Goal: Task Accomplishment & Management: Use online tool/utility

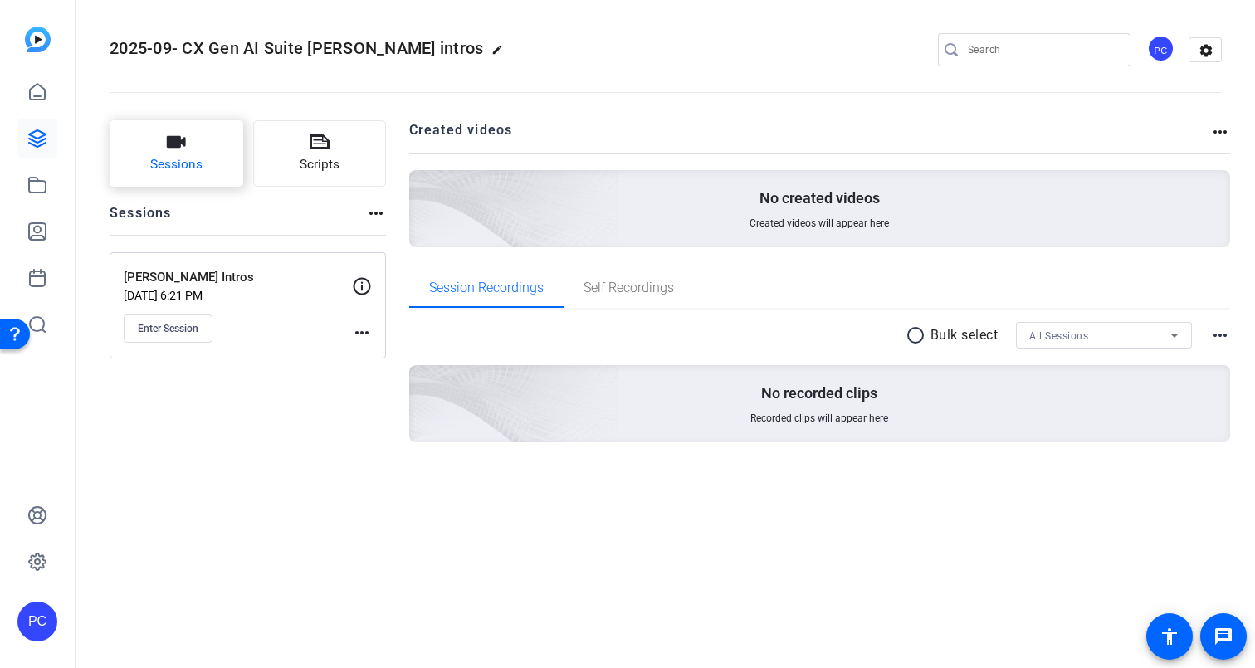
click at [182, 160] on span "Sessions" at bounding box center [176, 164] width 52 height 19
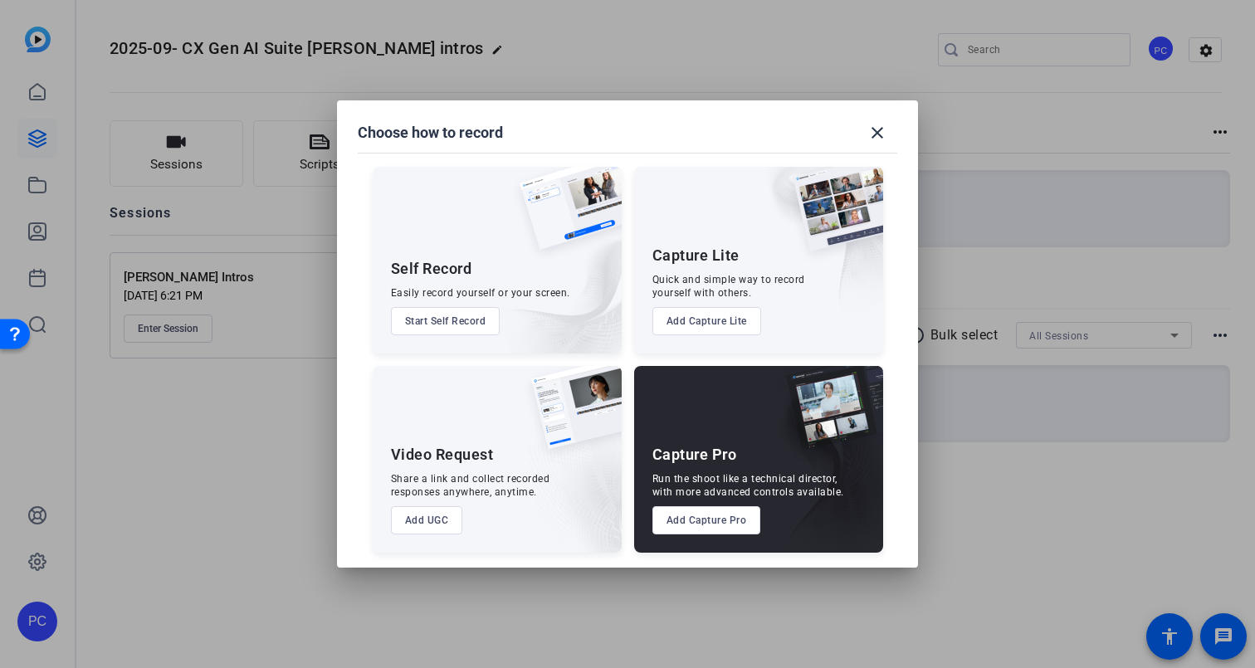
drag, startPoint x: 881, startPoint y: 131, endPoint x: 618, endPoint y: 138, distance: 263.3
click at [881, 131] on mat-icon "close" at bounding box center [878, 133] width 20 height 20
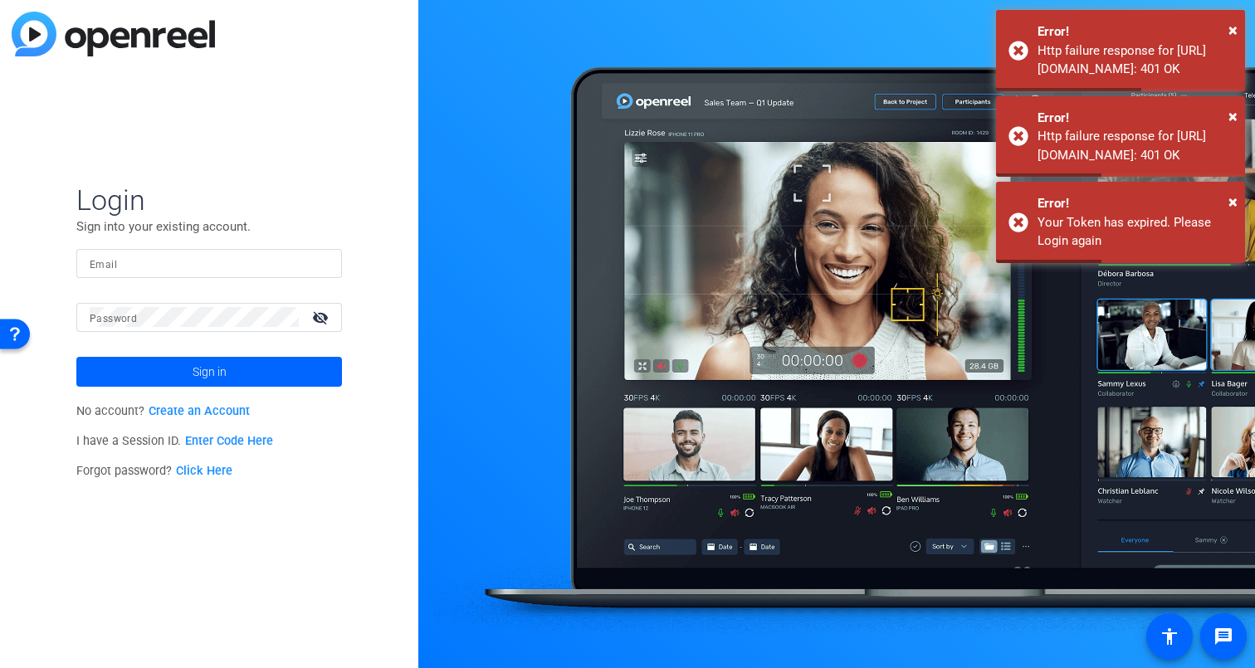
click at [37, 139] on div "Login Sign into your existing account. Email Password visibility_off Sign in No…" at bounding box center [209, 334] width 418 height 668
click at [142, 266] on input "Email" at bounding box center [209, 263] width 239 height 20
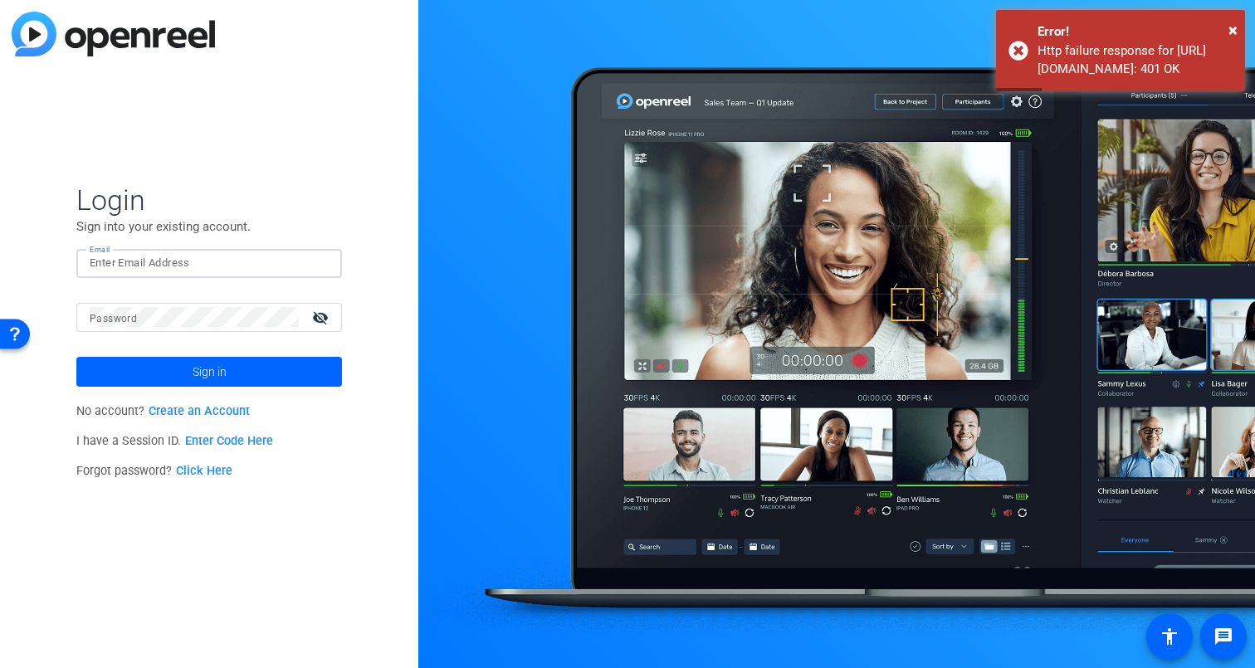
type input "[EMAIL_ADDRESS][DOMAIN_NAME]"
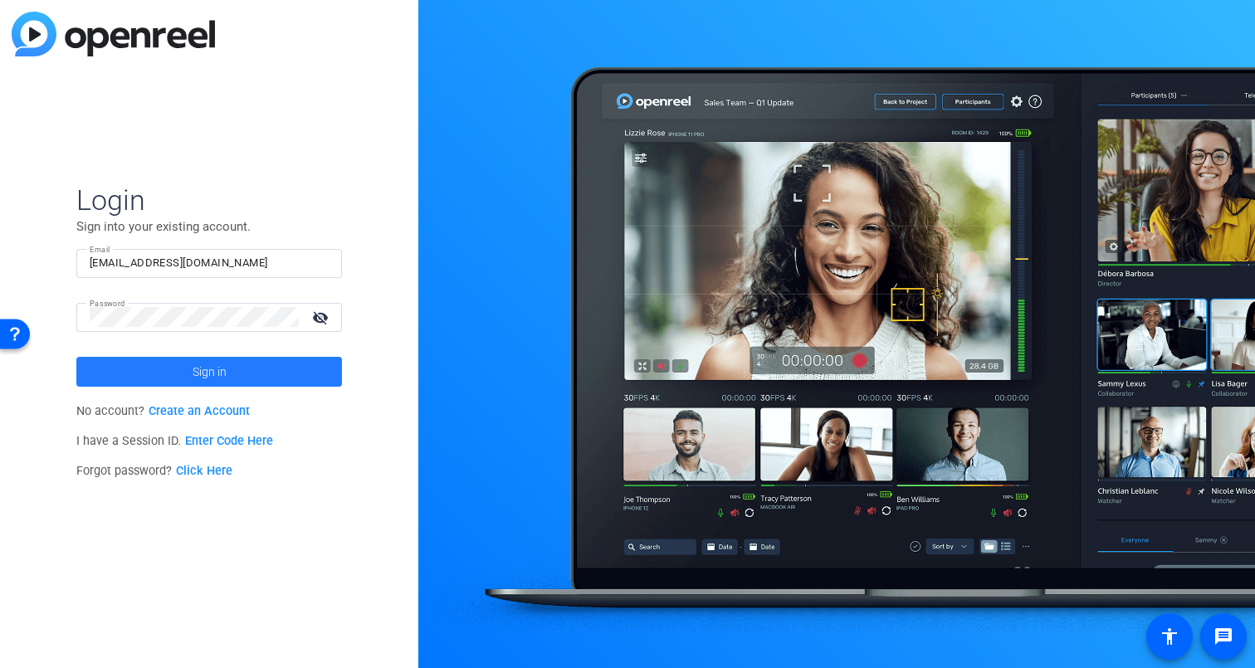
click at [205, 368] on span "Sign in" at bounding box center [210, 372] width 34 height 42
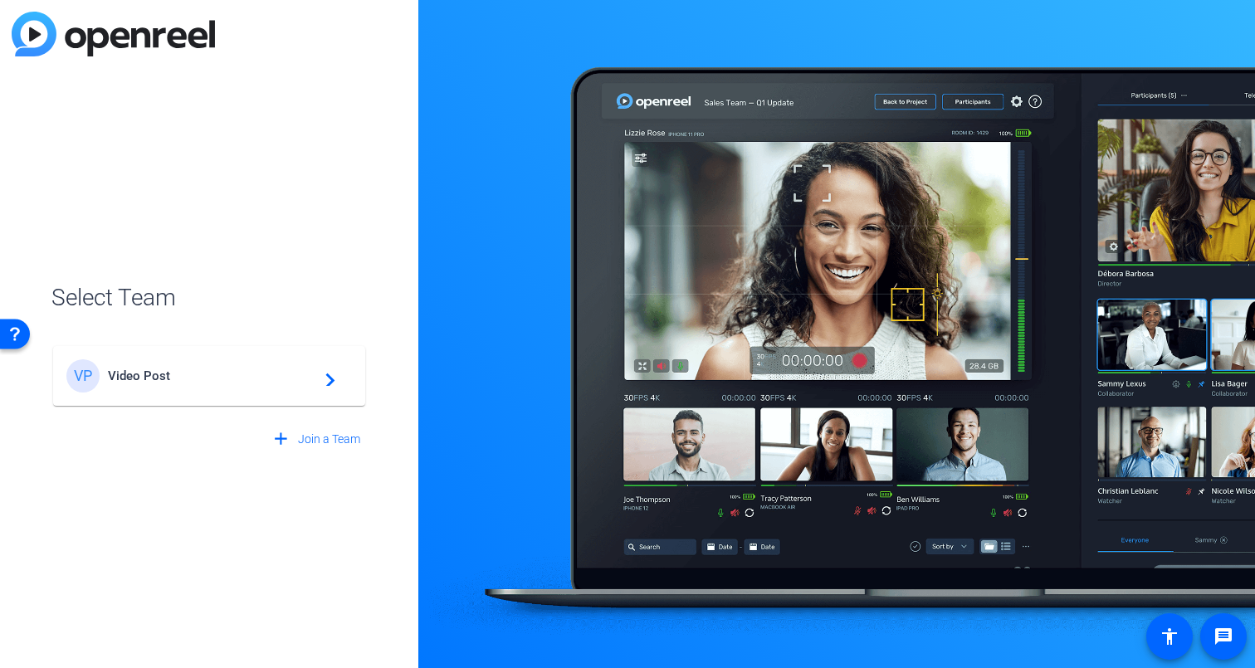
click at [247, 379] on span "Video Post" at bounding box center [212, 376] width 208 height 15
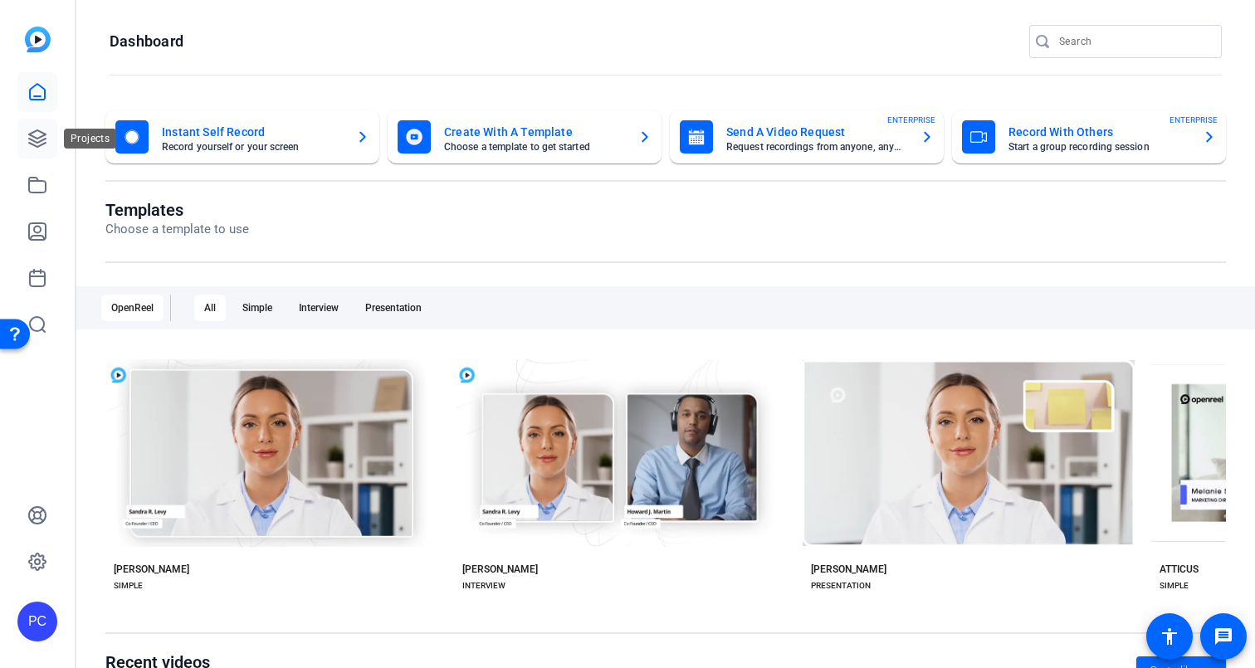
click at [38, 135] on icon at bounding box center [37, 139] width 20 height 20
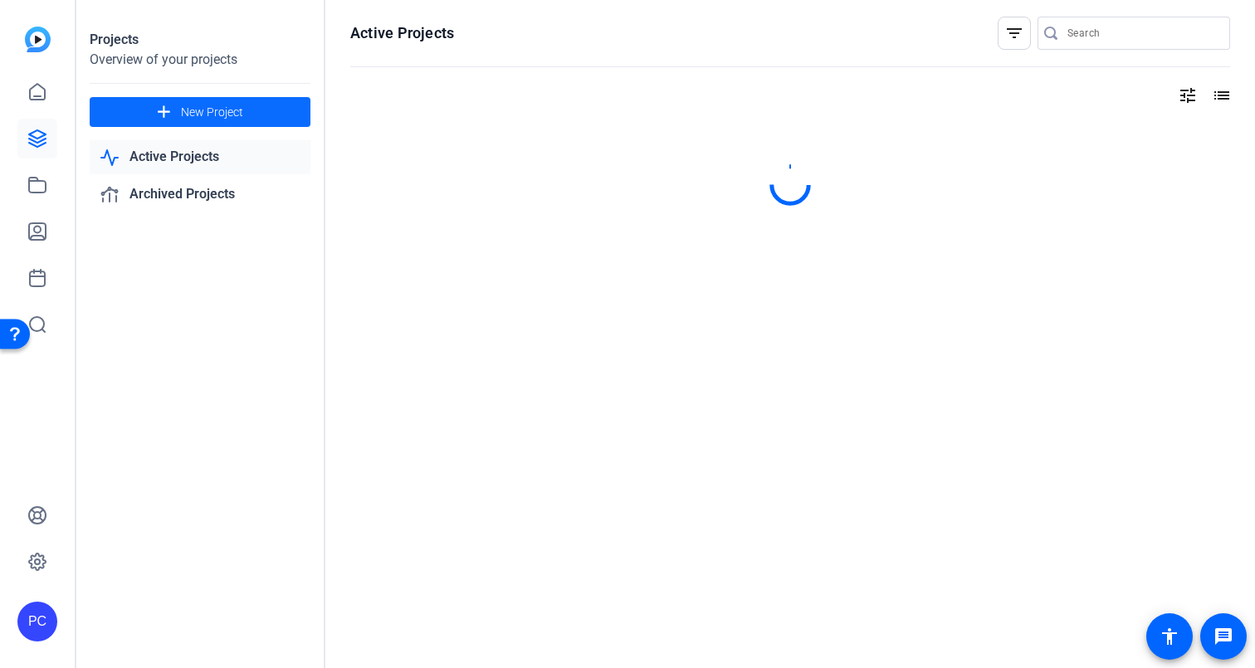
click at [211, 110] on span "New Project" at bounding box center [212, 112] width 62 height 17
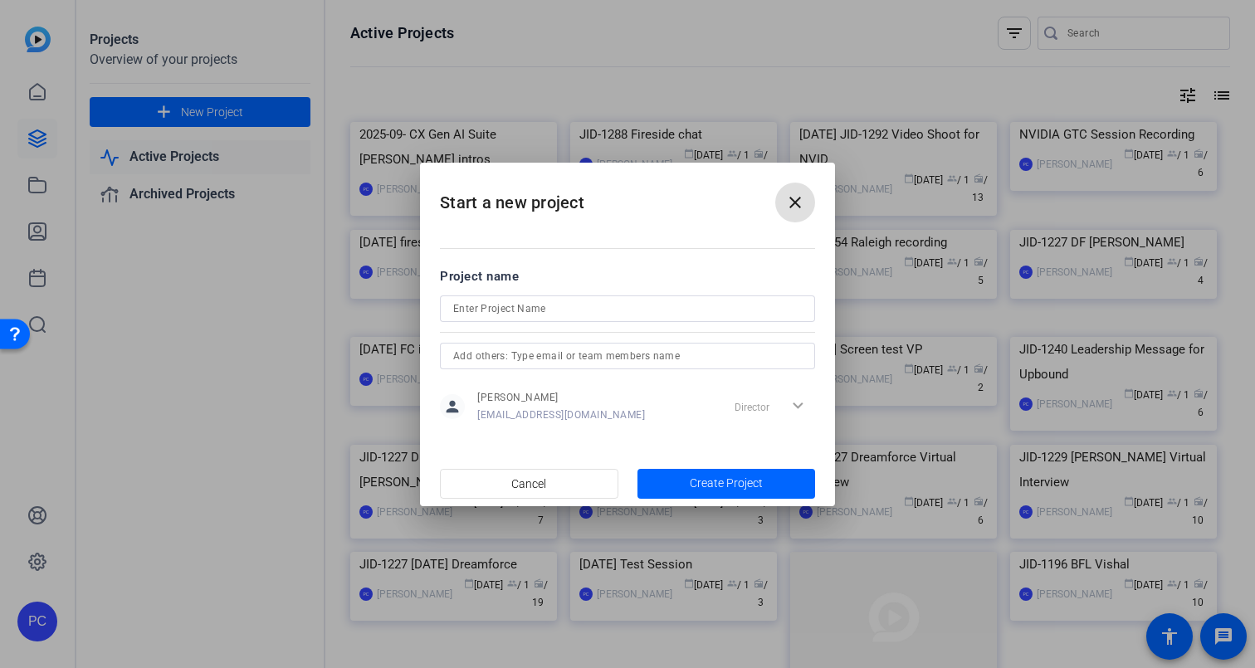
click at [562, 311] on input at bounding box center [627, 309] width 349 height 20
paste input "JID-1333 Dreamforce Videos 2025 - Lakshmi"
drag, startPoint x: 616, startPoint y: 307, endPoint x: 678, endPoint y: 311, distance: 61.6
click at [678, 311] on input "JID-1333 Dreamforce Videos 2025 - Lakshmi" at bounding box center [627, 309] width 349 height 20
type input "JID-1333 Dreamforce Videos 2025"
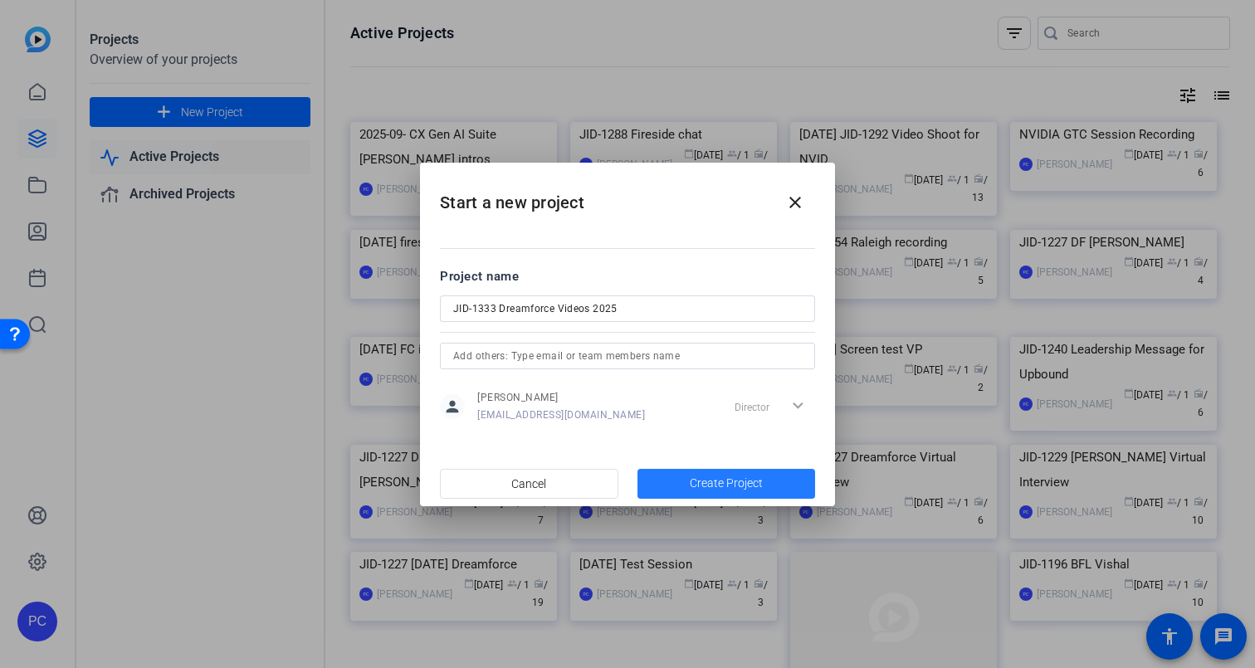
click at [718, 483] on span "Create Project" at bounding box center [726, 483] width 73 height 17
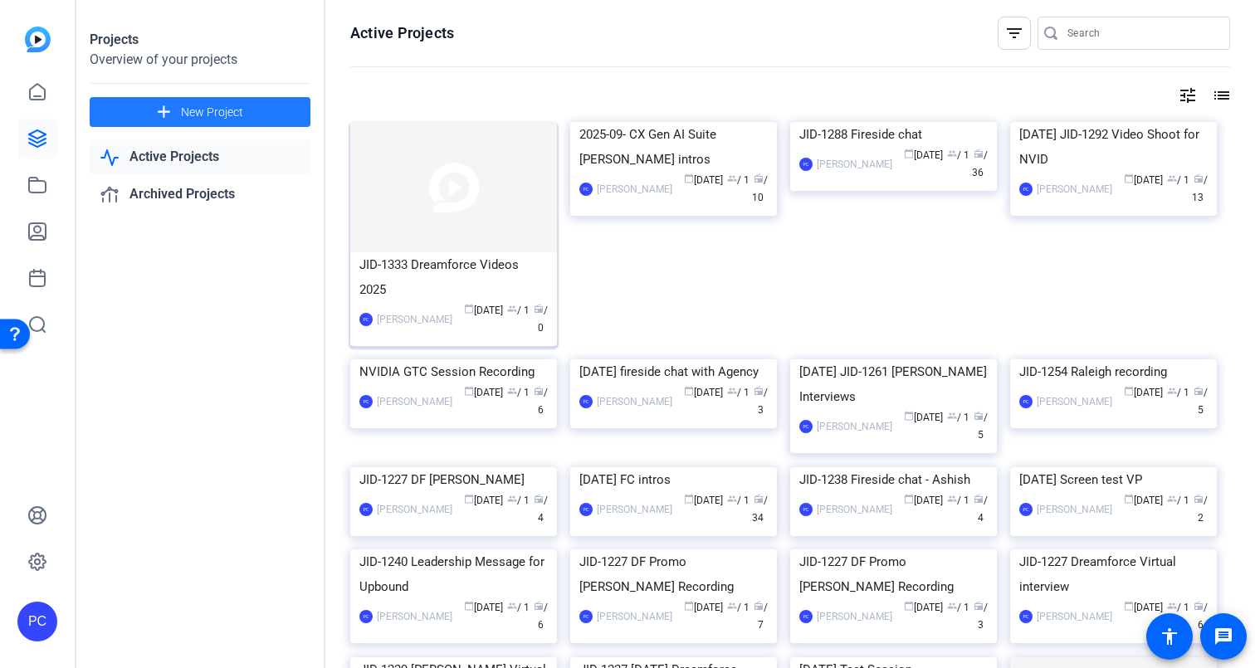
click at [501, 205] on img at bounding box center [453, 187] width 207 height 130
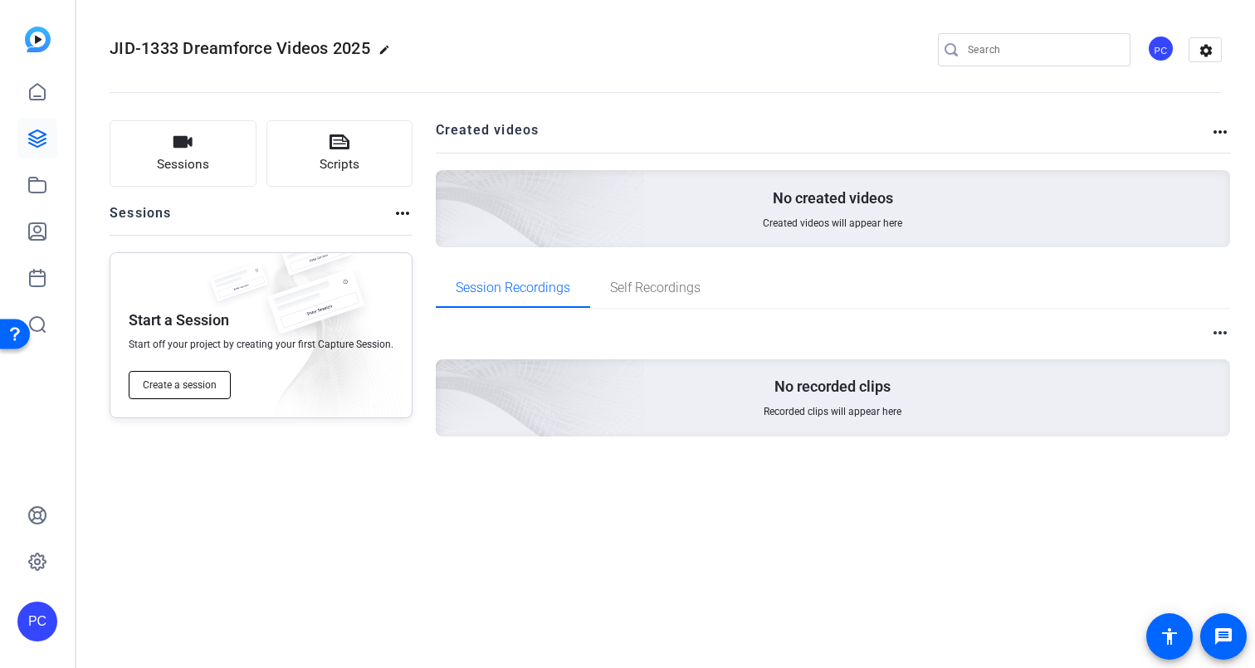
click at [170, 383] on span "Create a session" at bounding box center [180, 385] width 74 height 13
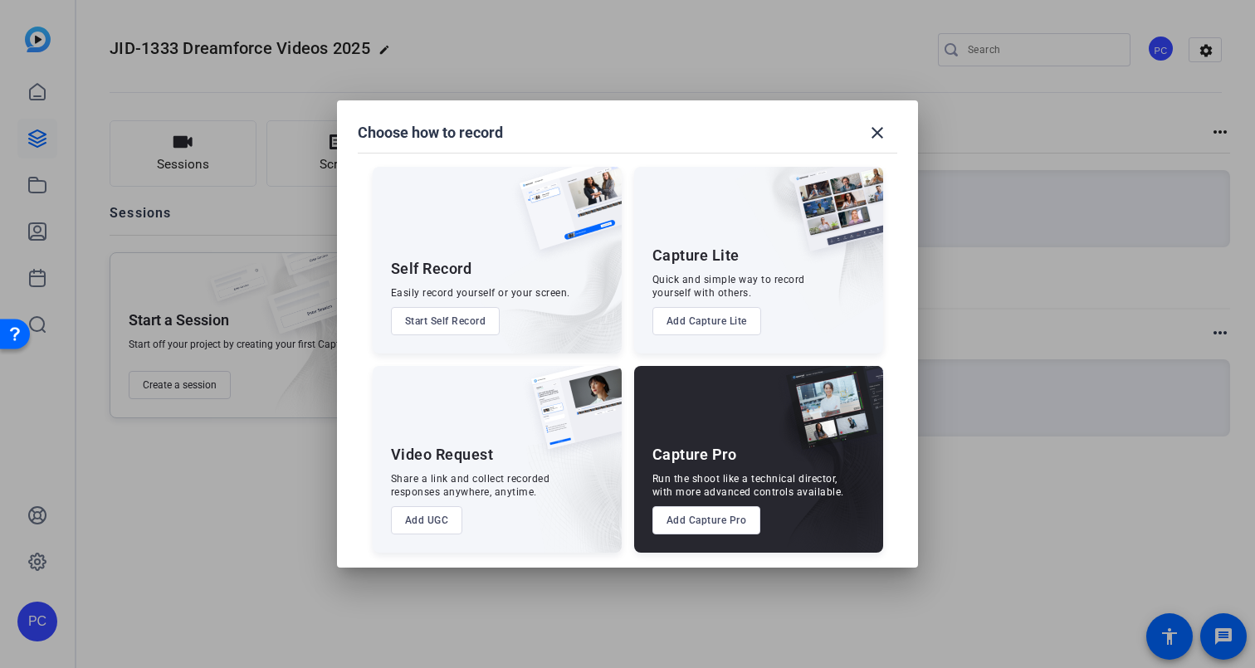
click at [708, 520] on button "Add Capture Pro" at bounding box center [707, 520] width 109 height 28
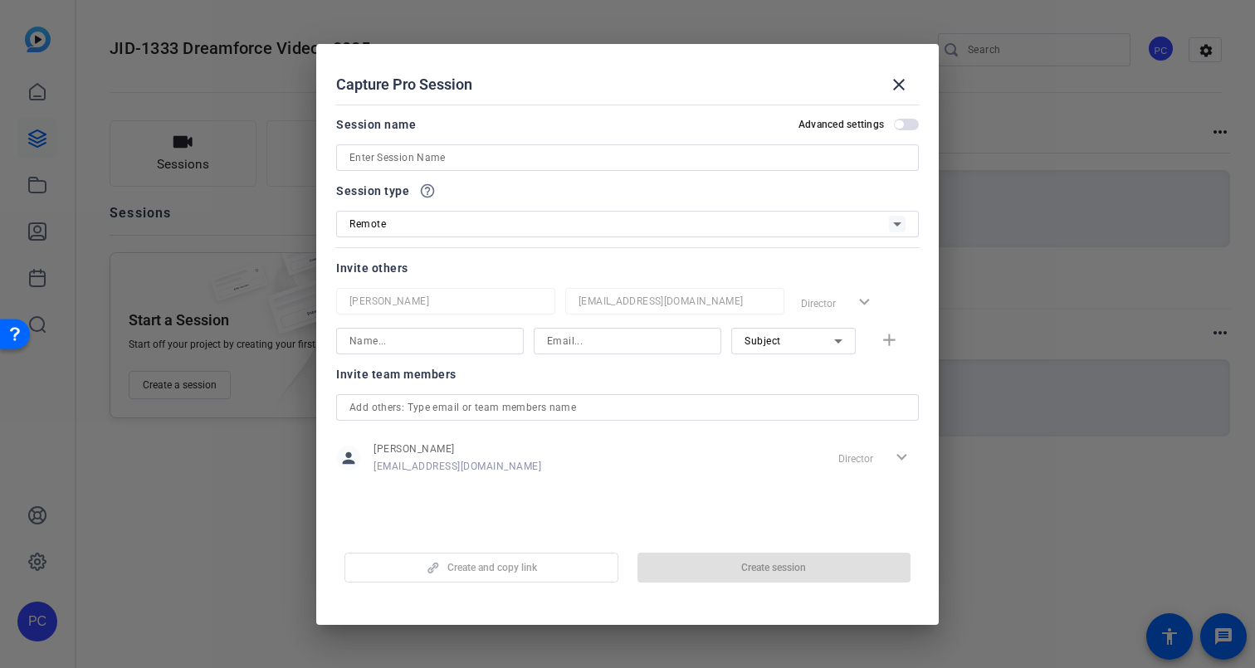
click at [471, 157] on input at bounding box center [628, 158] width 556 height 20
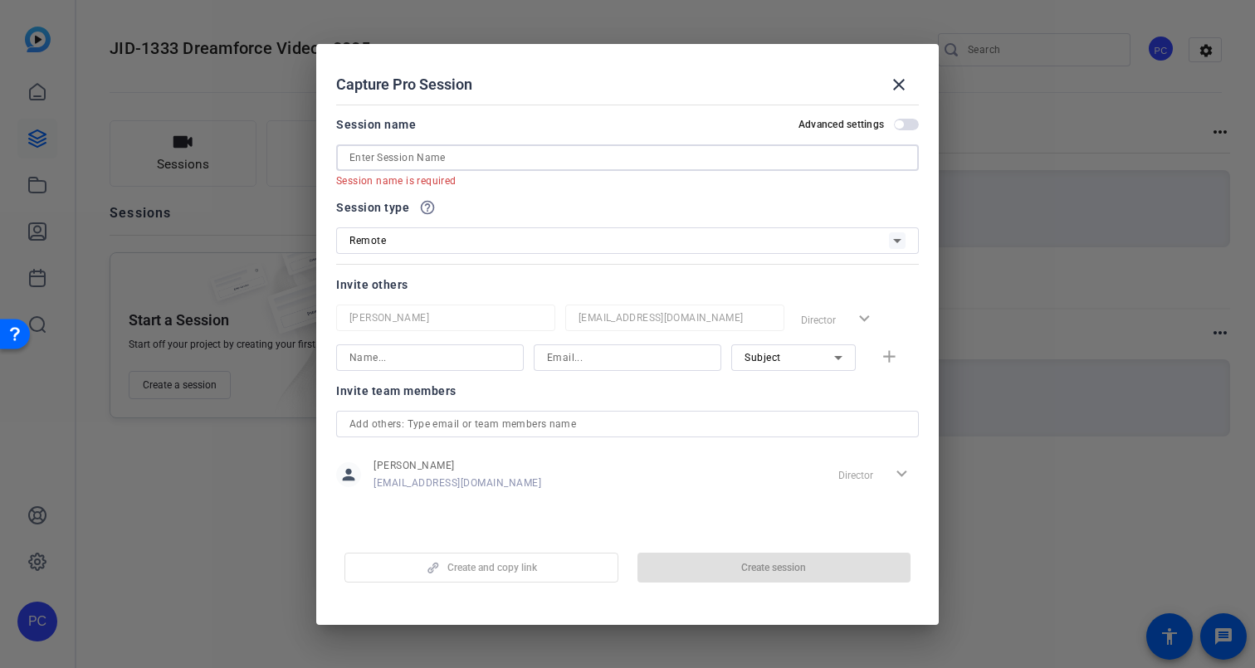
paste input "DJ's"
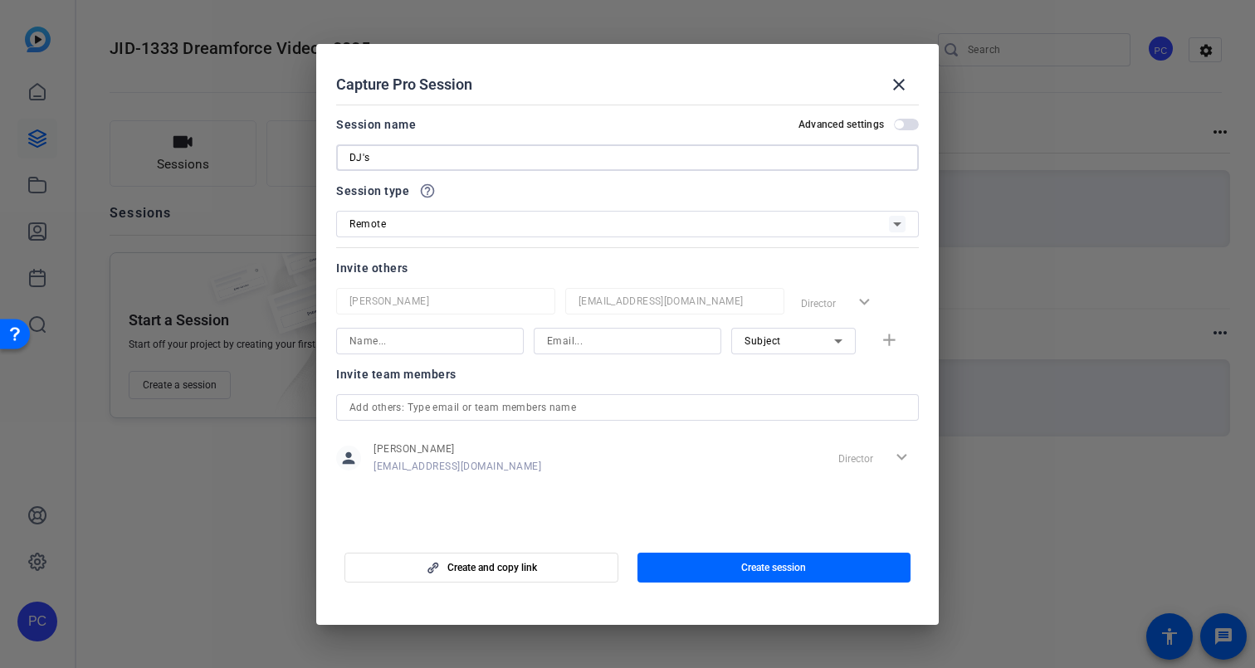
click at [350, 157] on input "DJ's" at bounding box center [628, 158] width 556 height 20
drag, startPoint x: 408, startPoint y: 158, endPoint x: 422, endPoint y: 159, distance: 14.1
click at [422, 159] on input "2025-09-18 rec DJ's" at bounding box center [628, 158] width 556 height 20
type input "[DATE] DJ's"
click at [428, 341] on input at bounding box center [430, 341] width 161 height 20
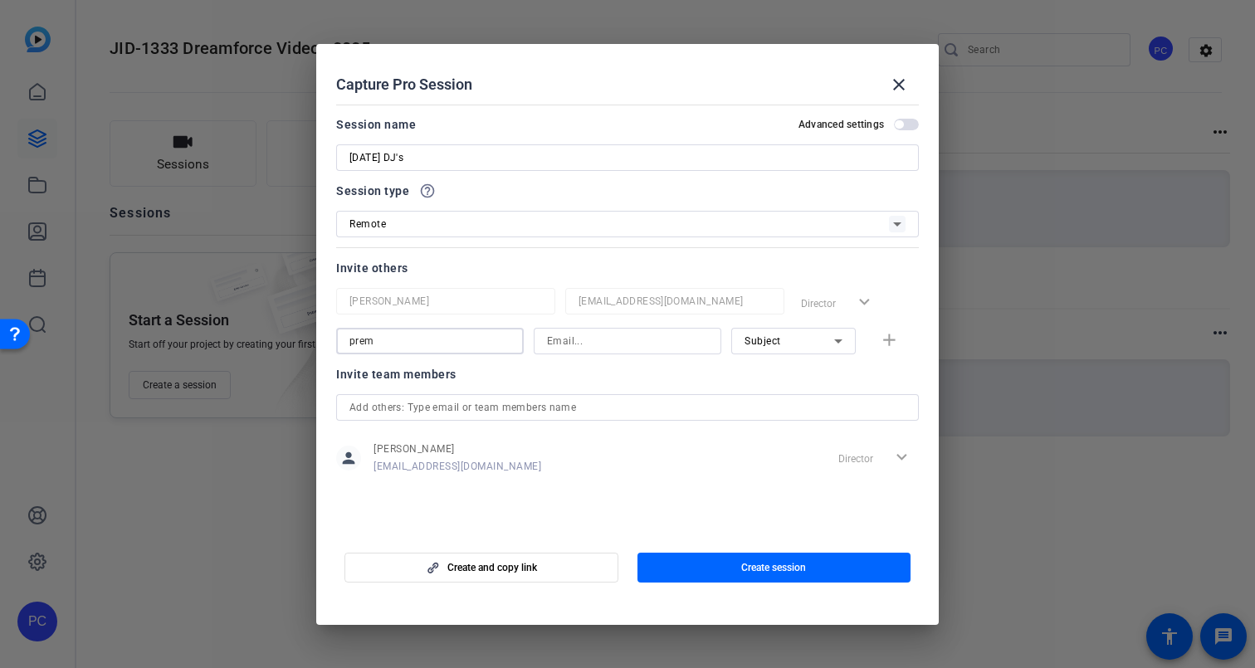
type input "prem"
click at [624, 345] on input at bounding box center [627, 341] width 161 height 20
type input "P"
type input "[EMAIL_ADDRESS][DOMAIN_NAME]"
click at [836, 343] on icon at bounding box center [839, 341] width 20 height 20
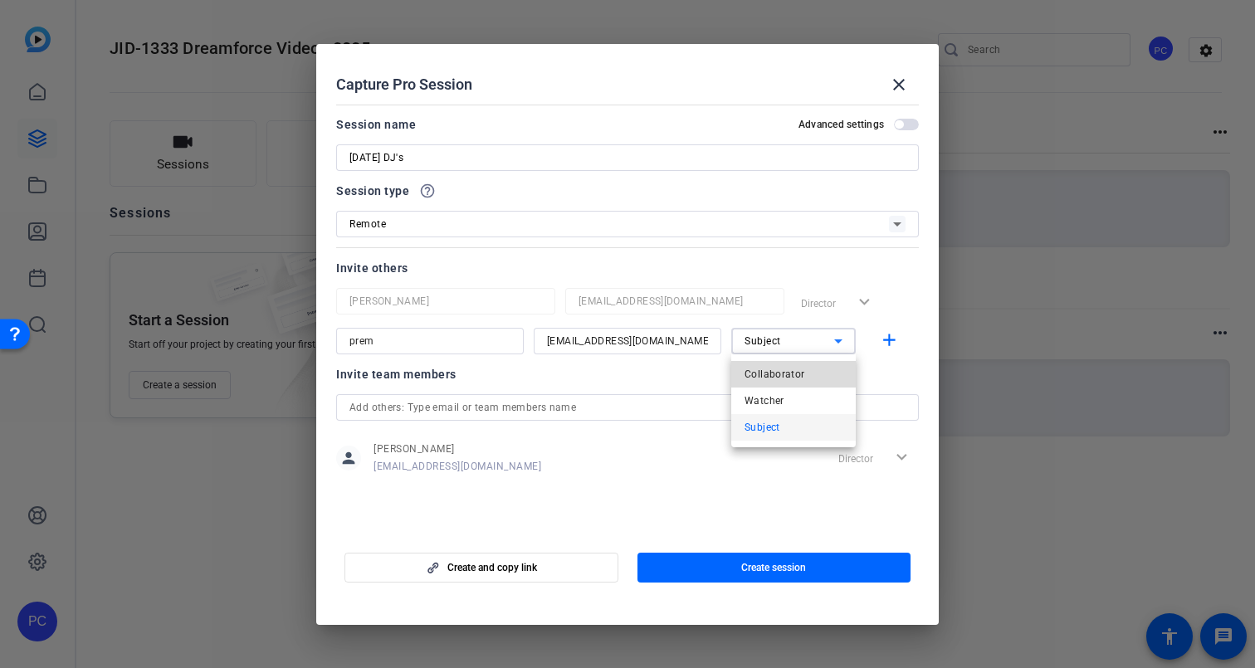
click at [798, 378] on span "Collaborator" at bounding box center [775, 375] width 61 height 20
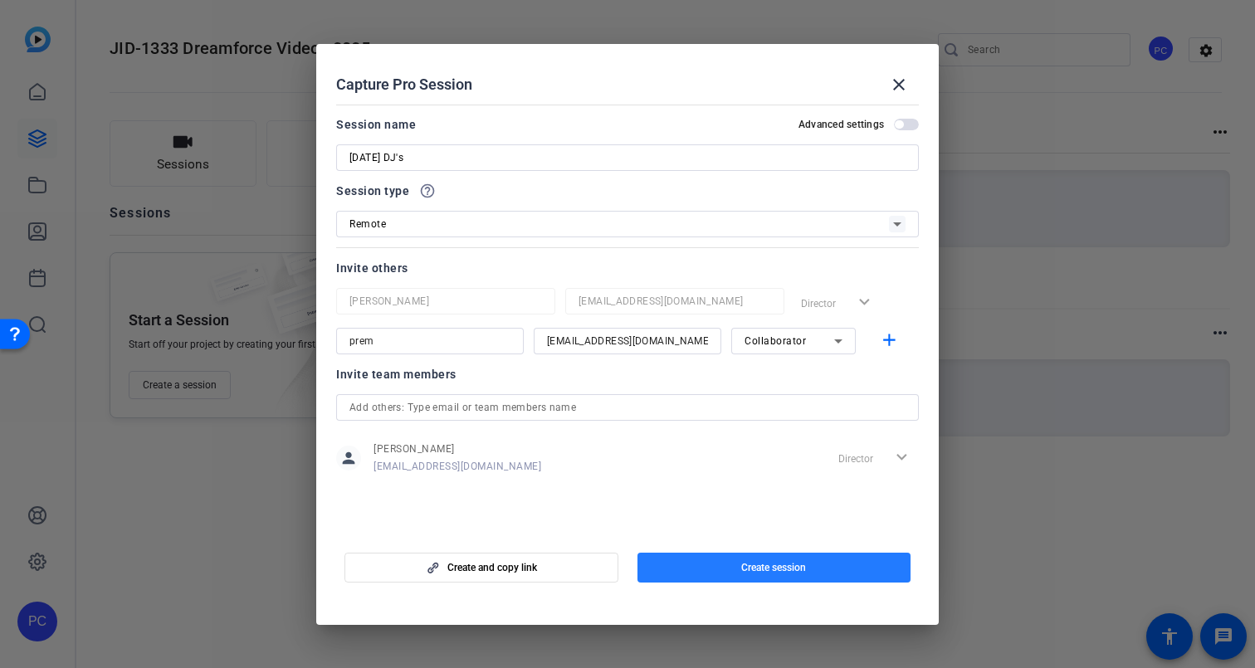
click at [769, 564] on span "Create session" at bounding box center [773, 567] width 65 height 13
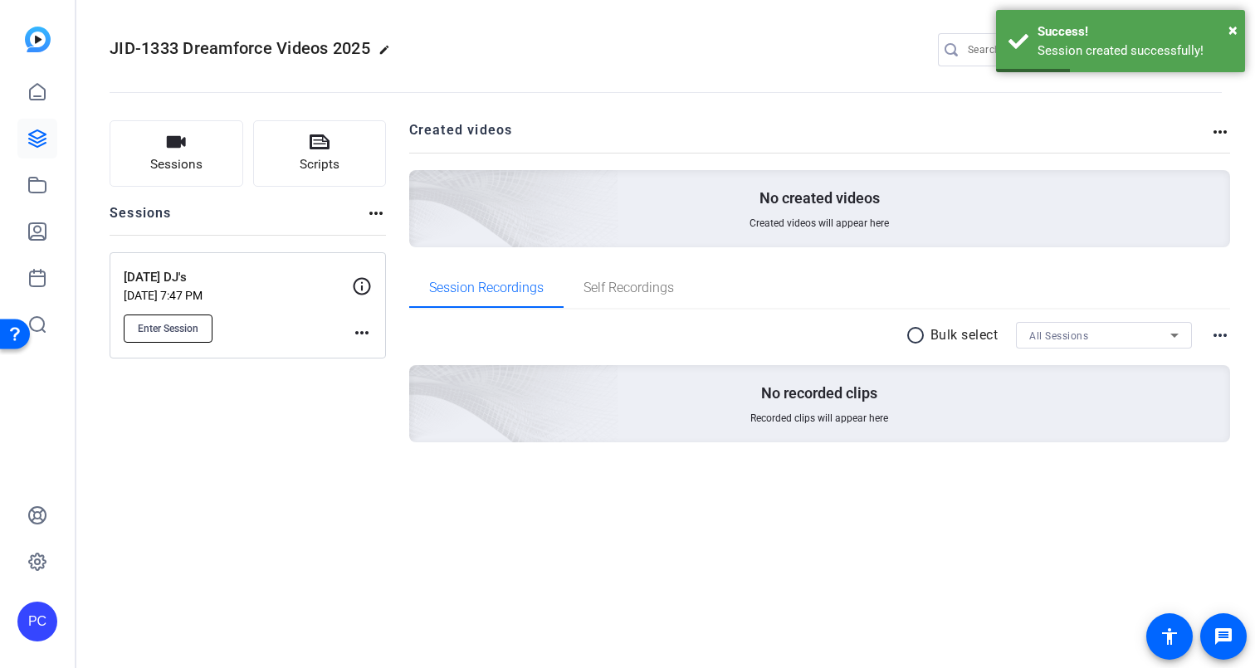
click at [169, 323] on span "Enter Session" at bounding box center [168, 328] width 61 height 13
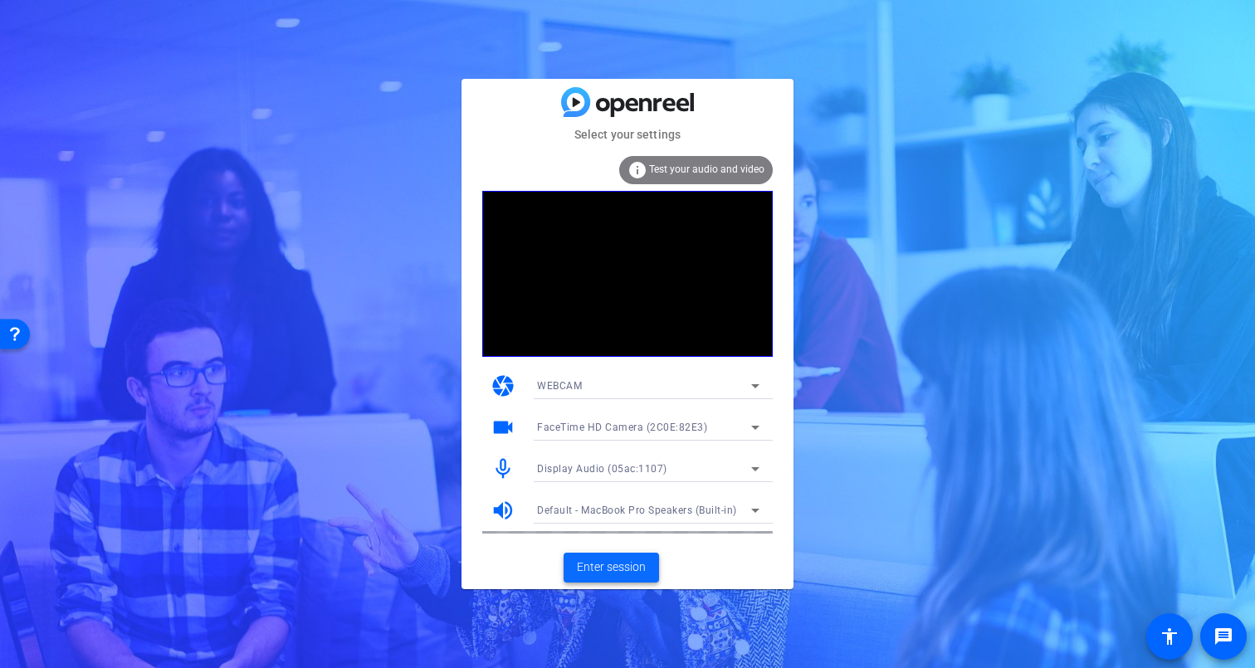
click at [615, 566] on span "Enter session" at bounding box center [611, 567] width 69 height 17
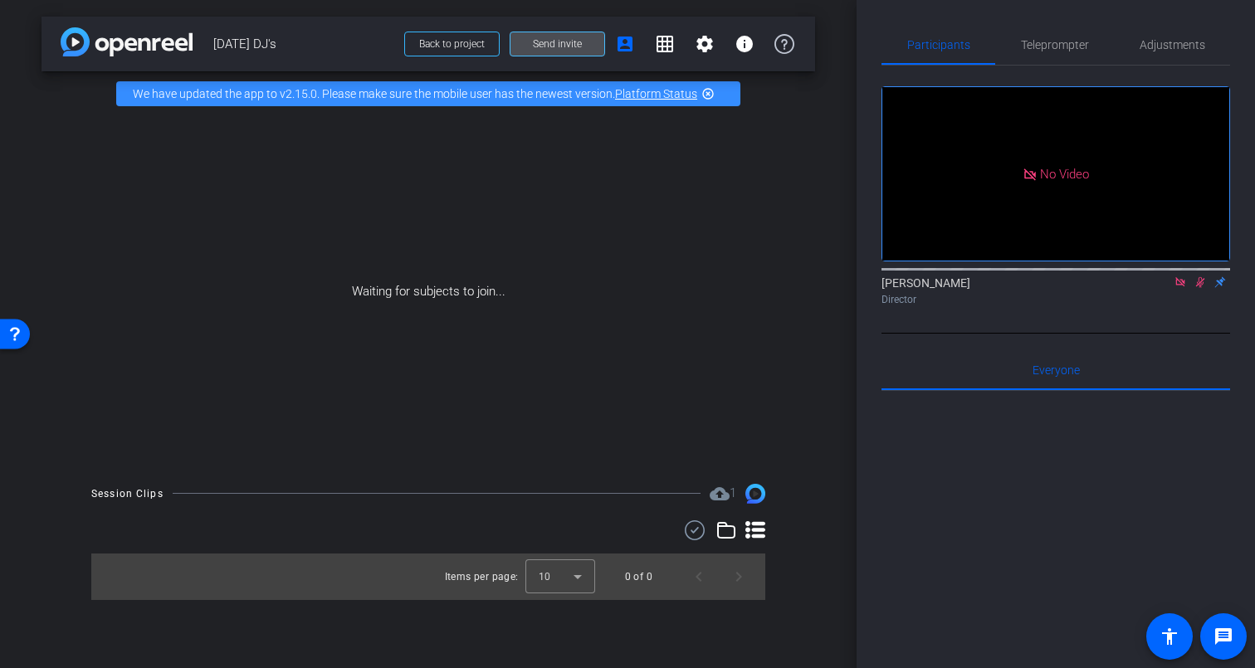
click at [549, 45] on span "Send invite" at bounding box center [557, 43] width 49 height 13
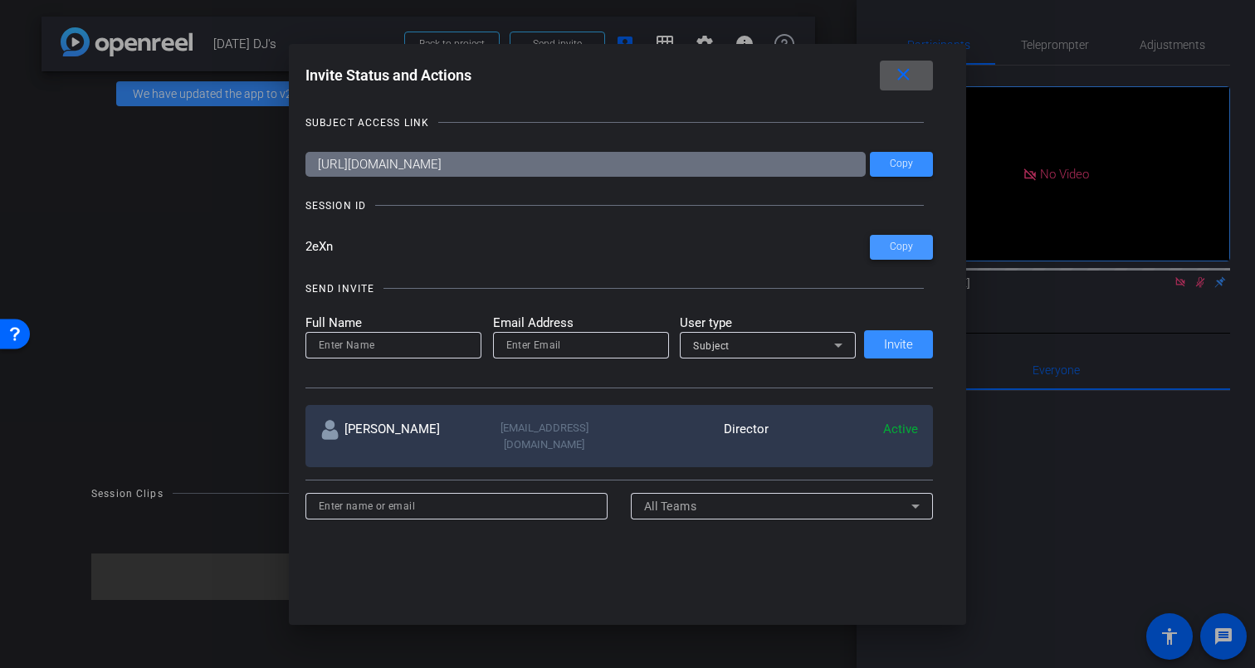
click at [903, 247] on span "Copy" at bounding box center [901, 247] width 23 height 12
drag, startPoint x: 365, startPoint y: 205, endPoint x: 305, endPoint y: 204, distance: 59.8
click at [306, 204] on div "SESSION ID" at bounding box center [336, 206] width 61 height 17
copy div "SESSION ID"
click at [902, 80] on mat-icon "close" at bounding box center [903, 75] width 21 height 21
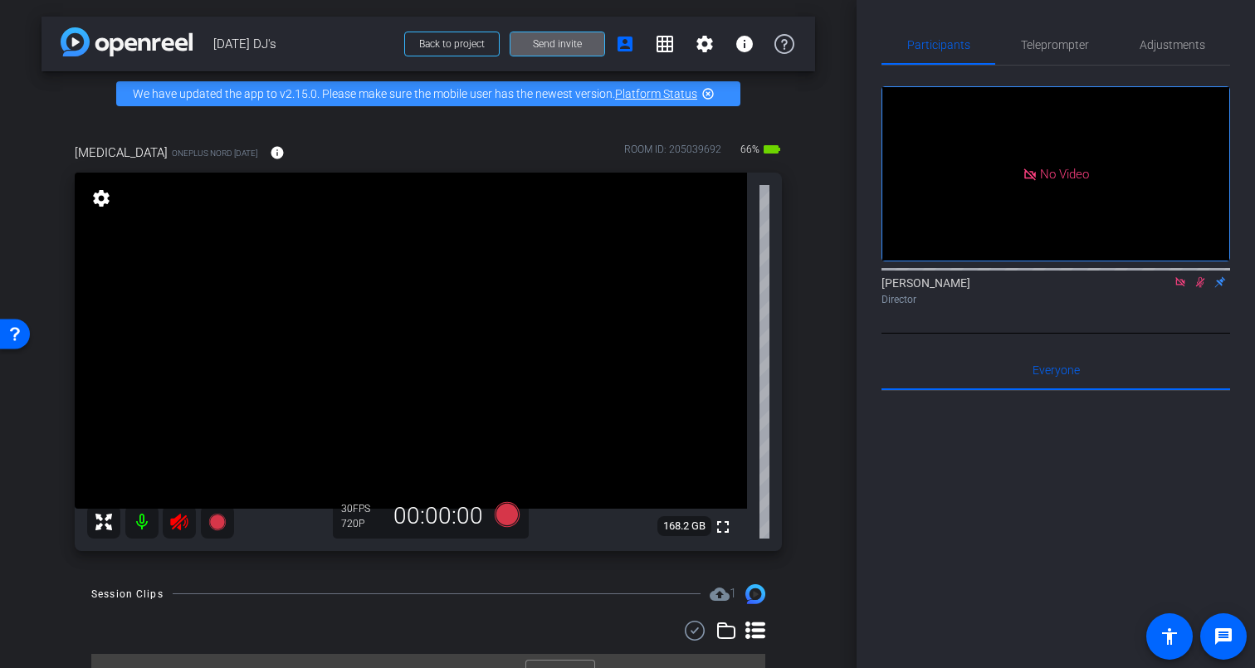
click at [139, 526] on mat-icon at bounding box center [141, 522] width 33 height 33
click at [143, 525] on mat-icon at bounding box center [141, 522] width 33 height 33
click at [144, 524] on mat-icon at bounding box center [141, 522] width 33 height 33
click at [1182, 286] on icon at bounding box center [1180, 281] width 9 height 9
click at [1162, 288] on icon at bounding box center [1160, 282] width 13 height 12
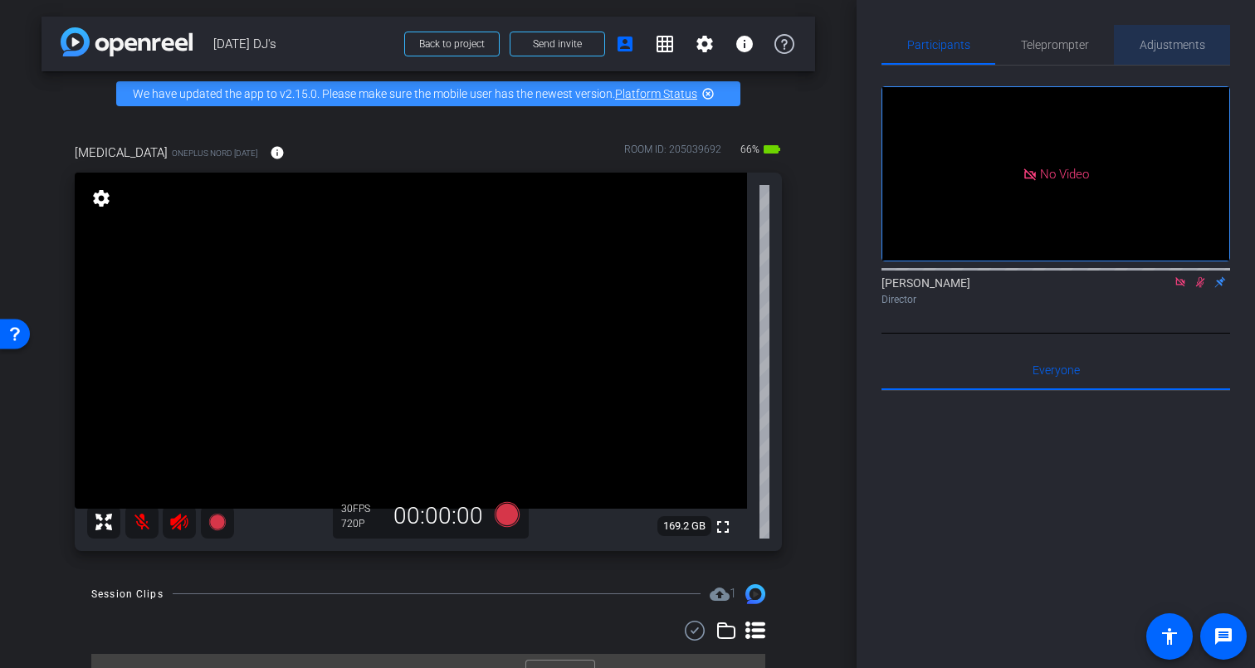
click at [1176, 44] on span "Adjustments" at bounding box center [1173, 45] width 66 height 12
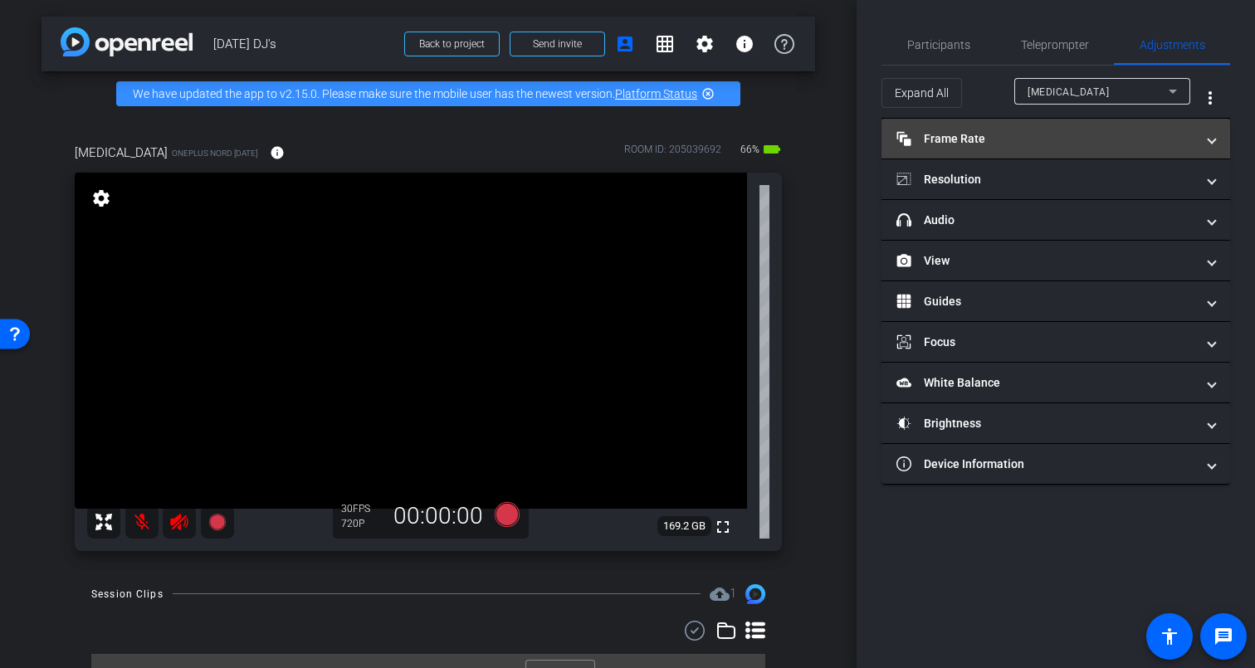
click at [1006, 138] on mat-panel-title "Frame Rate Frame Rate" at bounding box center [1046, 138] width 299 height 17
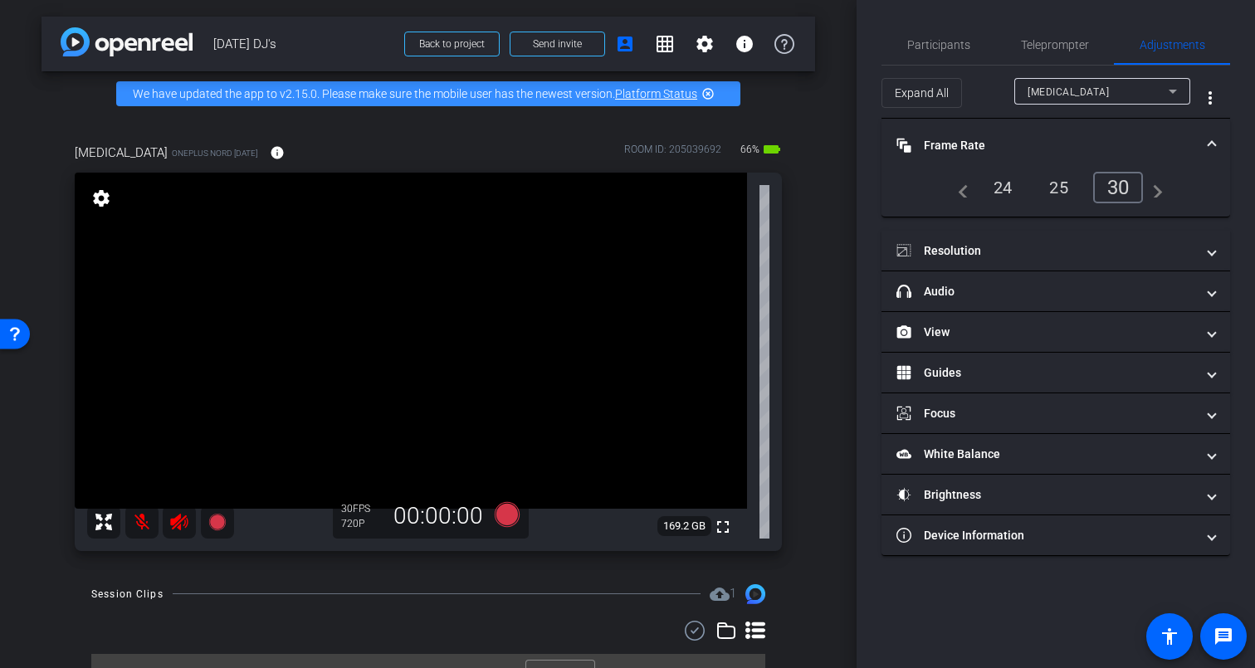
click at [1061, 186] on div "25" at bounding box center [1059, 188] width 44 height 28
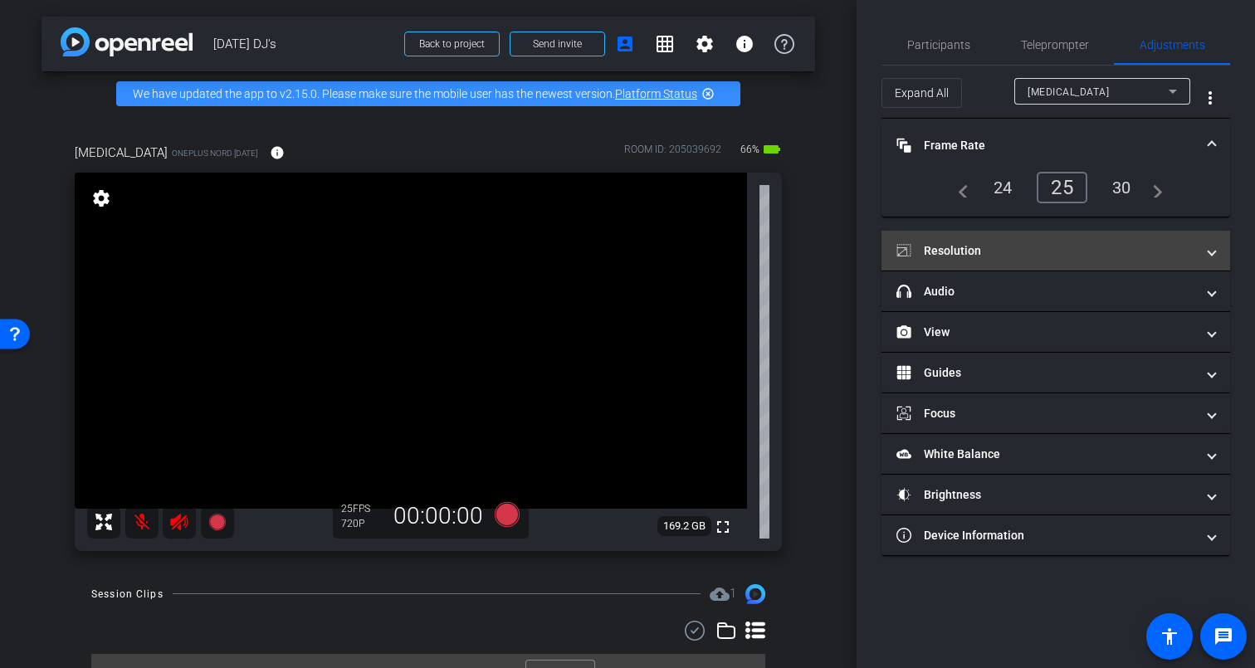
click at [1020, 245] on mat-panel-title "Resolution" at bounding box center [1046, 250] width 299 height 17
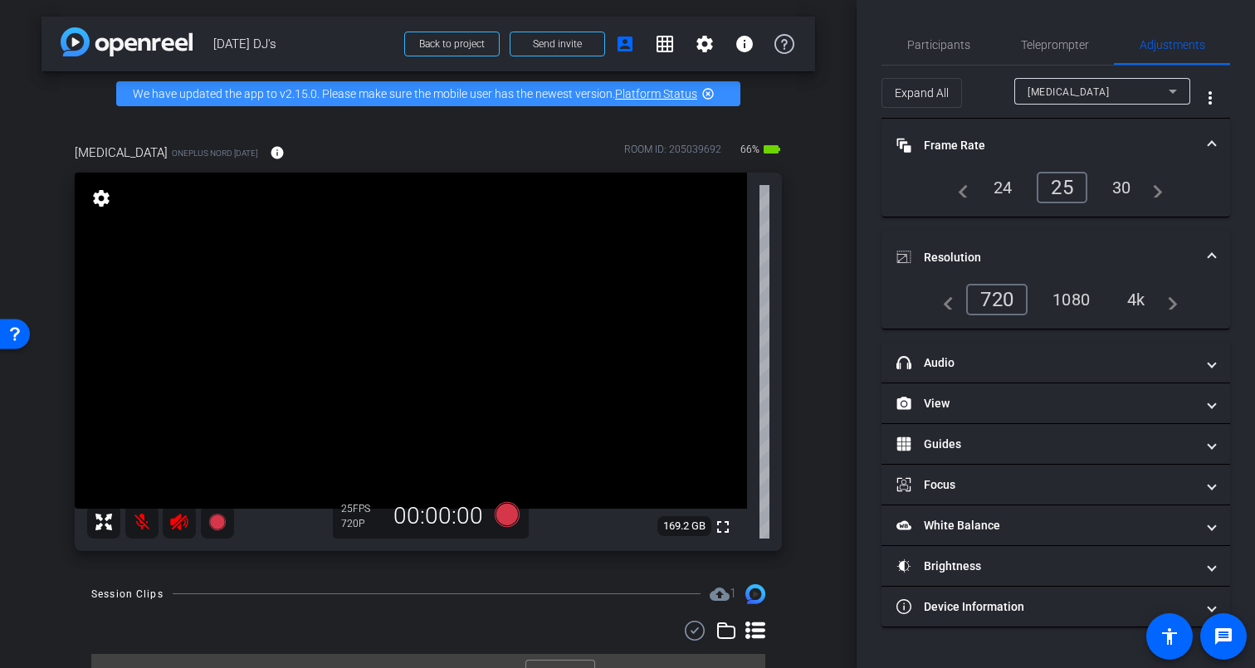
click at [1074, 298] on div "1080" at bounding box center [1071, 300] width 62 height 28
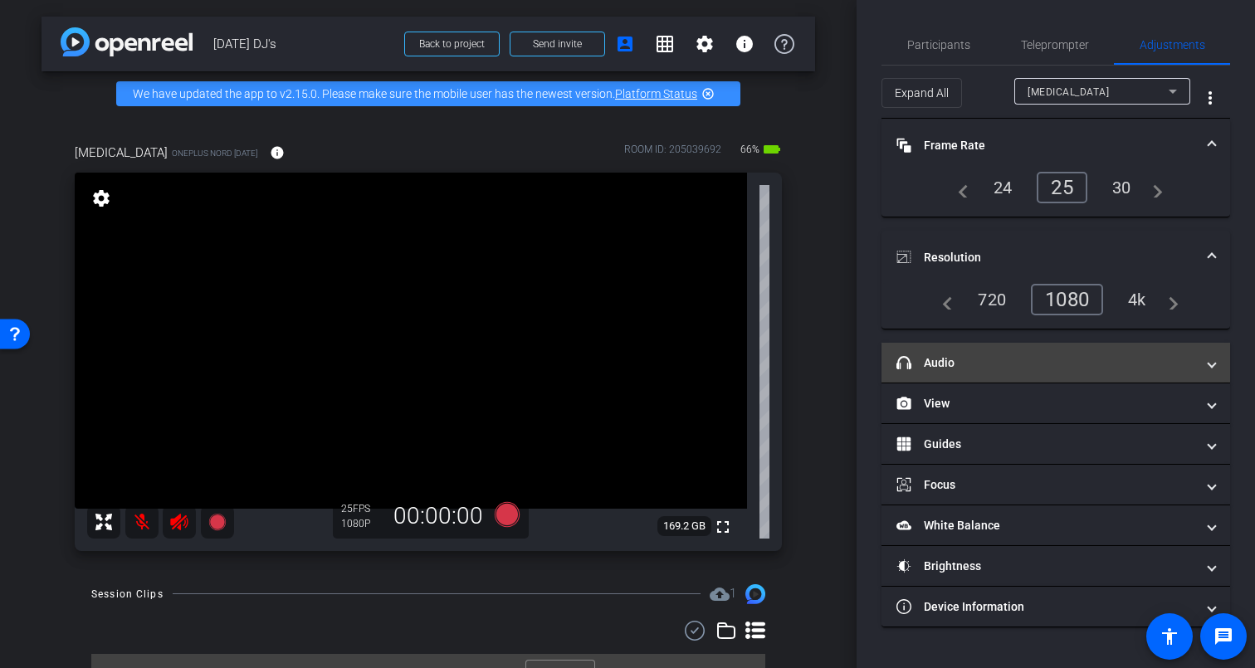
click at [973, 362] on mat-panel-title "headphone icon Audio" at bounding box center [1046, 363] width 299 height 17
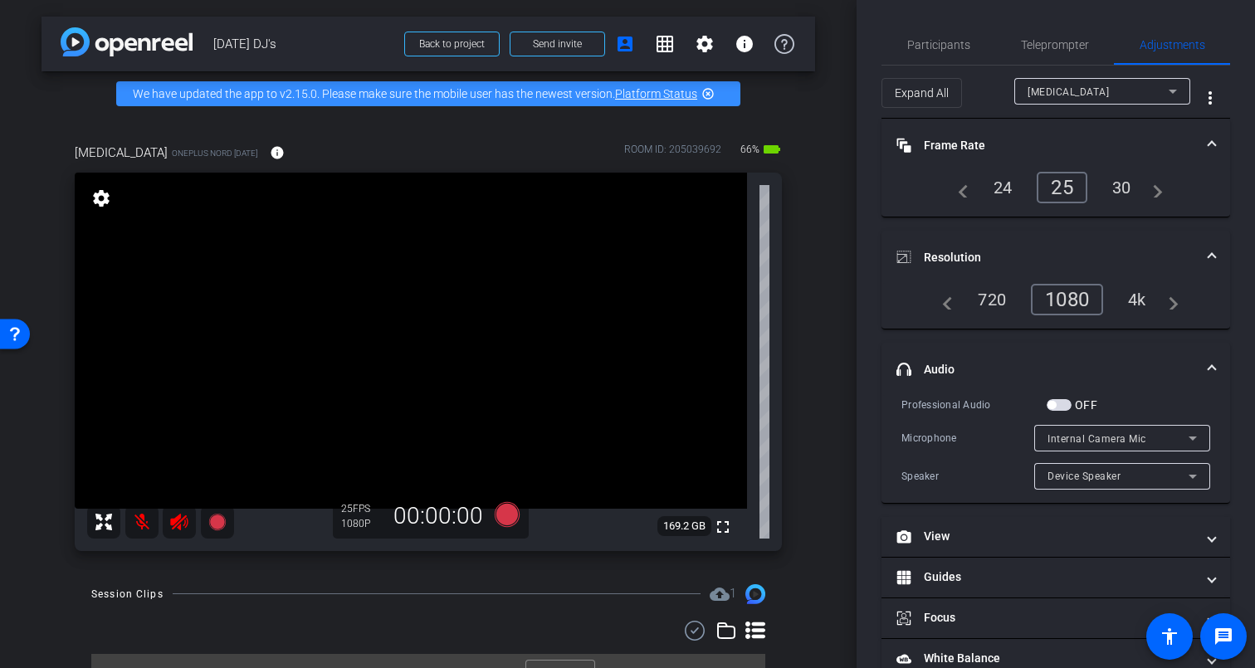
click at [1068, 406] on span "button" at bounding box center [1059, 405] width 25 height 12
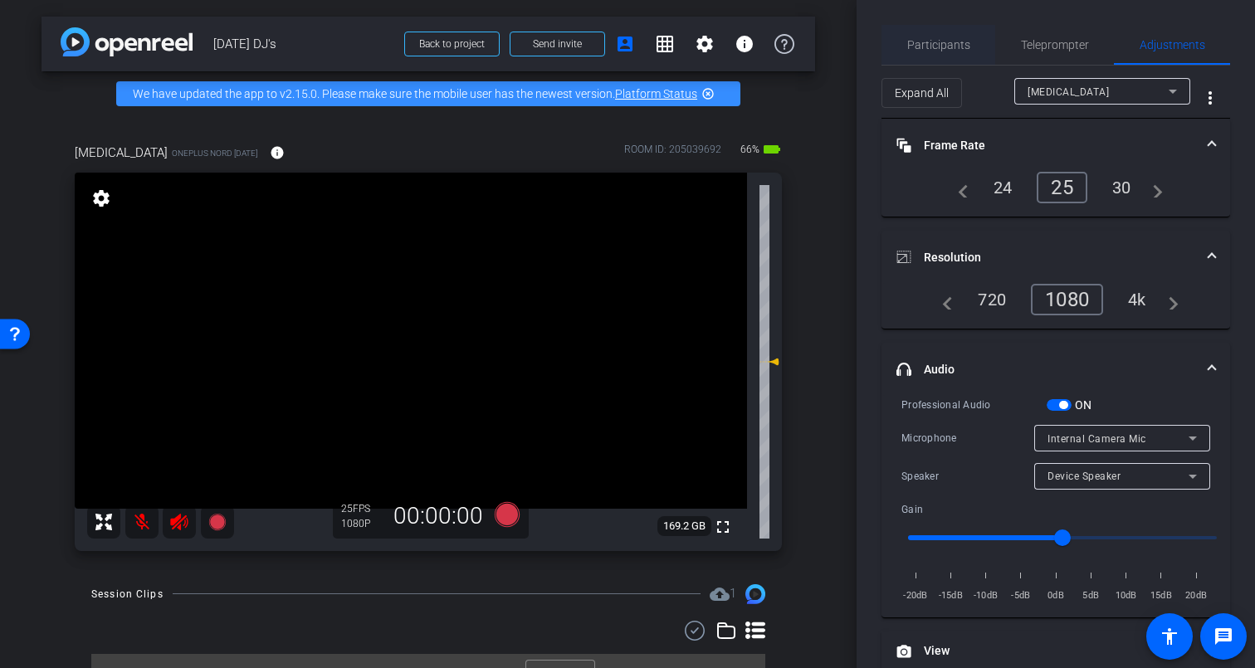
click at [903, 46] on div "Participants" at bounding box center [939, 45] width 114 height 40
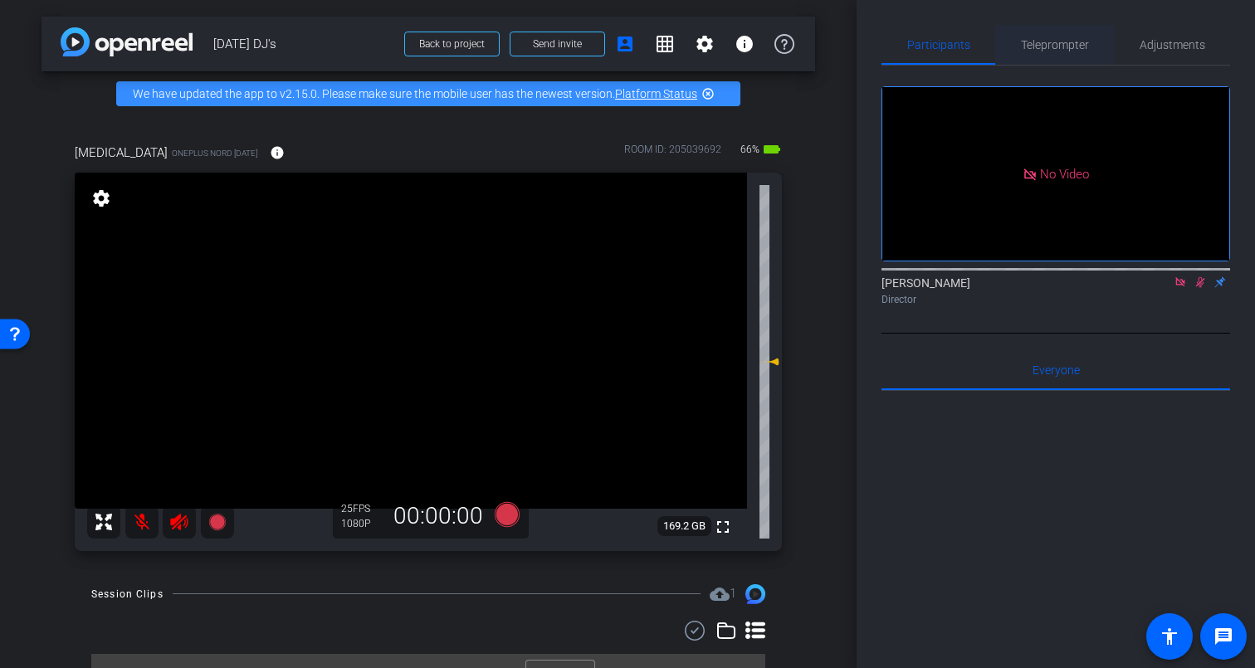
click at [1054, 46] on span "Teleprompter" at bounding box center [1055, 45] width 68 height 12
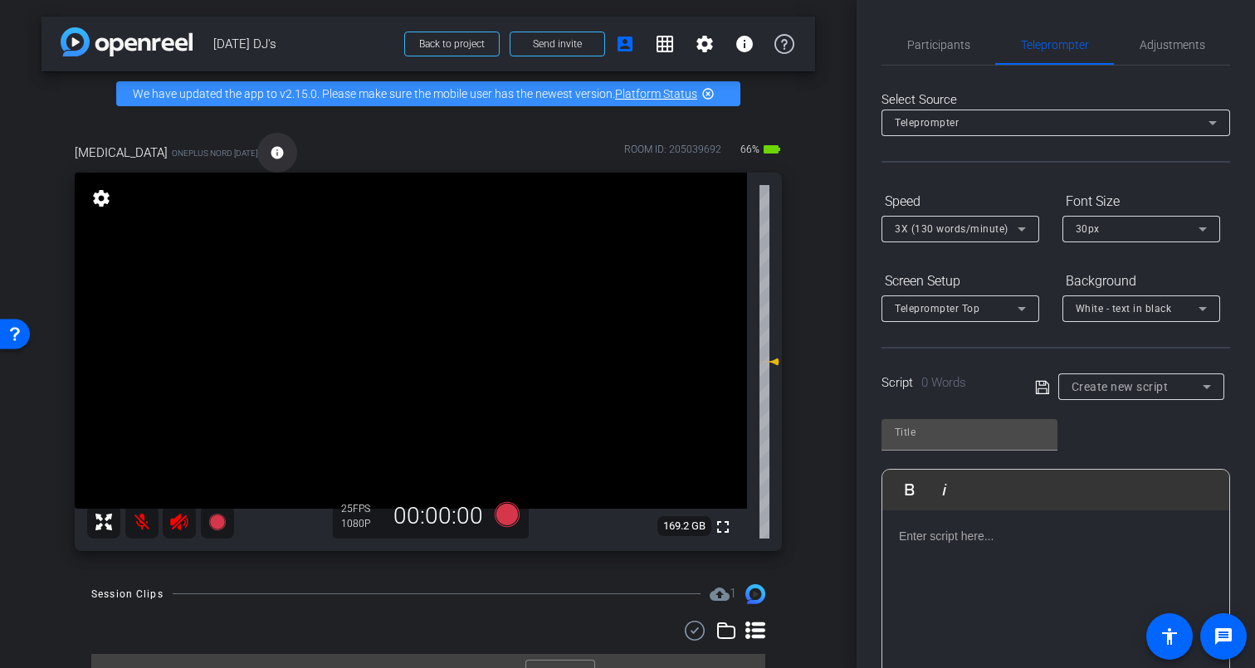
click at [270, 153] on mat-icon "info" at bounding box center [277, 152] width 15 height 15
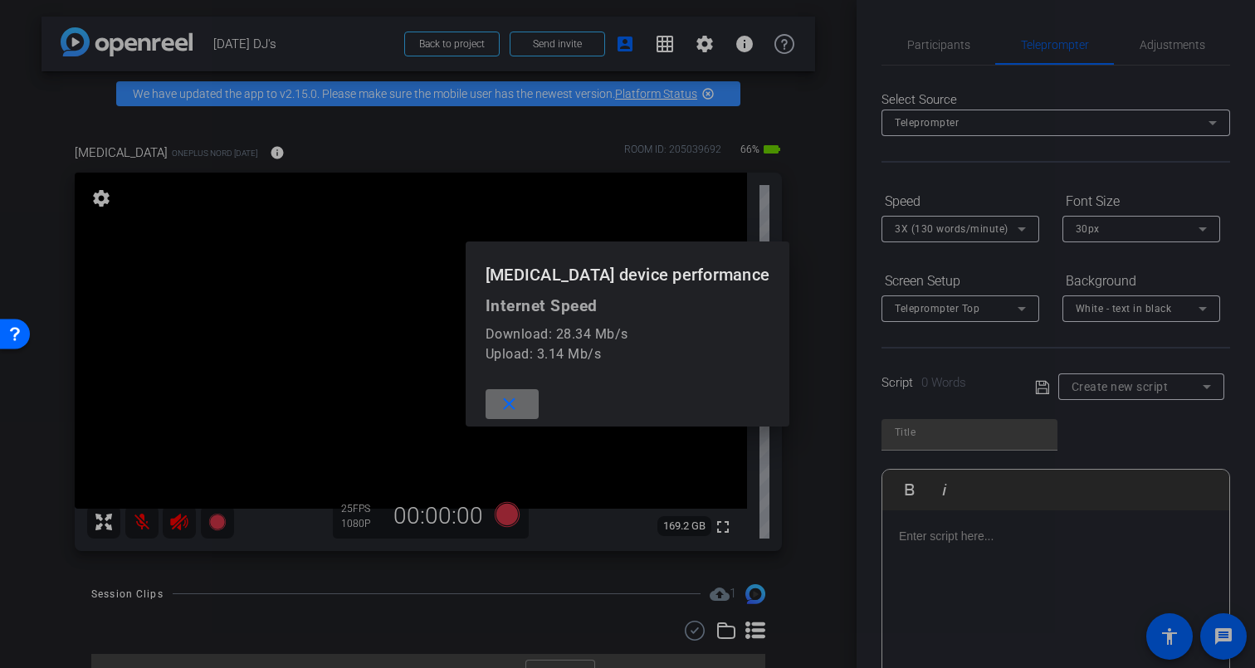
click at [520, 408] on mat-icon "close" at bounding box center [509, 404] width 21 height 21
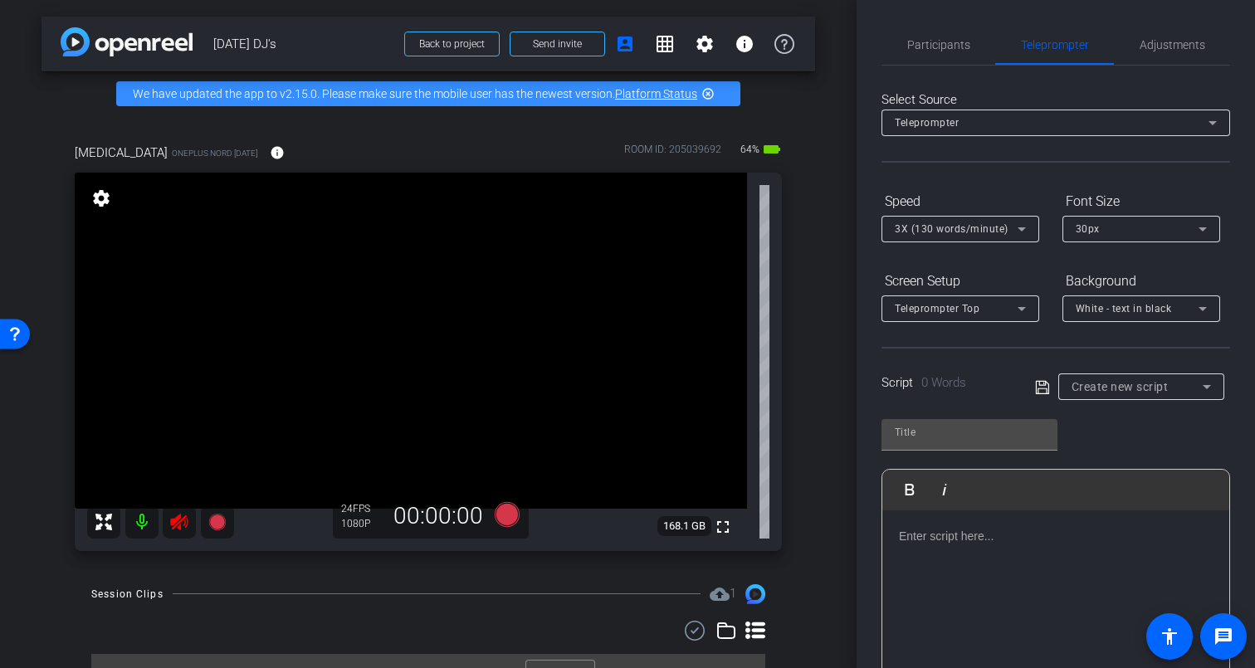
click at [140, 523] on mat-icon at bounding box center [141, 522] width 33 height 33
click at [550, 42] on span "Send invite" at bounding box center [557, 43] width 49 height 13
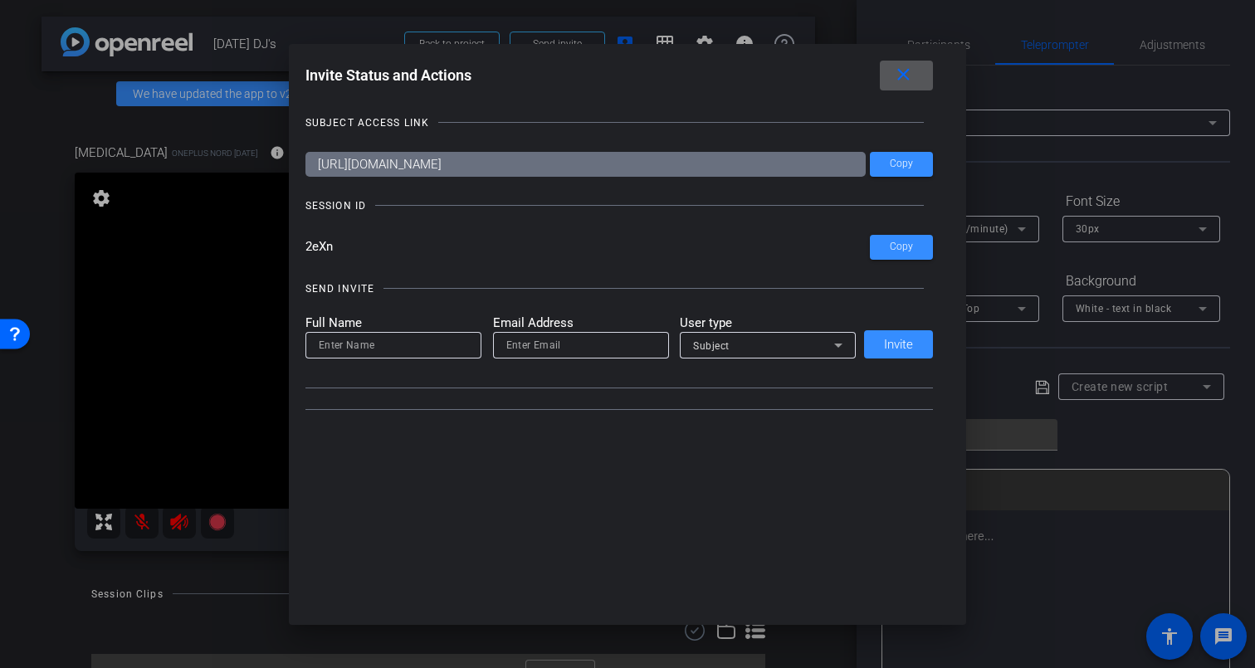
click at [418, 341] on input at bounding box center [393, 345] width 149 height 20
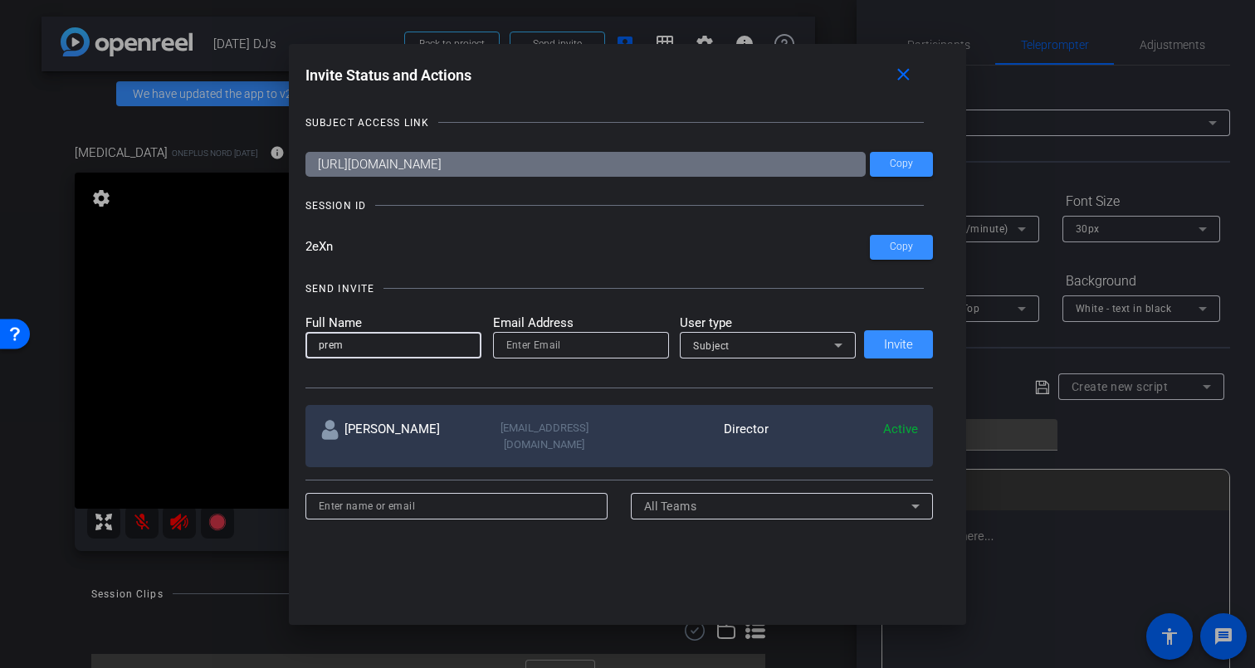
type input "prem"
click at [569, 352] on input "email" at bounding box center [580, 345] width 149 height 20
type input "[EMAIL_ADDRESS][DOMAIN_NAME]"
click at [776, 342] on div "Subject" at bounding box center [763, 345] width 141 height 21
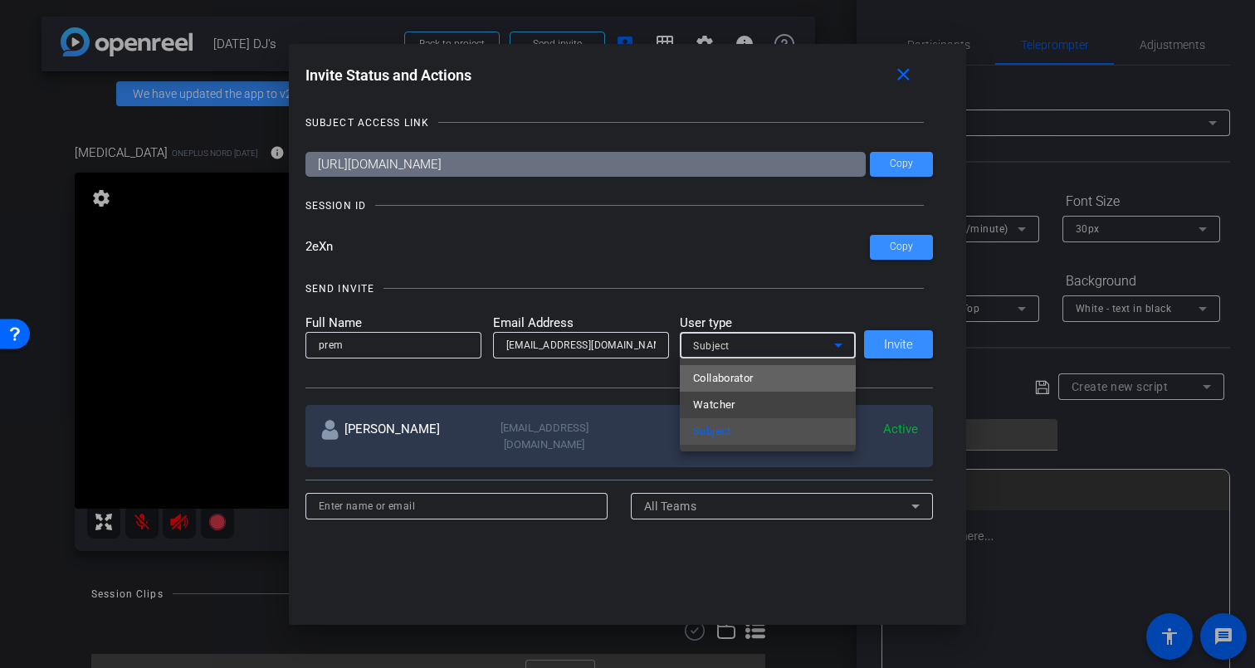
click at [768, 375] on mat-option "Collaborator" at bounding box center [768, 378] width 176 height 27
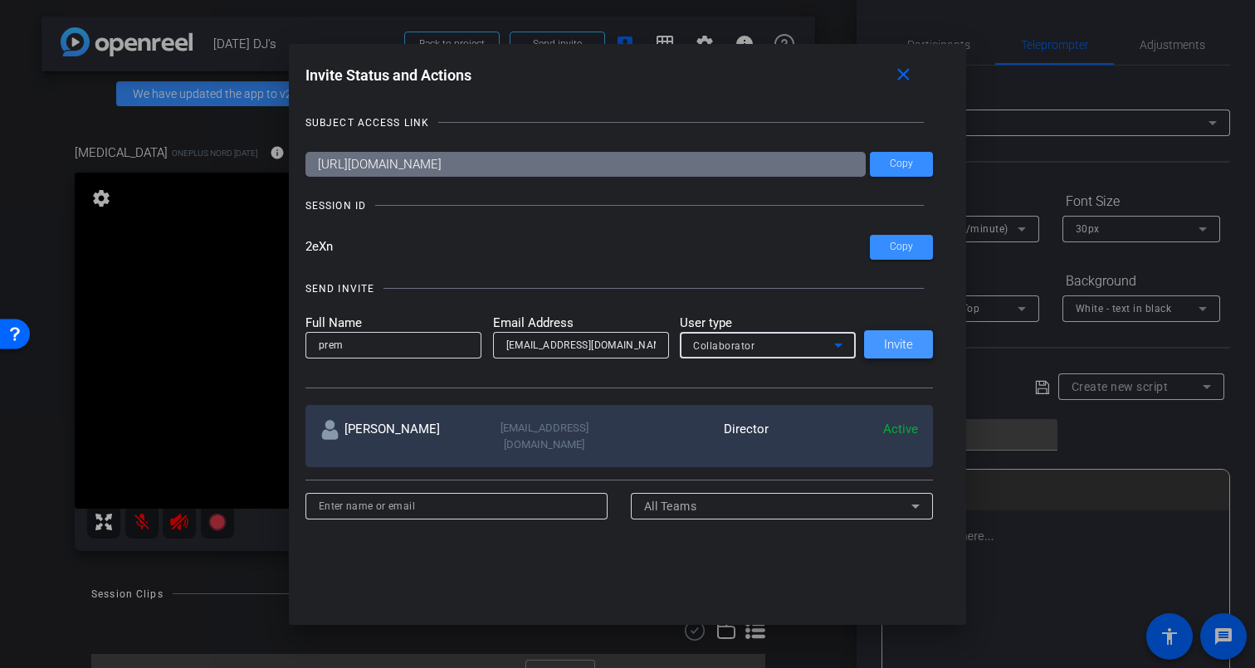
click at [902, 339] on span "Invite" at bounding box center [898, 345] width 29 height 12
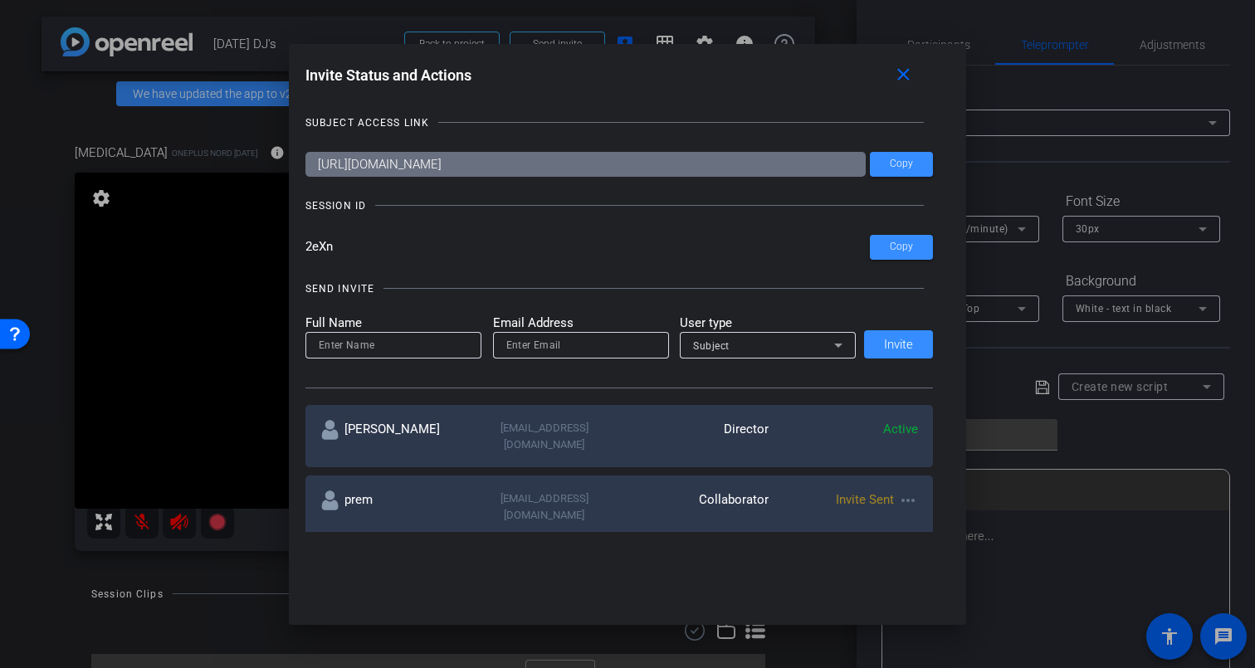
click at [899, 347] on div "Full Name Email Address User type Subject Invite" at bounding box center [620, 337] width 629 height 46
click at [908, 491] on mat-icon "more_horiz" at bounding box center [908, 501] width 20 height 20
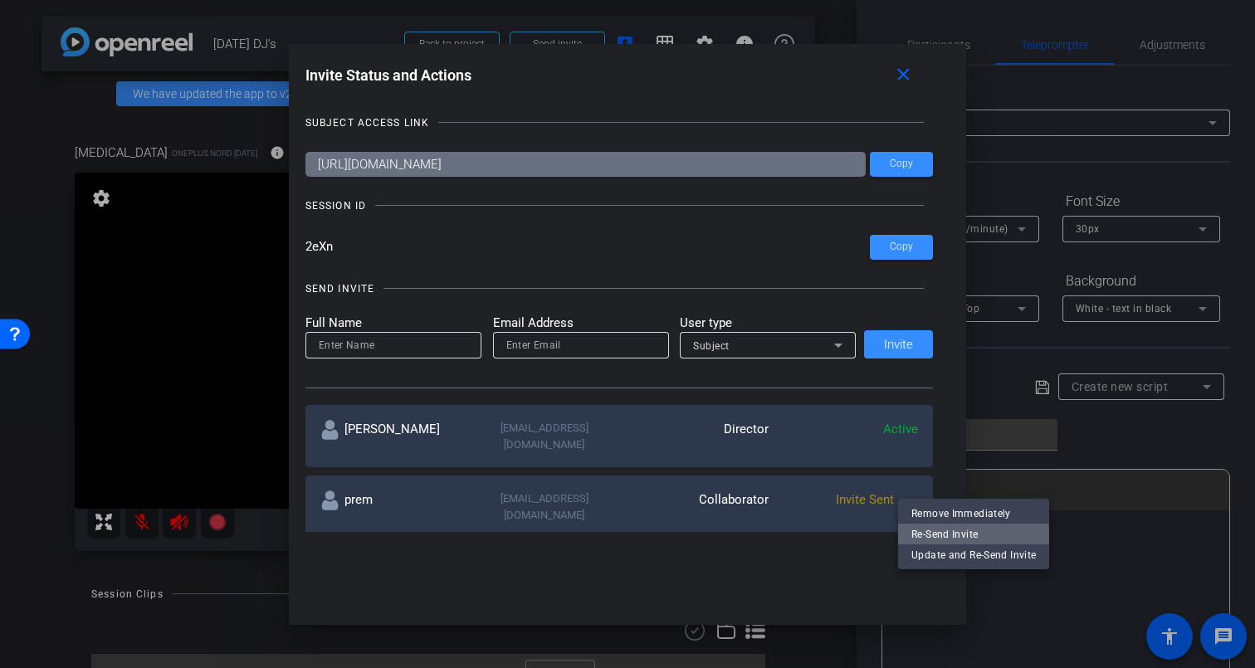
click at [962, 535] on span "Re-Send Invite" at bounding box center [974, 535] width 125 height 20
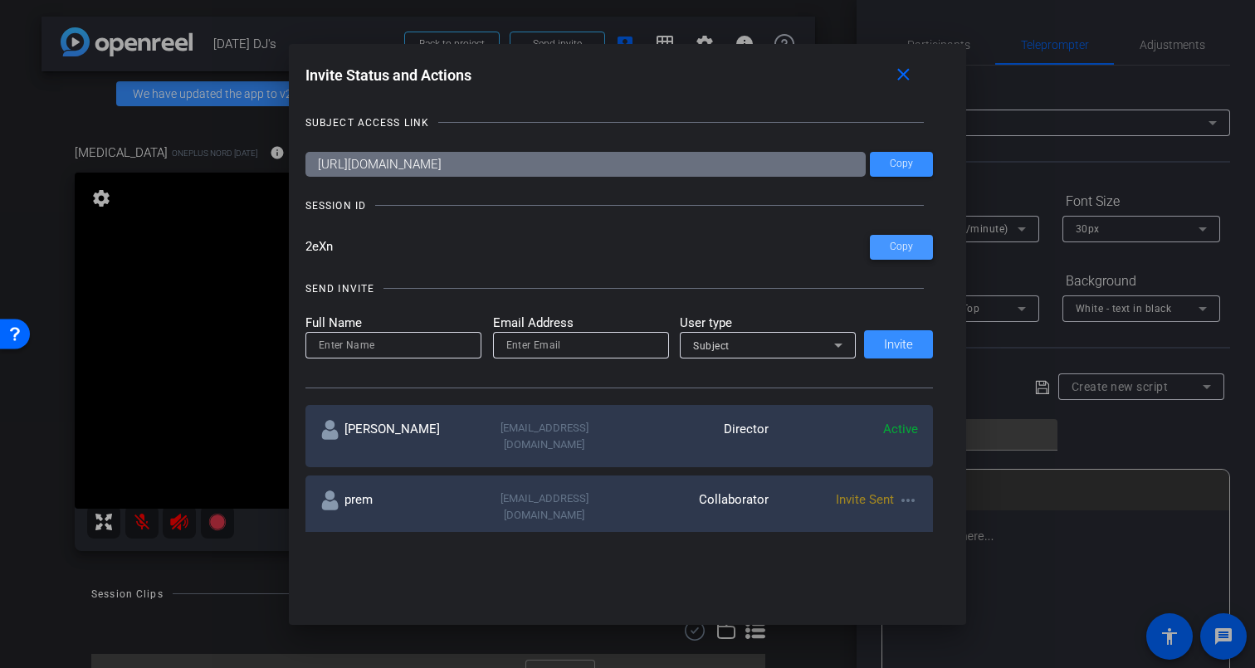
click at [902, 249] on span "Copy" at bounding box center [901, 247] width 23 height 12
click at [583, 348] on input "email" at bounding box center [580, 345] width 149 height 20
type input "[EMAIL_ADDRESS][DOMAIN_NAME]"
click at [400, 350] on input at bounding box center [393, 345] width 149 height 20
type input "prem"
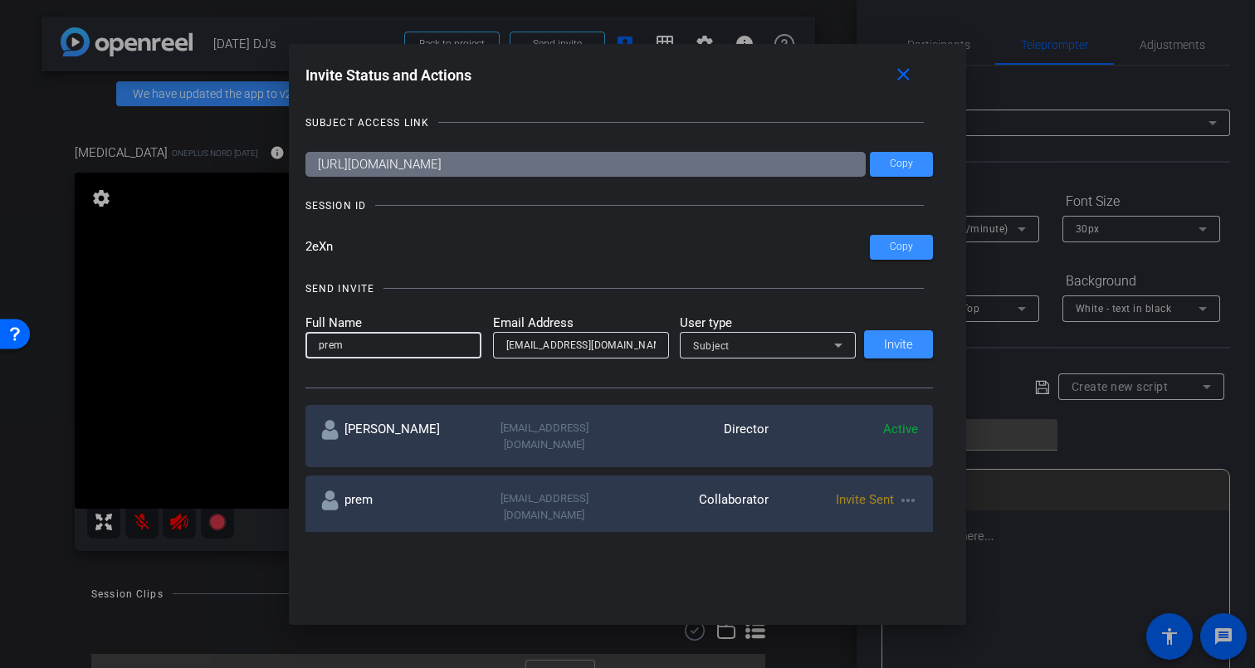
click at [816, 345] on div "Subject" at bounding box center [763, 345] width 141 height 21
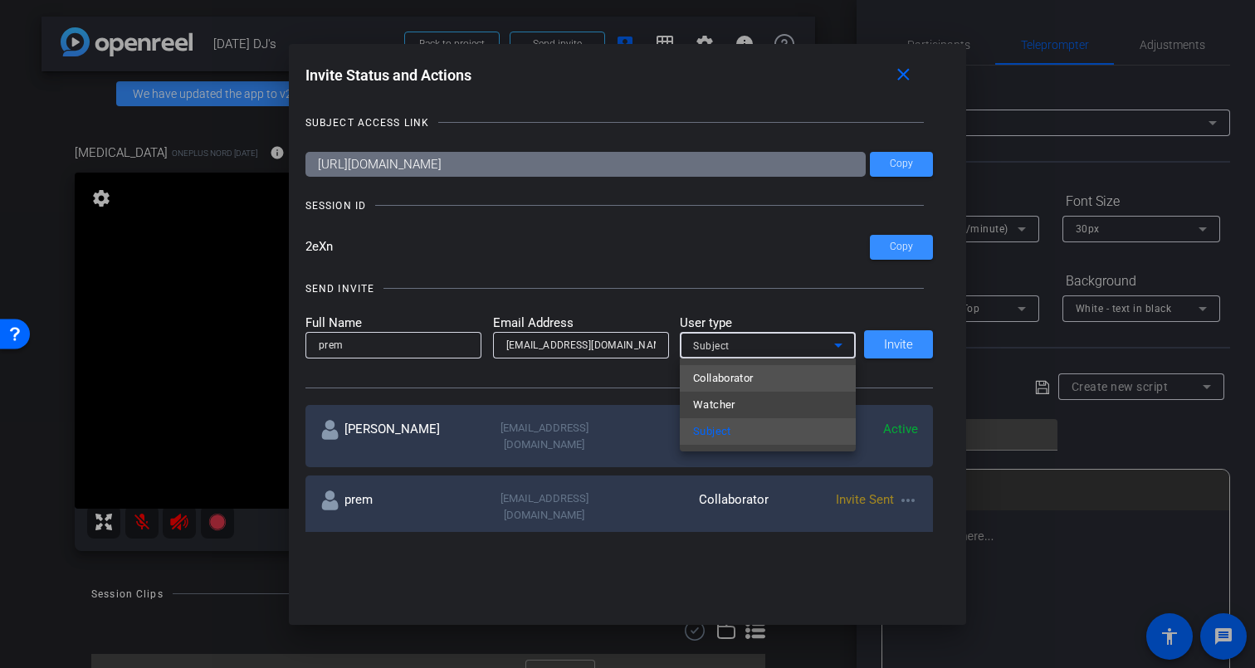
click at [750, 375] on span "Collaborator" at bounding box center [723, 379] width 61 height 20
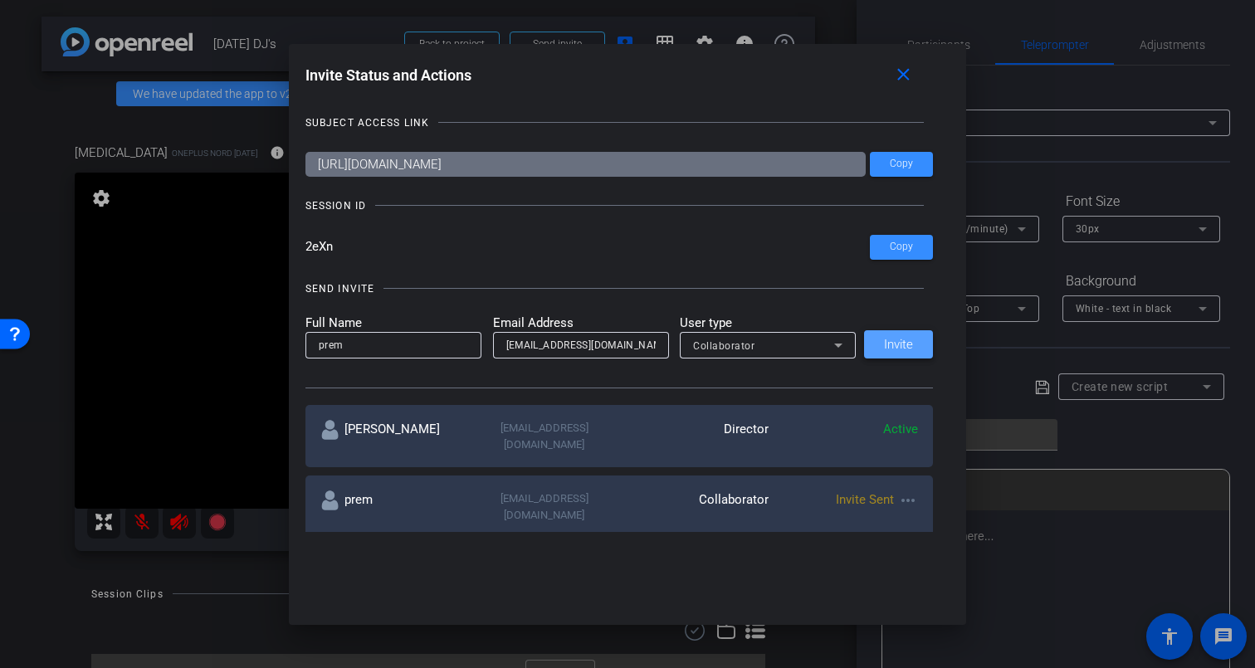
click at [899, 345] on span "Invite" at bounding box center [898, 345] width 29 height 12
click at [913, 492] on mat-icon "more_horiz" at bounding box center [908, 501] width 20 height 20
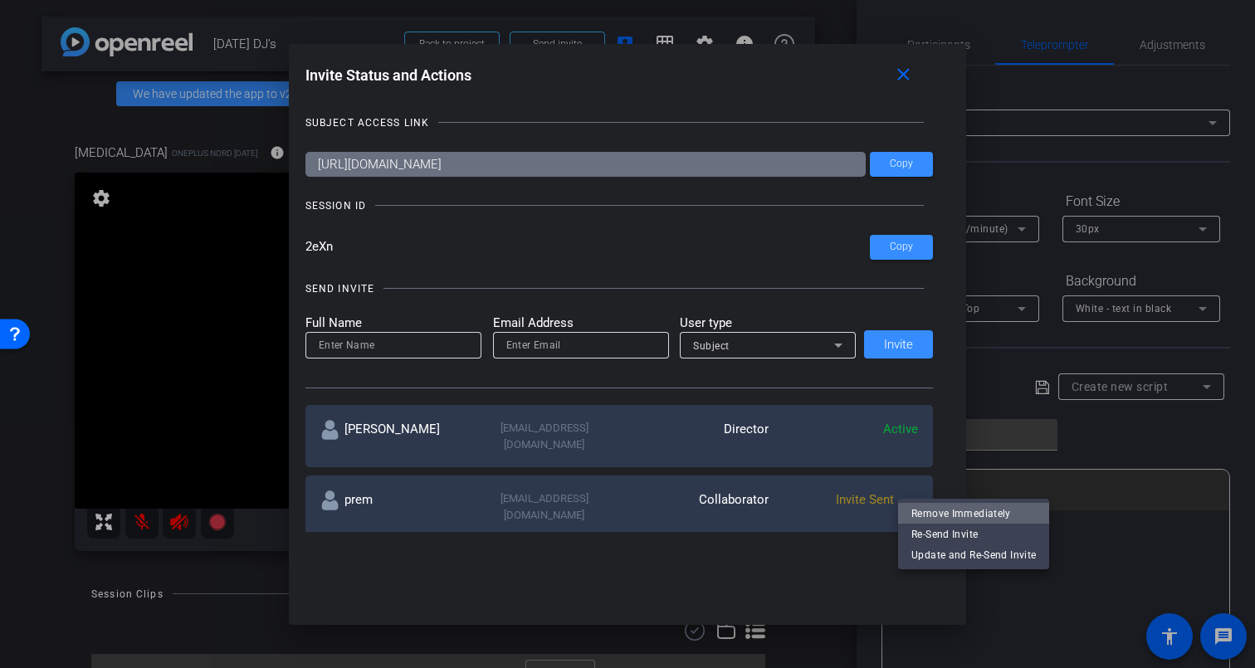
click at [980, 509] on span "Remove Immediately" at bounding box center [974, 514] width 125 height 20
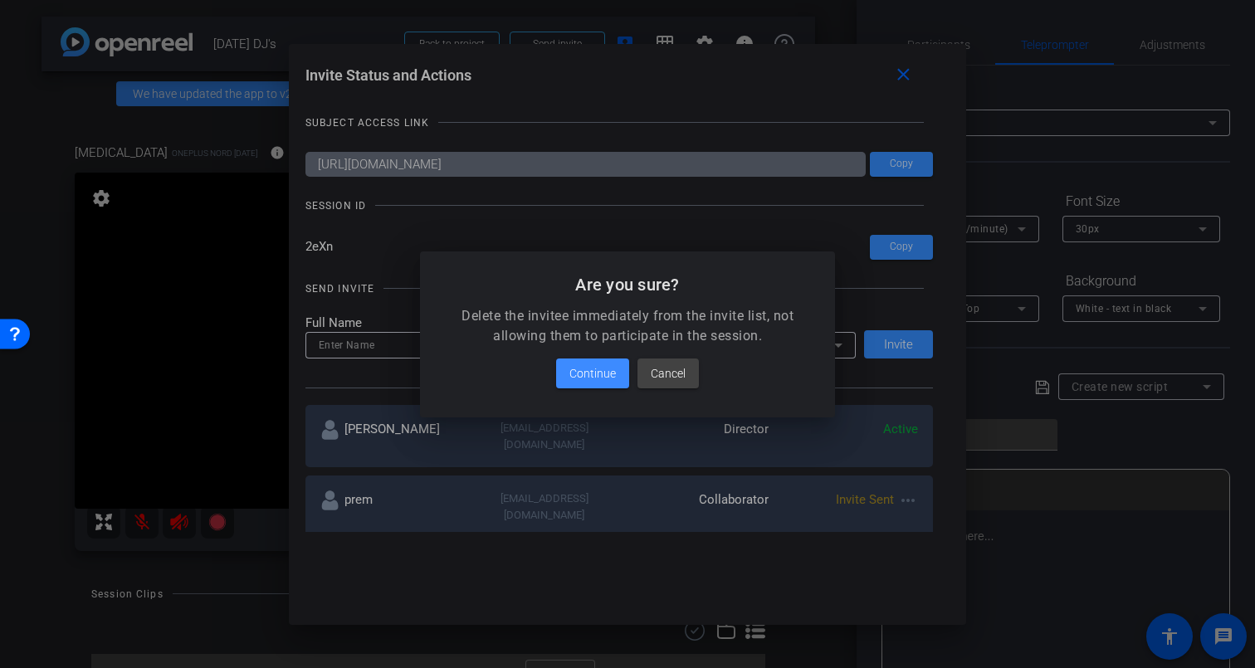
click at [595, 378] on span "Continue" at bounding box center [593, 374] width 46 height 20
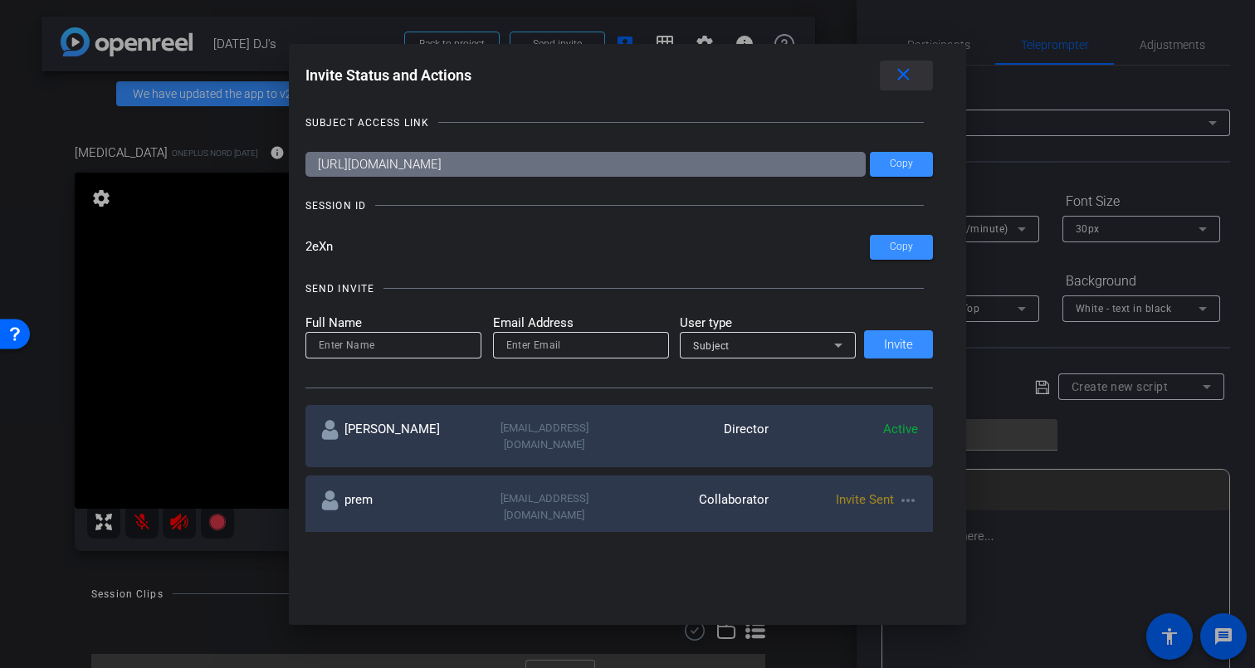
click at [906, 81] on mat-icon "close" at bounding box center [903, 75] width 21 height 21
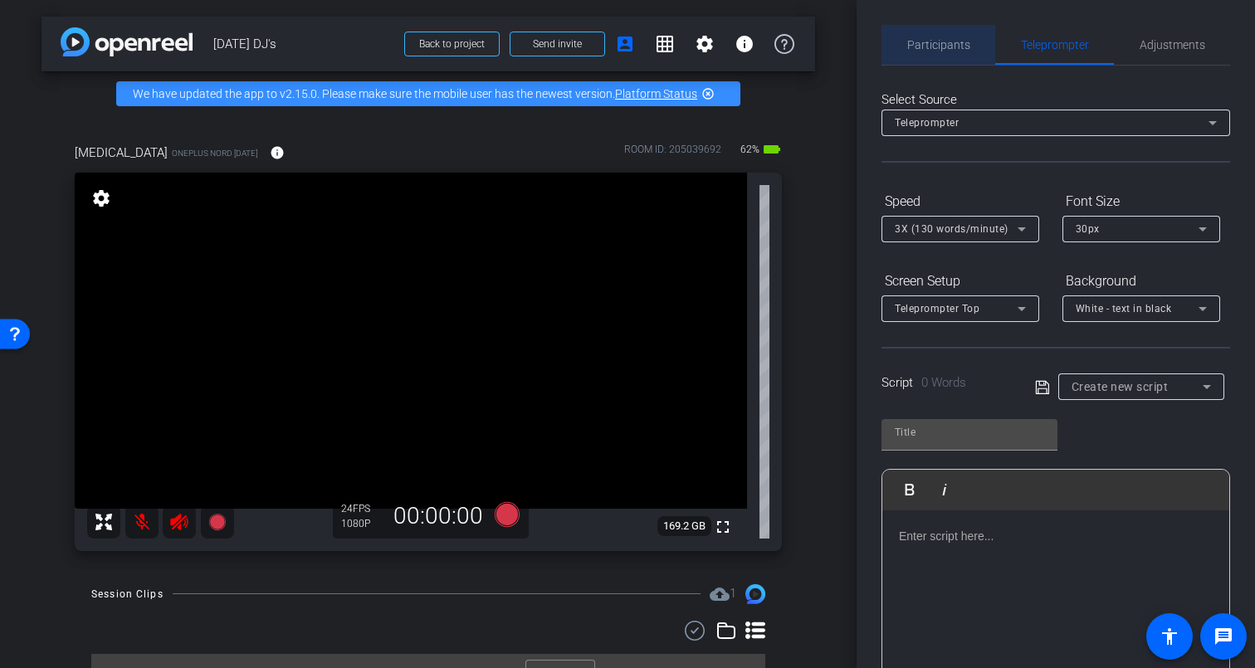
click at [940, 40] on span "Participants" at bounding box center [939, 45] width 63 height 12
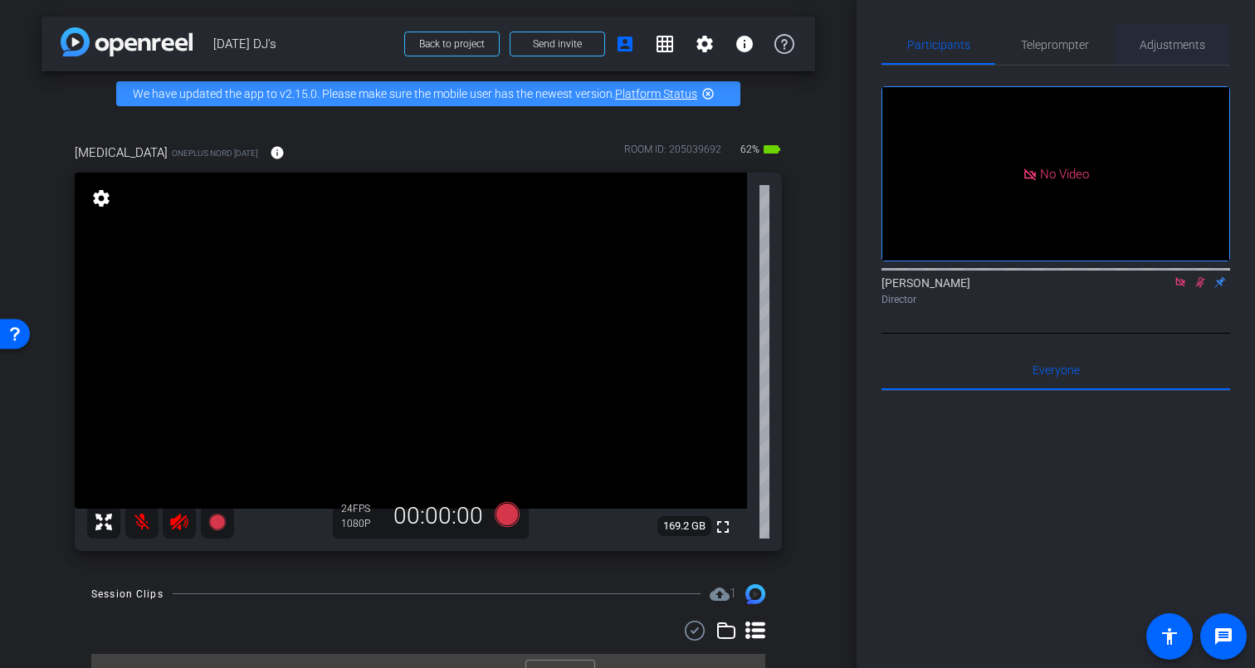
click at [1162, 46] on span "Adjustments" at bounding box center [1173, 45] width 66 height 12
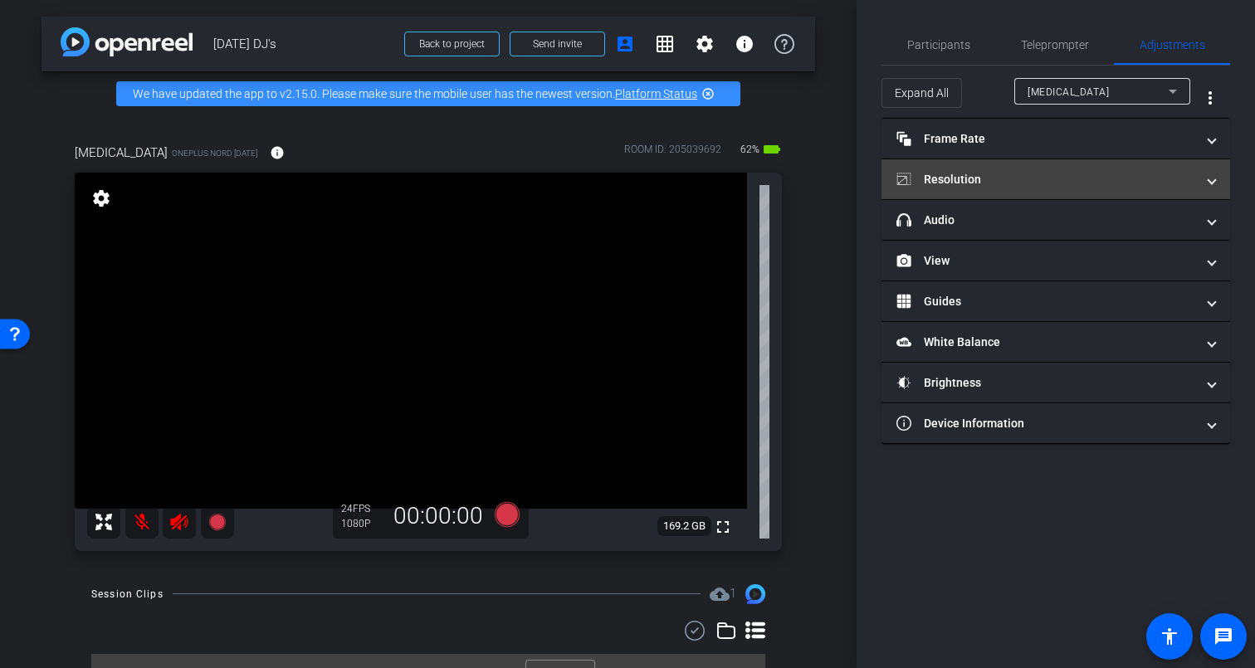
click at [1010, 183] on mat-panel-title "Resolution" at bounding box center [1046, 179] width 299 height 17
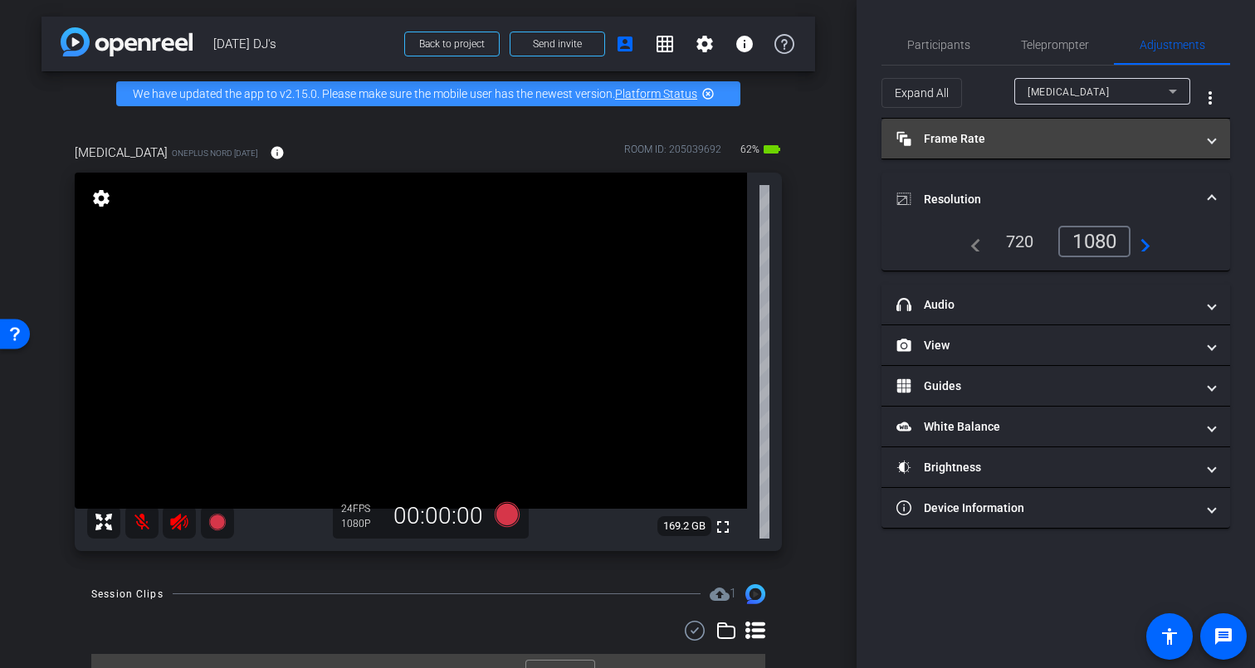
click at [970, 134] on mat-panel-title "Frame Rate Frame Rate" at bounding box center [1046, 138] width 299 height 17
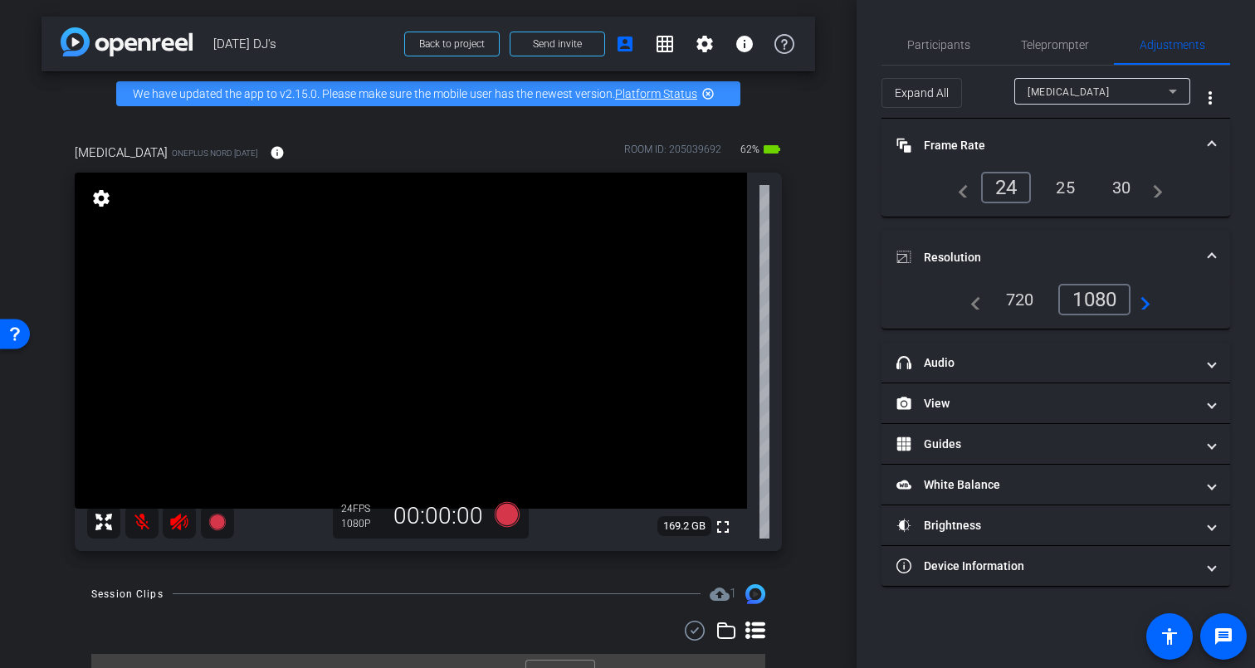
click at [1071, 188] on div "25" at bounding box center [1066, 188] width 44 height 28
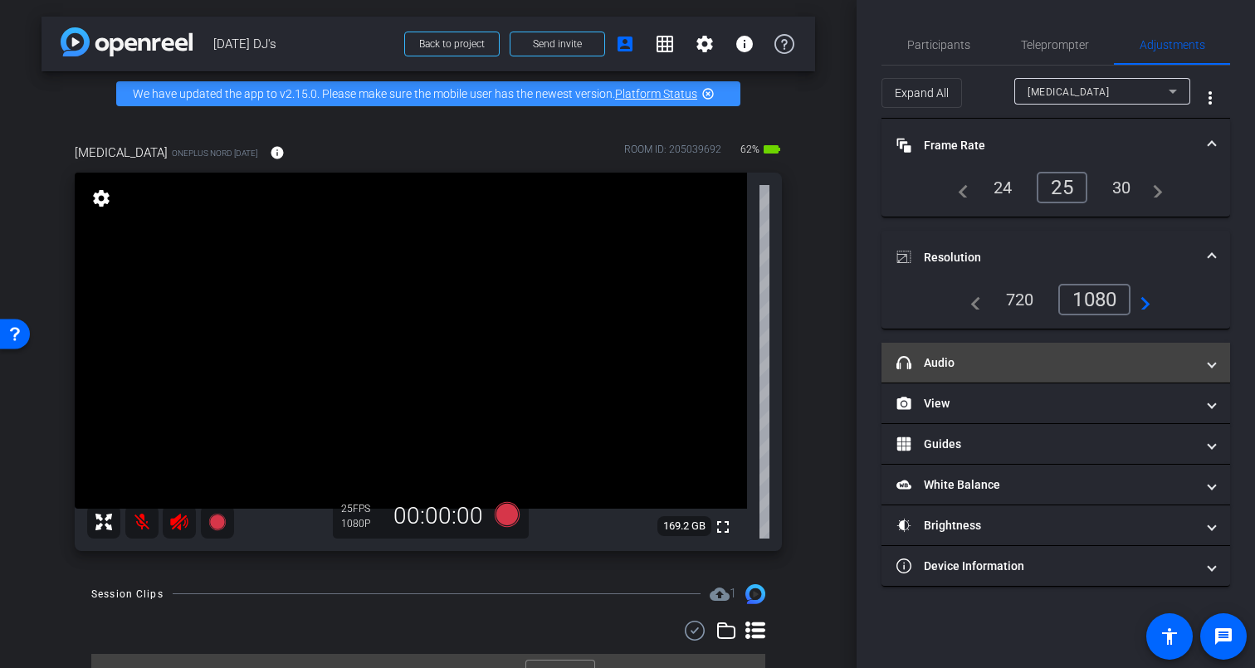
click at [1008, 364] on mat-panel-title "headphone icon Audio" at bounding box center [1046, 363] width 299 height 17
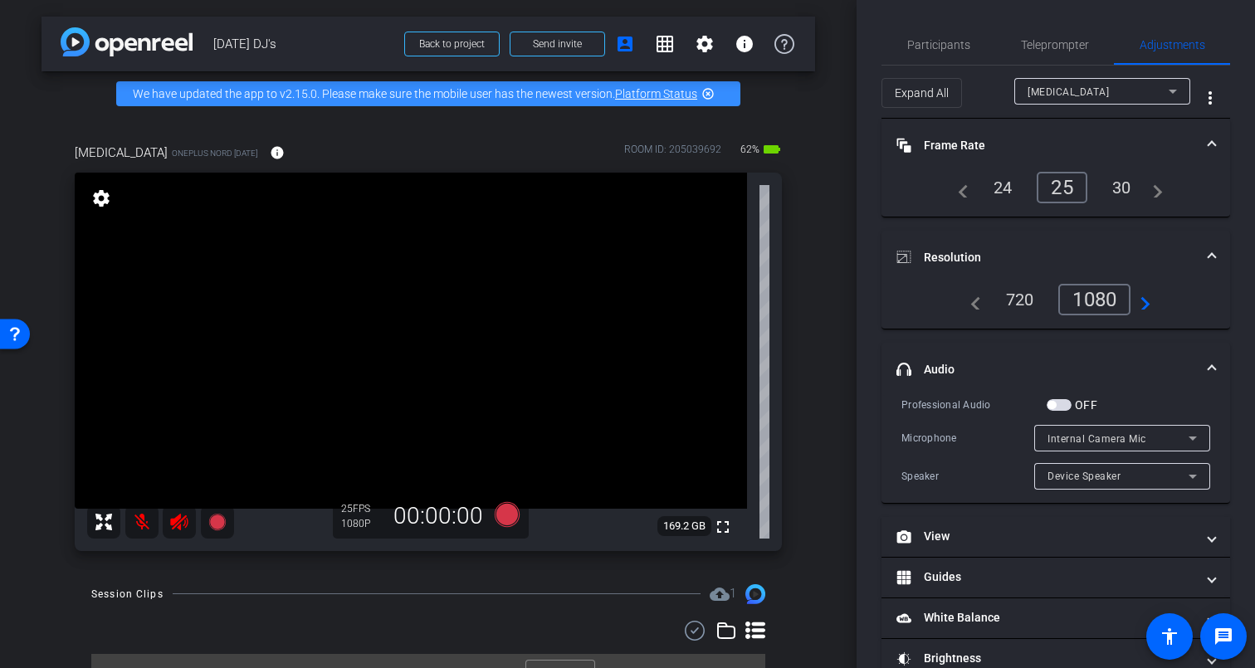
click at [1059, 406] on span "button" at bounding box center [1059, 405] width 25 height 12
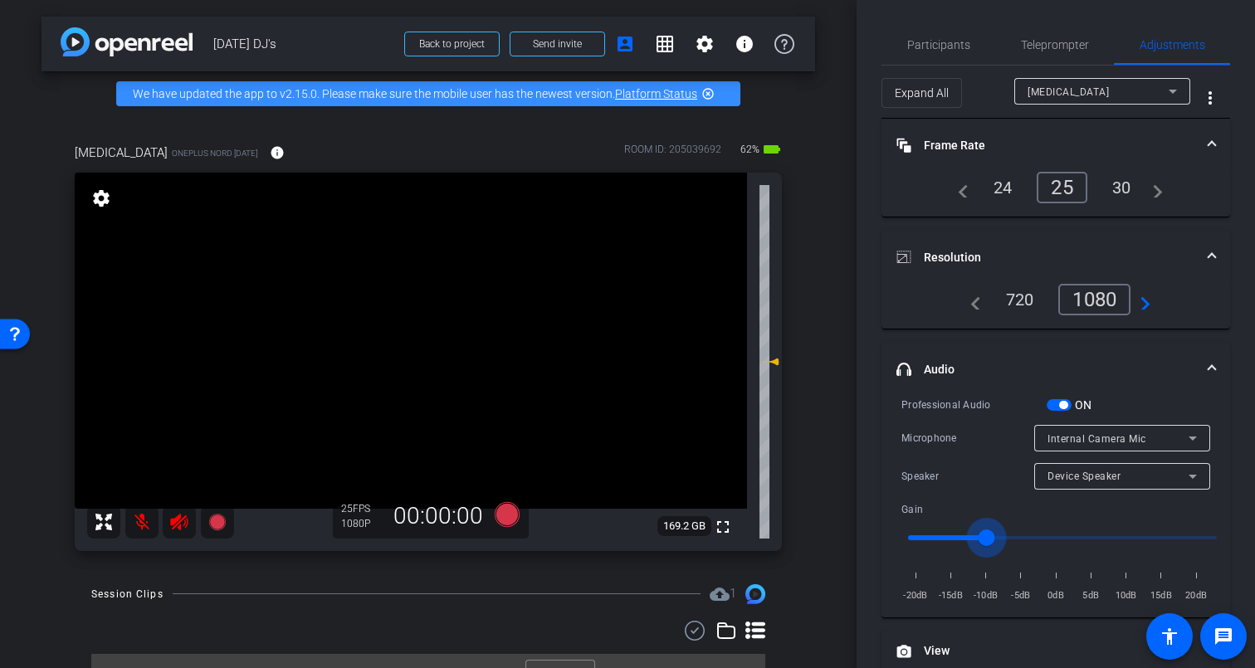
click at [990, 543] on input "range" at bounding box center [1063, 538] width 344 height 37
type input "2"
click at [1078, 540] on input "range" at bounding box center [1063, 538] width 344 height 37
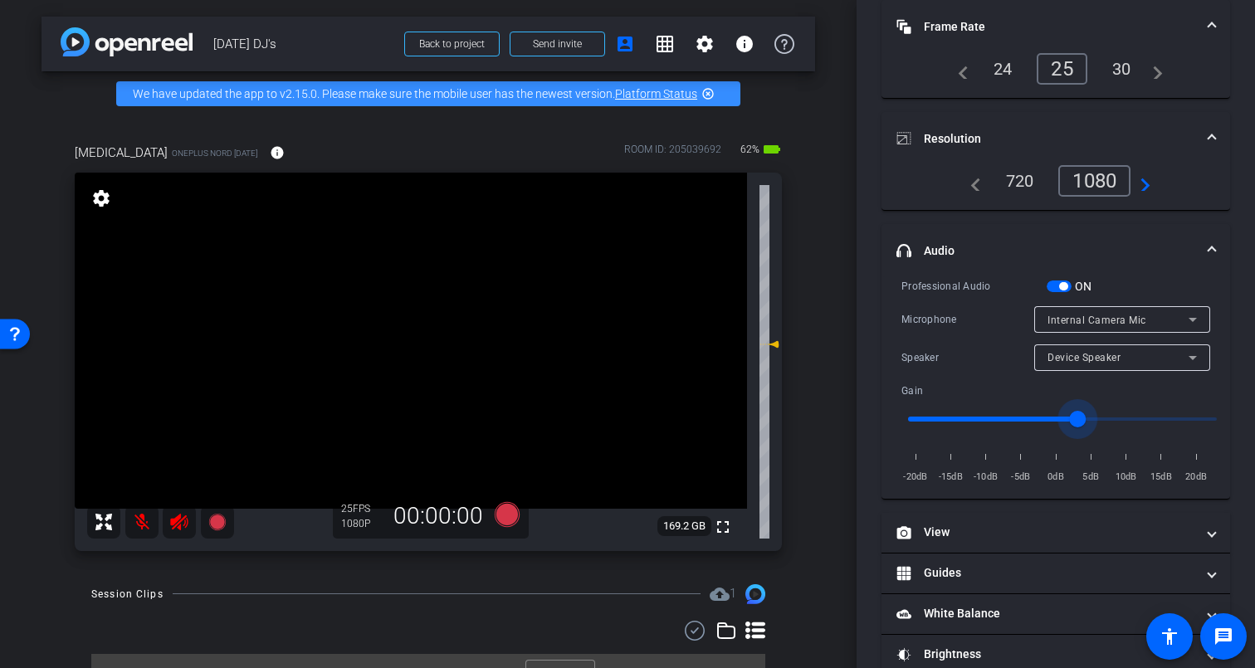
scroll to position [129, 0]
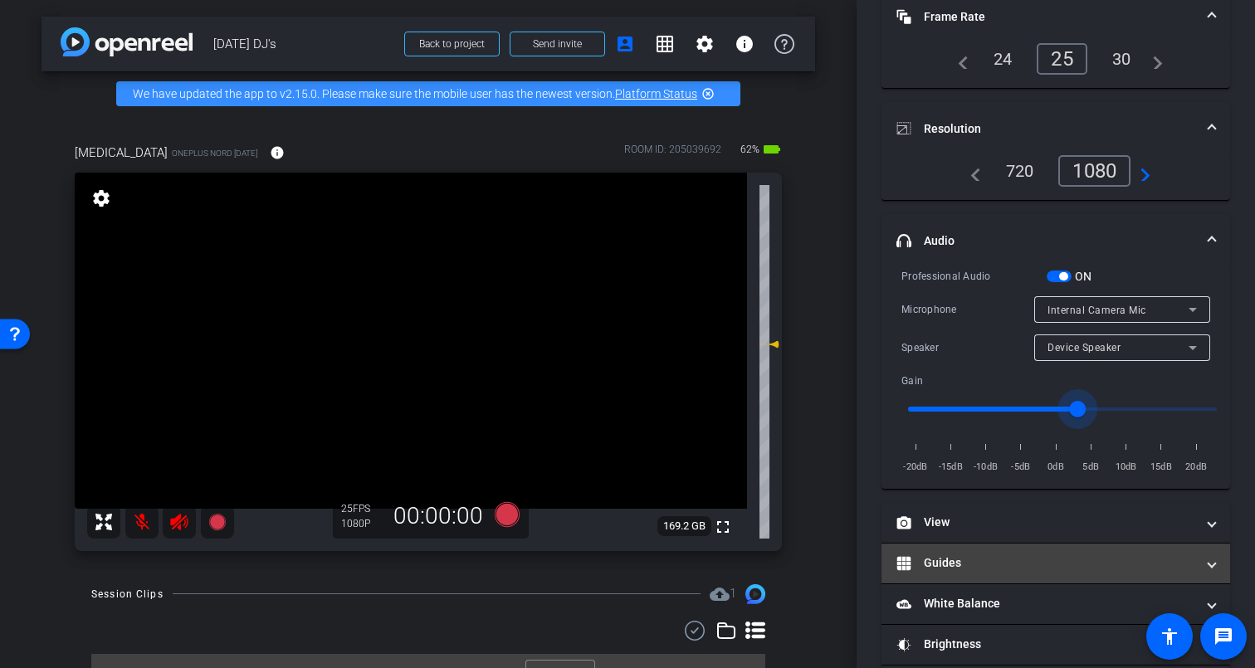
click at [975, 564] on mat-panel-title "Guides" at bounding box center [1046, 563] width 299 height 17
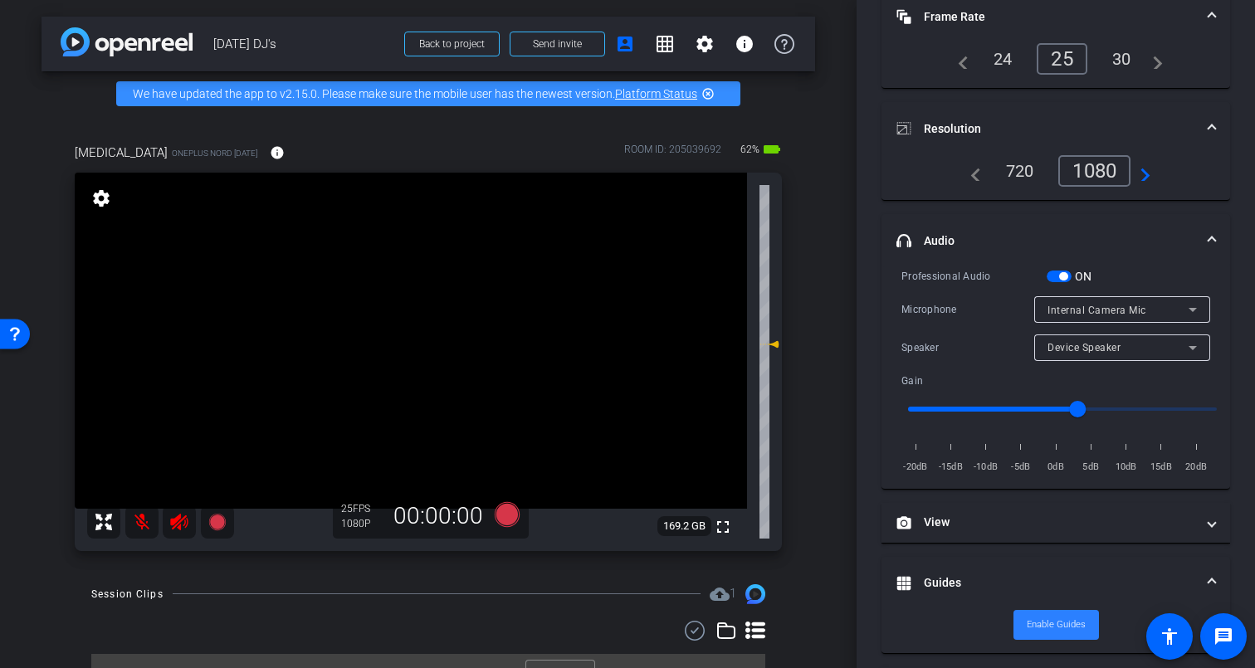
click at [1059, 627] on span "Enable Guides" at bounding box center [1056, 625] width 59 height 25
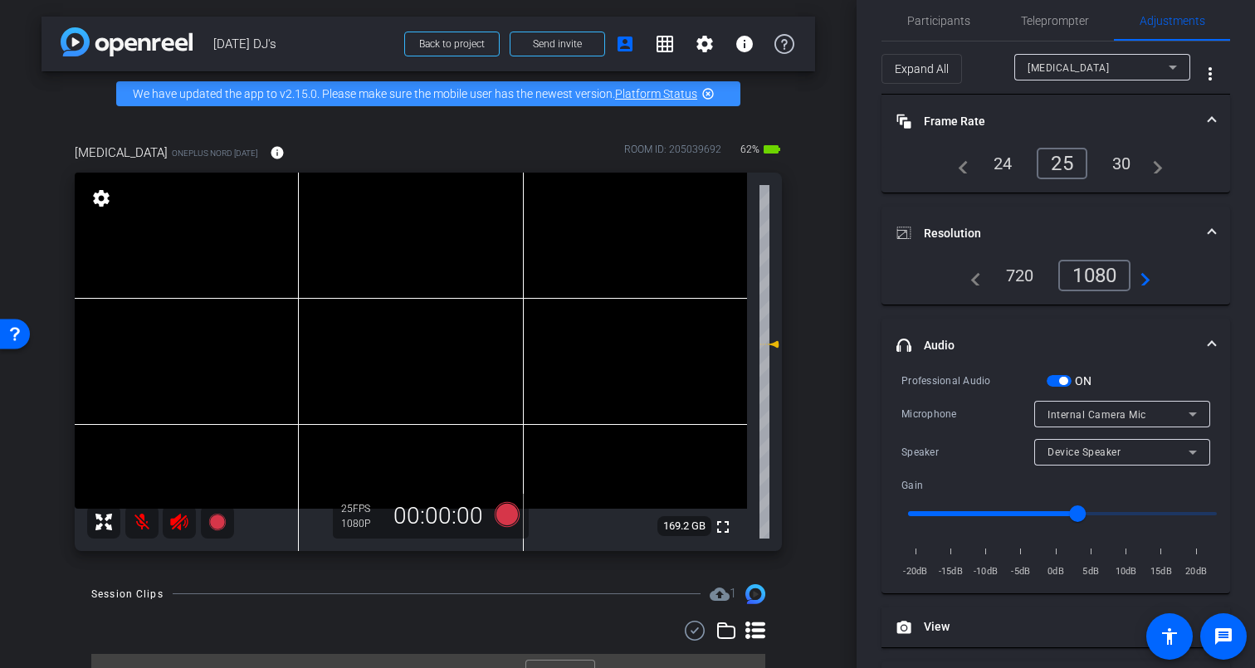
scroll to position [0, 0]
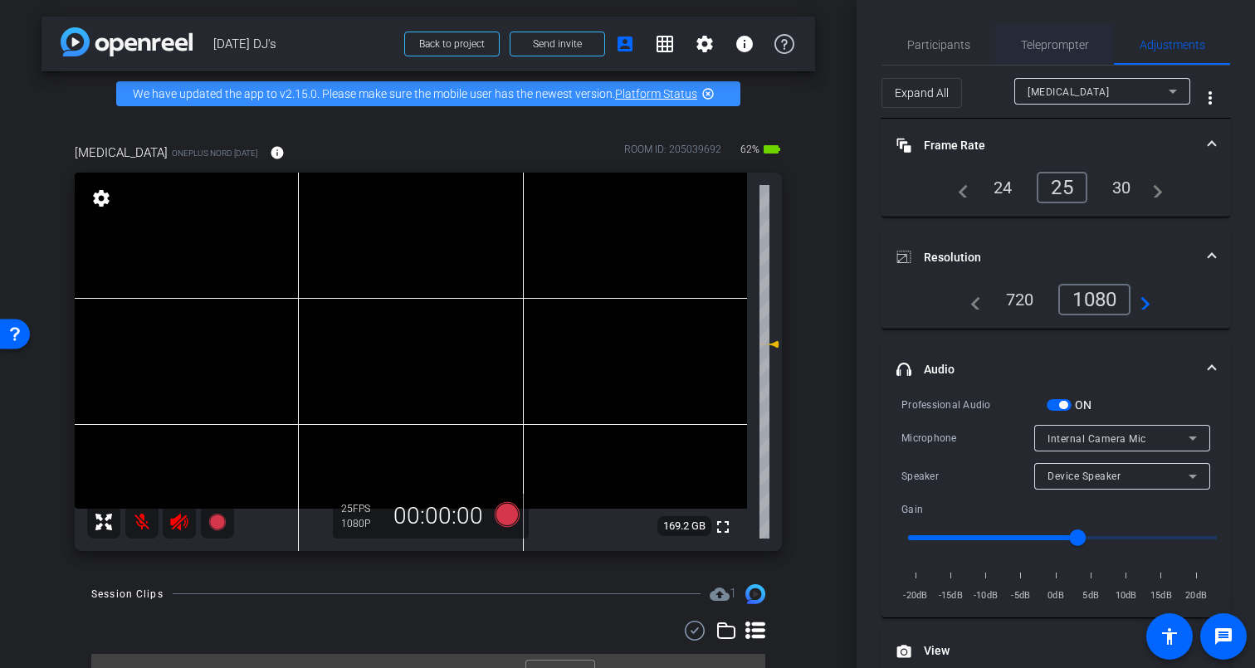
click at [1072, 46] on span "Teleprompter" at bounding box center [1055, 45] width 68 height 12
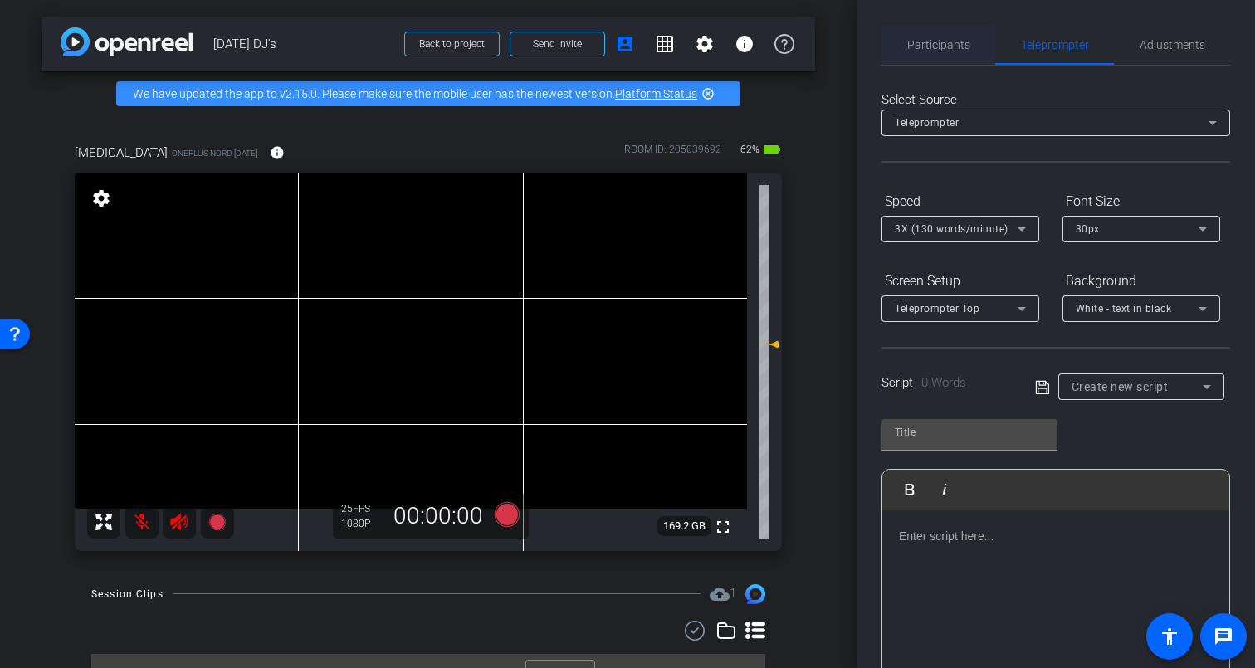
click at [936, 42] on span "Participants" at bounding box center [939, 45] width 63 height 12
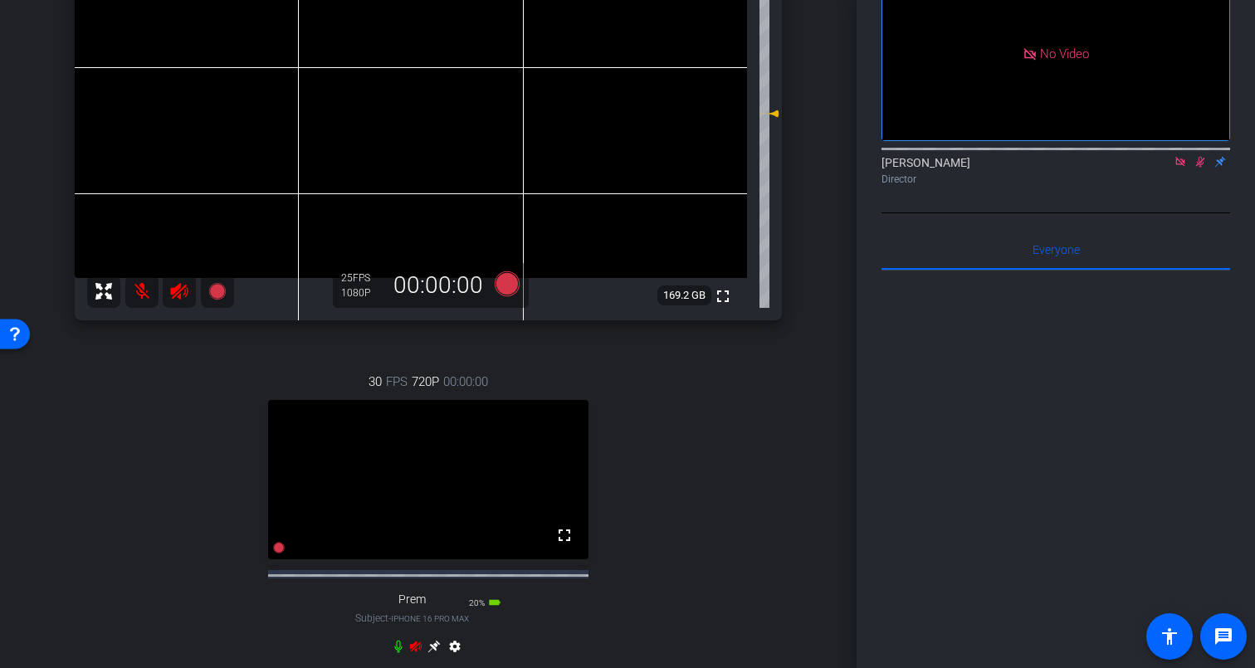
scroll to position [119, 0]
click at [1199, 158] on icon at bounding box center [1200, 164] width 13 height 12
click at [1179, 159] on icon at bounding box center [1180, 163] width 9 height 9
click at [416, 653] on icon at bounding box center [415, 646] width 13 height 13
click at [417, 653] on icon at bounding box center [416, 647] width 12 height 11
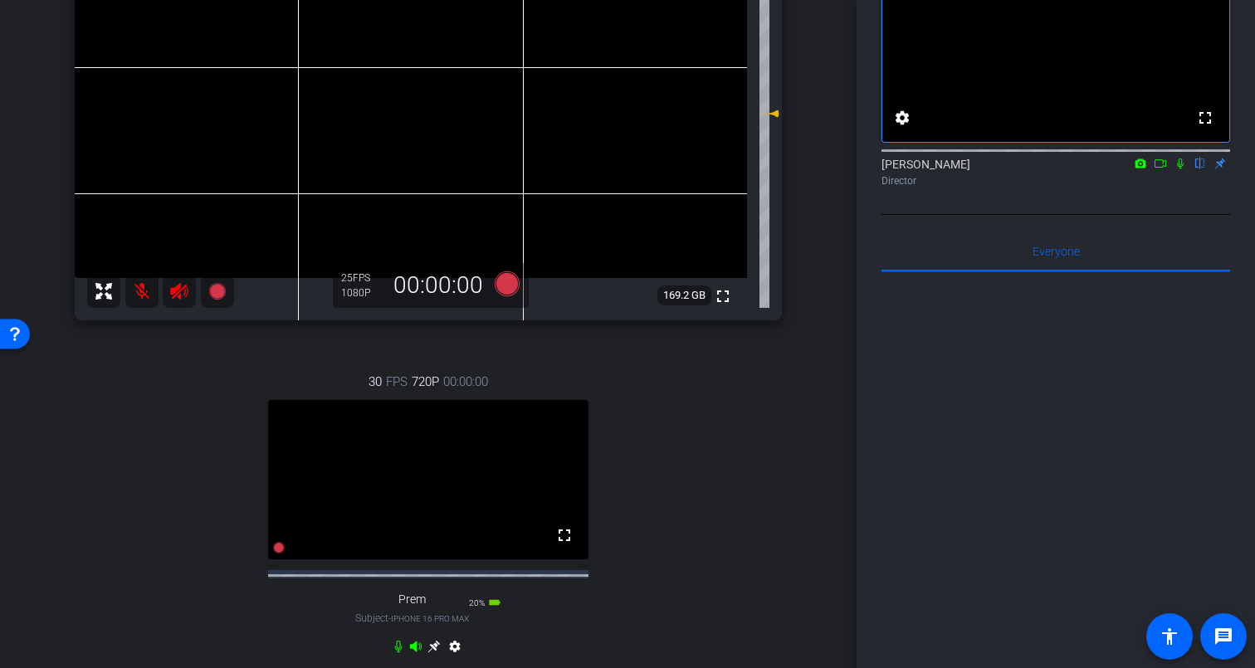
click at [417, 653] on icon at bounding box center [416, 647] width 12 height 11
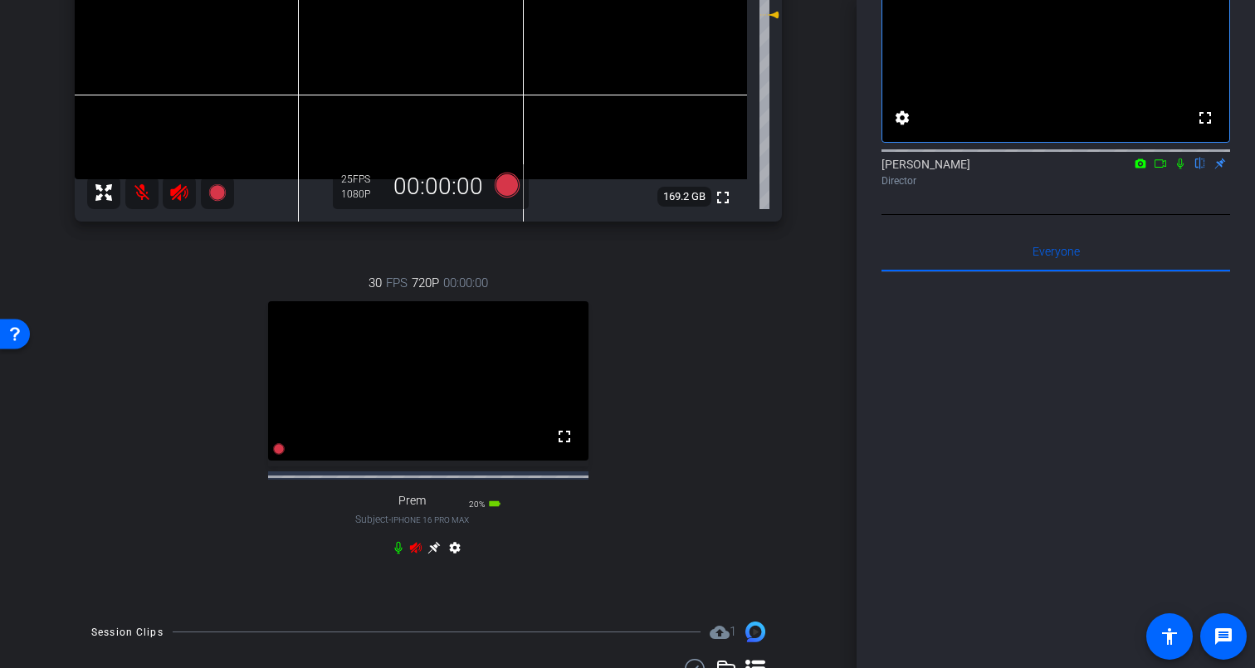
scroll to position [345, 0]
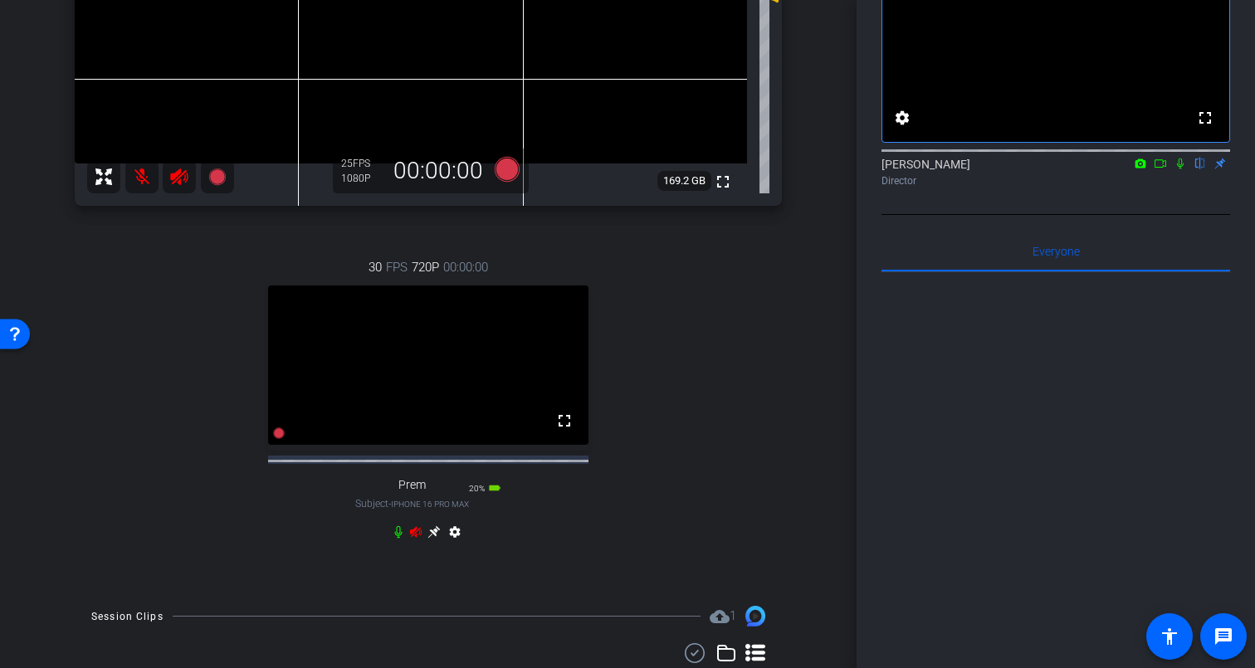
click at [417, 539] on icon at bounding box center [415, 532] width 13 height 13
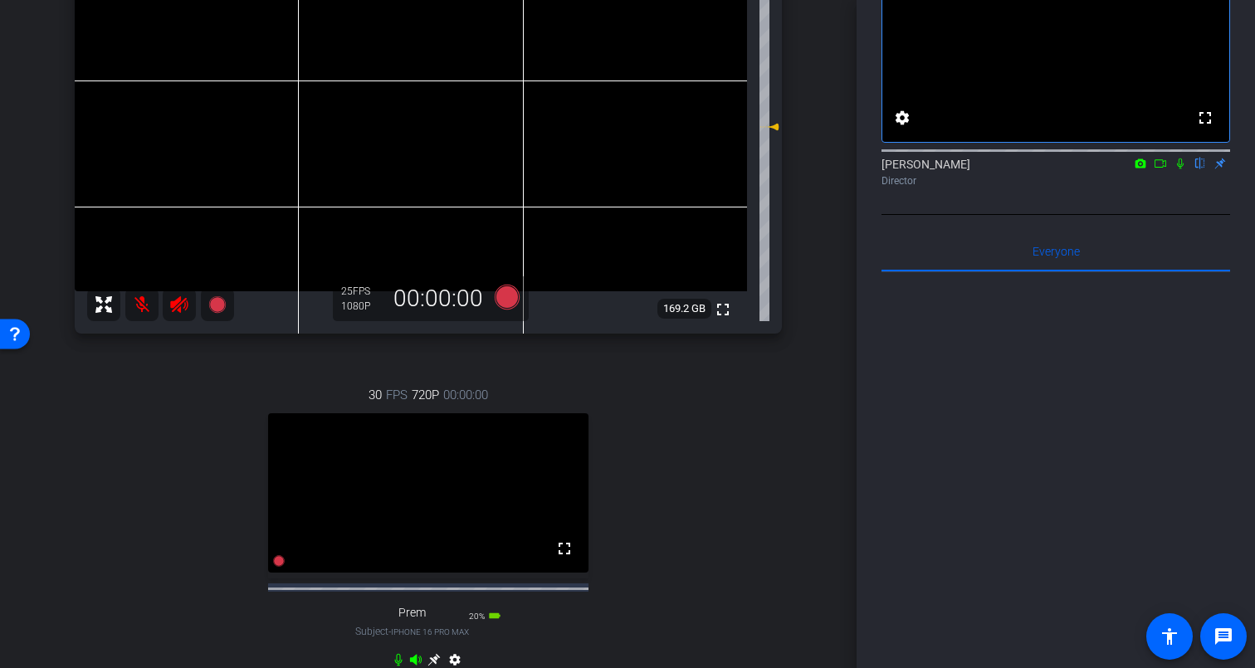
scroll to position [227, 0]
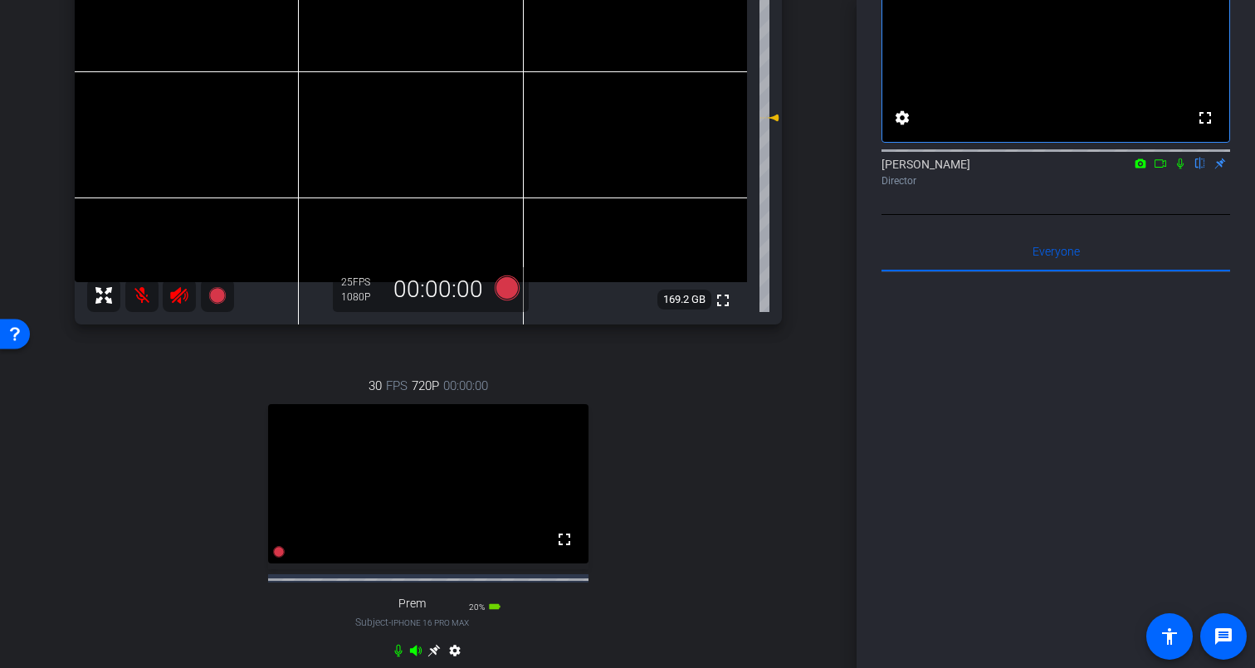
click at [144, 296] on mat-icon at bounding box center [141, 295] width 33 height 33
click at [141, 294] on mat-icon at bounding box center [141, 295] width 33 height 33
click at [142, 298] on mat-icon at bounding box center [141, 295] width 33 height 33
drag, startPoint x: 179, startPoint y: 296, endPoint x: 180, endPoint y: 328, distance: 32.4
click at [179, 296] on icon at bounding box center [178, 295] width 17 height 17
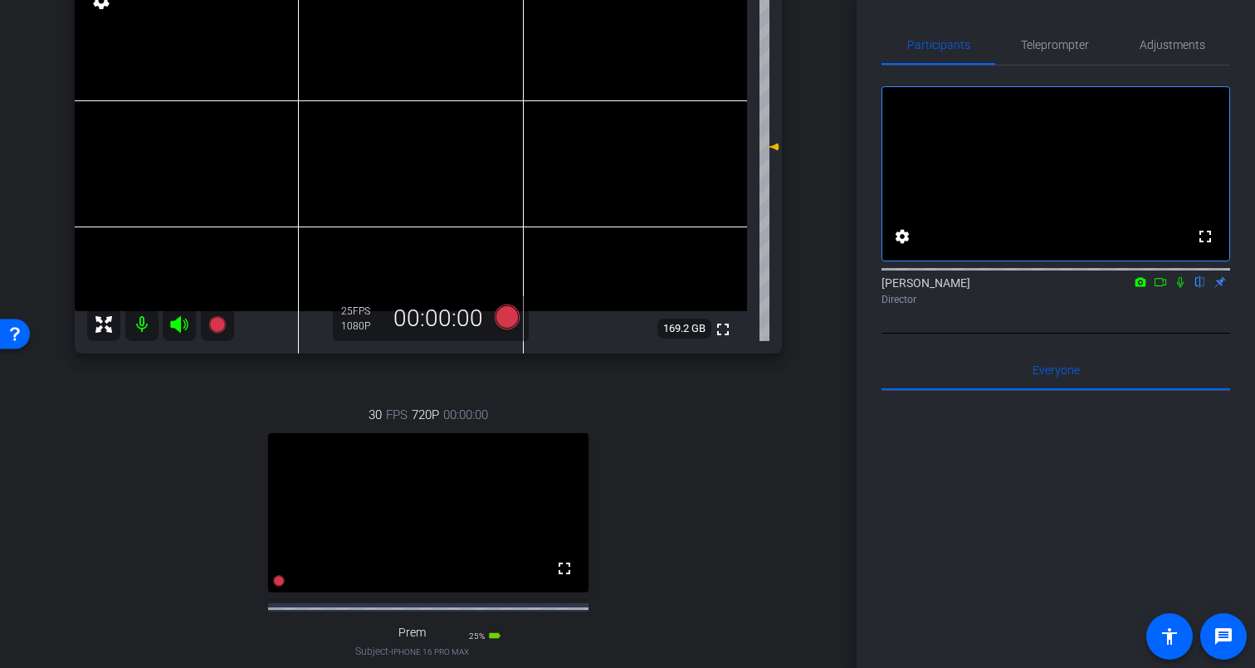
scroll to position [197, 0]
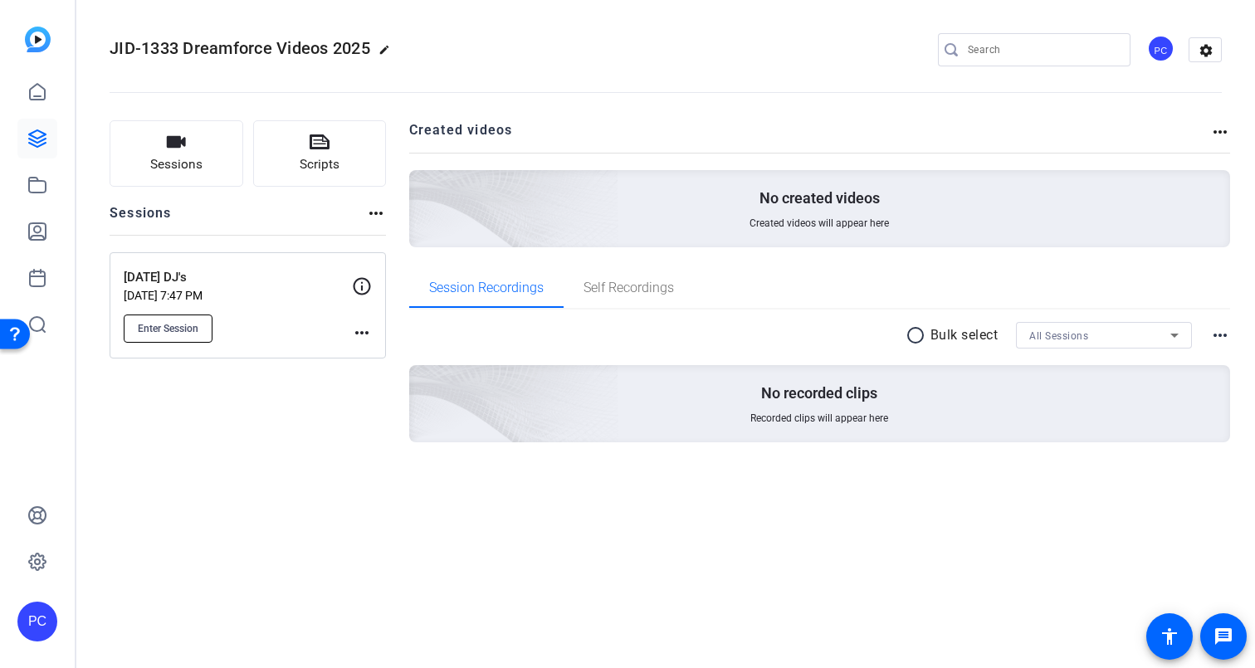
click at [184, 327] on span "Enter Session" at bounding box center [168, 328] width 61 height 13
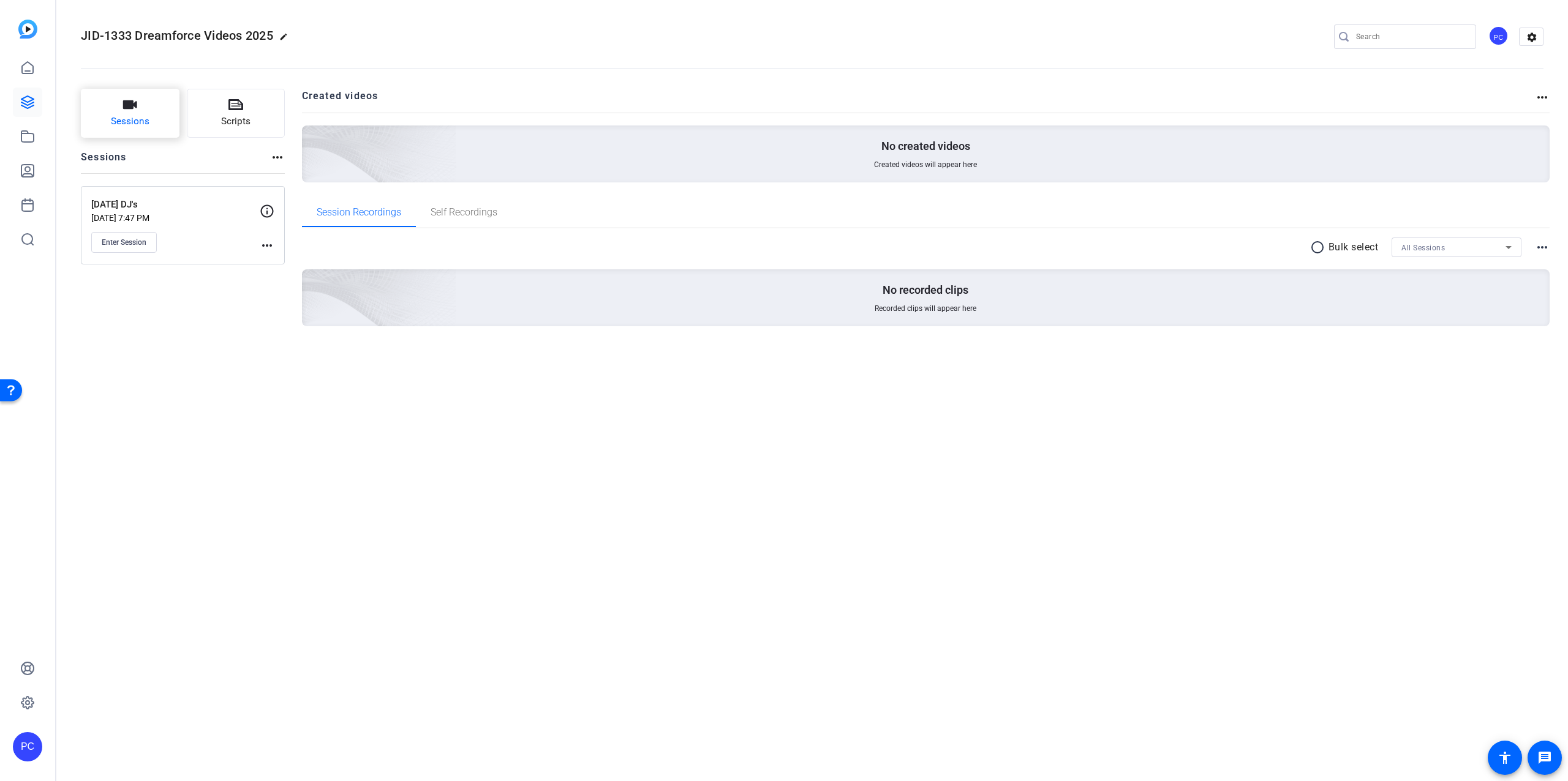
click at [132, 110] on icon "button" at bounding box center [130, 105] width 15 height 15
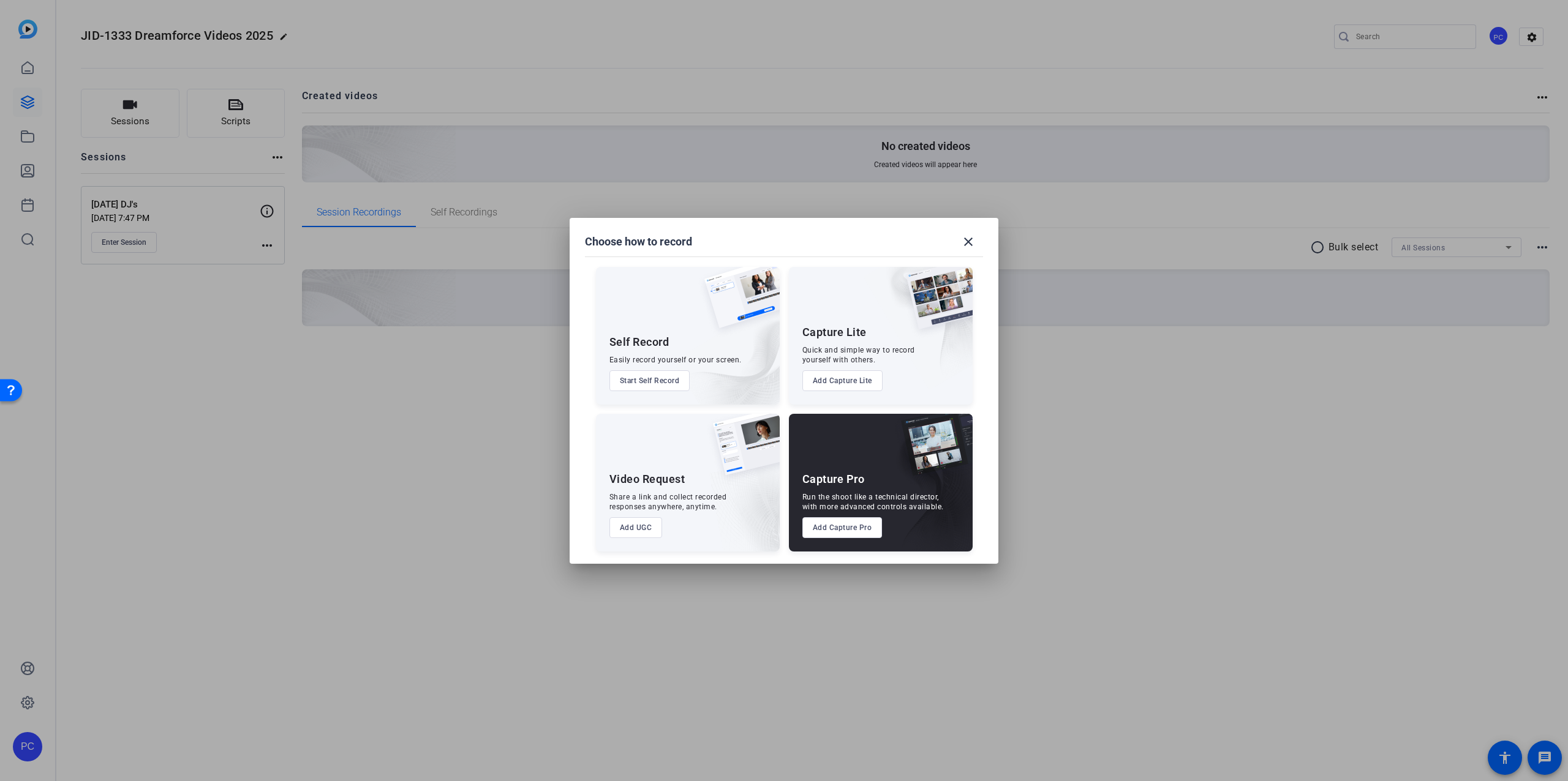
click at [831, 493] on button "Add Capture Pro" at bounding box center [842, 528] width 80 height 21
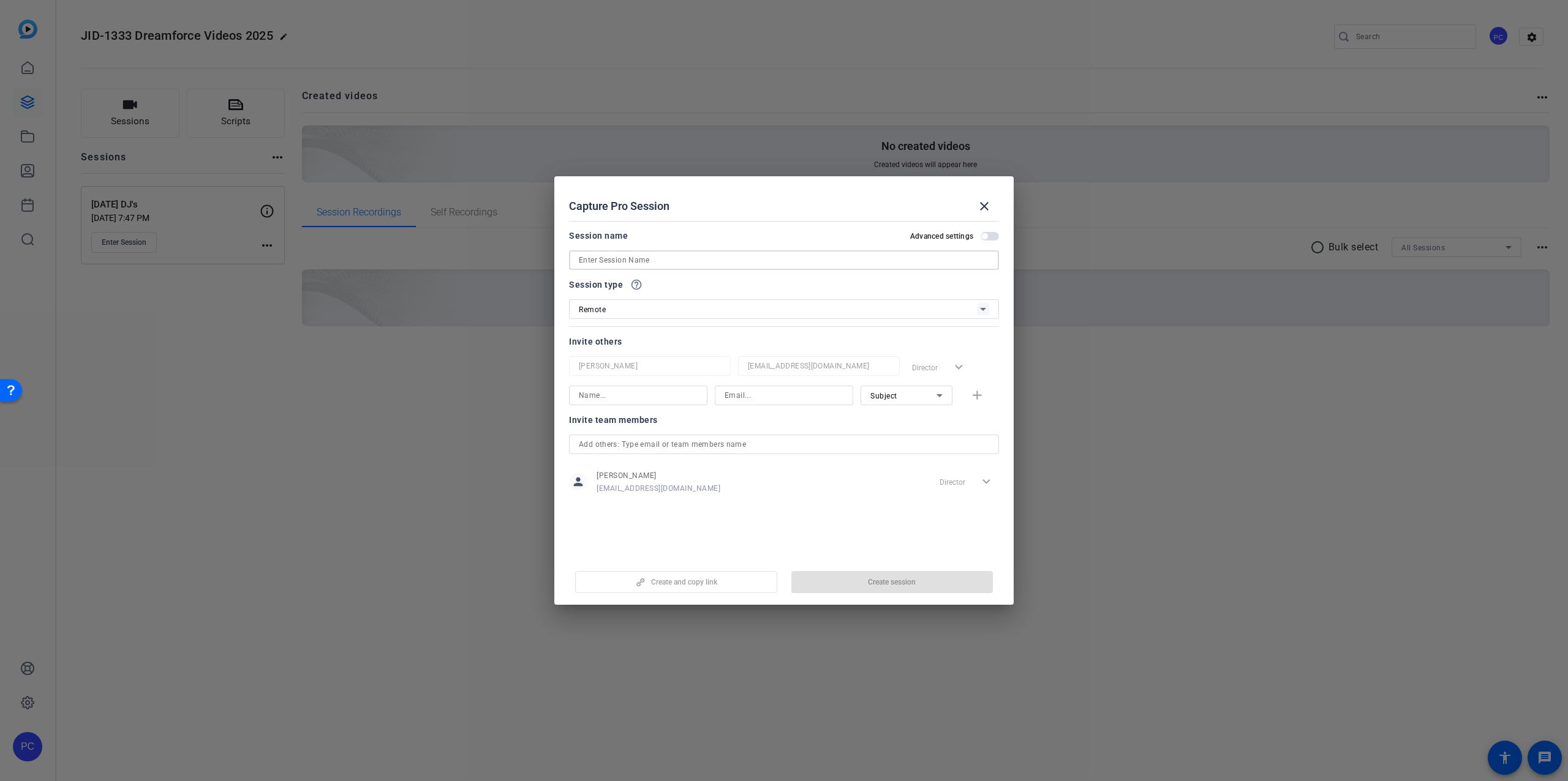
click at [662, 260] on input at bounding box center [784, 260] width 410 height 15
type input "DJ 2025"
click at [912, 493] on span "Create session" at bounding box center [892, 582] width 48 height 10
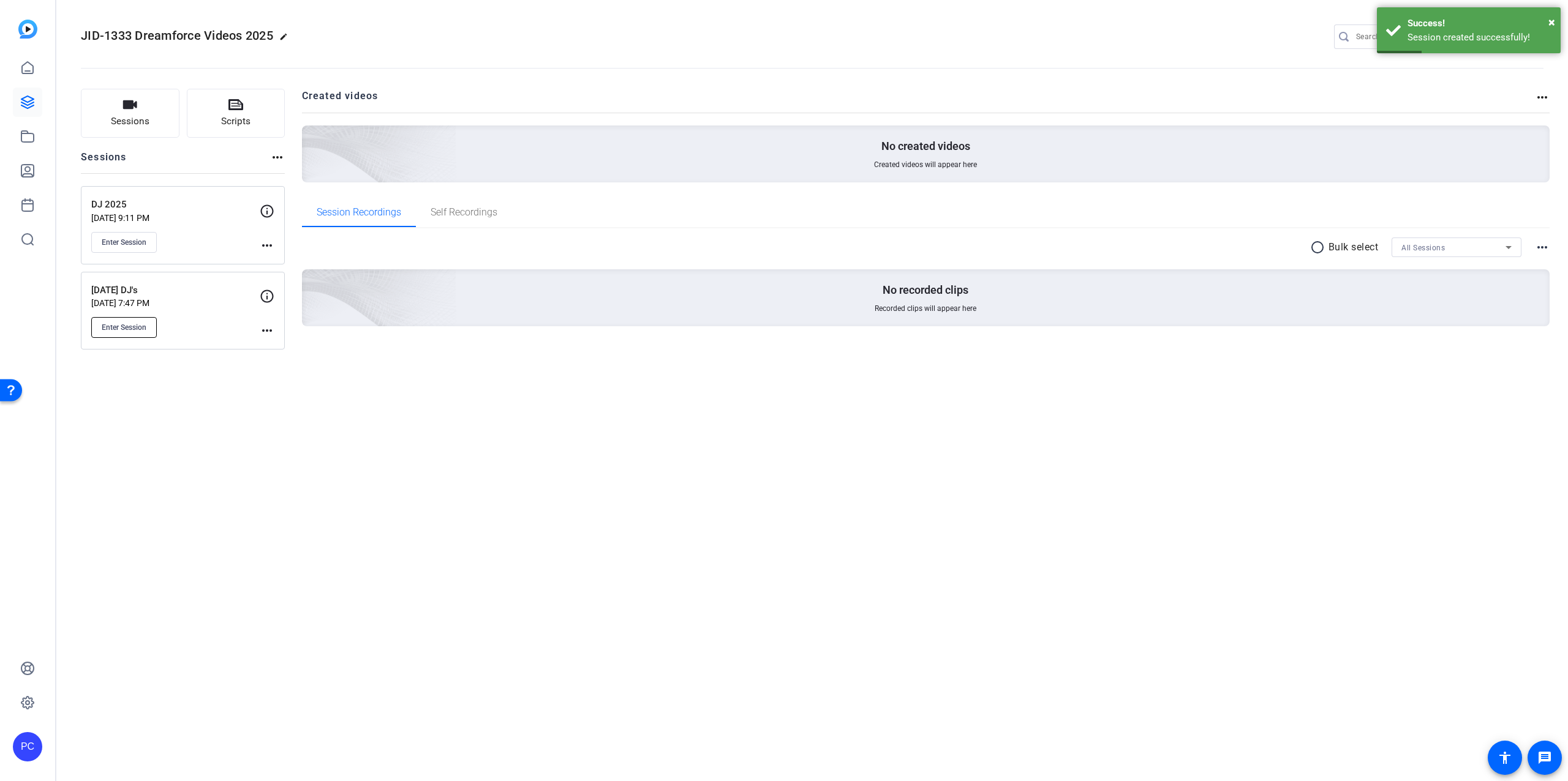
click at [120, 327] on span "Enter Session" at bounding box center [124, 327] width 45 height 10
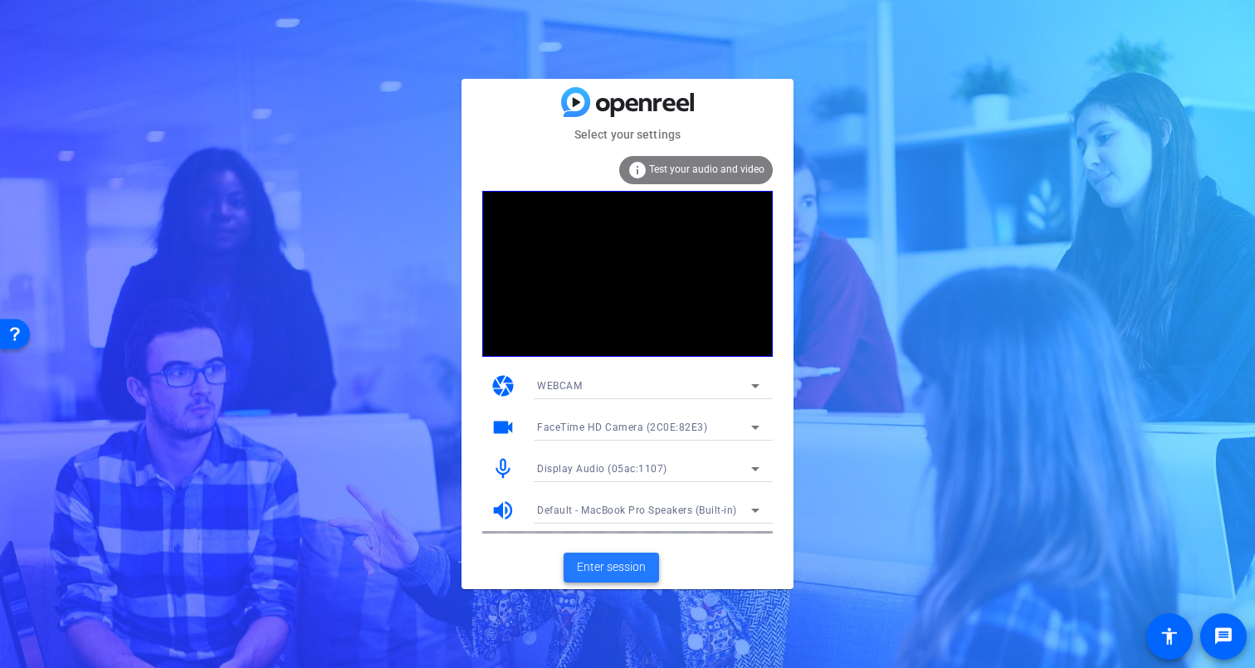
click at [604, 566] on span "Enter session" at bounding box center [611, 567] width 69 height 17
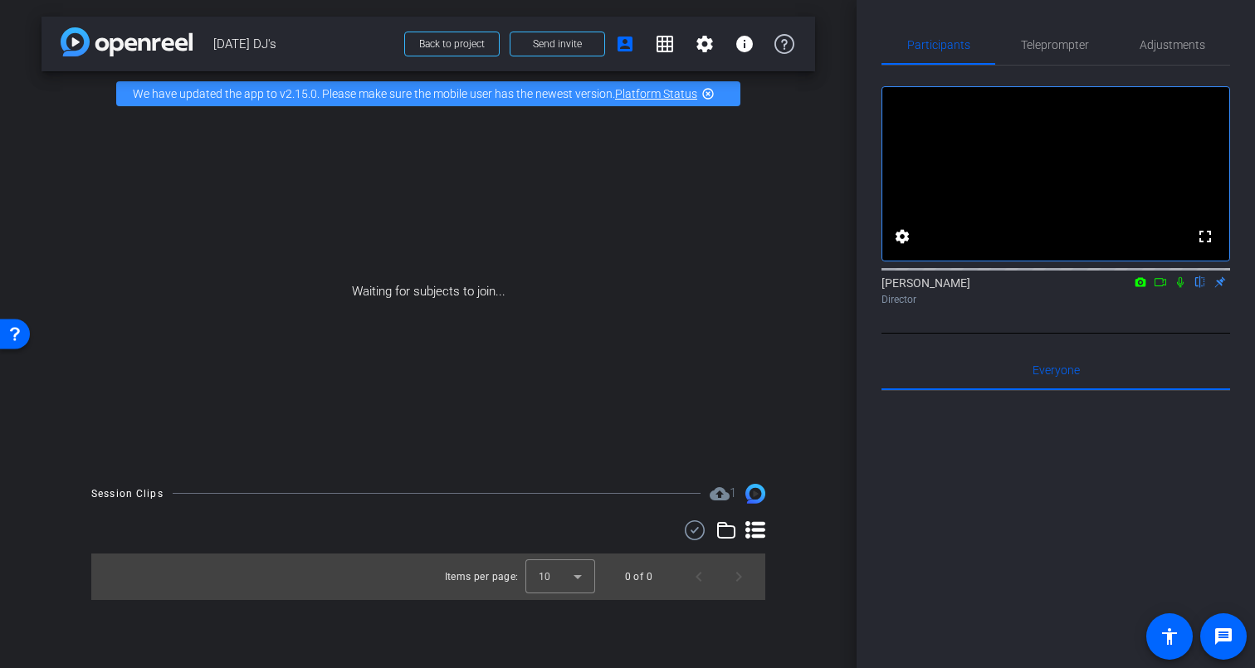
click at [1141, 286] on icon at bounding box center [1141, 281] width 11 height 9
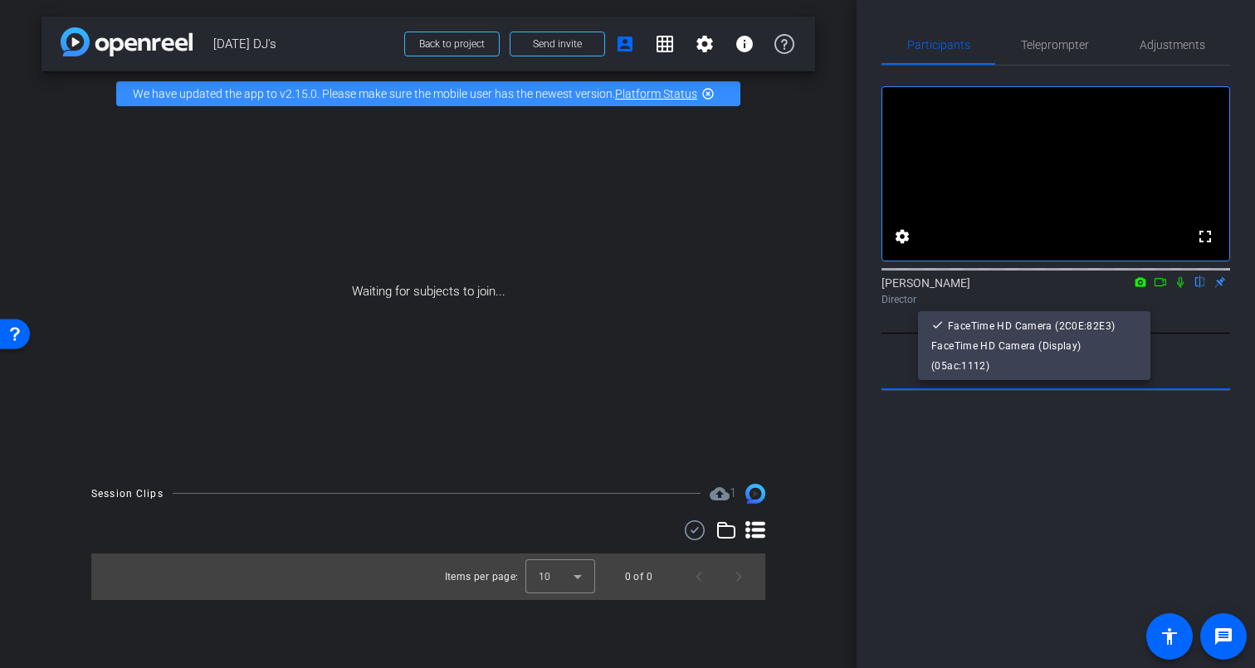
click at [1141, 307] on body "Accessibility Screen-Reader Guide, Feedback, and Issue Reporting | New window m…" at bounding box center [627, 334] width 1255 height 668
drag, startPoint x: 1174, startPoint y: 321, endPoint x: 1167, endPoint y: 309, distance: 14.5
click at [1171, 318] on div at bounding box center [627, 334] width 1255 height 668
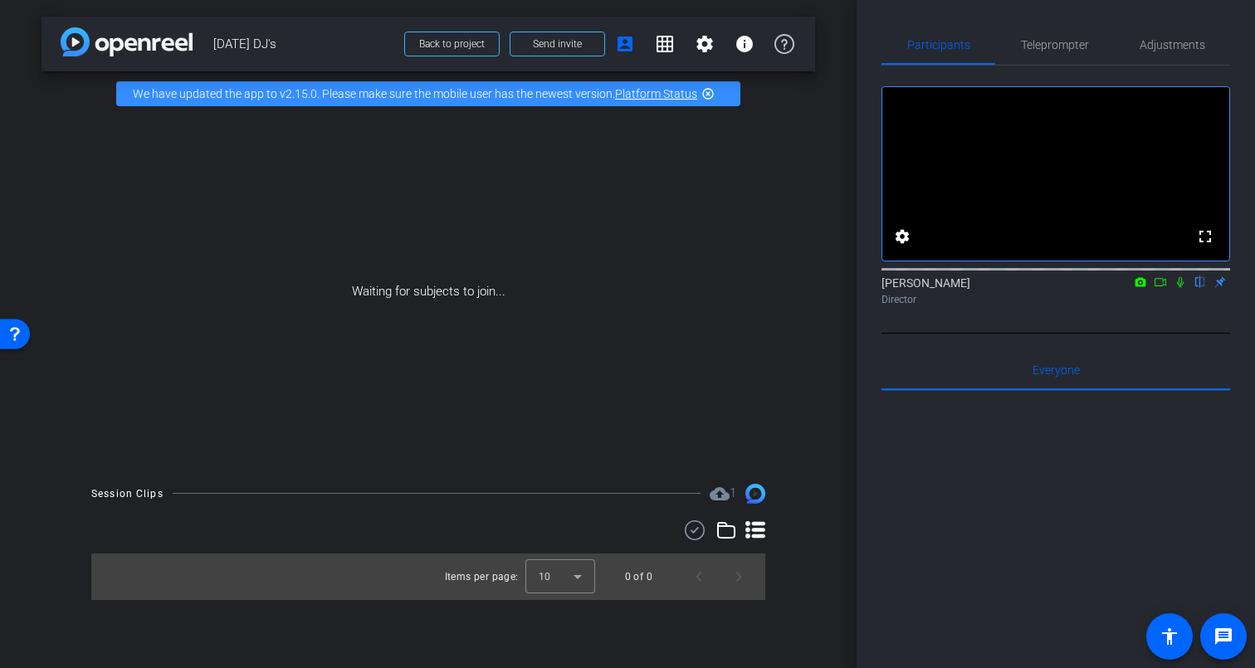
click at [1164, 288] on icon at bounding box center [1160, 282] width 13 height 12
click at [1202, 288] on icon at bounding box center [1200, 282] width 13 height 12
click at [560, 45] on span "Send invite" at bounding box center [557, 43] width 49 height 13
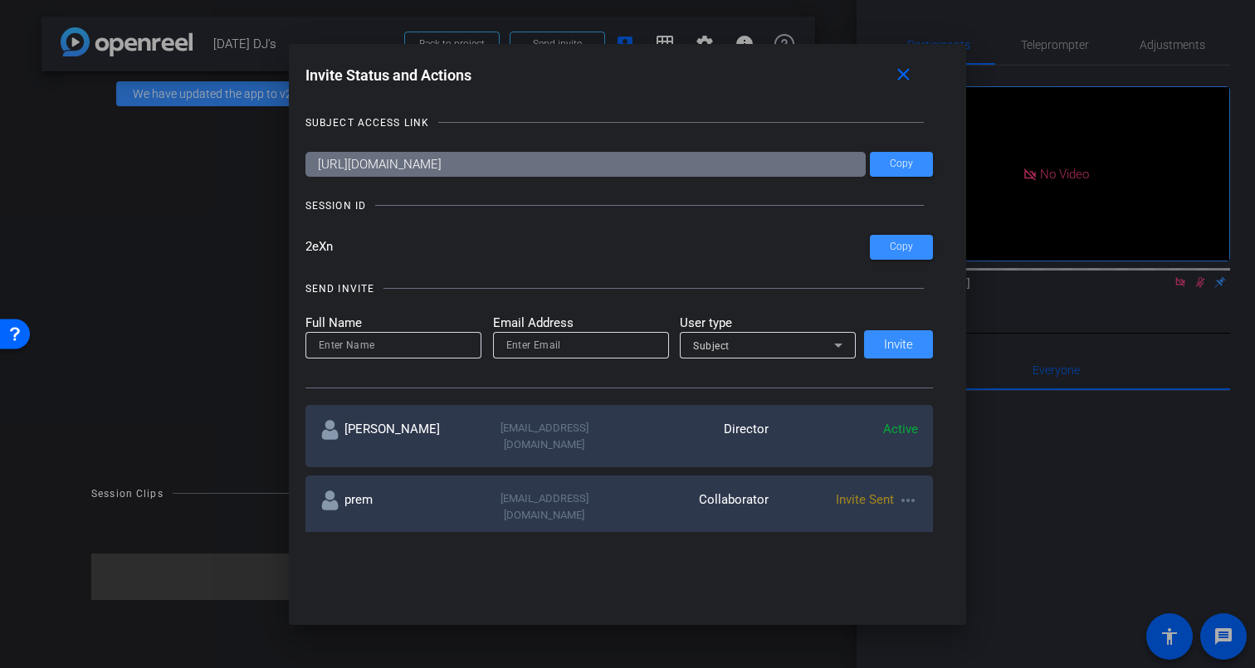
drag, startPoint x: 366, startPoint y: 205, endPoint x: 306, endPoint y: 210, distance: 60.0
click at [306, 210] on div "SESSION ID" at bounding box center [620, 206] width 629 height 17
copy div "SESSION ID"
drag, startPoint x: 334, startPoint y: 247, endPoint x: 440, endPoint y: 235, distance: 107.0
click at [306, 248] on input "2eXn" at bounding box center [588, 247] width 565 height 25
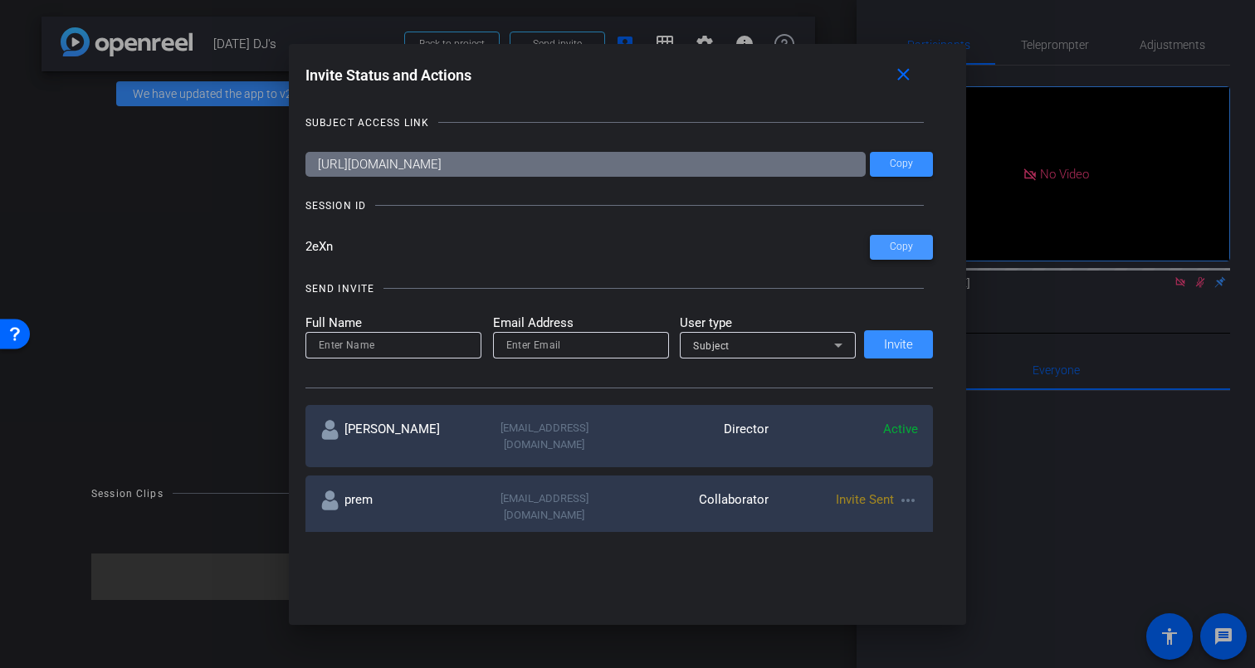
click at [900, 246] on span "Copy" at bounding box center [901, 247] width 23 height 12
click at [905, 76] on mat-icon "close" at bounding box center [903, 75] width 21 height 21
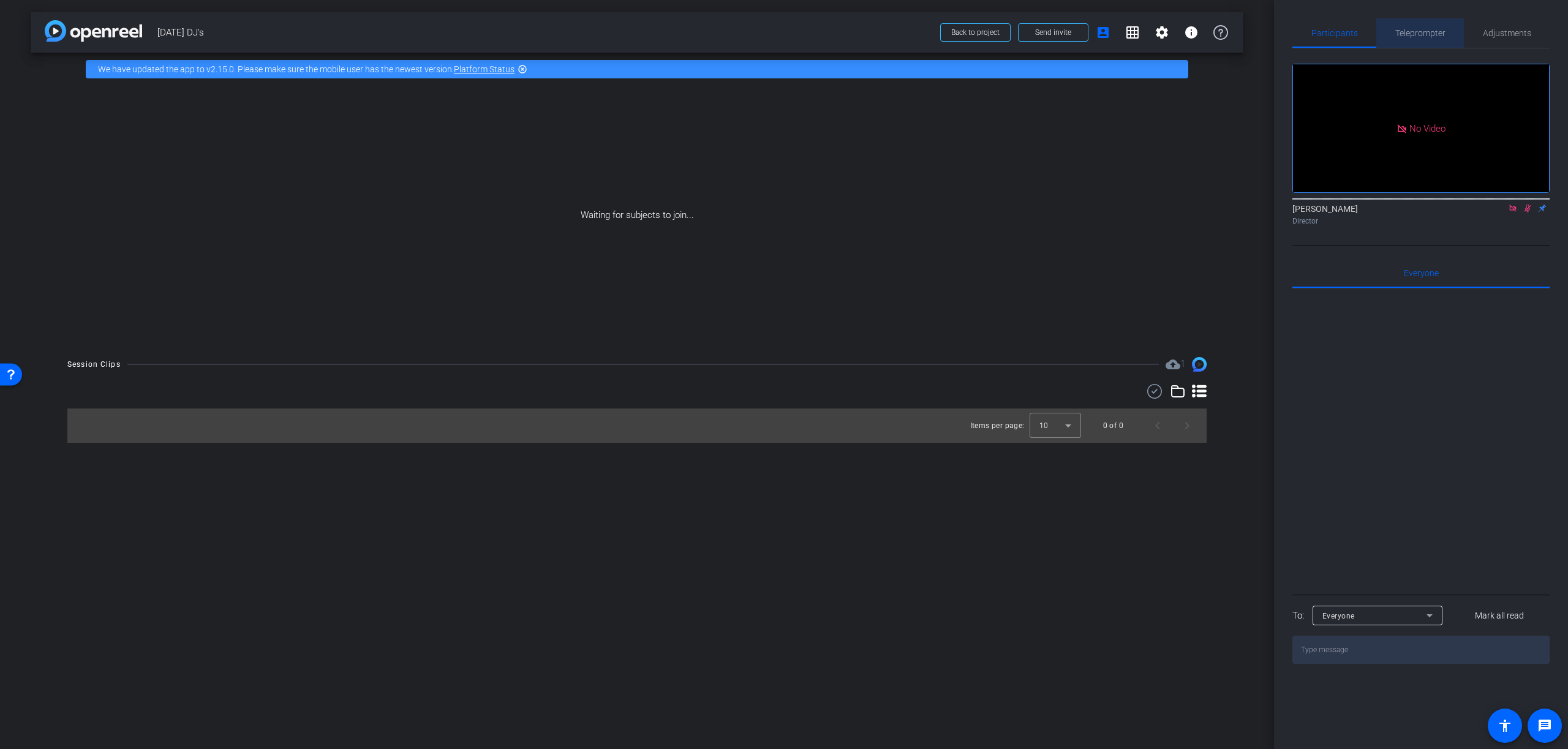
click at [926, 34] on span "Teleprompter" at bounding box center [1420, 33] width 50 height 9
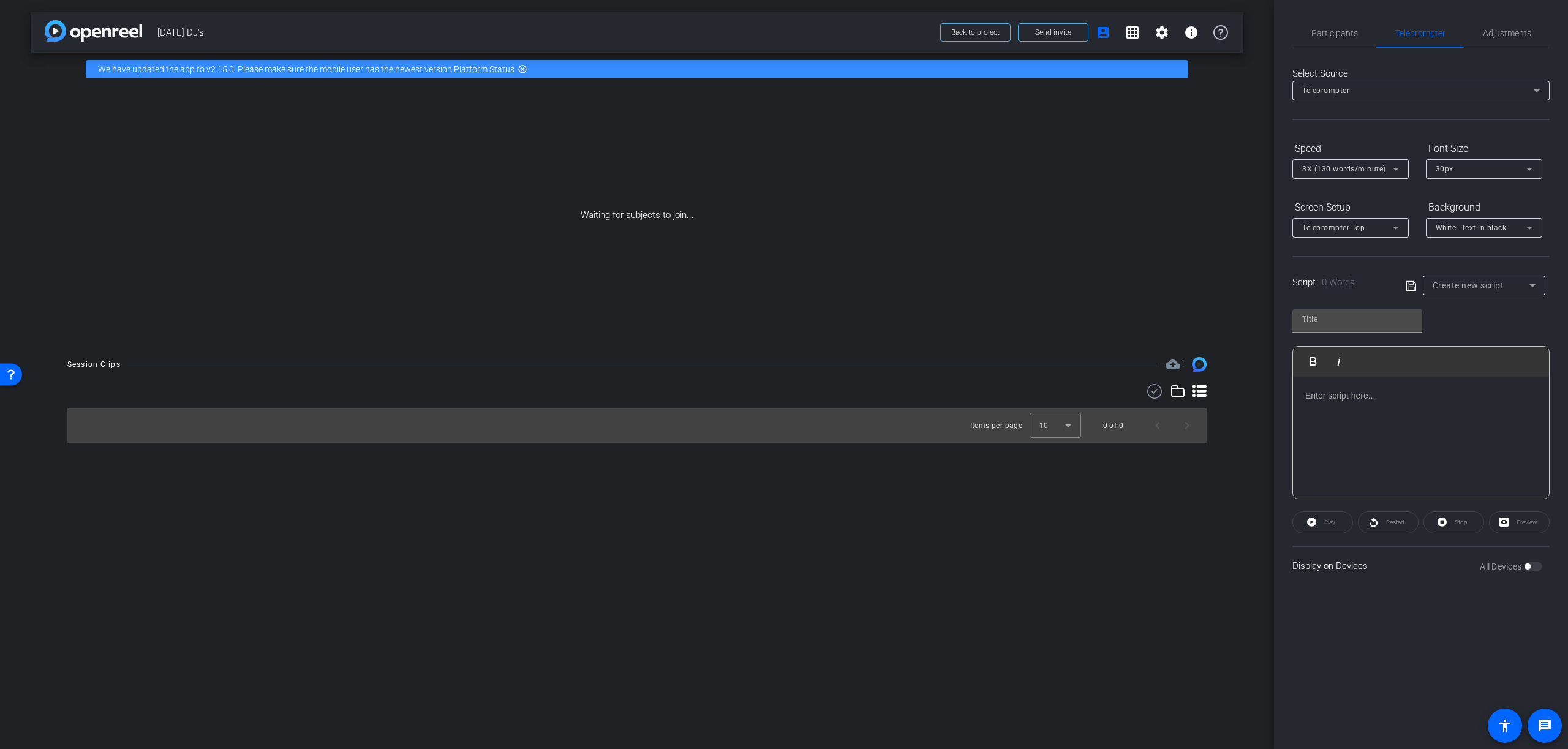
click at [926, 409] on div at bounding box center [1420, 438] width 256 height 122
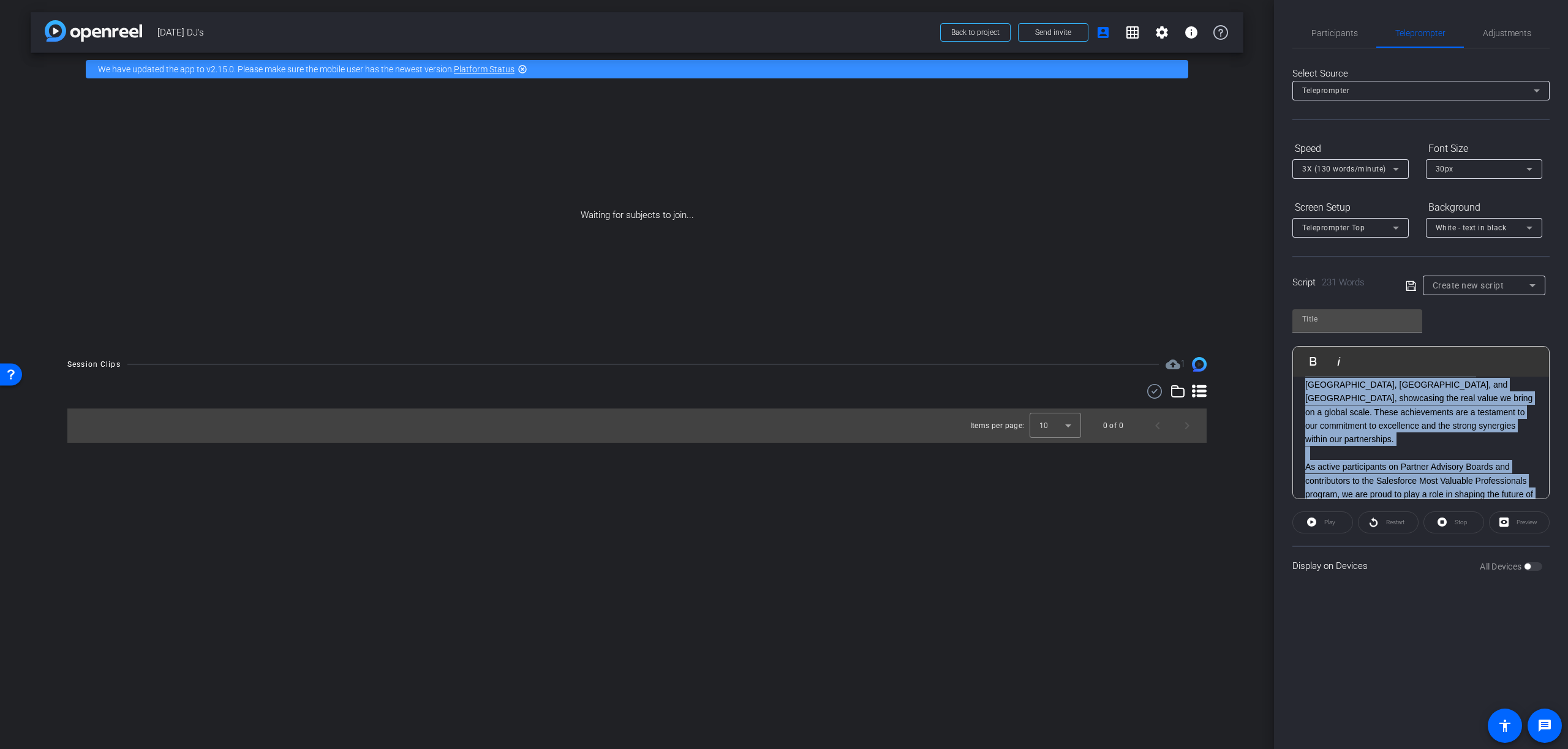
scroll to position [314, 0]
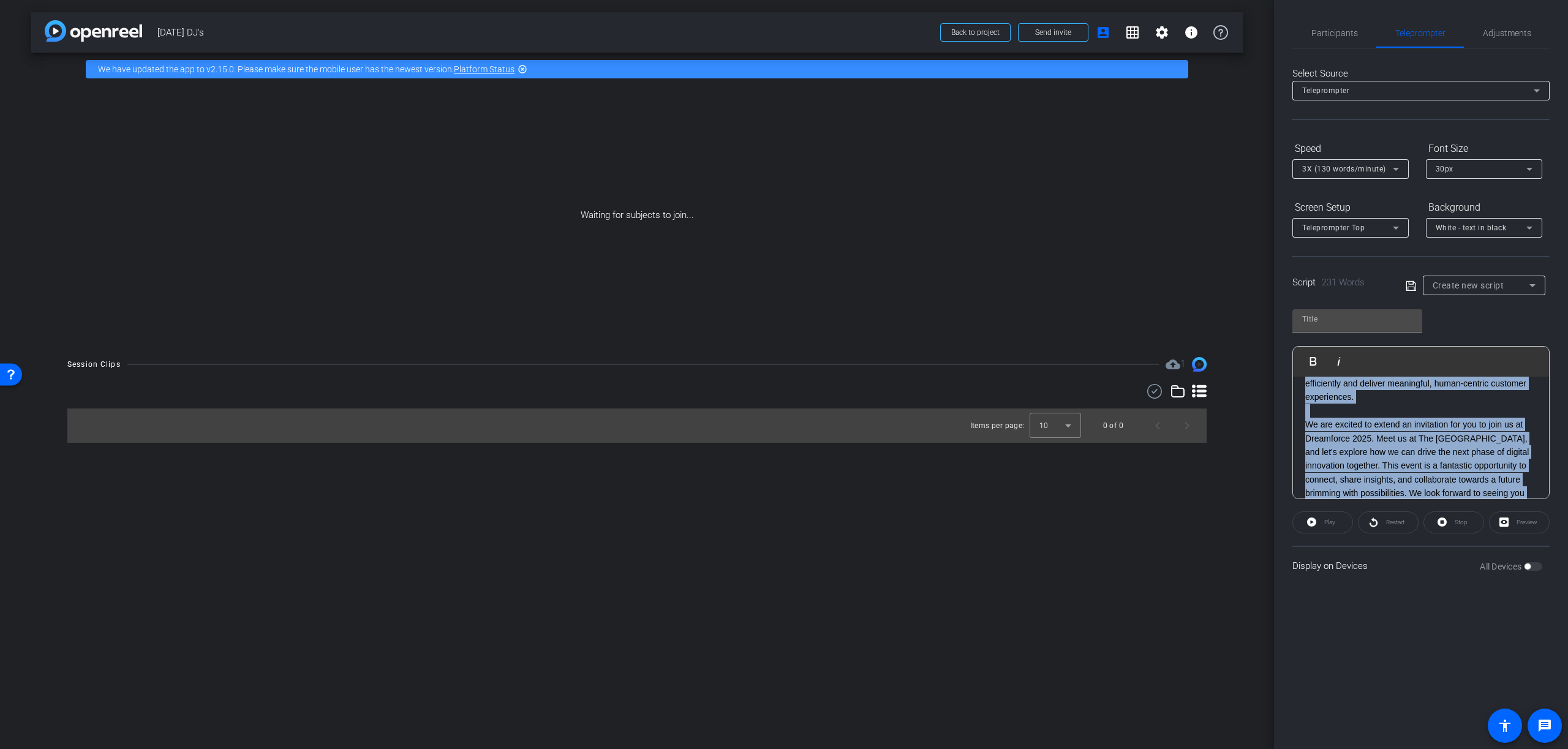
drag, startPoint x: 1304, startPoint y: 428, endPoint x: 1494, endPoint y: 477, distance: 196.2
click at [926, 477] on div "Hi there - I hope this message finds you well. My name is DJ Nikkam, and I have…" at bounding box center [1420, 295] width 256 height 464
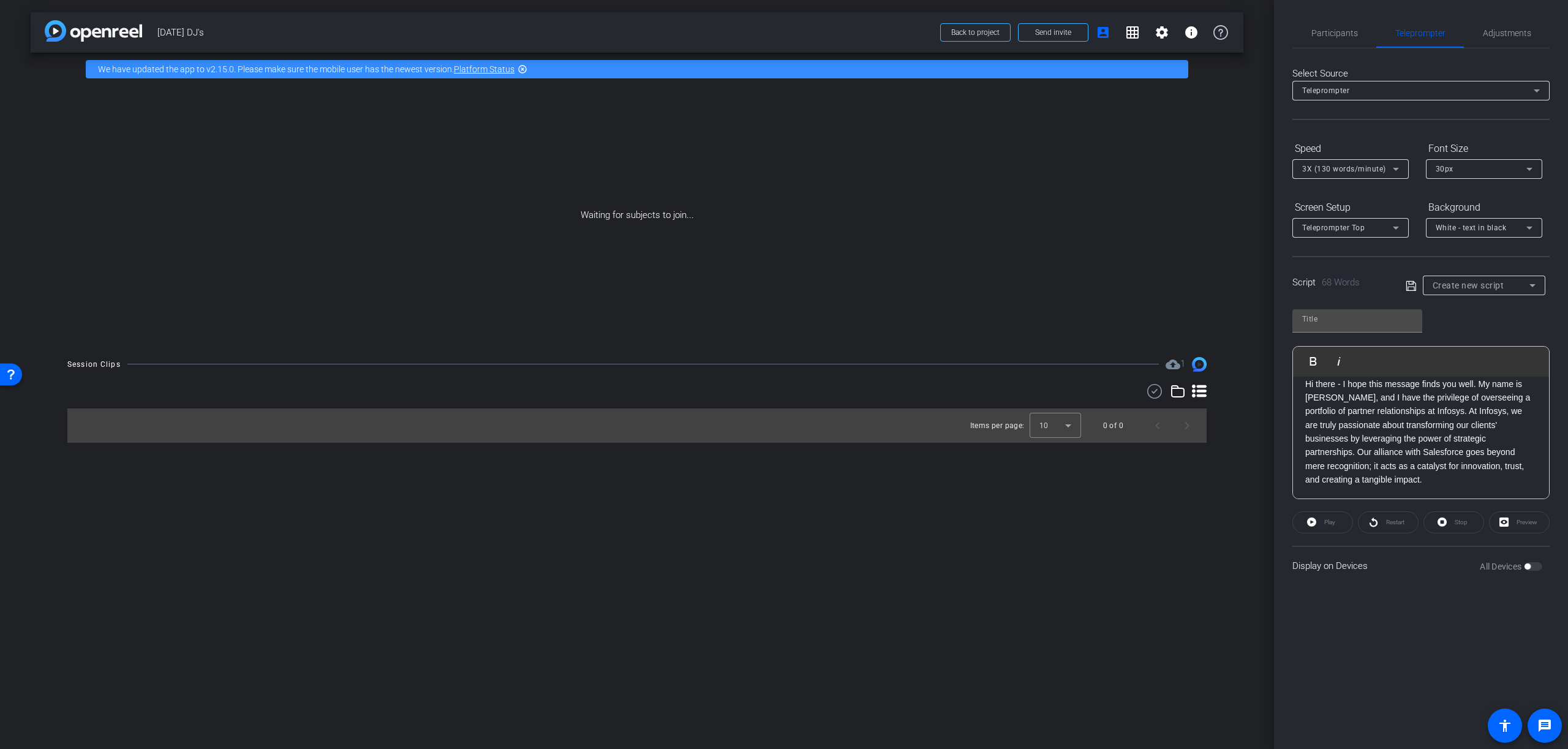
scroll to position [0, 0]
click at [926, 396] on p "Hi there - I hope this message finds you well. My name is DJ Nikkam, and I have…" at bounding box center [1420, 443] width 232 height 110
drag, startPoint x: 1521, startPoint y: 424, endPoint x: 1529, endPoint y: 443, distance: 20.6
click at [926, 424] on p "My name is DJ Nikkam, and I have the privilege of overseeing a portfolio of par…" at bounding box center [1420, 451] width 232 height 96
click at [926, 465] on p "At Infosys, we are truly passionate about transforming our clients' businesses …" at bounding box center [1420, 464] width 232 height 69
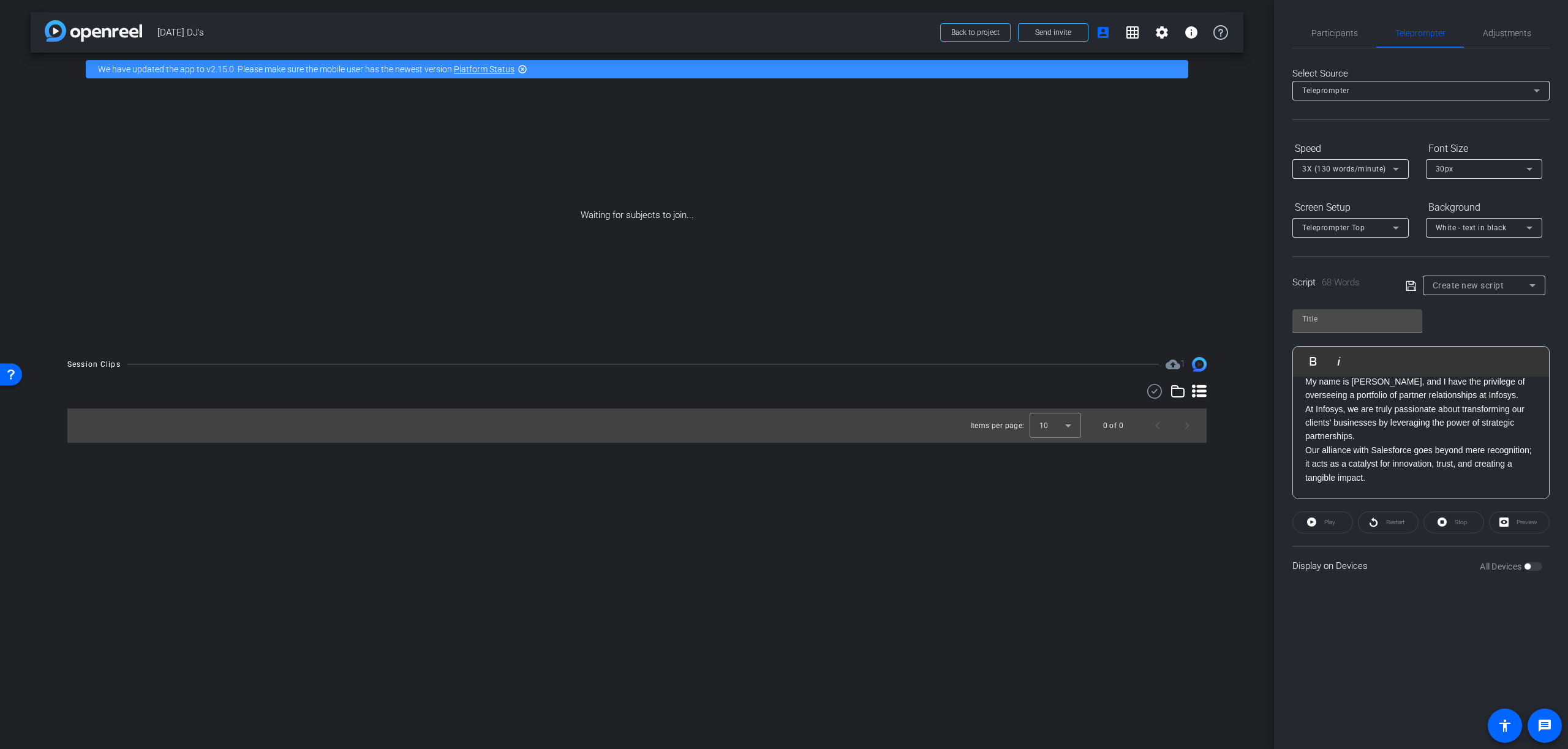
scroll to position [26, 0]
click at [926, 483] on p "Our alliance with Salesforce goes beyond mere recognition; it acts as a catalys…" at bounding box center [1420, 466] width 232 height 41
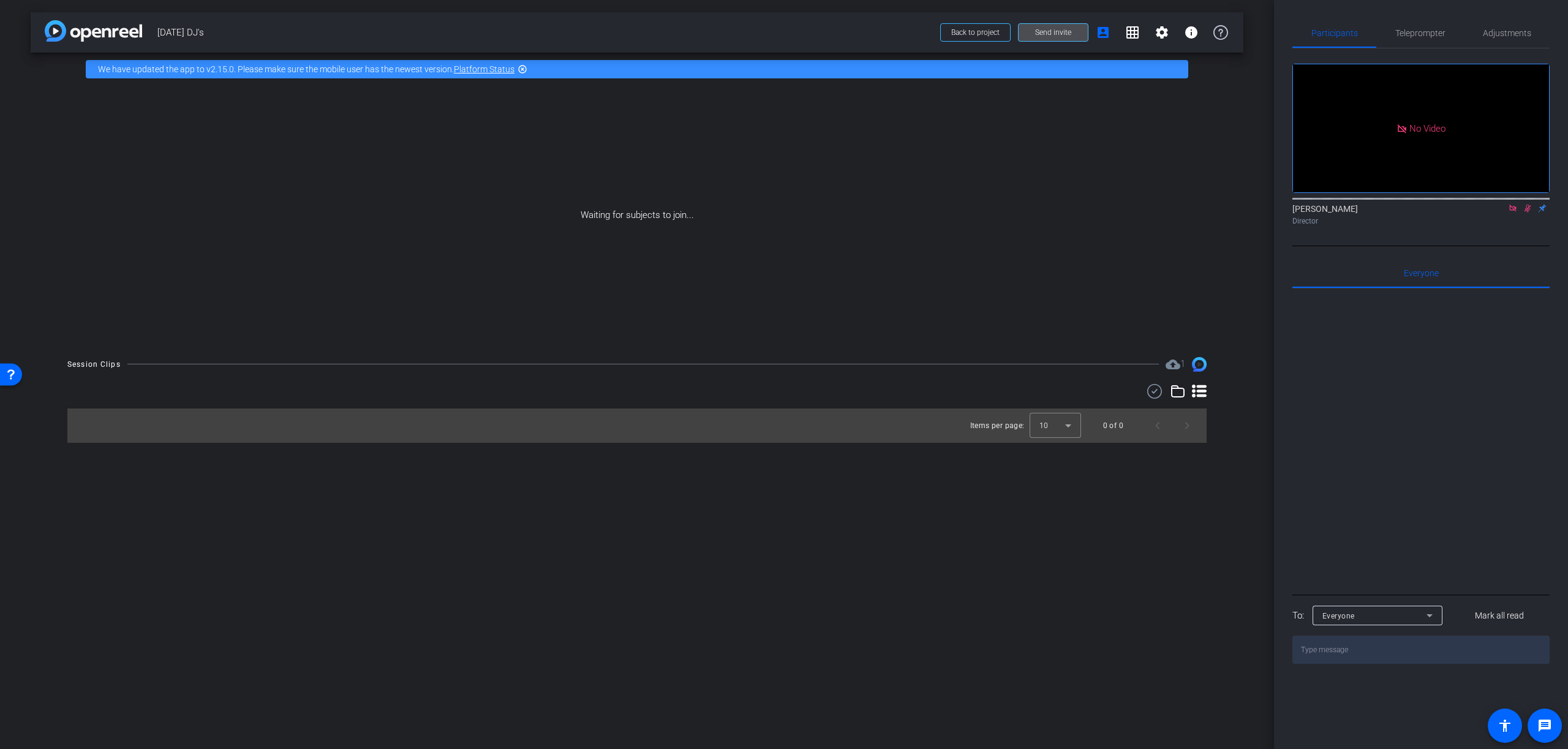
click at [1053, 33] on span "Send invite" at bounding box center [1052, 32] width 36 height 10
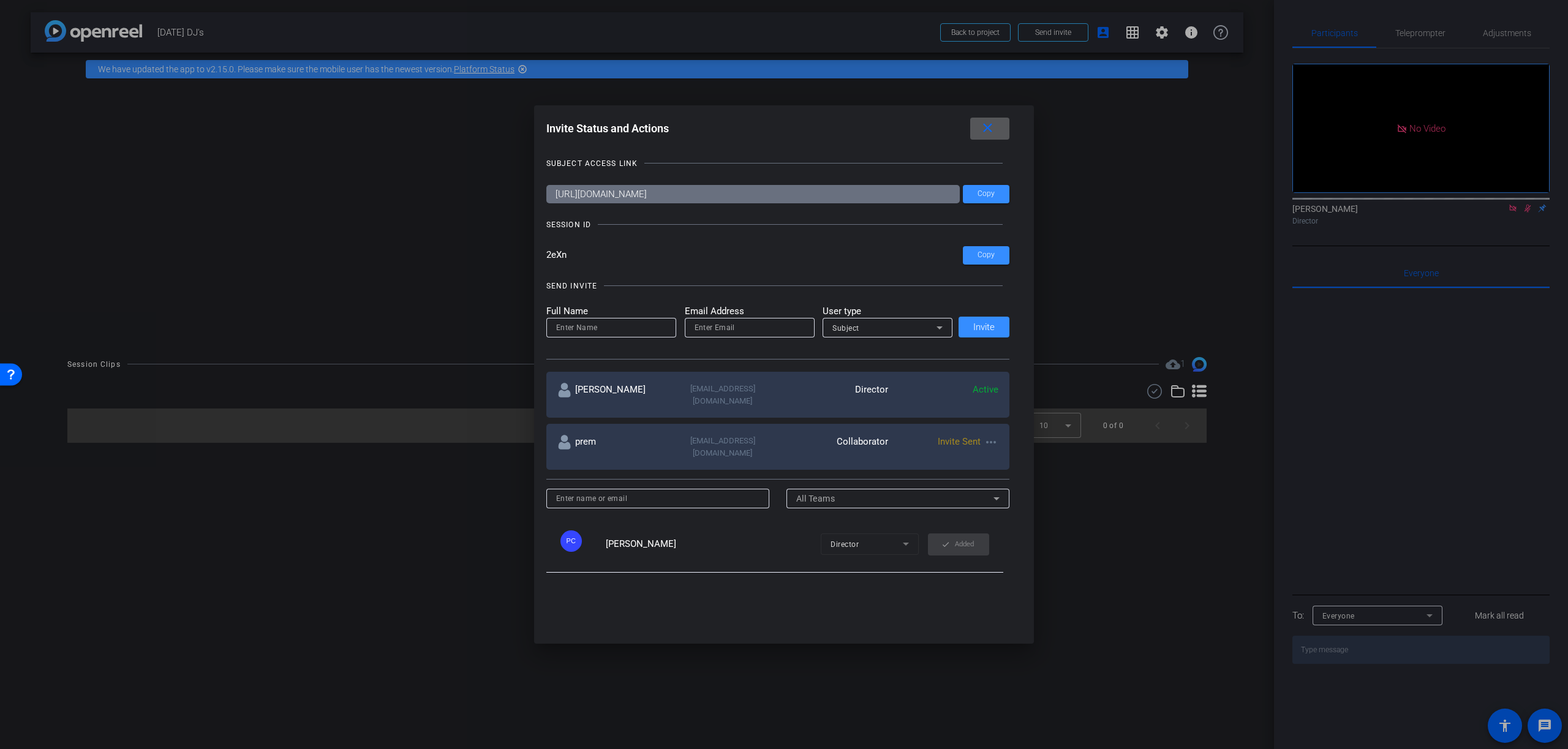
click at [989, 125] on mat-icon "close" at bounding box center [988, 128] width 15 height 15
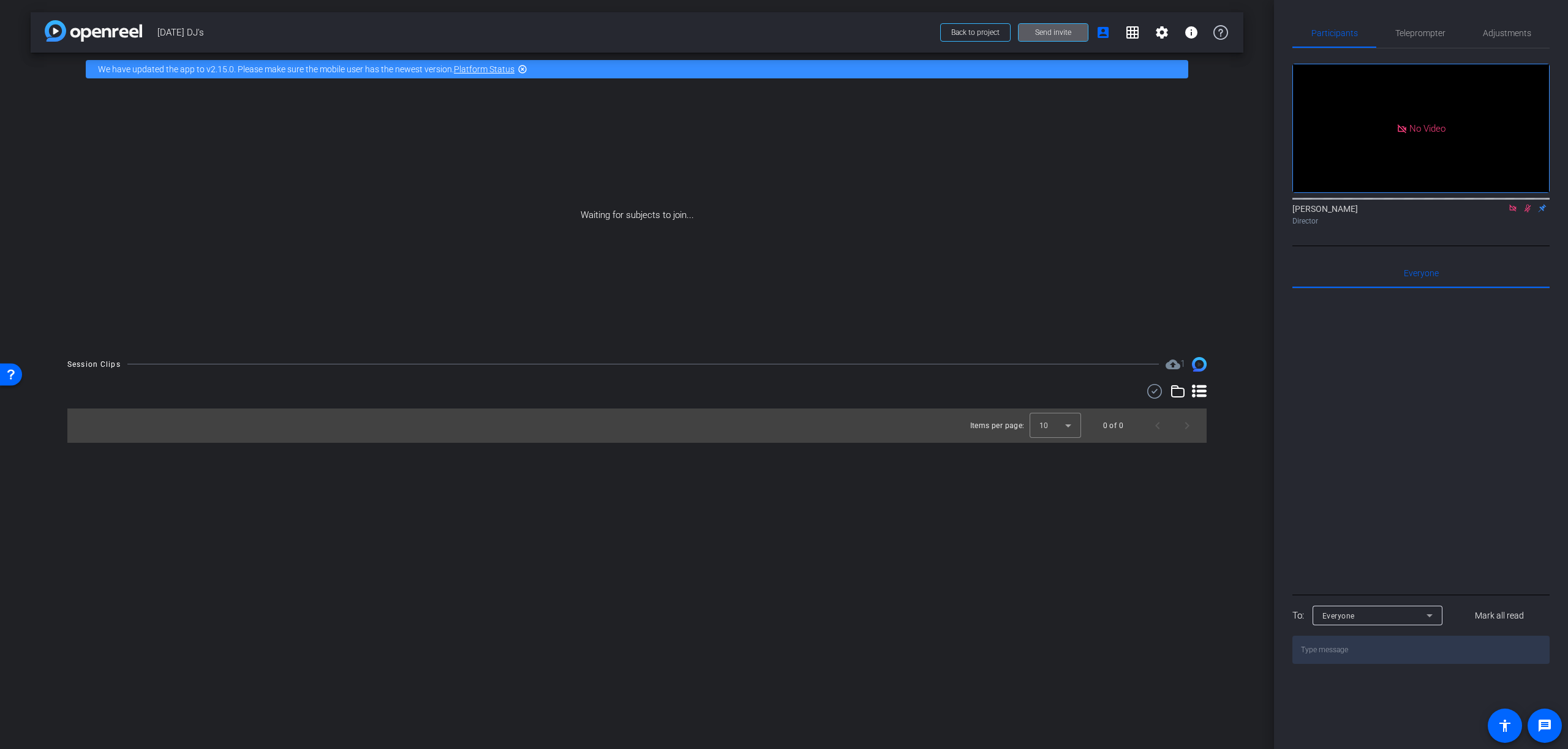
click at [766, 196] on div "Waiting for subjects to join..." at bounding box center [637, 215] width 1213 height 259
click at [1044, 167] on div "Waiting for subjects to join..." at bounding box center [637, 215] width 1213 height 259
click at [971, 182] on div "Waiting for subjects to join..." at bounding box center [637, 215] width 1213 height 259
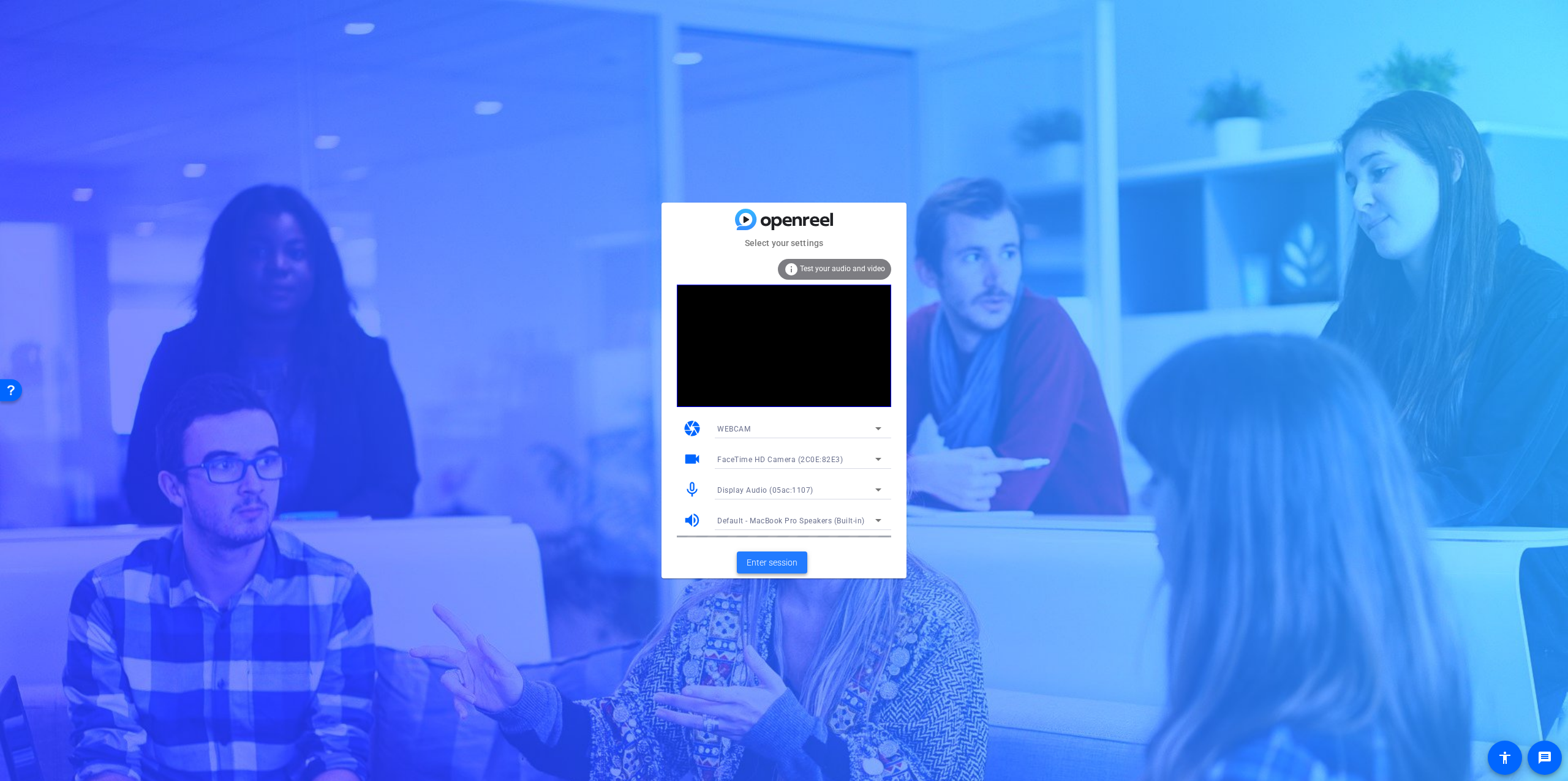
click at [778, 564] on span "Enter session" at bounding box center [771, 563] width 51 height 13
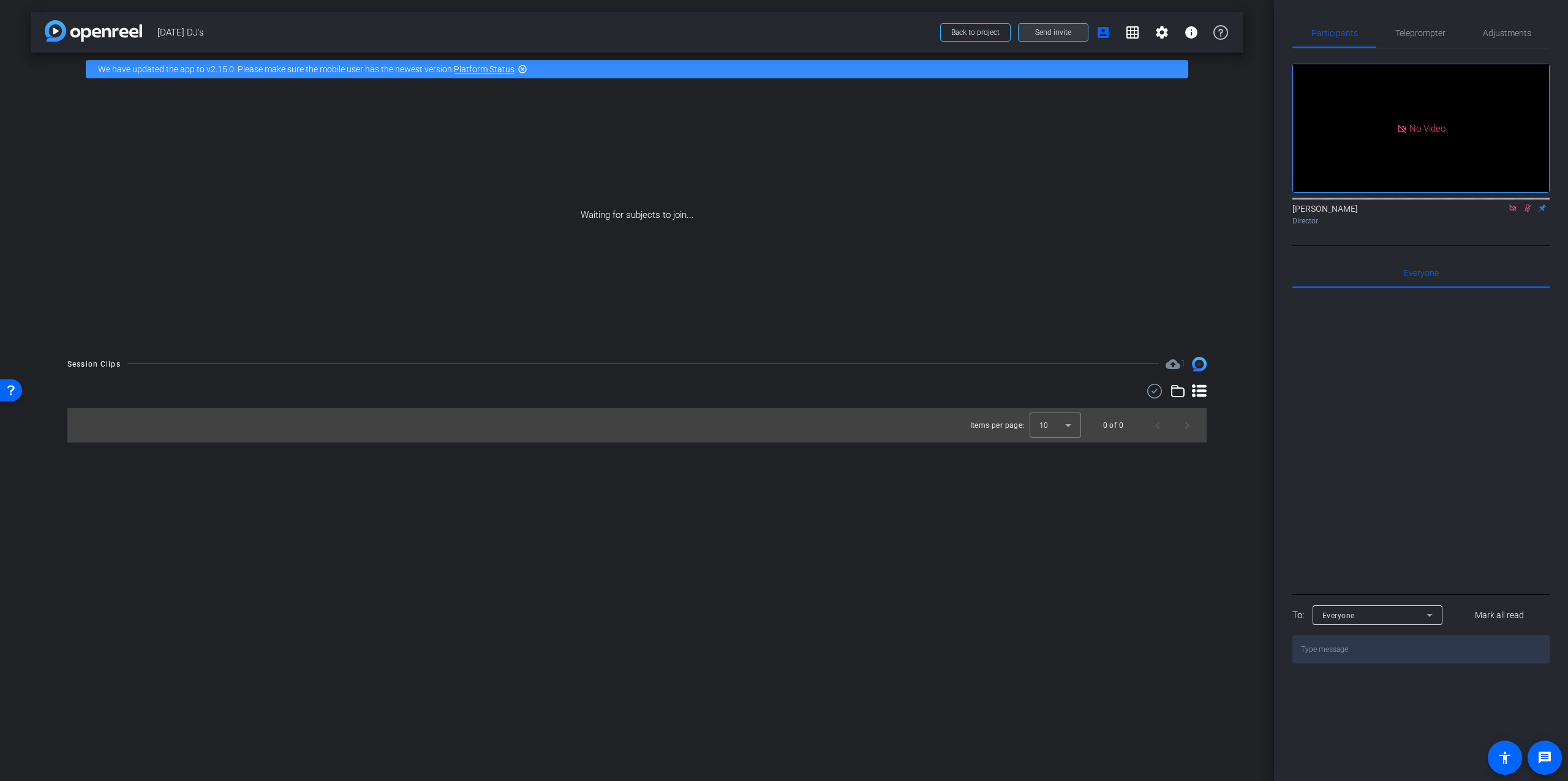
click at [1052, 32] on span "Send invite" at bounding box center [1052, 32] width 36 height 10
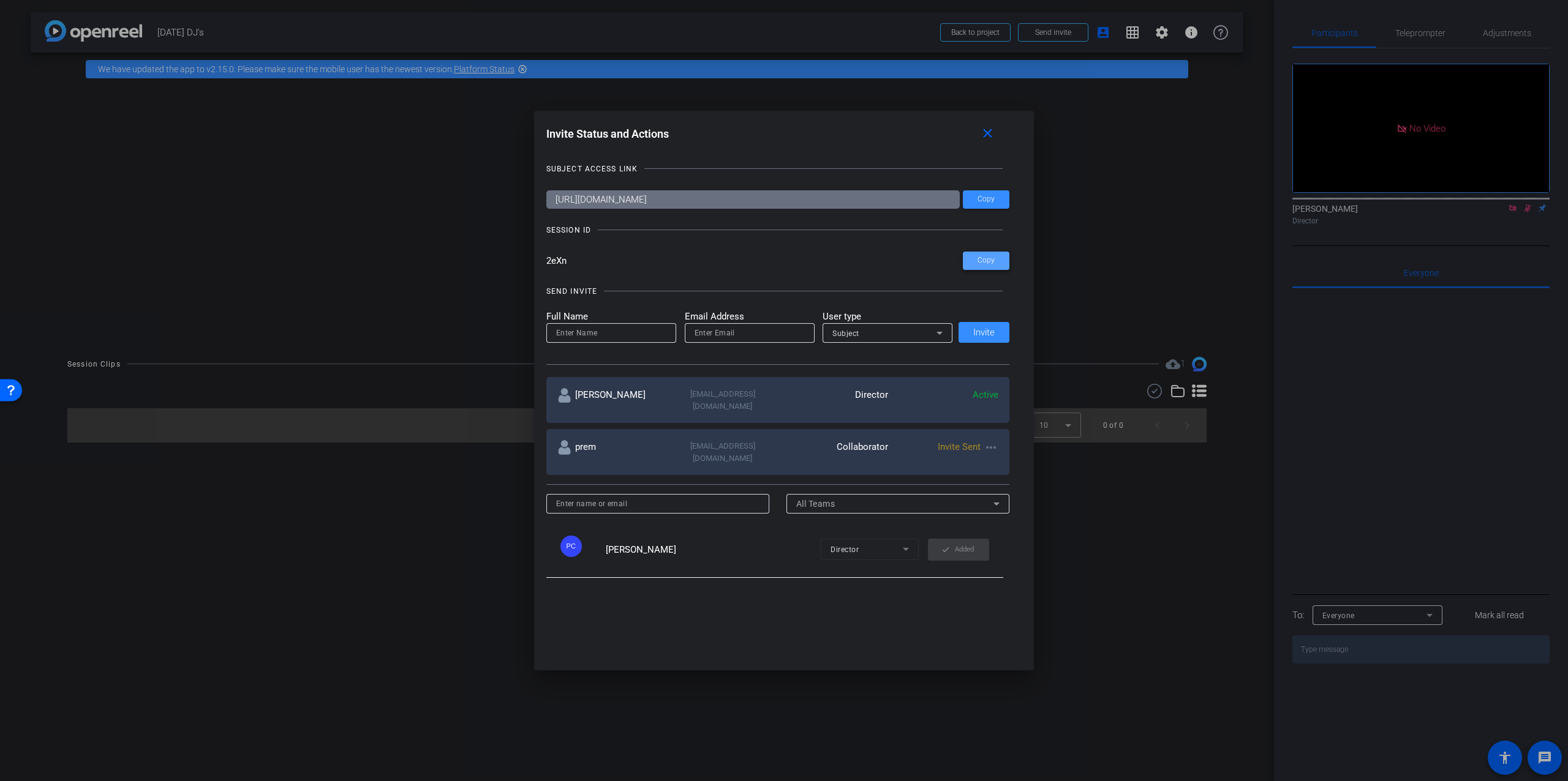
click at [987, 258] on span "Copy" at bounding box center [985, 260] width 17 height 9
click at [991, 440] on mat-icon "more_horiz" at bounding box center [991, 448] width 15 height 15
click at [1023, 455] on span "Remove Immediately" at bounding box center [1039, 457] width 92 height 15
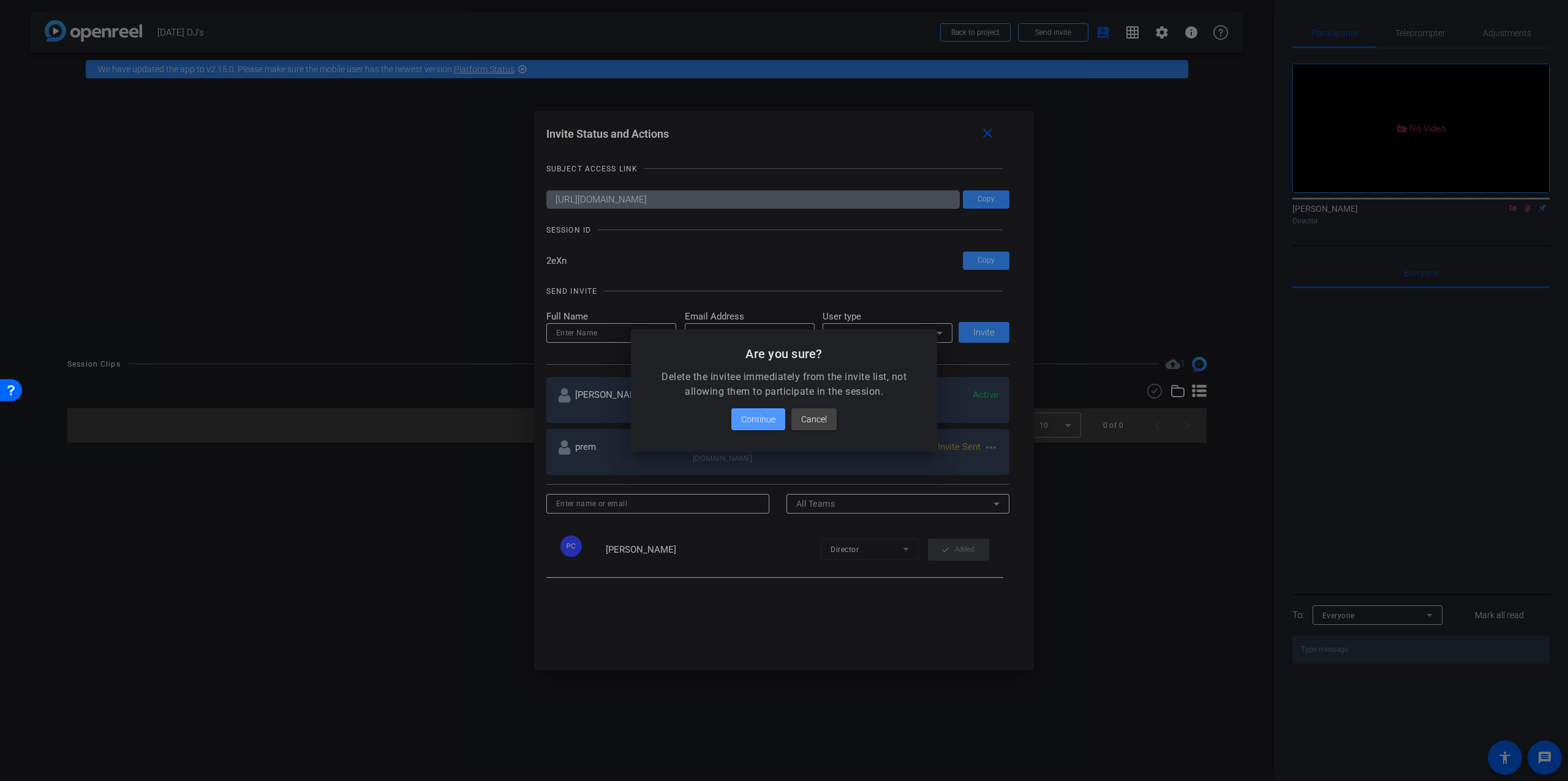
drag, startPoint x: 754, startPoint y: 417, endPoint x: 766, endPoint y: 422, distance: 13.0
click at [754, 417] on span "Continue" at bounding box center [758, 420] width 34 height 15
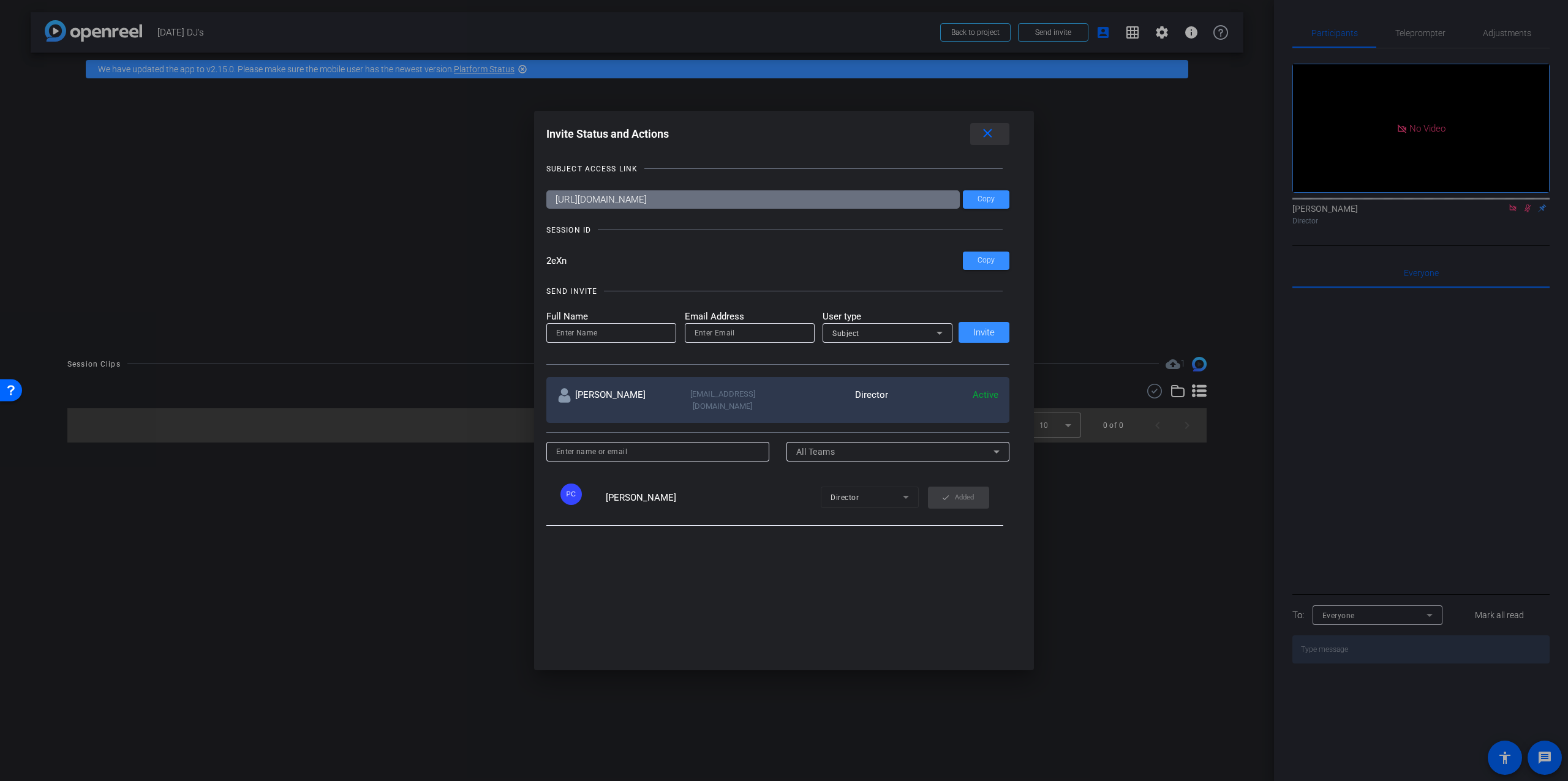
click at [984, 136] on mat-icon "close" at bounding box center [988, 133] width 15 height 15
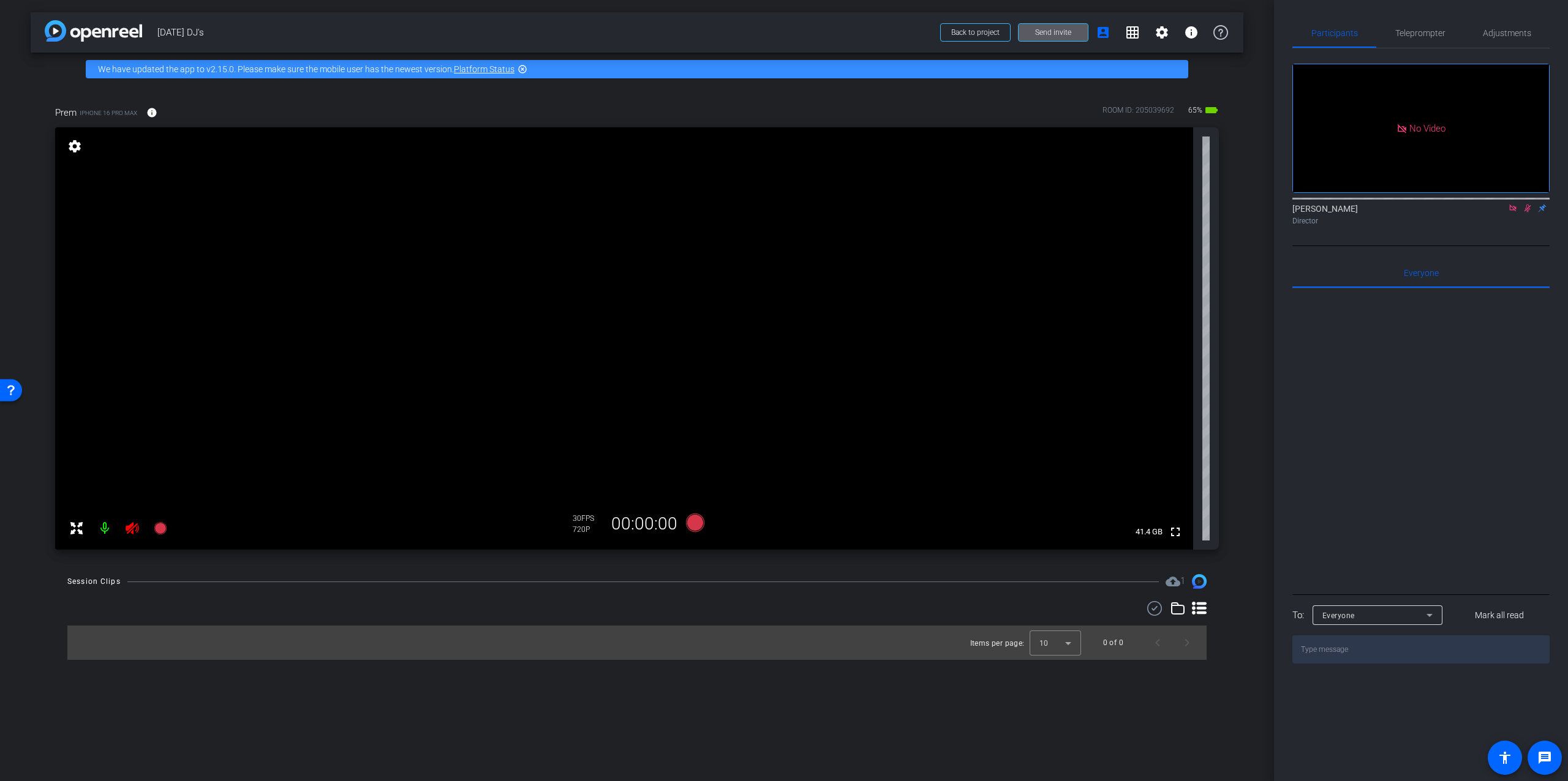
click at [103, 532] on mat-icon at bounding box center [104, 528] width 24 height 24
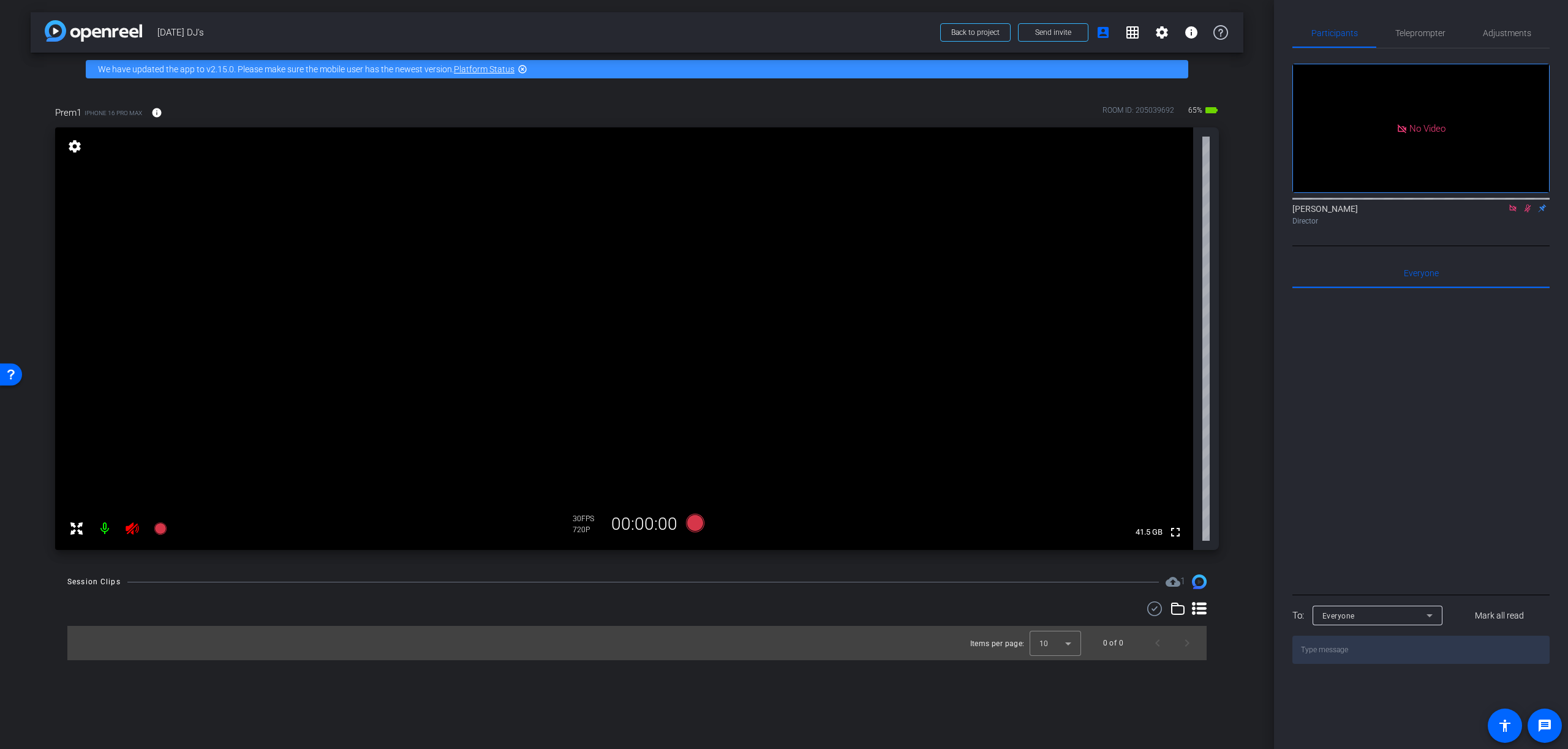
click at [103, 527] on mat-icon at bounding box center [104, 528] width 24 height 24
click at [104, 530] on mat-icon at bounding box center [104, 528] width 24 height 24
click at [1507, 34] on span "Adjustments" at bounding box center [1507, 33] width 49 height 9
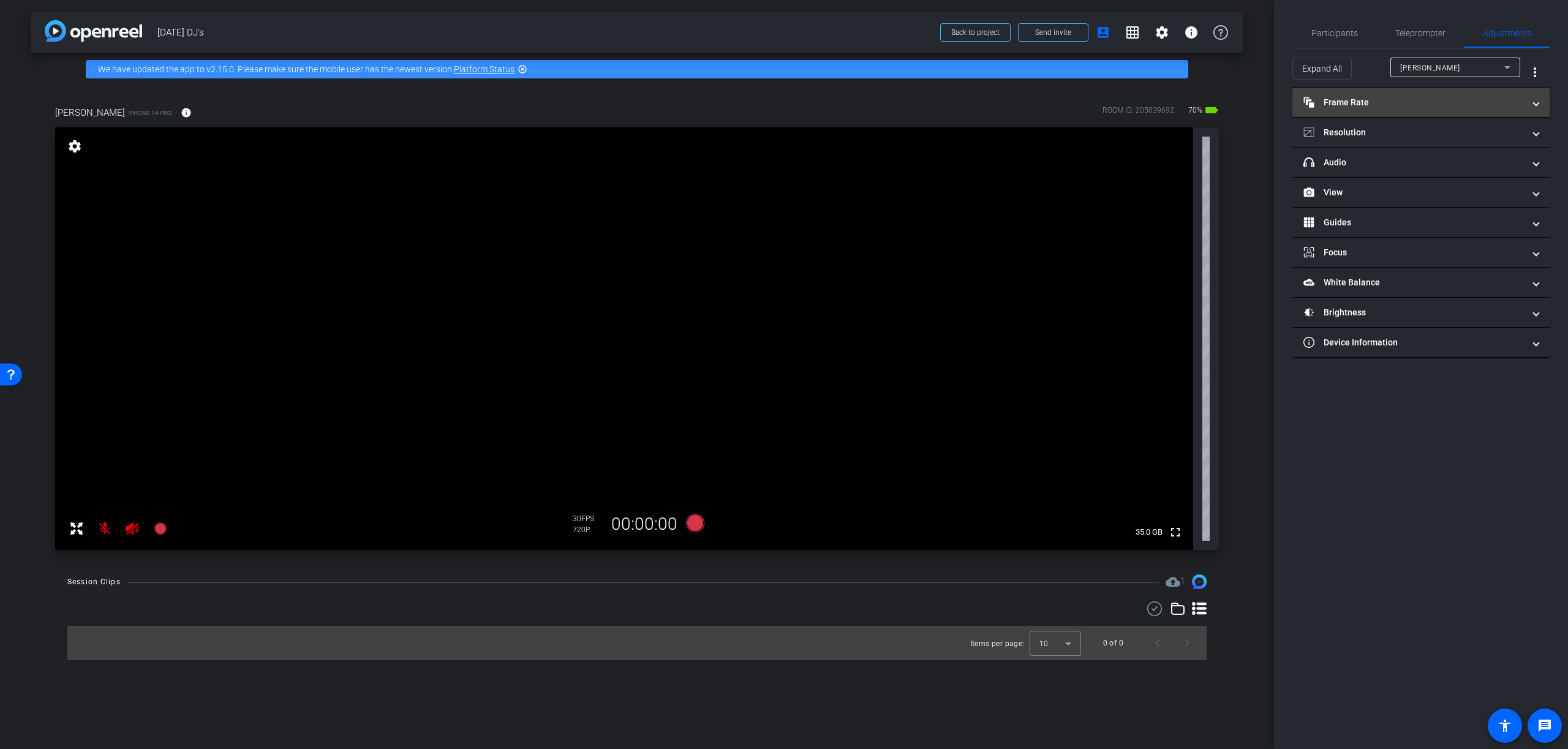
click at [1369, 95] on mat-expansion-panel-header "Frame Rate Frame Rate" at bounding box center [1420, 103] width 257 height 30
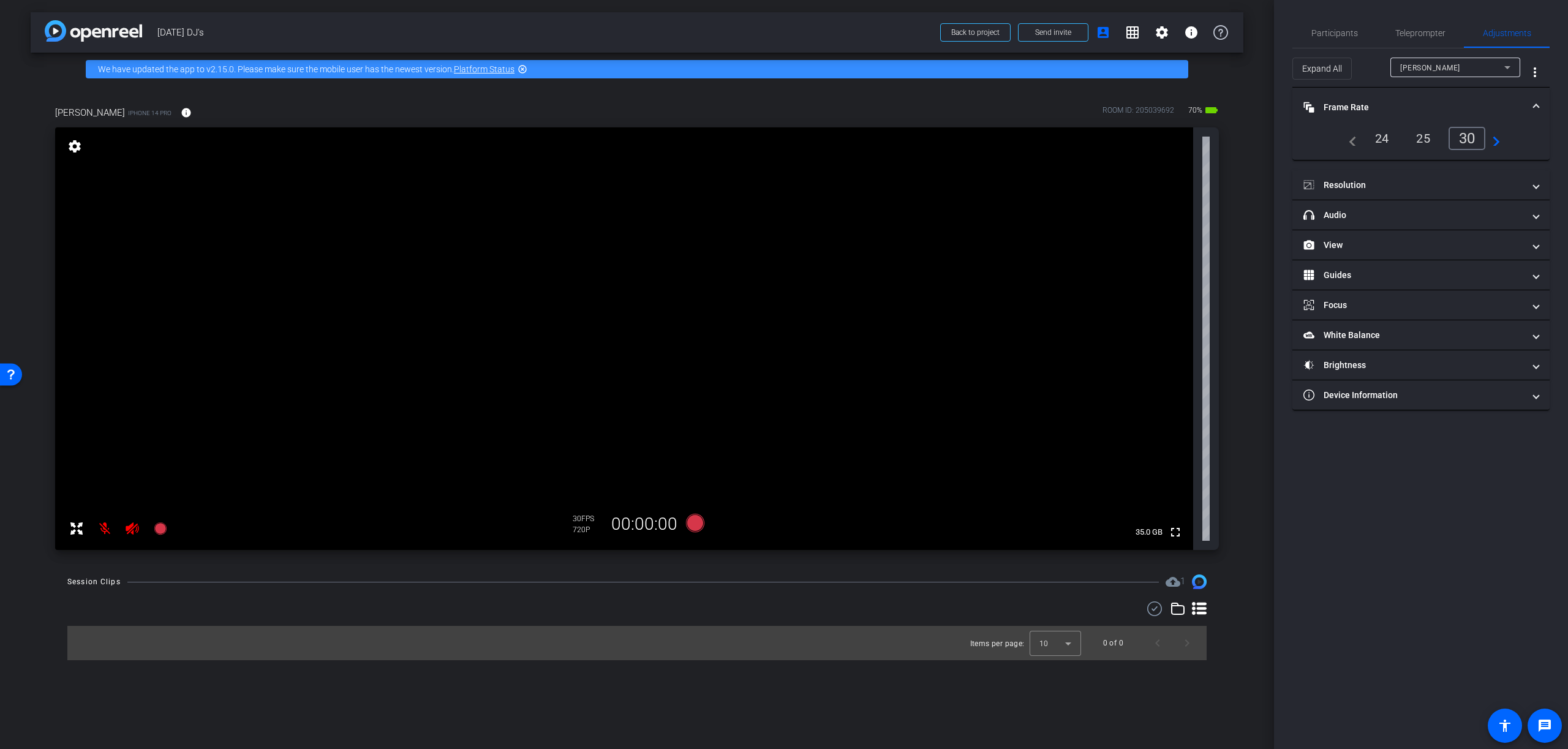
click at [1426, 134] on div "25" at bounding box center [1423, 139] width 32 height 21
click at [1387, 183] on mat-panel-title "Resolution" at bounding box center [1413, 184] width 221 height 13
click at [1483, 222] on div "4k" at bounding box center [1479, 221] width 32 height 21
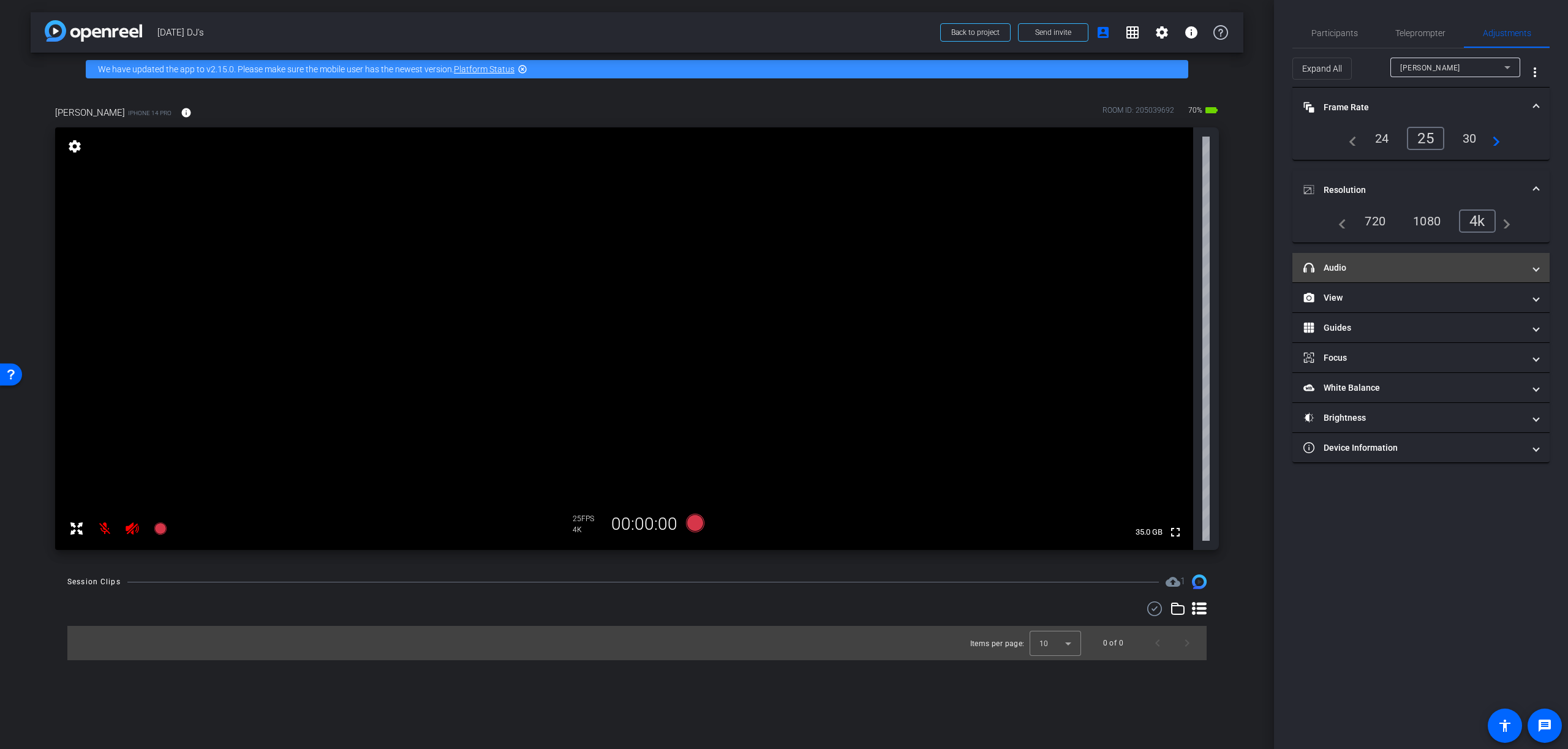
click at [1369, 268] on mat-panel-title "headphone icon Audio" at bounding box center [1413, 268] width 221 height 13
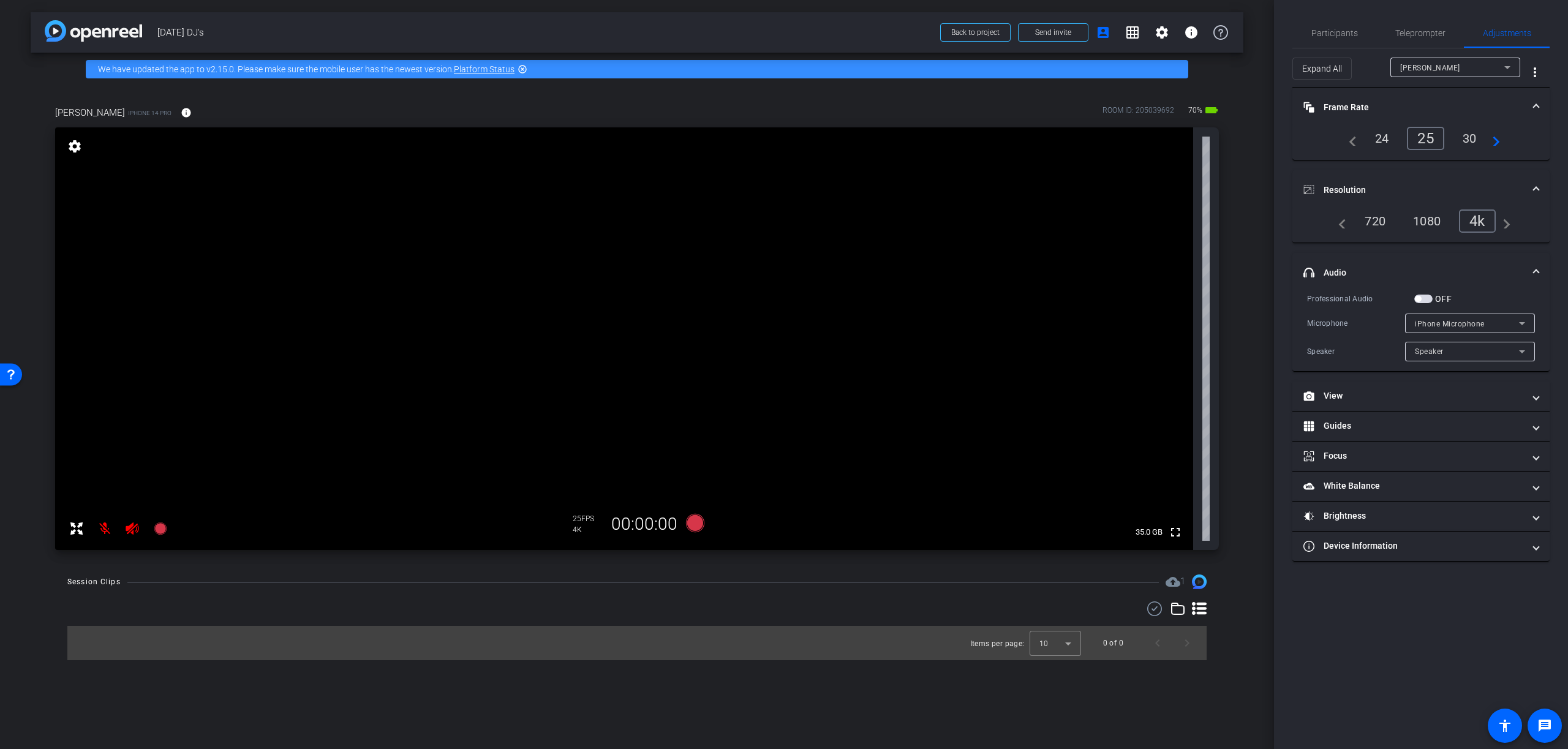
click at [1424, 301] on span "button" at bounding box center [1423, 299] width 18 height 9
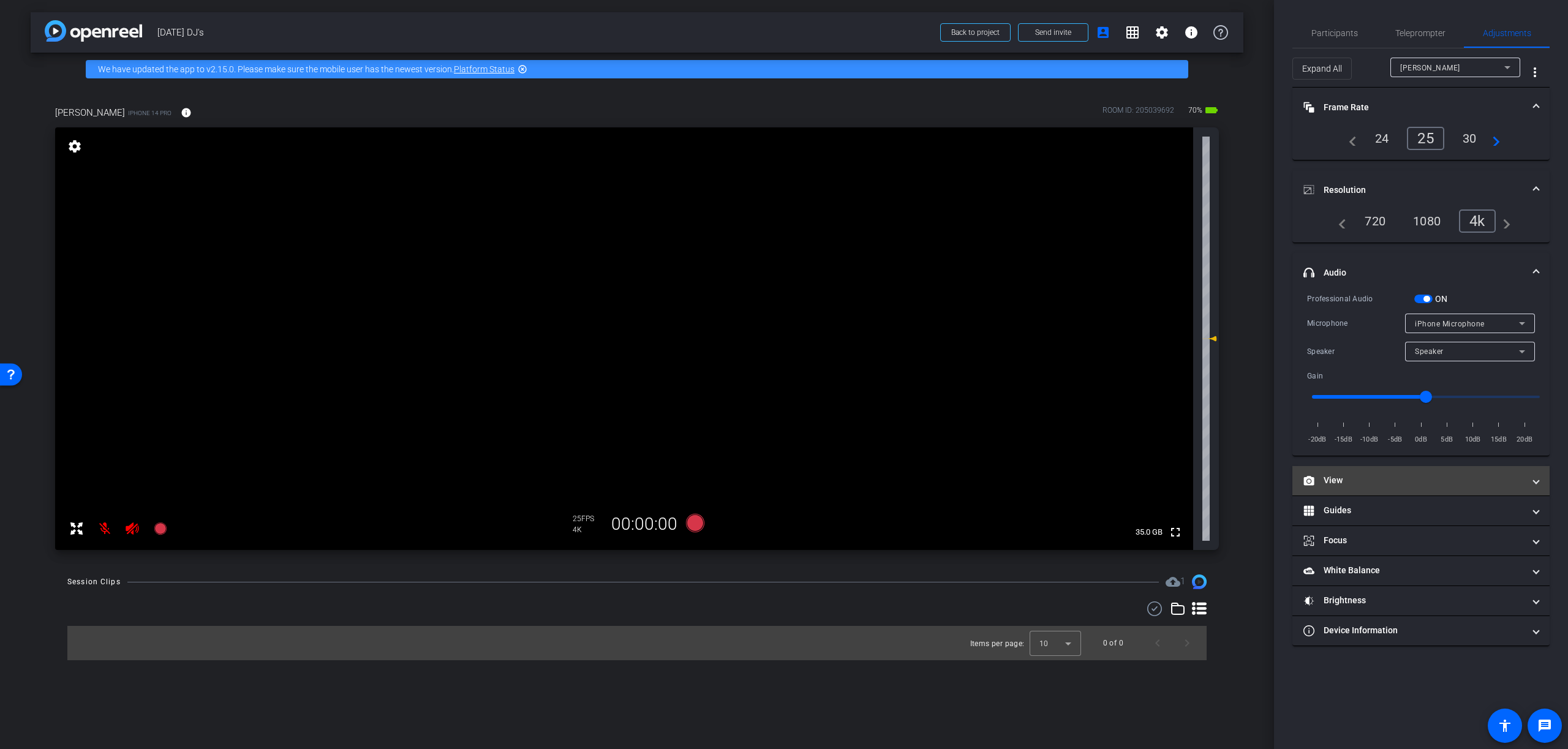
click at [1384, 483] on mat-panel-title "View" at bounding box center [1413, 480] width 221 height 13
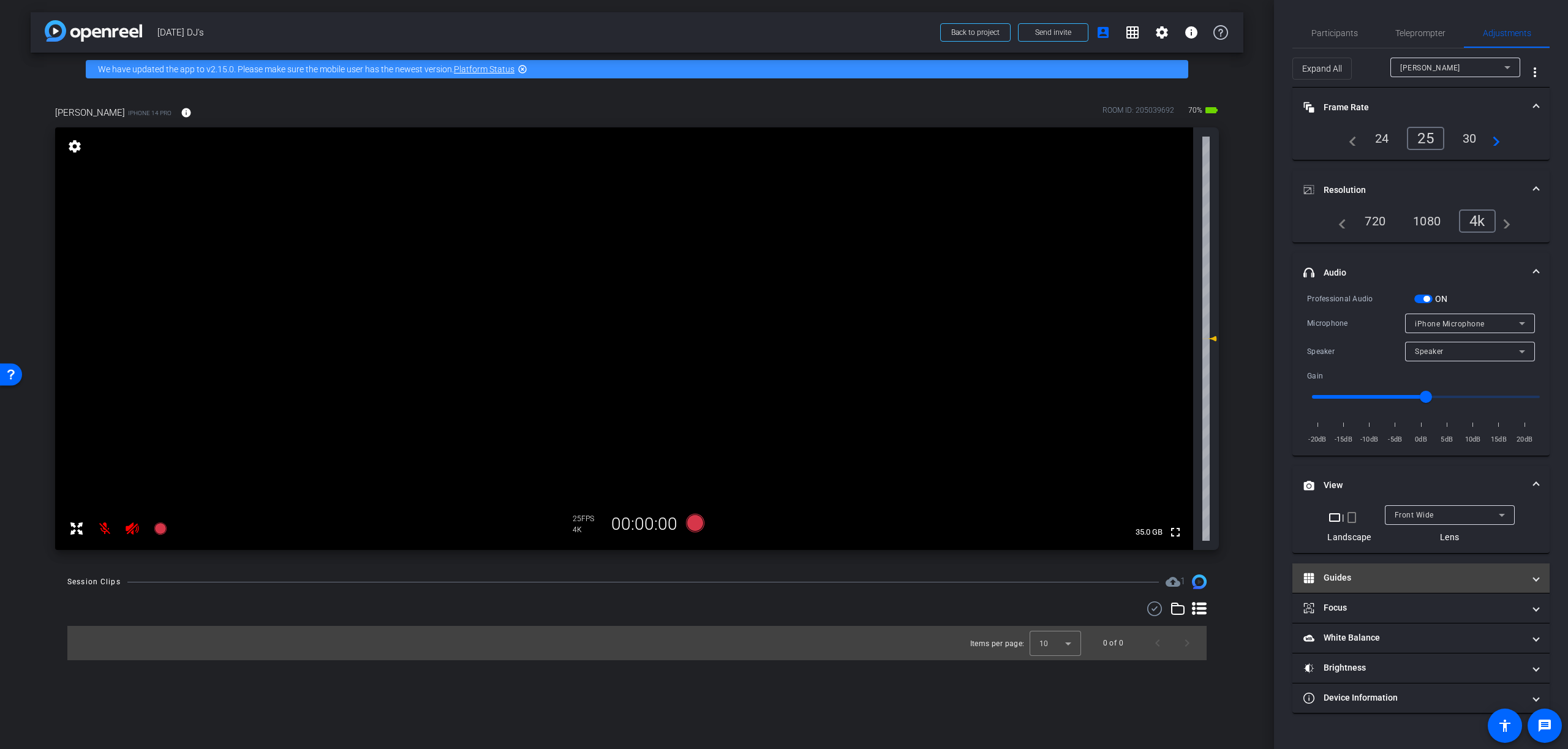
click at [1358, 579] on mat-panel-title "Guides" at bounding box center [1413, 578] width 221 height 13
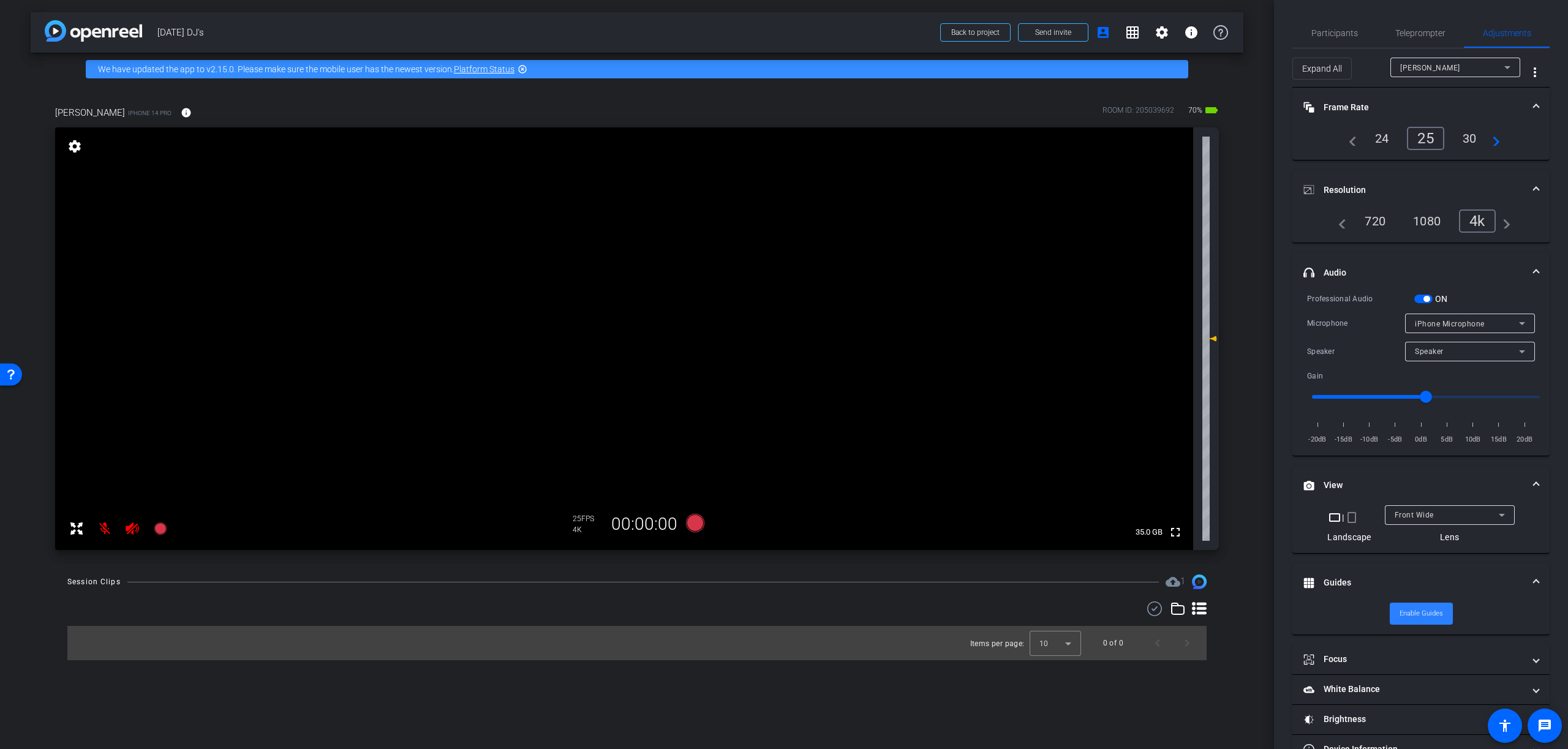
click at [1427, 611] on span "Enable Guides" at bounding box center [1420, 614] width 44 height 18
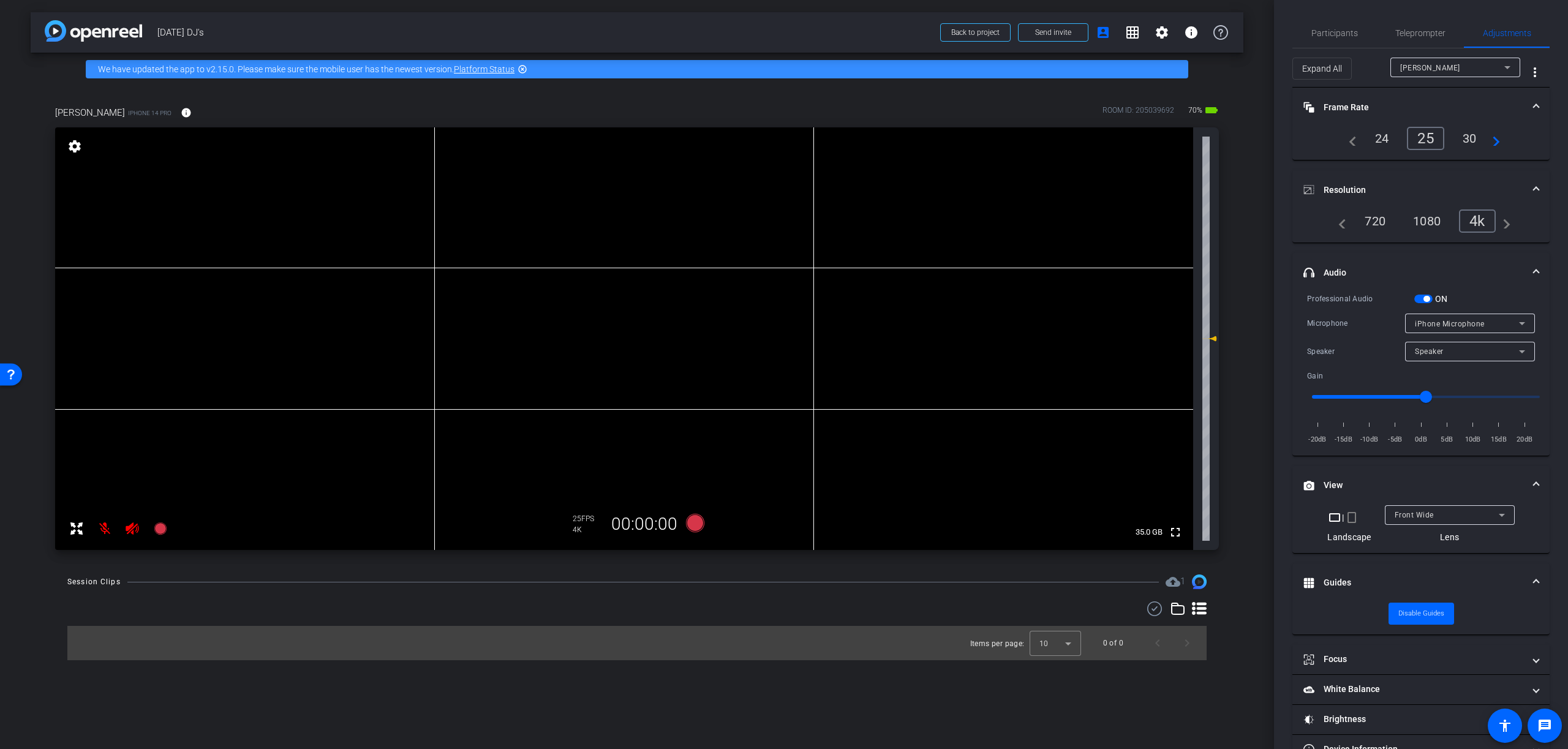
scroll to position [34, 0]
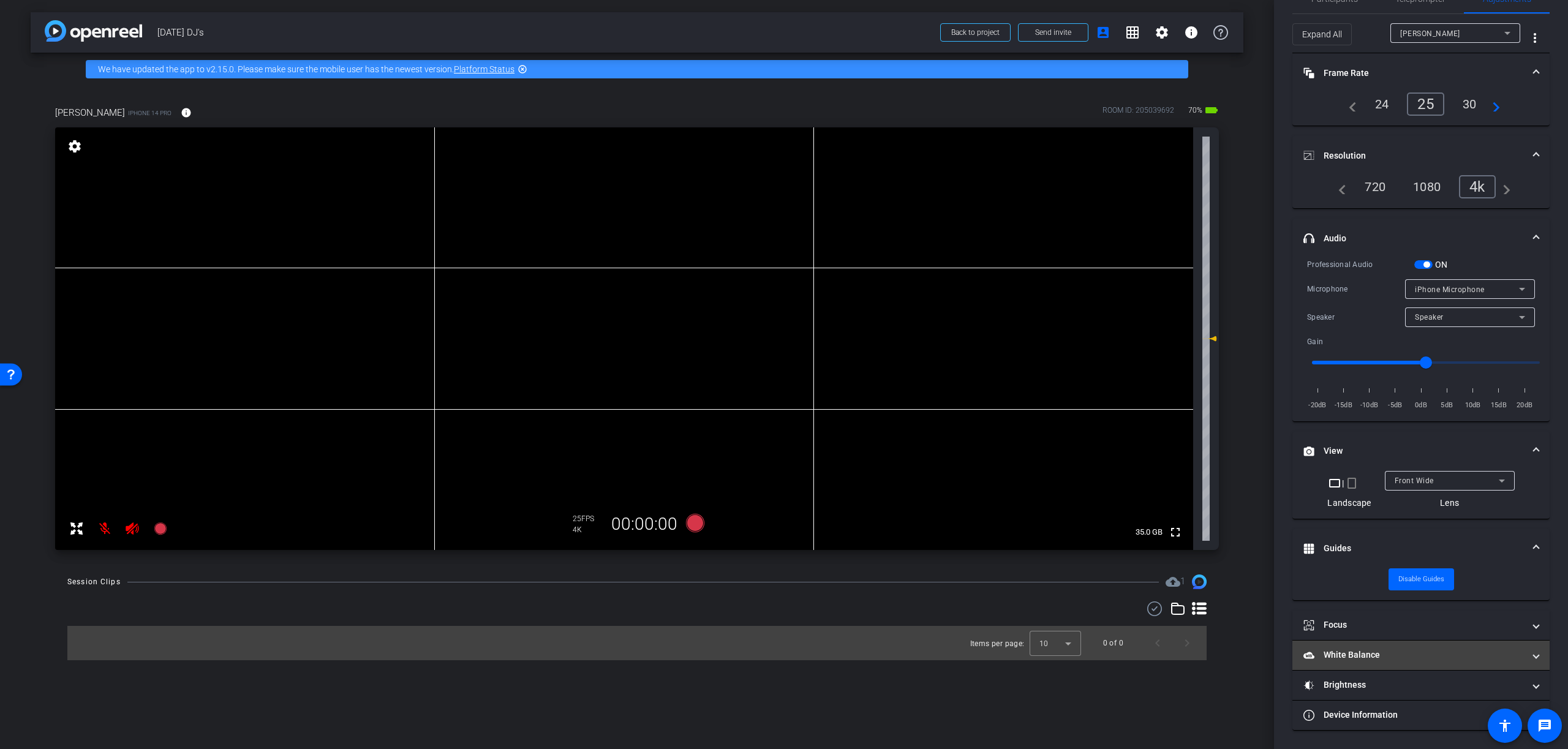
click at [1369, 659] on mat-panel-title "White Balance White Balance" at bounding box center [1413, 655] width 221 height 13
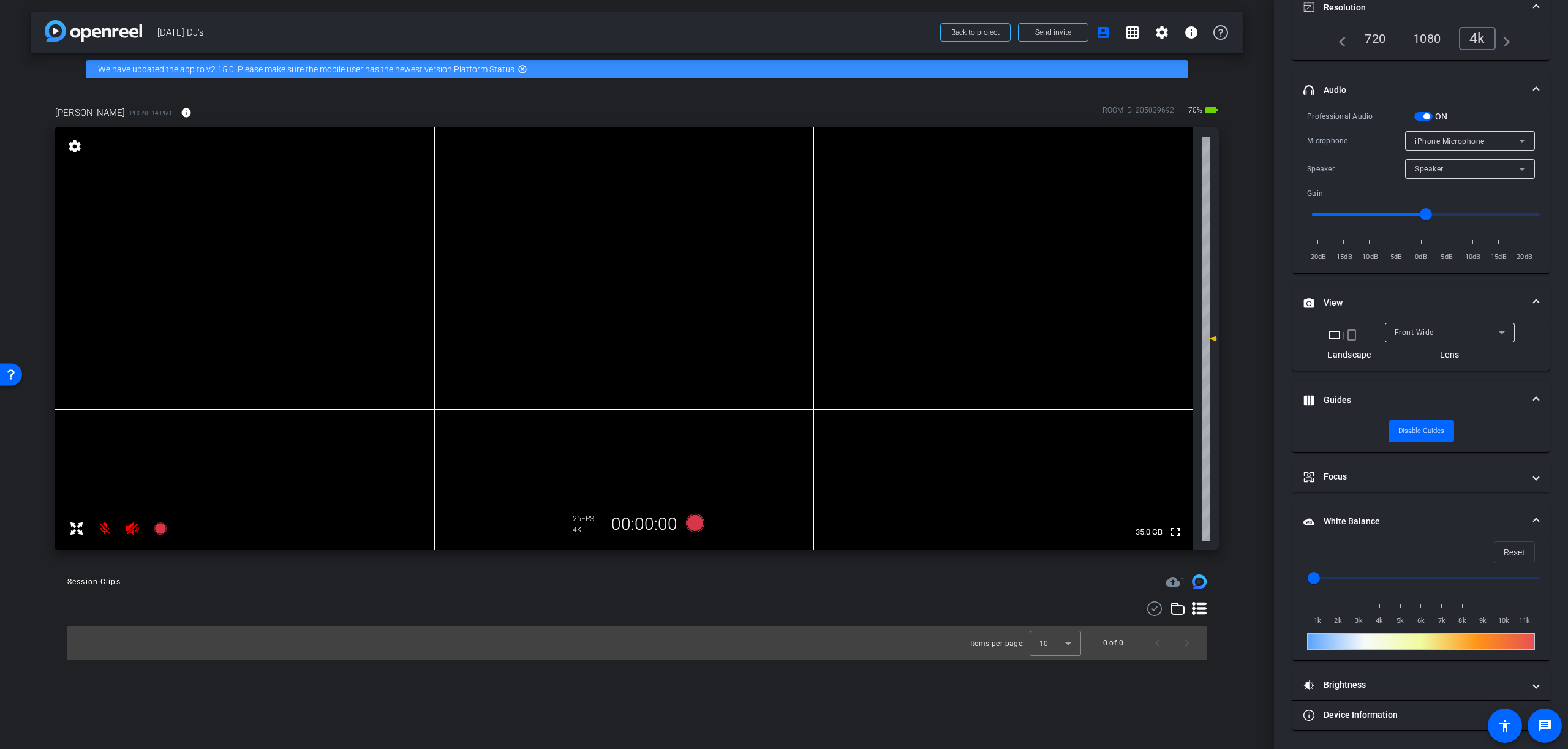
scroll to position [0, 0]
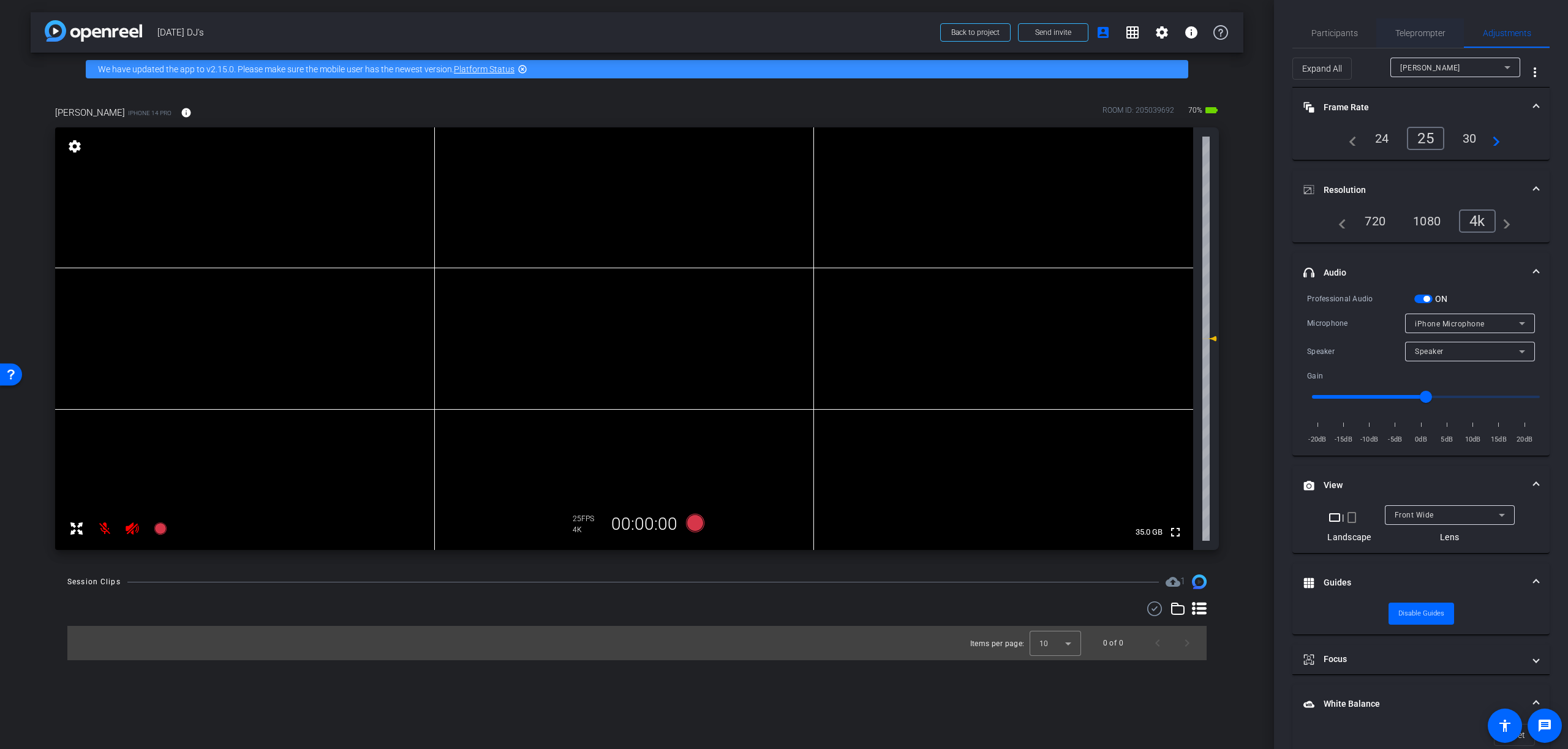
click at [1426, 32] on span "Teleprompter" at bounding box center [1420, 33] width 50 height 9
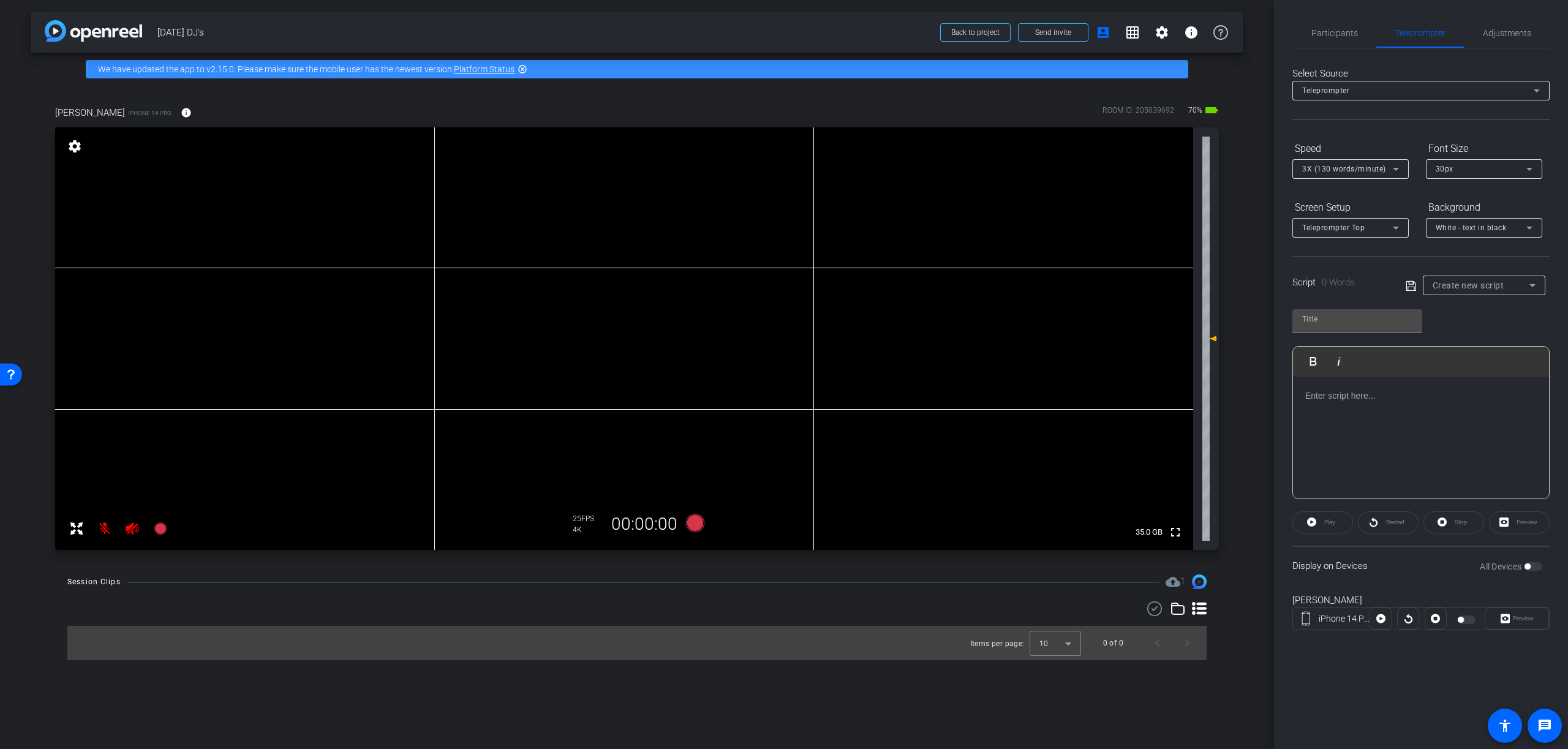
click at [1330, 413] on div at bounding box center [1420, 438] width 256 height 122
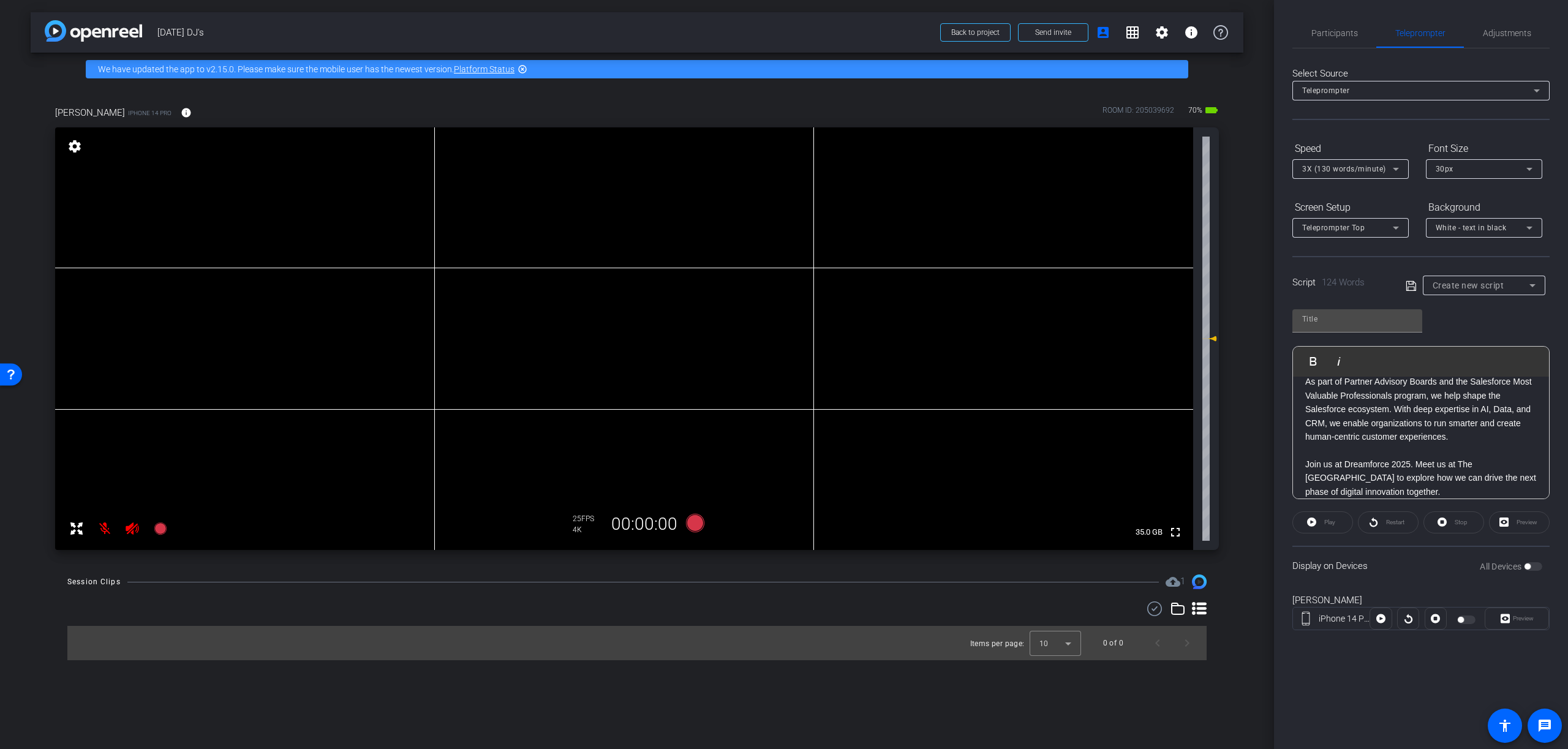
scroll to position [152, 0]
click at [1482, 283] on span "Create new script" at bounding box center [1468, 285] width 72 height 10
click at [1461, 308] on span "Create new script" at bounding box center [1464, 310] width 64 height 15
click at [1412, 286] on icon at bounding box center [1411, 286] width 11 height 15
type input "Default title 7757"
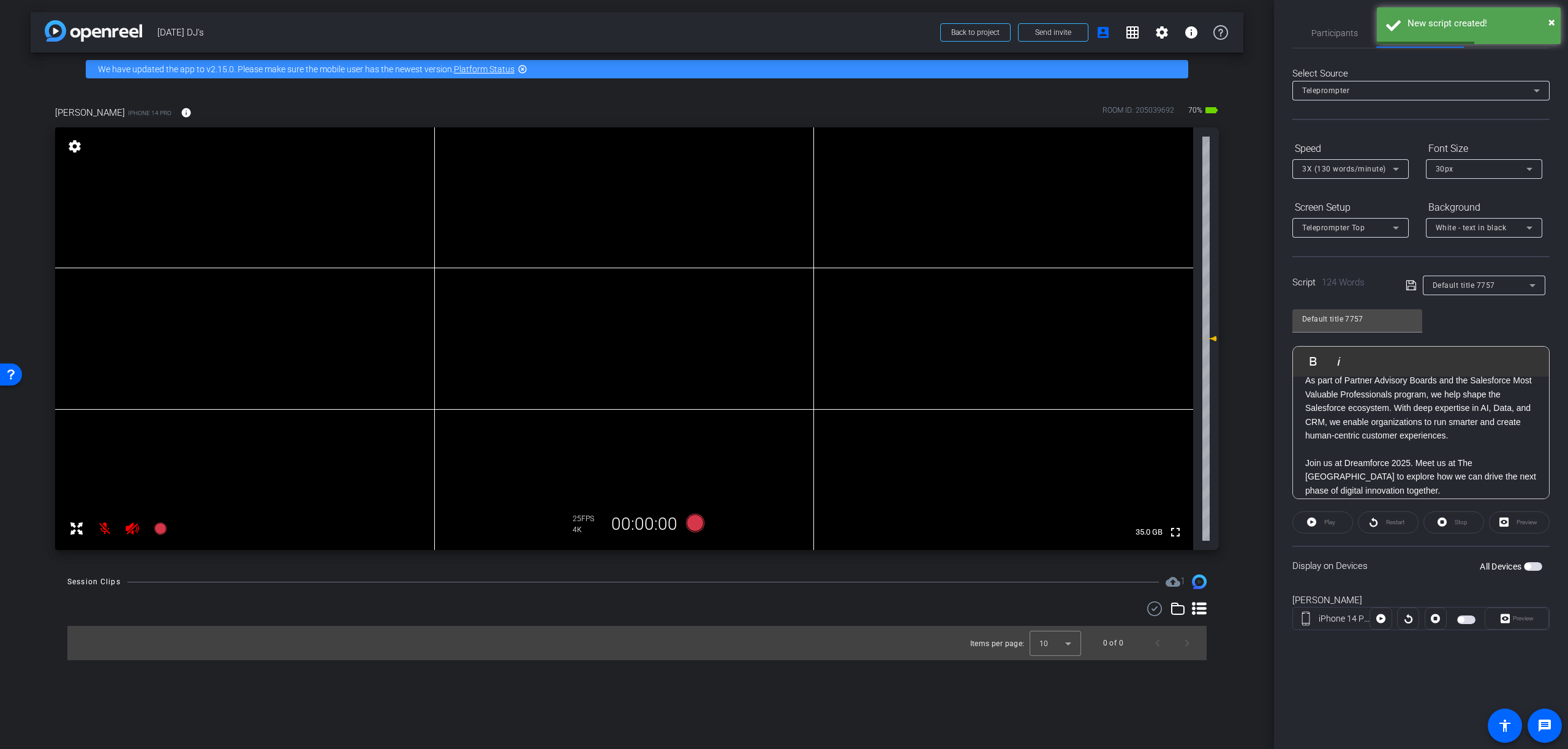
click at [1532, 567] on span "button" at bounding box center [1533, 567] width 18 height 9
click at [1312, 520] on icon at bounding box center [1311, 522] width 9 height 9
click at [1522, 618] on span "Preview" at bounding box center [1523, 618] width 21 height 7
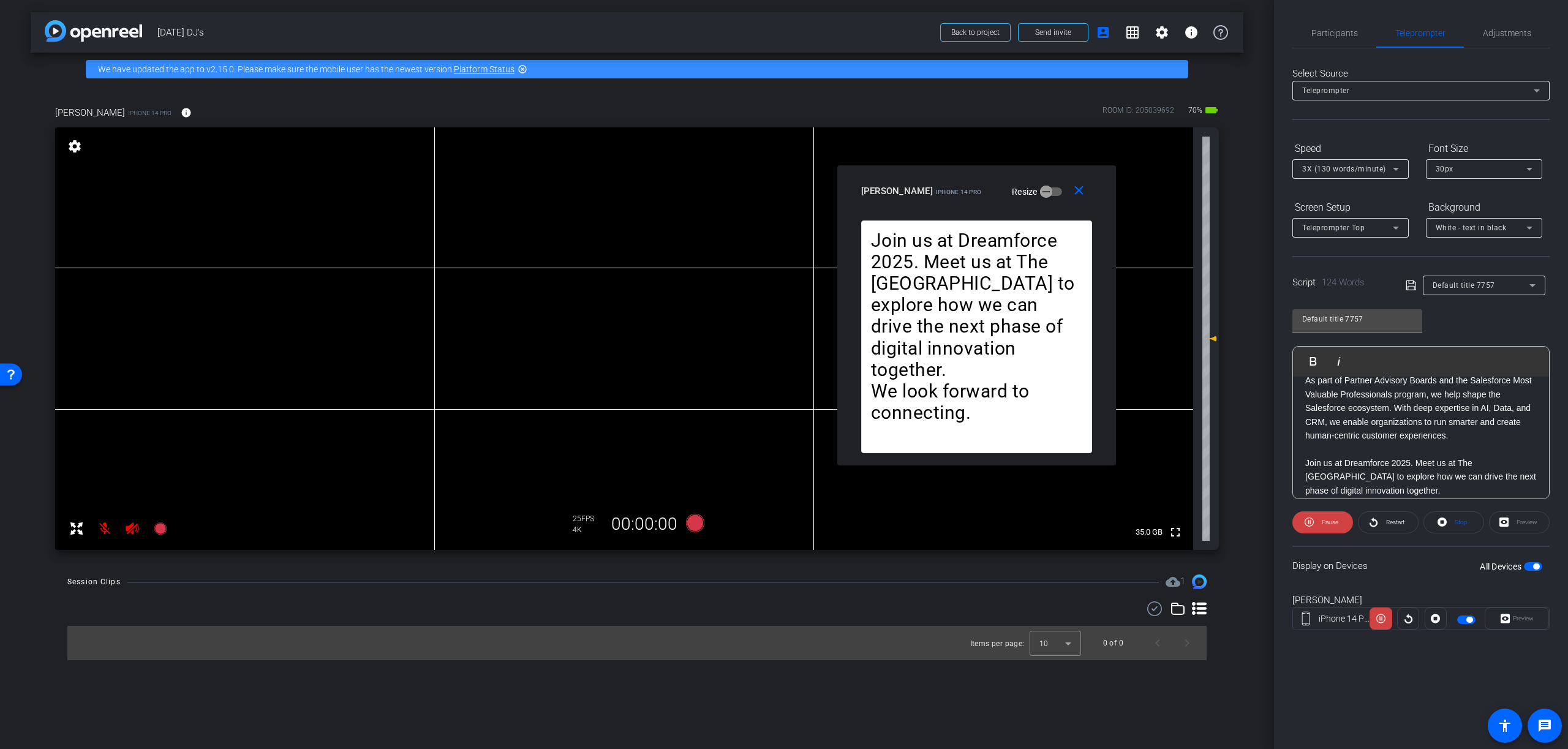
drag, startPoint x: 770, startPoint y: 233, endPoint x: 962, endPoint y: 173, distance: 201.2
click at [962, 173] on div "close [PERSON_NAME] iPhone 14 Pro Resize" at bounding box center [976, 193] width 279 height 55
click at [1080, 191] on mat-icon "close" at bounding box center [1078, 190] width 15 height 15
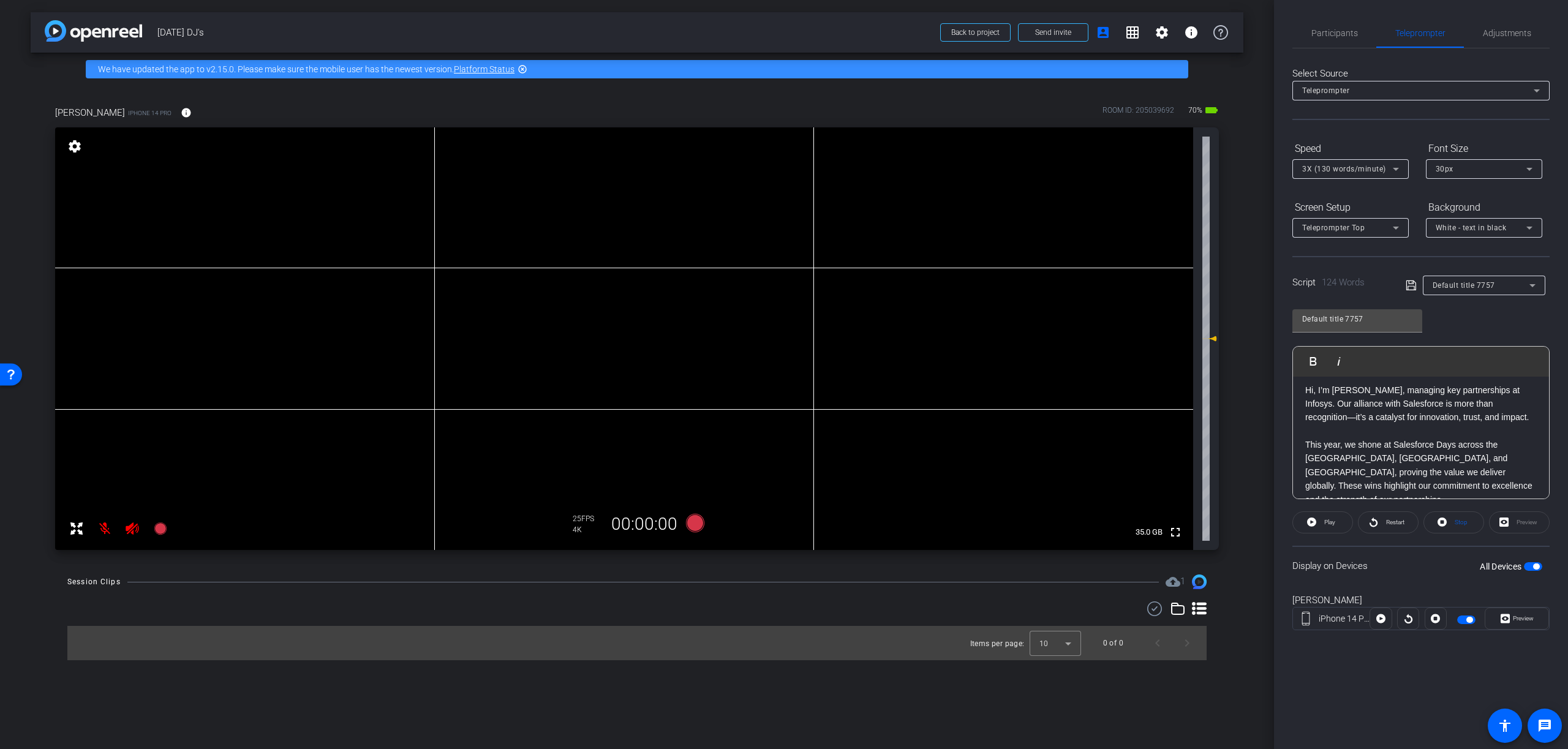
scroll to position [4, 0]
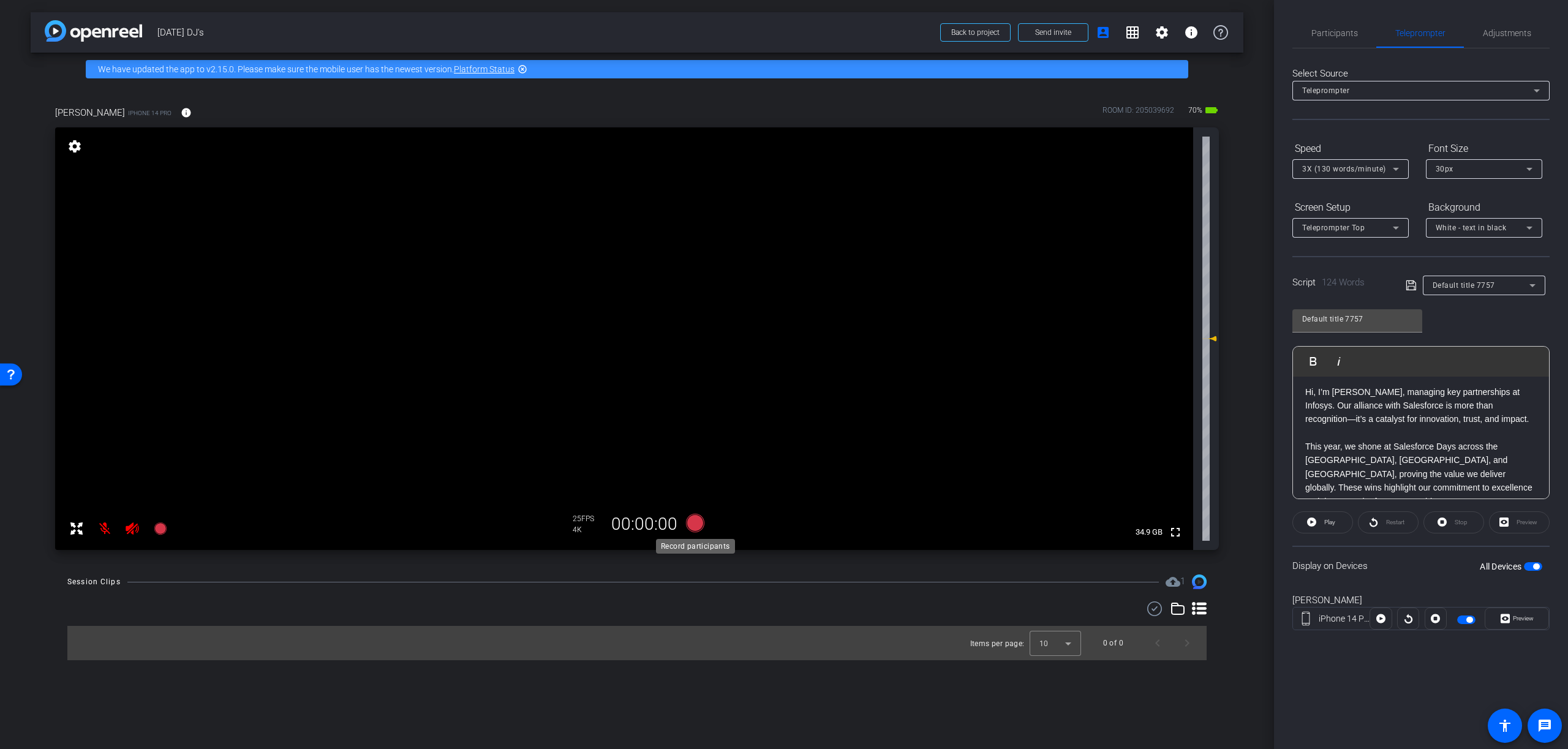
click at [696, 524] on icon at bounding box center [695, 523] width 18 height 18
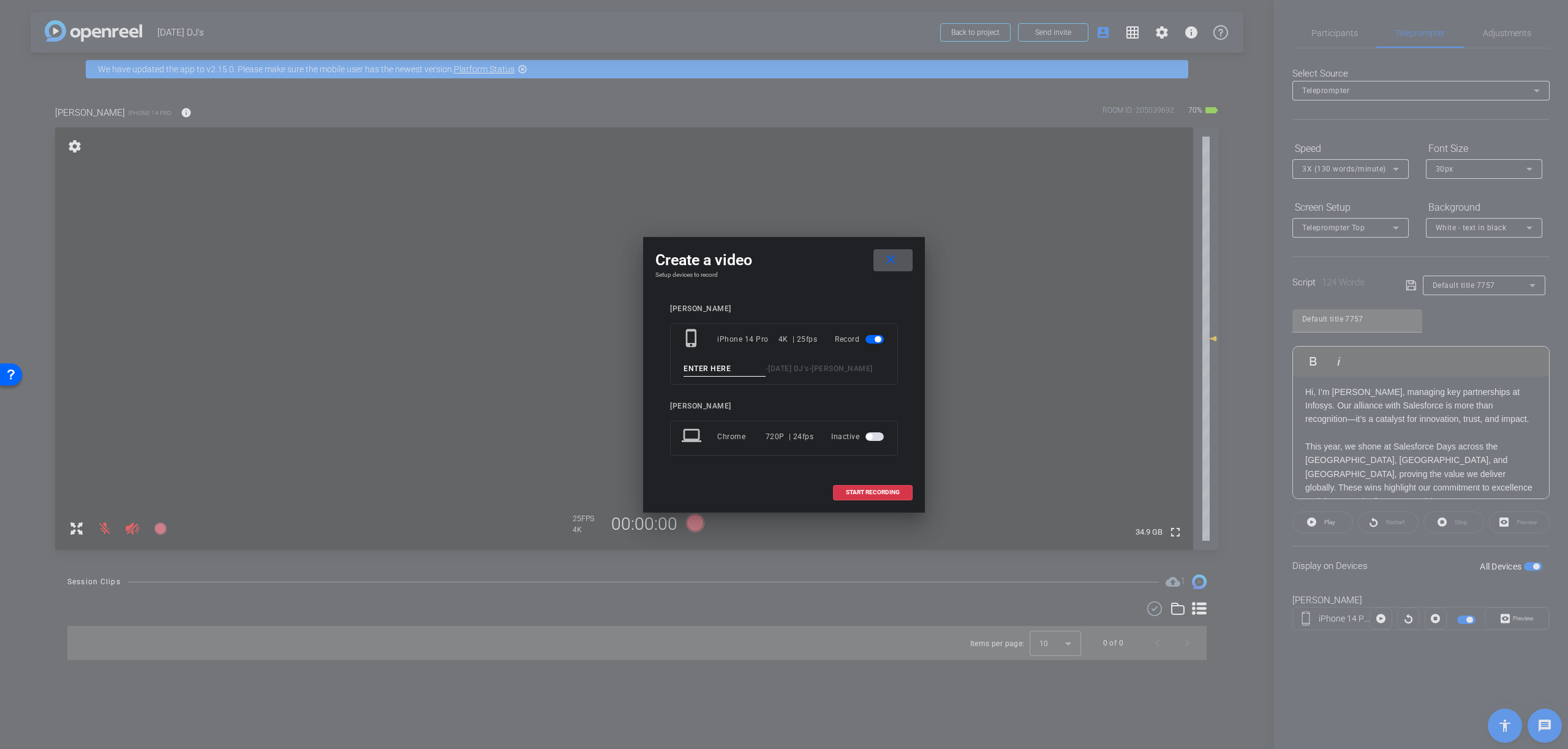
click at [738, 368] on input at bounding box center [724, 369] width 82 height 15
type input "test"
click at [879, 488] on button "START RECORDING" at bounding box center [873, 493] width 80 height 15
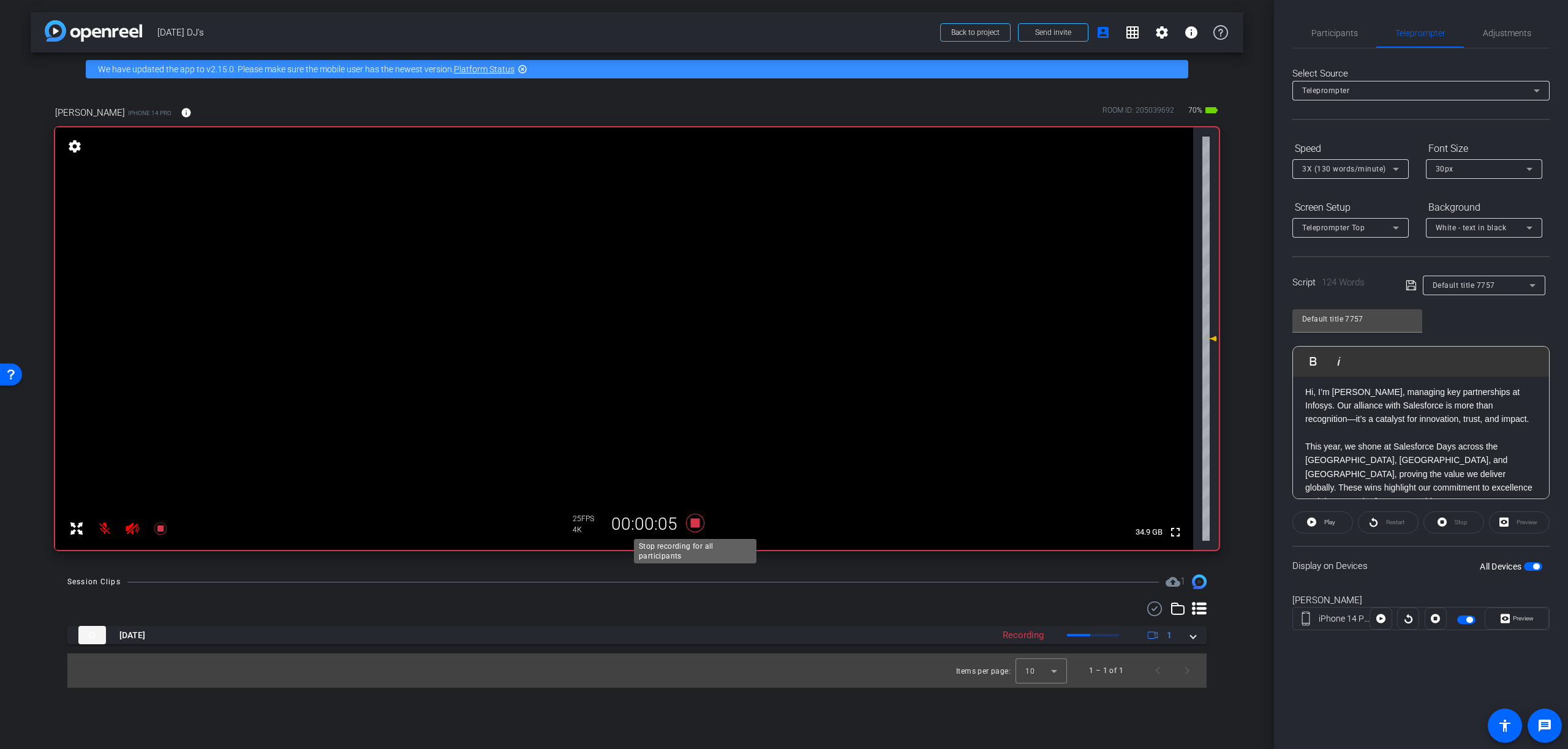
click at [695, 523] on icon at bounding box center [695, 523] width 18 height 18
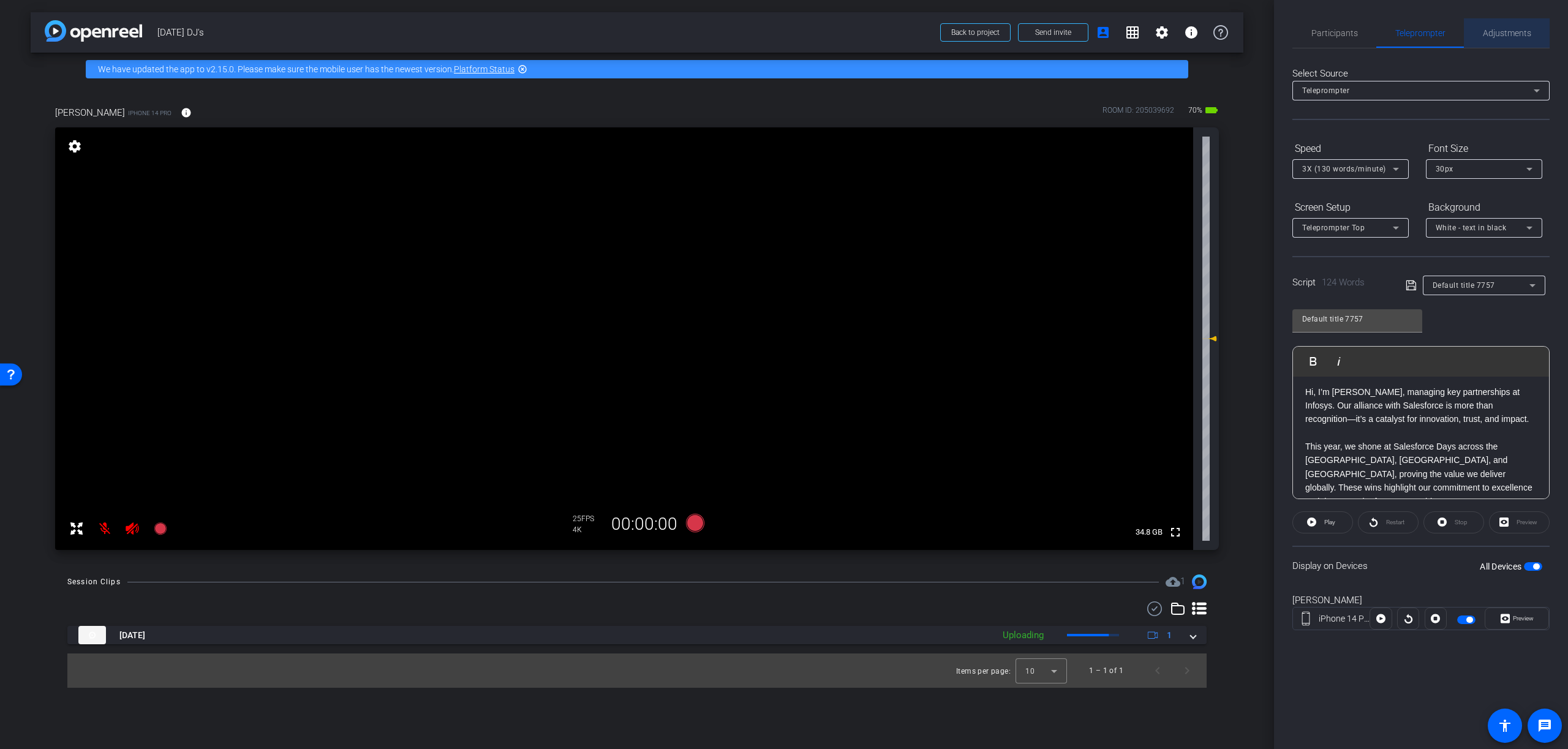
click at [1508, 27] on span "Adjustments" at bounding box center [1507, 33] width 49 height 30
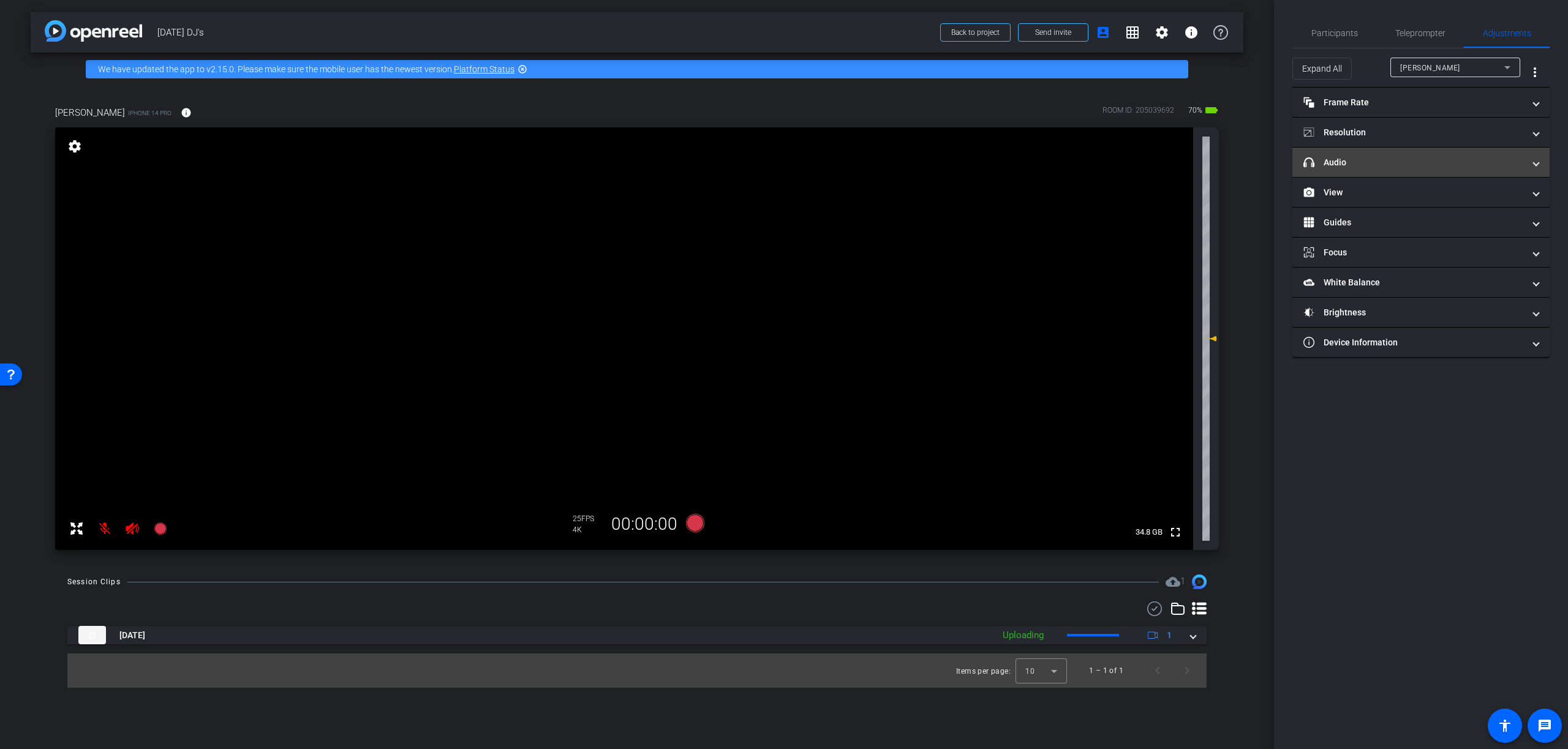
click at [1353, 166] on mat-panel-title "headphone icon Audio" at bounding box center [1413, 162] width 221 height 13
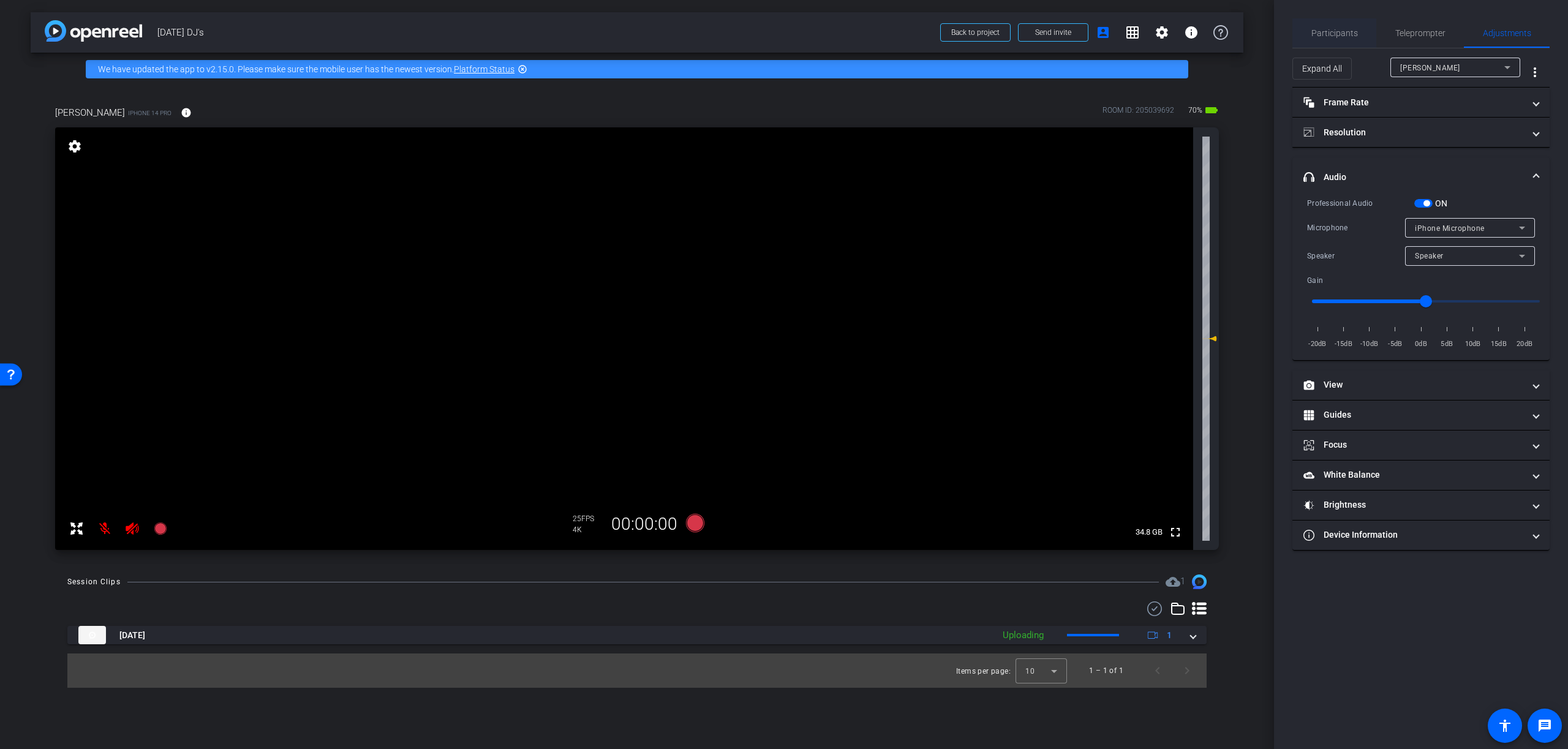
click at [1336, 30] on span "Participants" at bounding box center [1334, 33] width 46 height 9
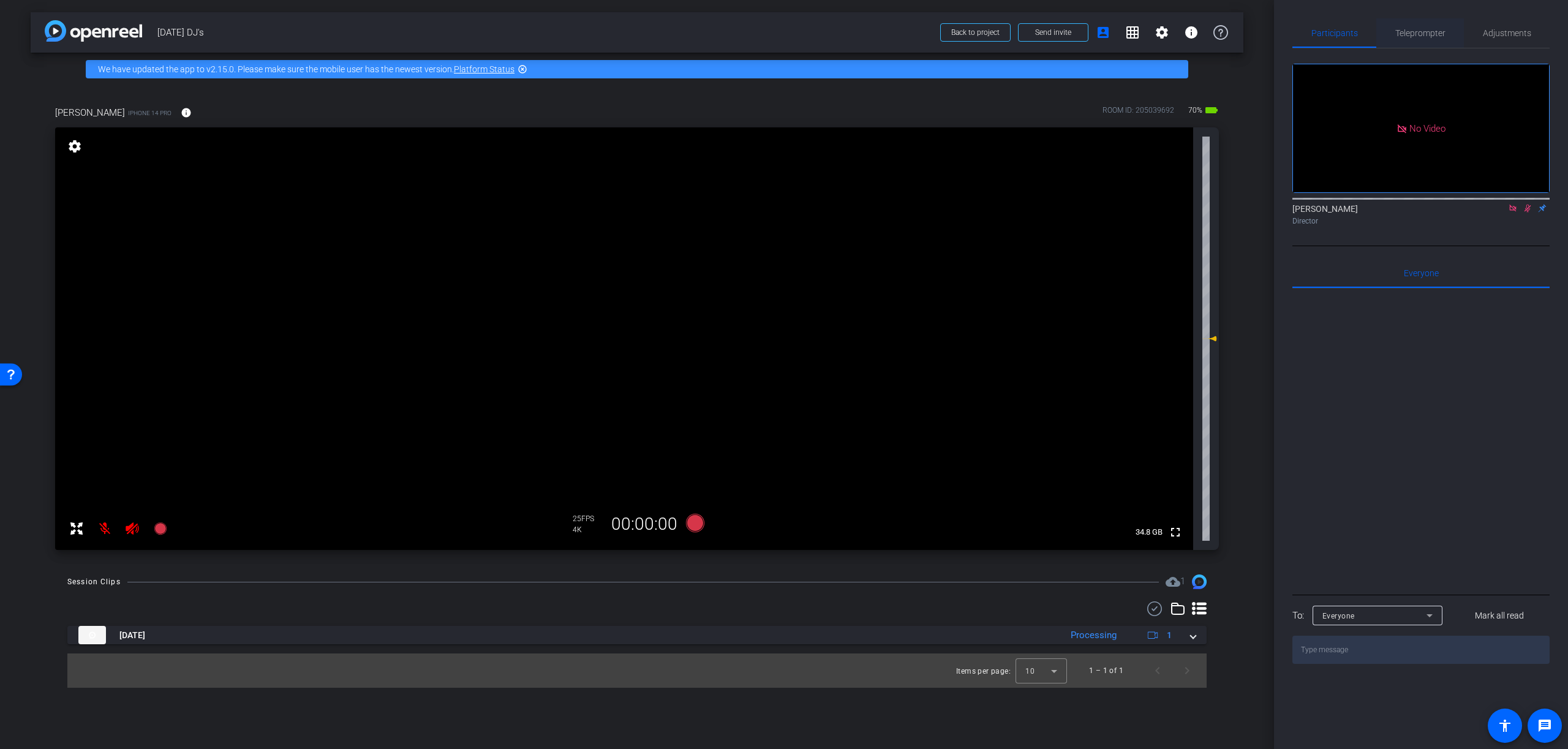
click at [1423, 35] on span "Teleprompter" at bounding box center [1420, 33] width 50 height 9
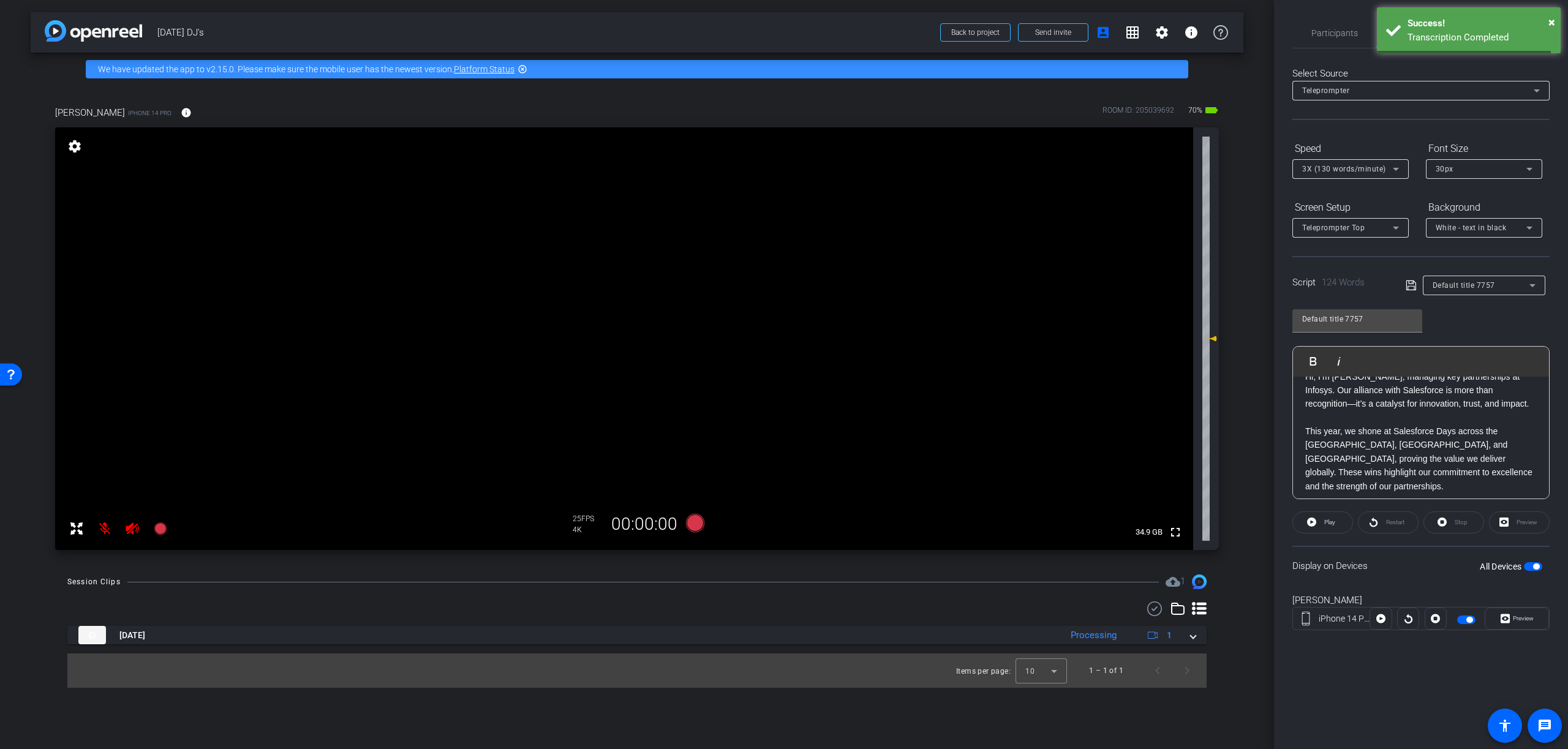
scroll to position [18, 0]
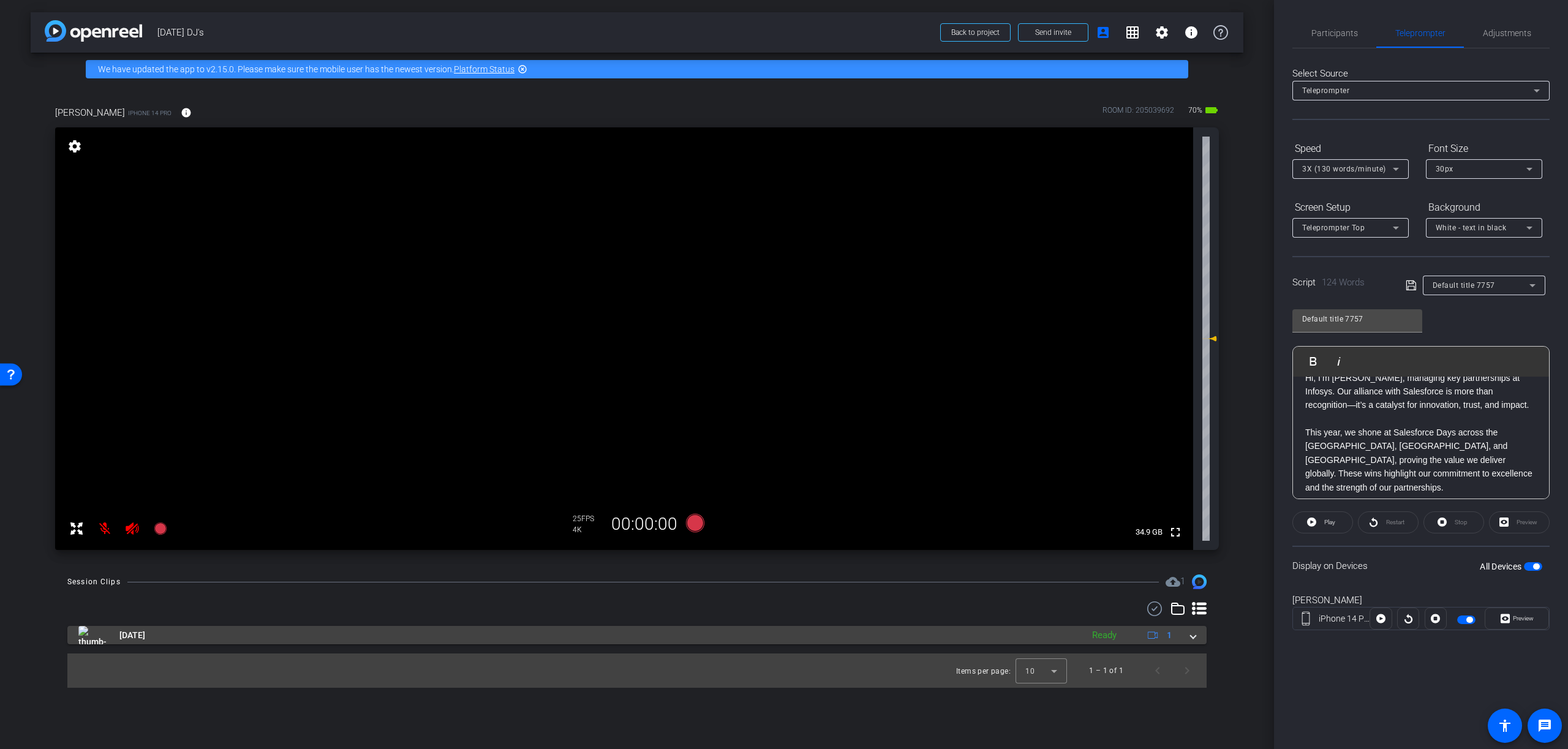
click at [1193, 637] on span at bounding box center [1193, 635] width 5 height 13
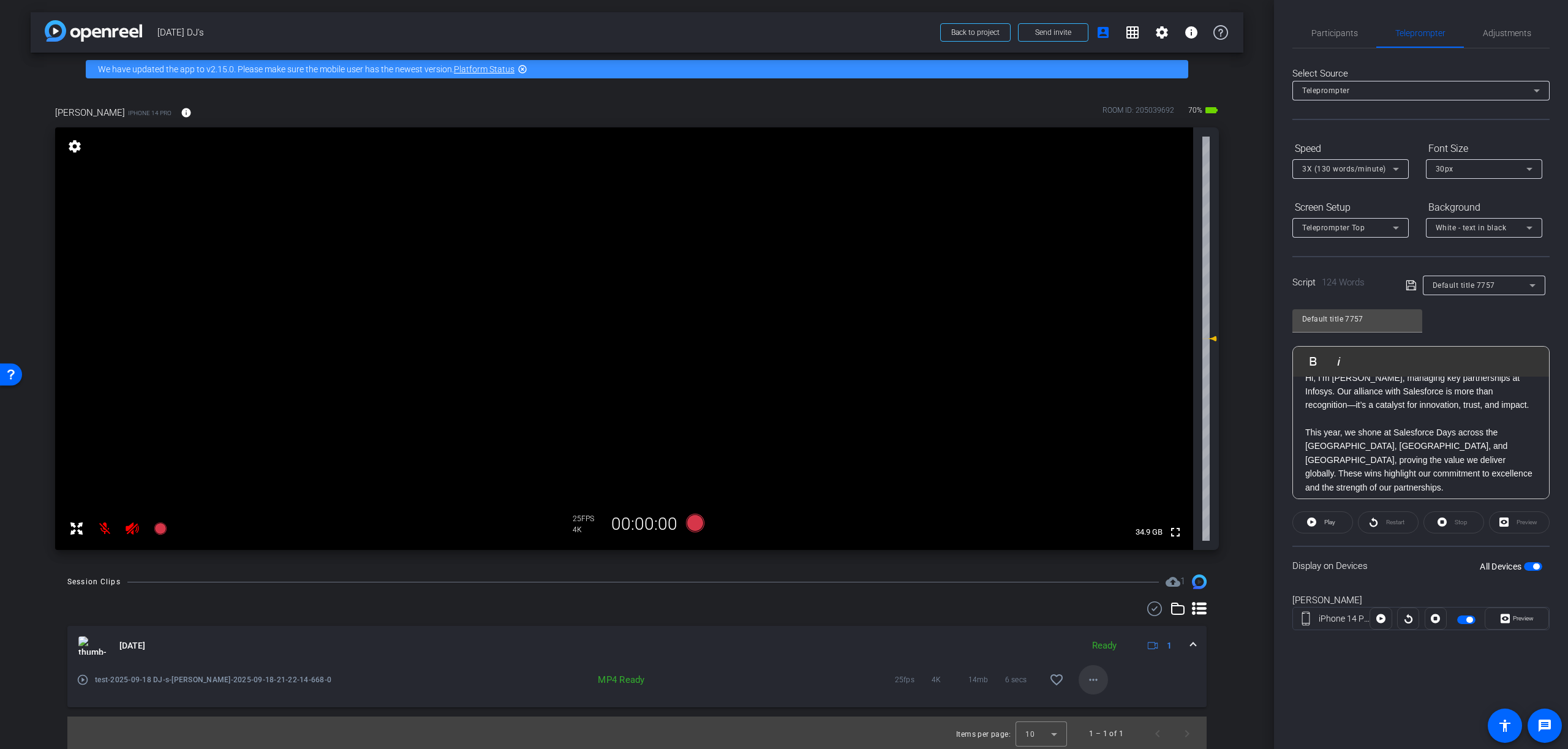
click at [1086, 681] on mat-icon "more_horiz" at bounding box center [1093, 680] width 15 height 15
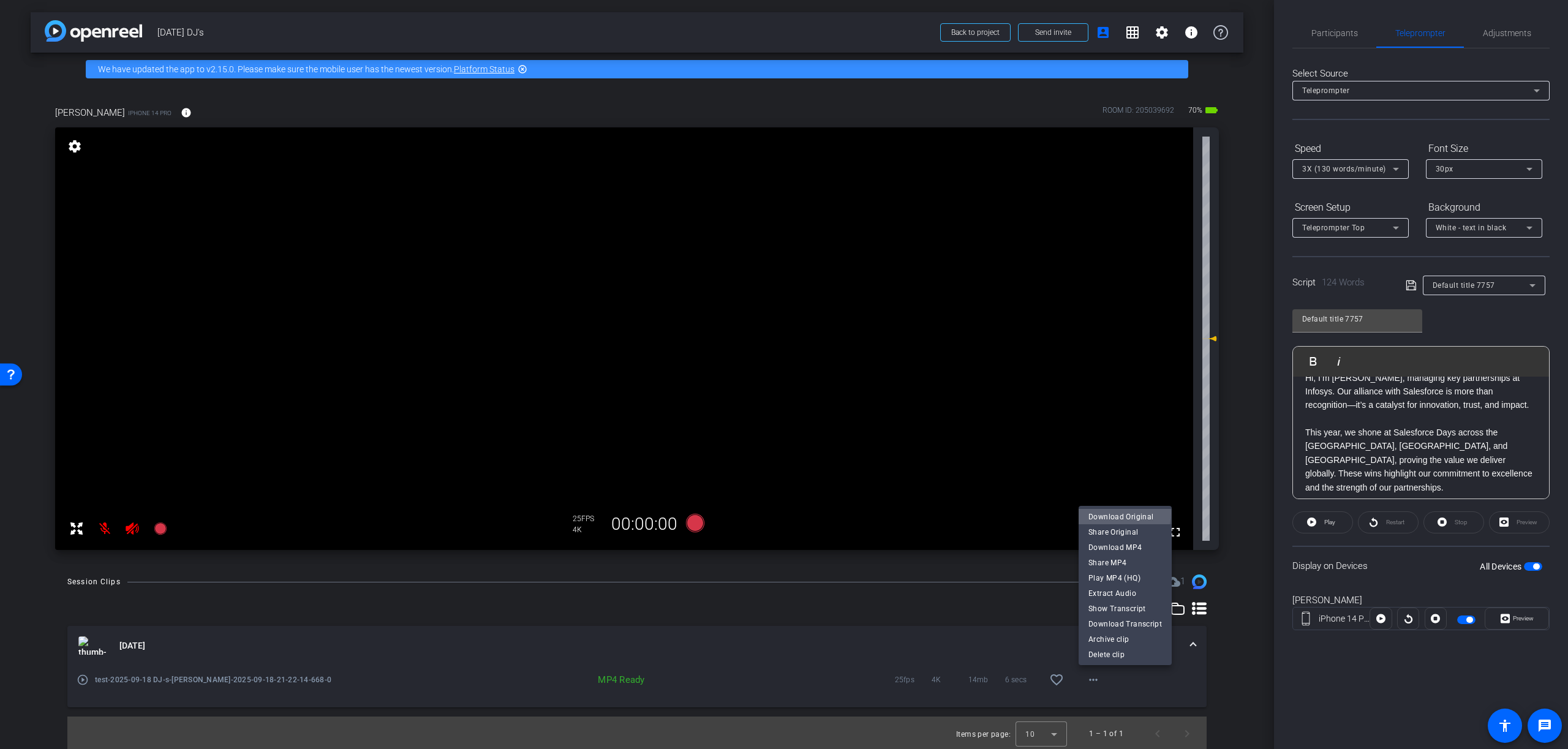
click at [1121, 514] on span "Download Original" at bounding box center [1125, 517] width 74 height 15
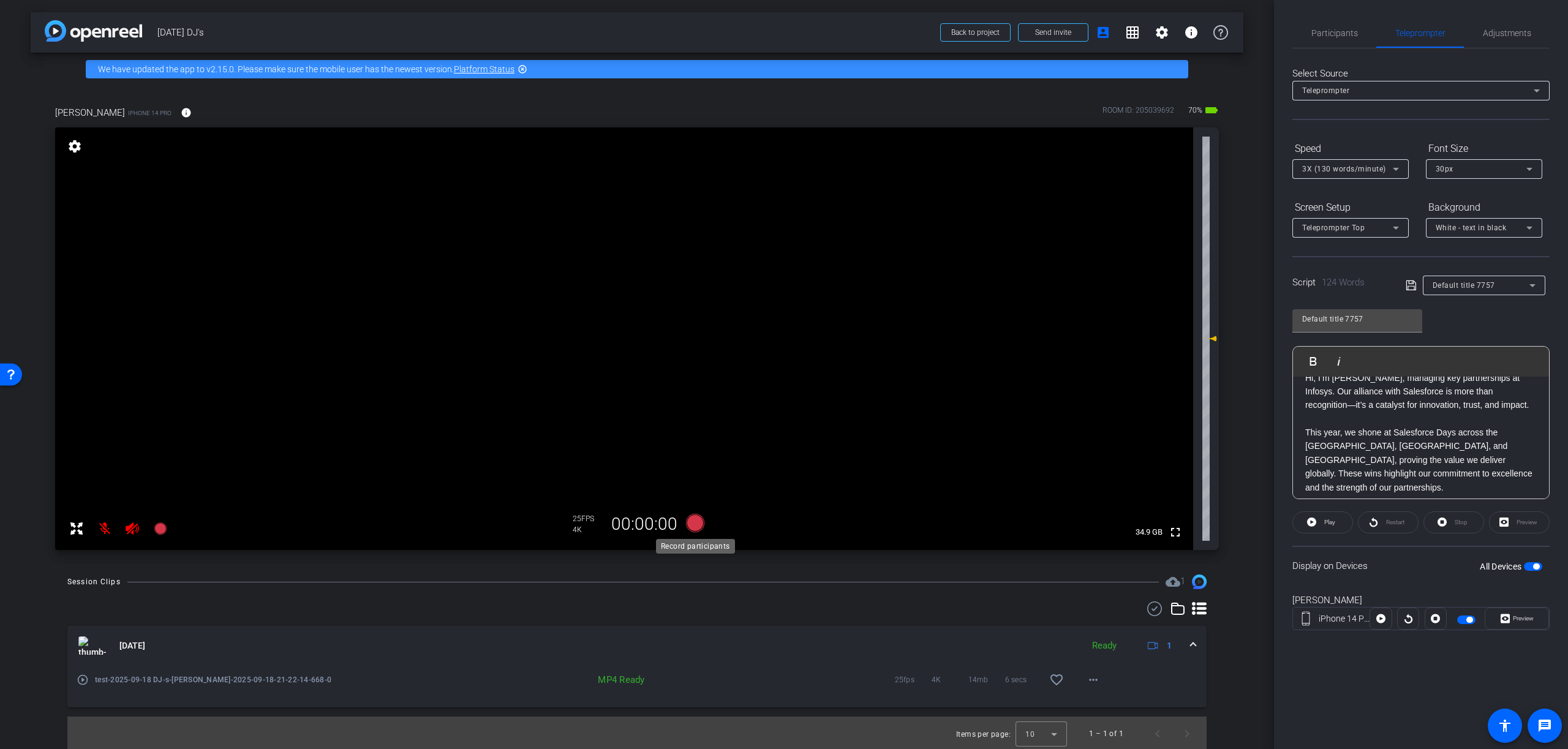
click at [694, 524] on icon at bounding box center [695, 523] width 18 height 18
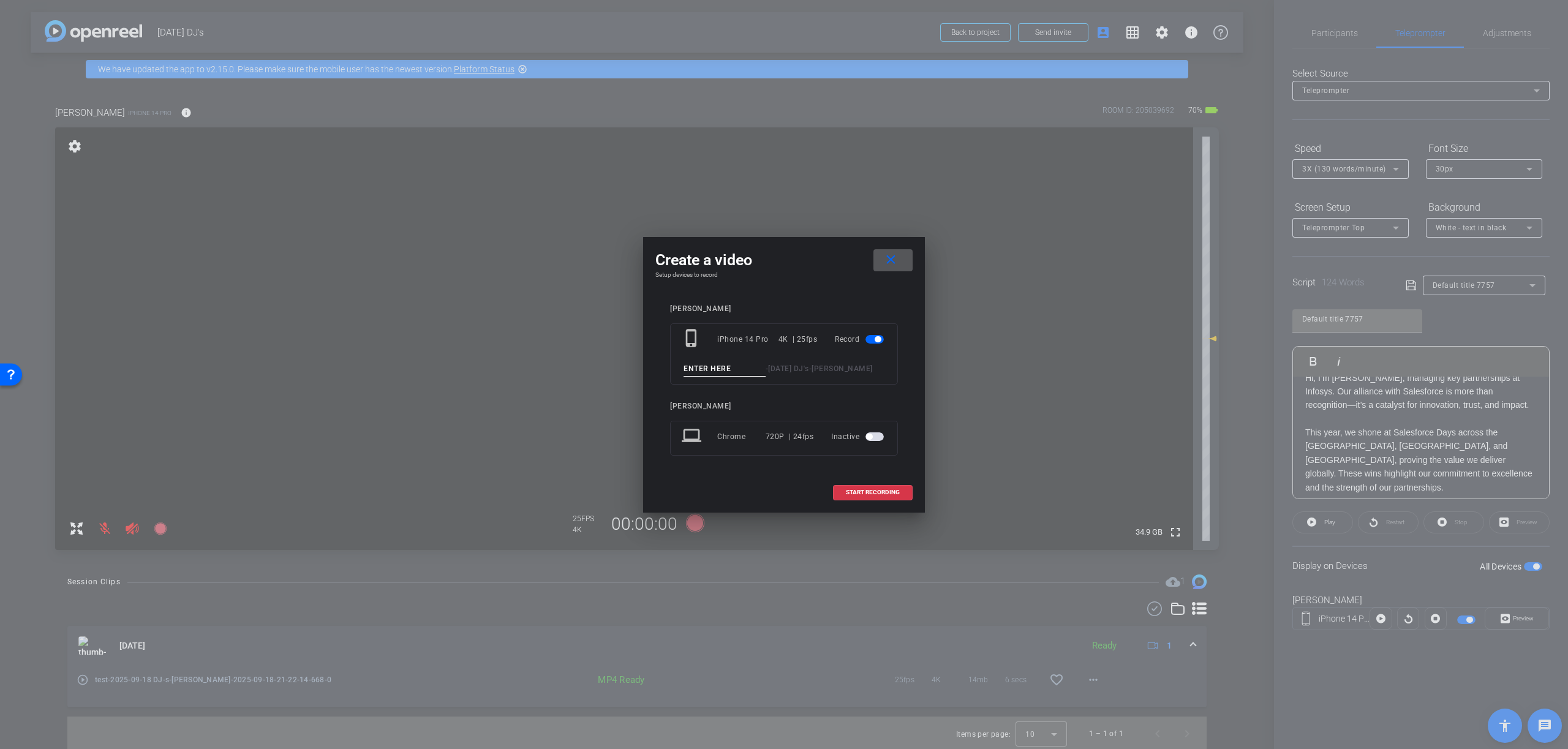
click at [742, 369] on input at bounding box center [724, 369] width 82 height 15
type input "take 01"
click at [861, 491] on span "START RECORDING" at bounding box center [873, 492] width 54 height 6
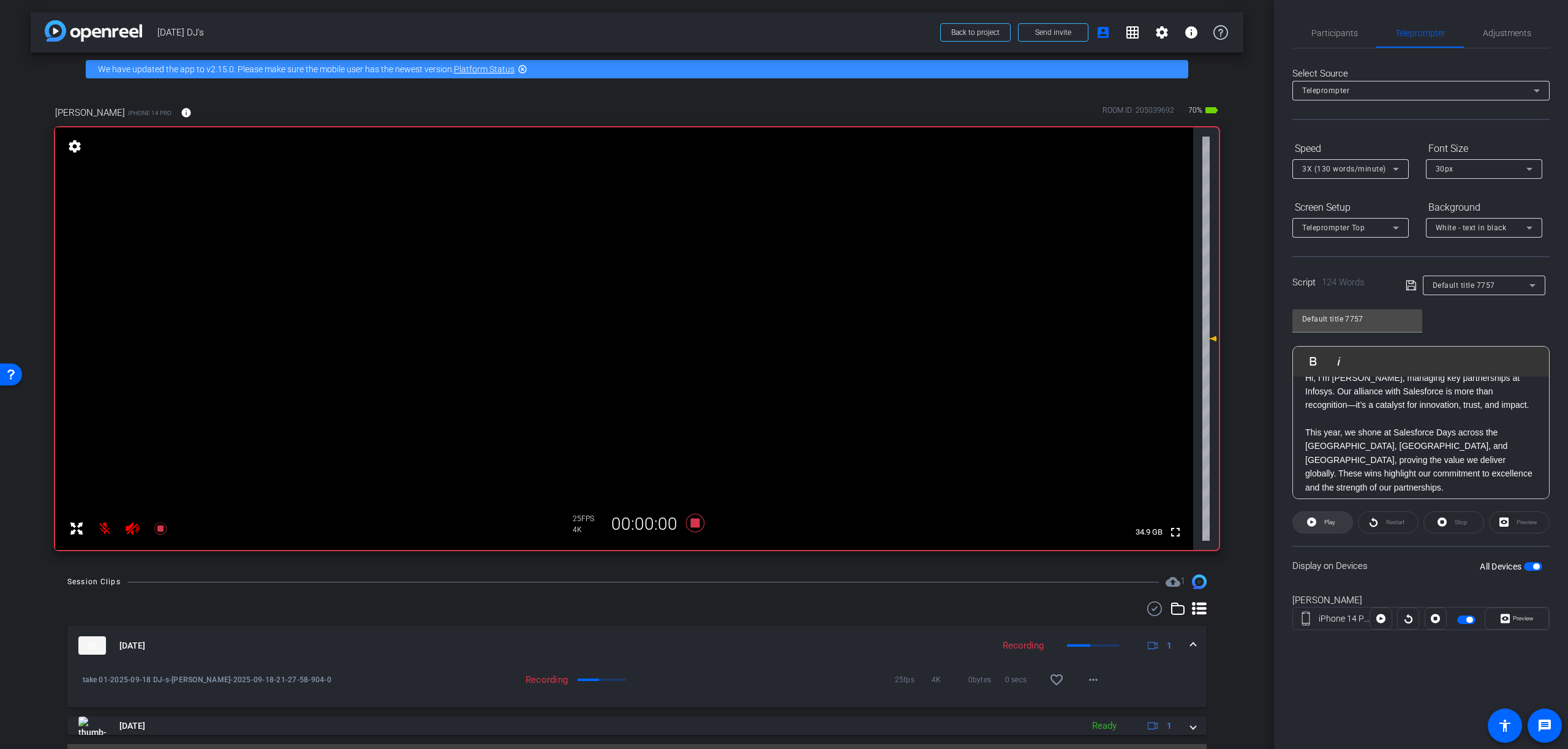
click at [1313, 522] on icon at bounding box center [1311, 522] width 9 height 15
click at [1527, 620] on span "Preview" at bounding box center [1523, 618] width 21 height 7
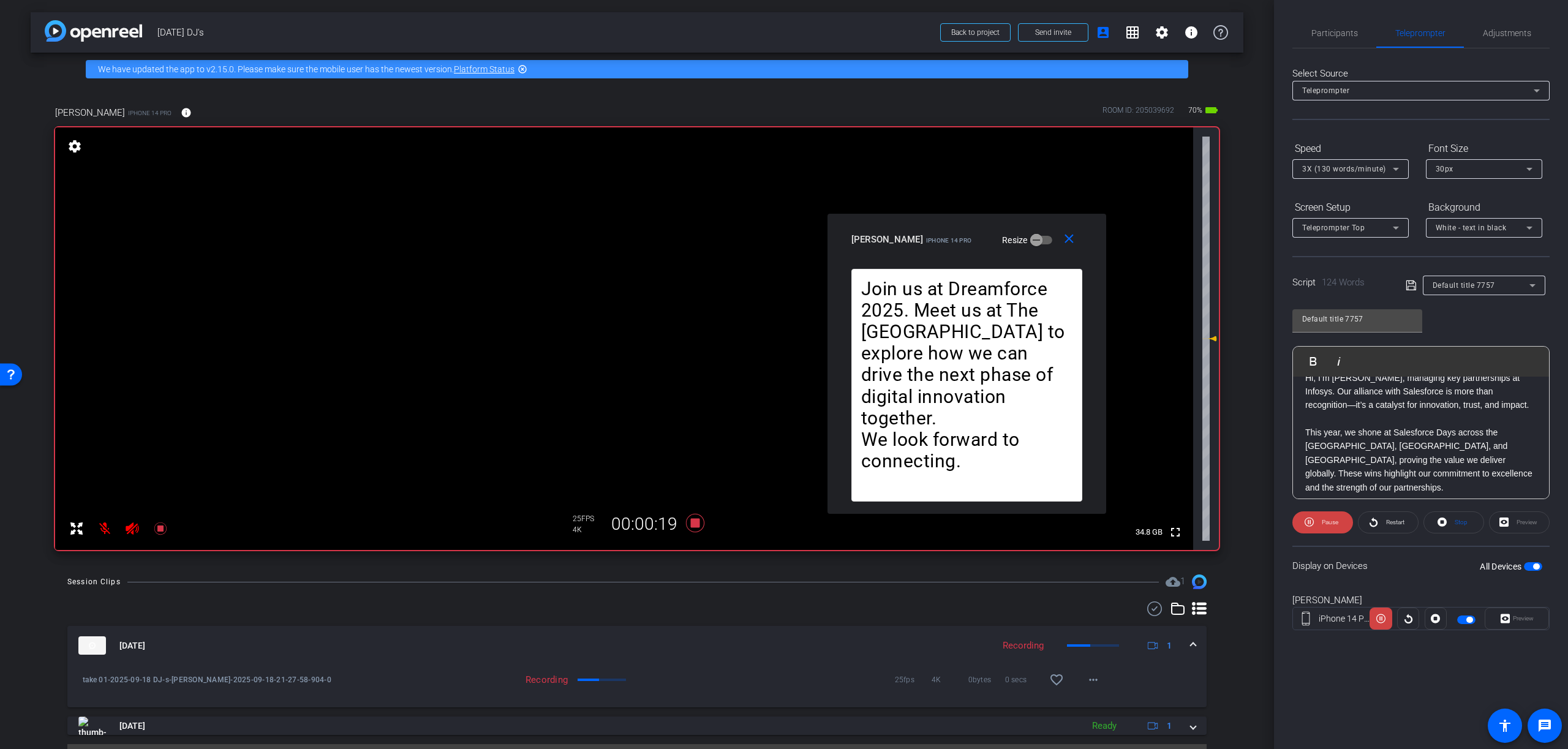
drag, startPoint x: 758, startPoint y: 233, endPoint x: 940, endPoint y: 222, distance: 182.3
click at [940, 222] on div "close [PERSON_NAME] iPhone 14 Pro Resize" at bounding box center [967, 241] width 279 height 55
click at [1308, 523] on icon at bounding box center [1309, 522] width 9 height 15
click at [1311, 523] on icon at bounding box center [1311, 522] width 9 height 15
click at [1071, 240] on mat-icon "close" at bounding box center [1068, 239] width 15 height 15
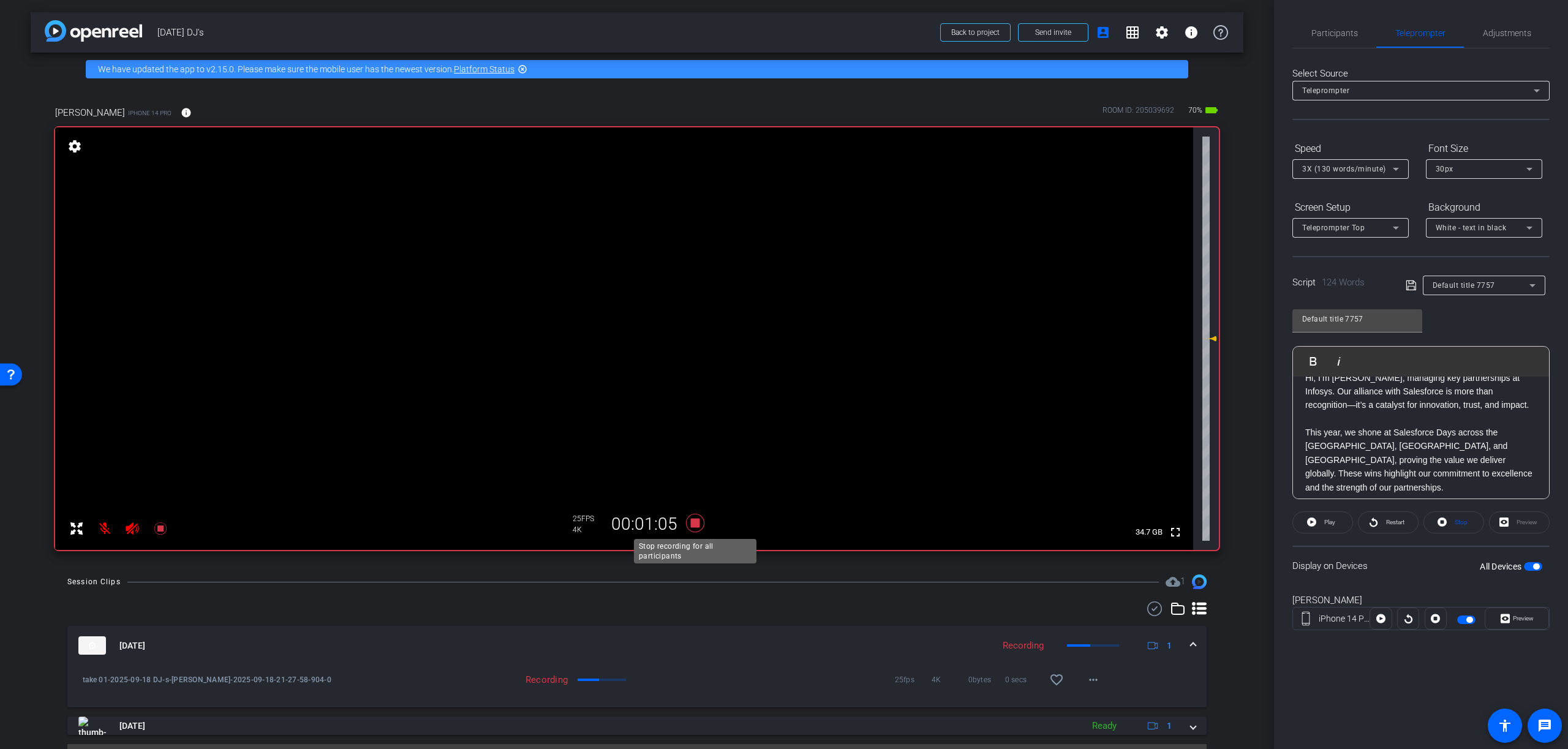
click at [694, 523] on icon at bounding box center [695, 523] width 18 height 18
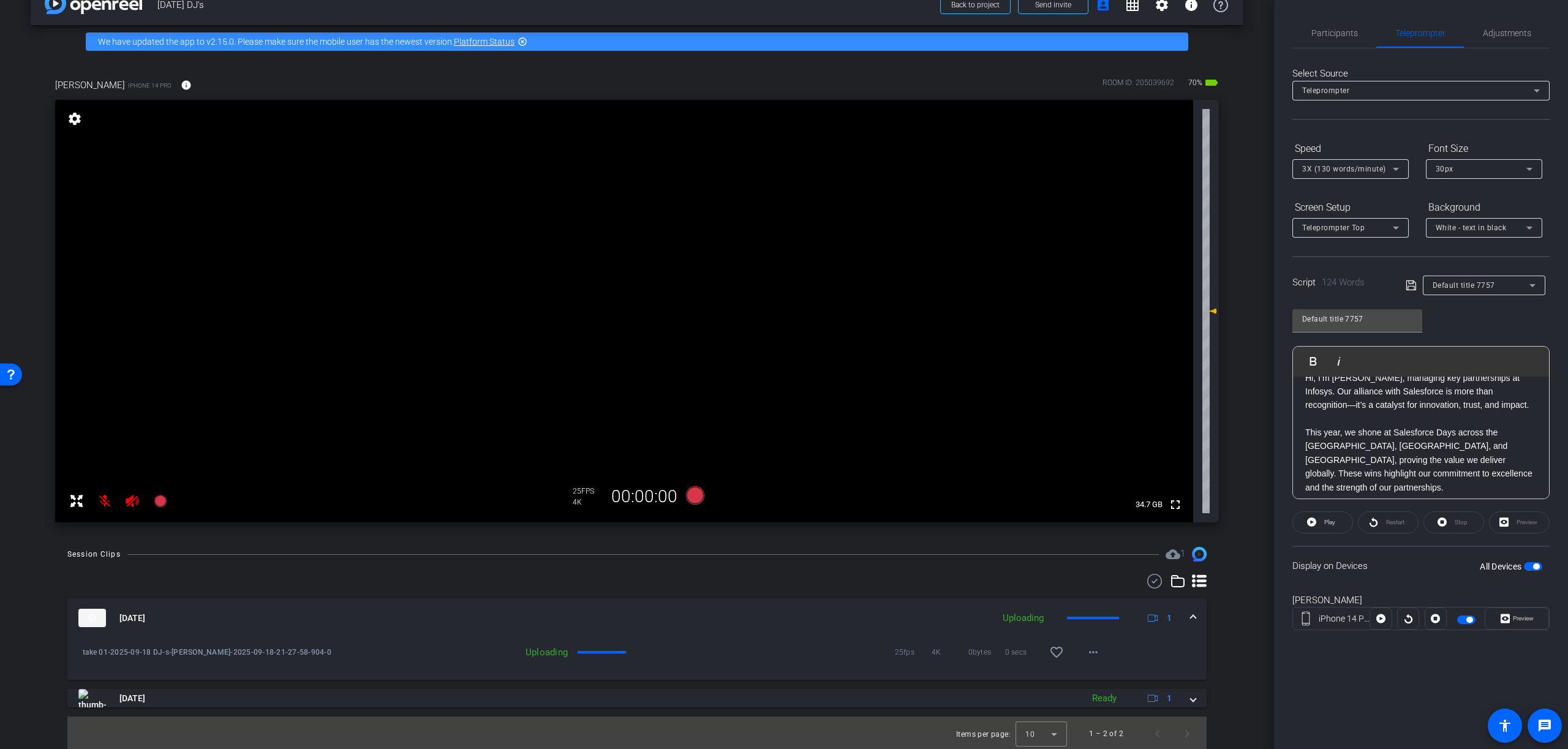
scroll to position [30, 0]
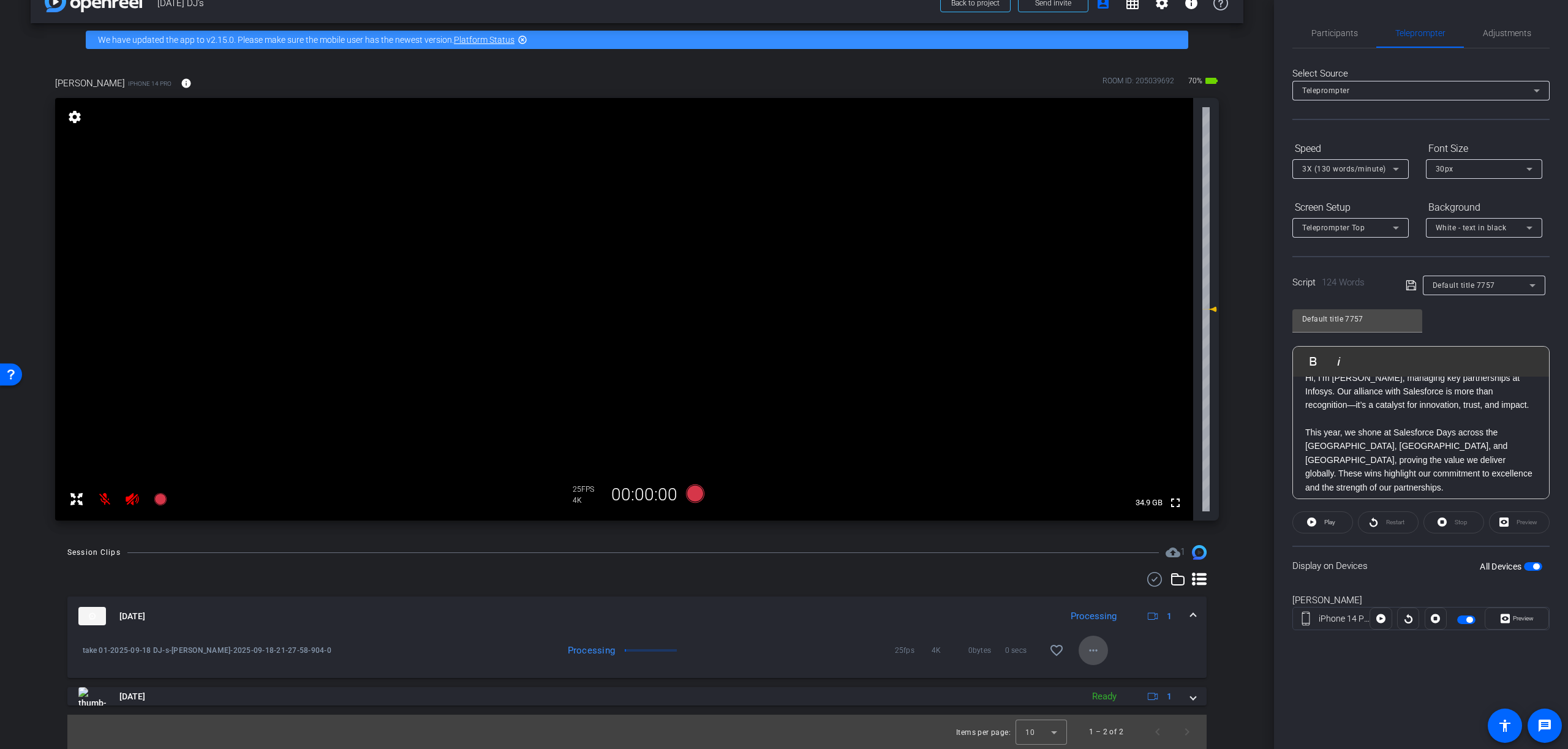
click at [1095, 652] on mat-icon "more_horiz" at bounding box center [1093, 651] width 15 height 15
click at [1120, 547] on span "Download Original" at bounding box center [1132, 549] width 89 height 15
click at [1484, 418] on p "This year, we shone at Salesforce Days across the Americas, Asia Pacific, and I…" at bounding box center [1420, 453] width 232 height 82
click at [1474, 424] on p "Hi, I’m DJ Nikkam, managing key partnerships at Infosys. Our alliance with Sale…" at bounding box center [1420, 410] width 232 height 41
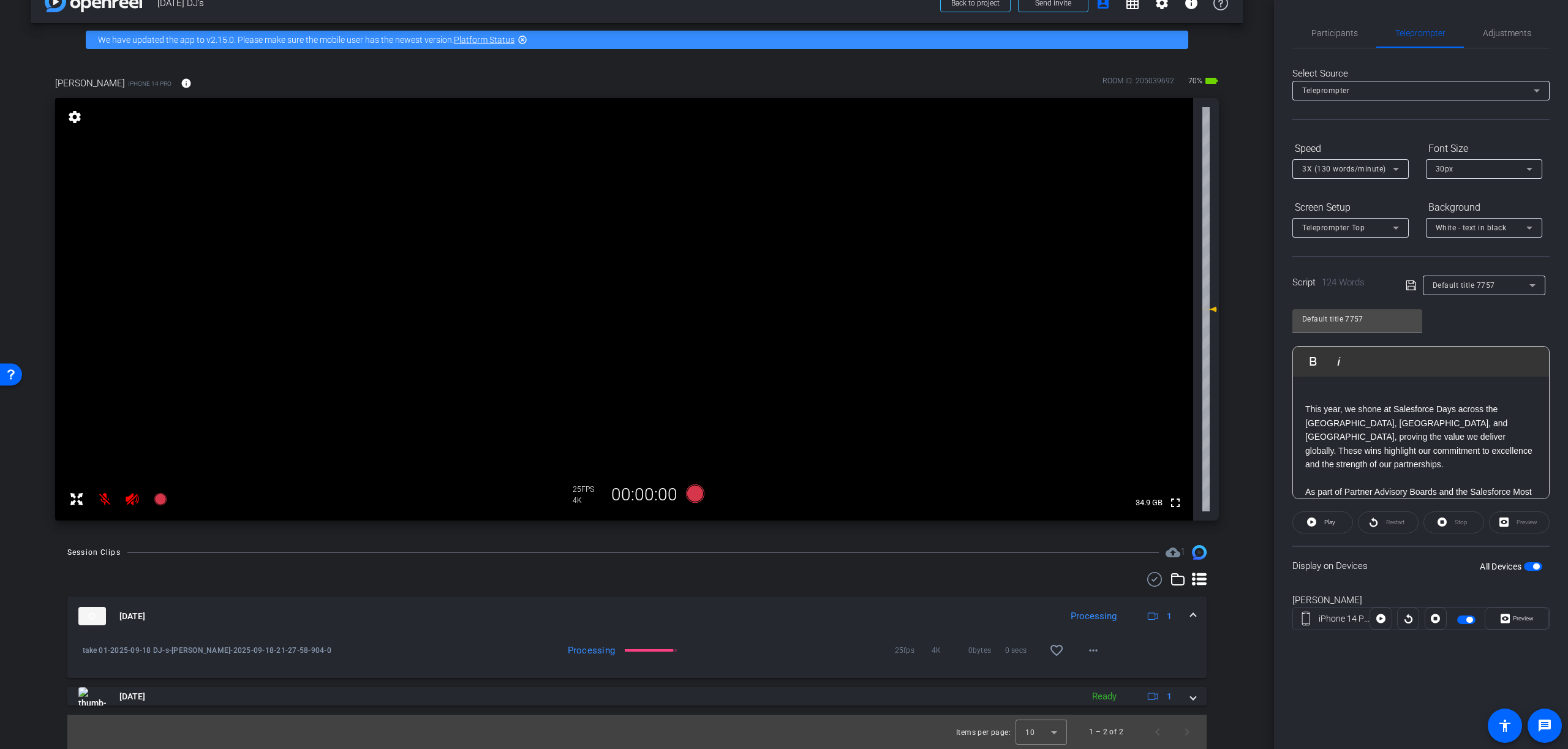
scroll to position [56, 0]
click at [1500, 449] on p "This year, we shone at Salesforce Days across the Americas, Asia Pacific, and I…" at bounding box center [1420, 428] width 232 height 82
click at [1465, 463] on p "As part of Partner Advisory Boards and the Salesforce Most Valuable Professiona…" at bounding box center [1420, 441] width 232 height 82
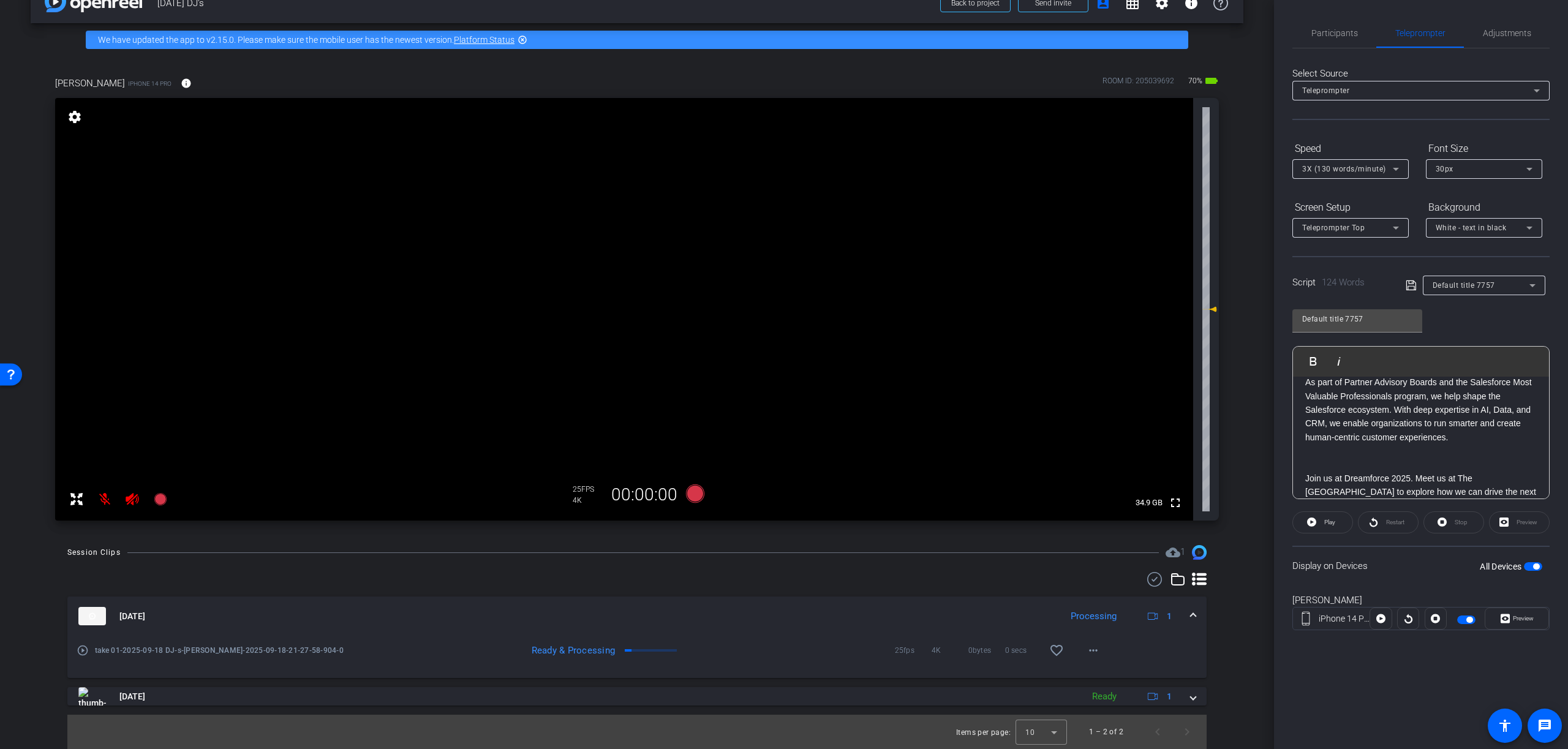
scroll to position [179, 0]
click at [1415, 489] on p "Join us at Dreamforce 2025. Meet us at The Timbri Hotel to explore how we can d…" at bounding box center [1420, 491] width 232 height 69
click at [1486, 171] on div "30px" at bounding box center [1480, 168] width 91 height 15
click at [1463, 192] on mat-option "20px" at bounding box center [1484, 193] width 117 height 20
click at [1363, 443] on p at bounding box center [1420, 449] width 232 height 13
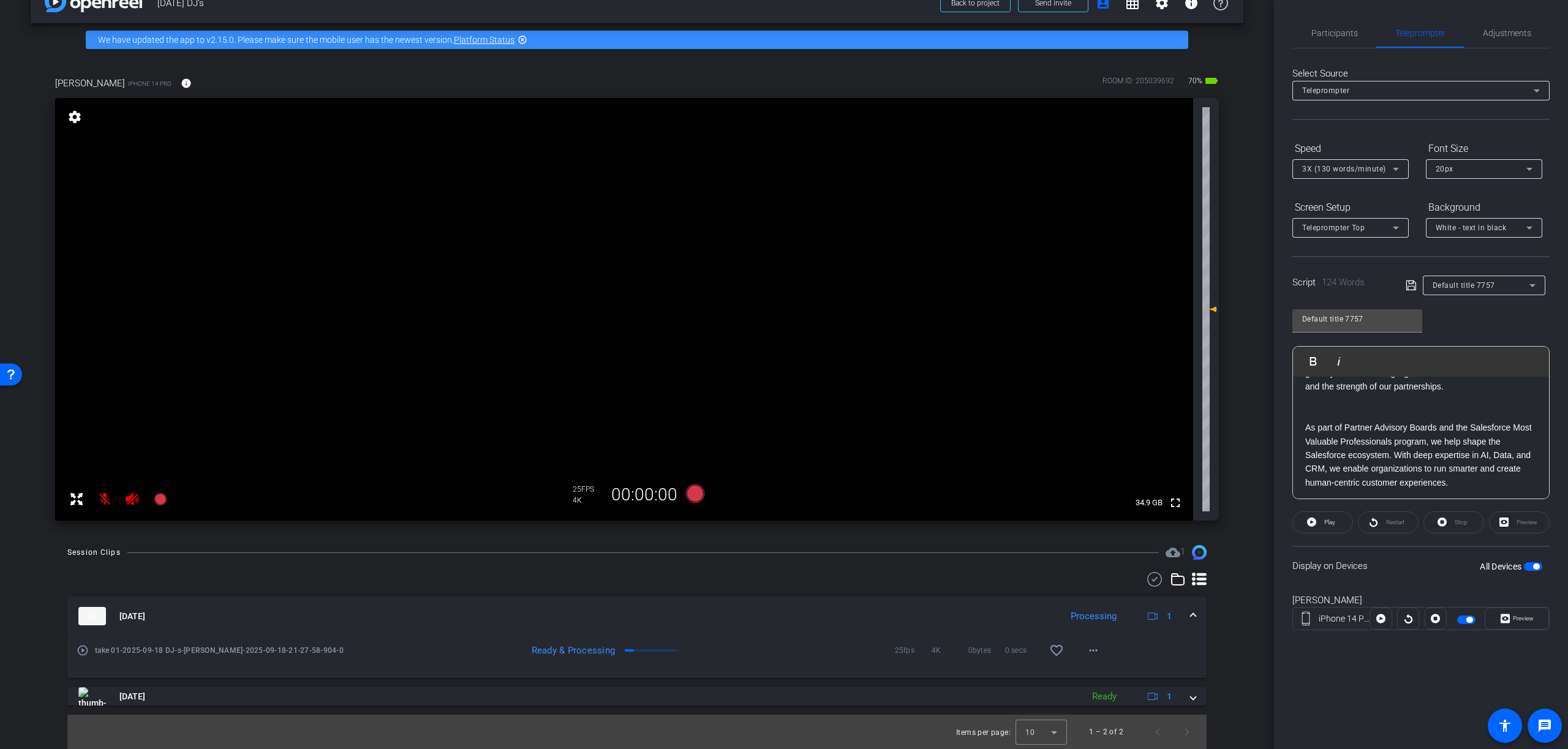
scroll to position [132, 0]
click at [1392, 408] on p "As part of Partner Advisory Boards and the Salesforce Most Valuable Professiona…" at bounding box center [1420, 449] width 232 height 82
click at [1314, 523] on icon at bounding box center [1311, 522] width 9 height 9
click at [1524, 618] on span "Preview" at bounding box center [1523, 618] width 21 height 7
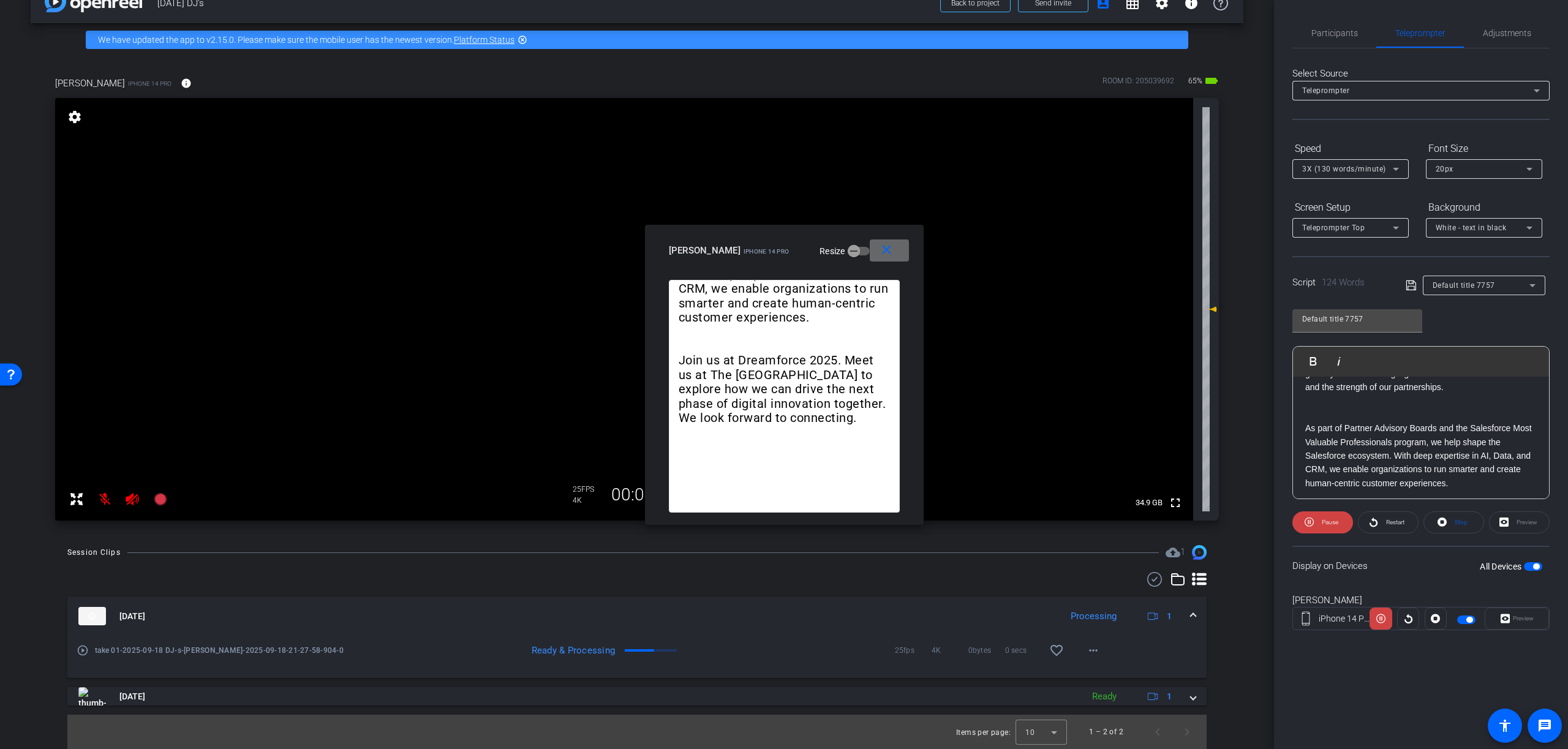
click at [888, 251] on mat-icon "close" at bounding box center [887, 250] width 15 height 15
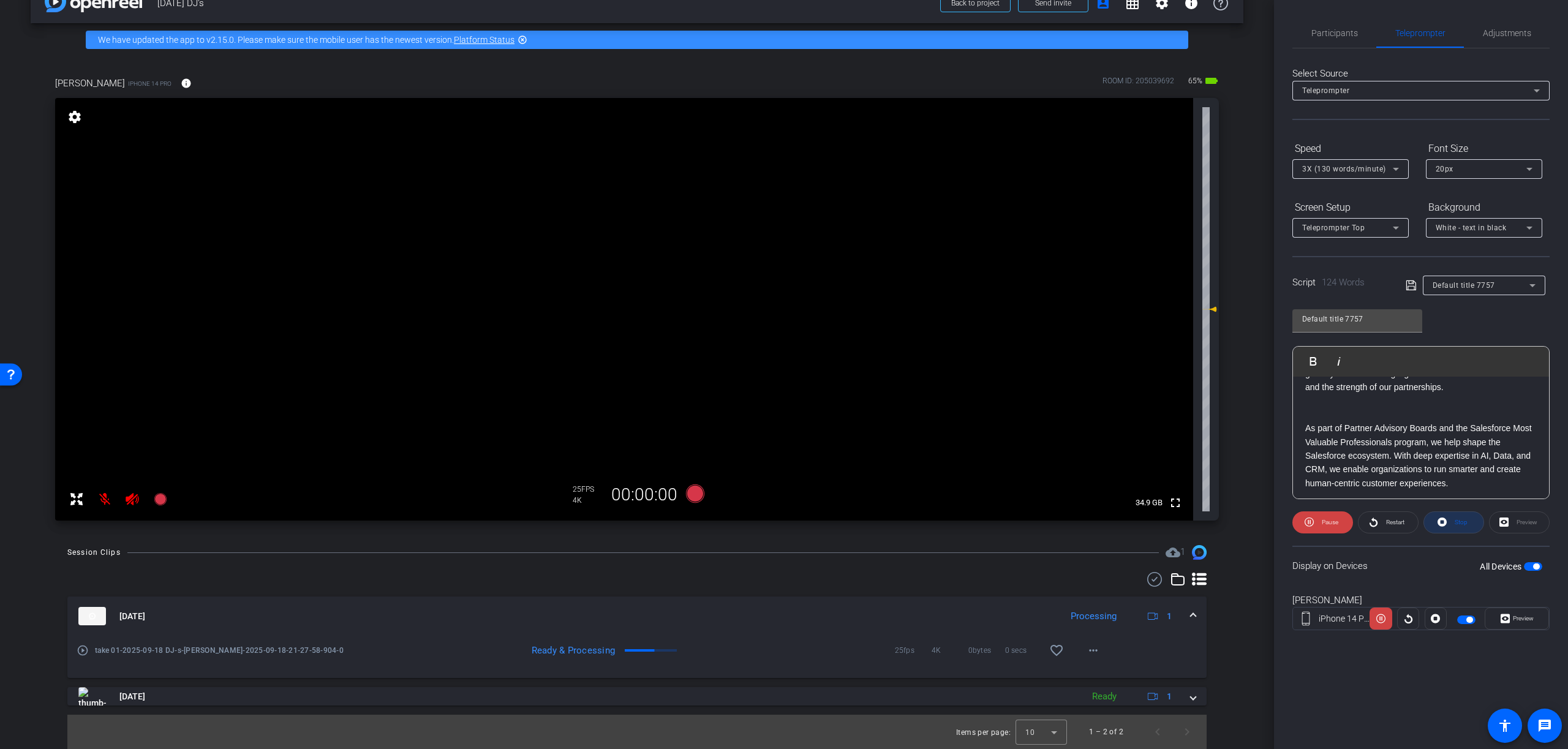
click at [1449, 522] on span at bounding box center [1453, 522] width 60 height 30
click at [1475, 490] on p at bounding box center [1420, 497] width 232 height 13
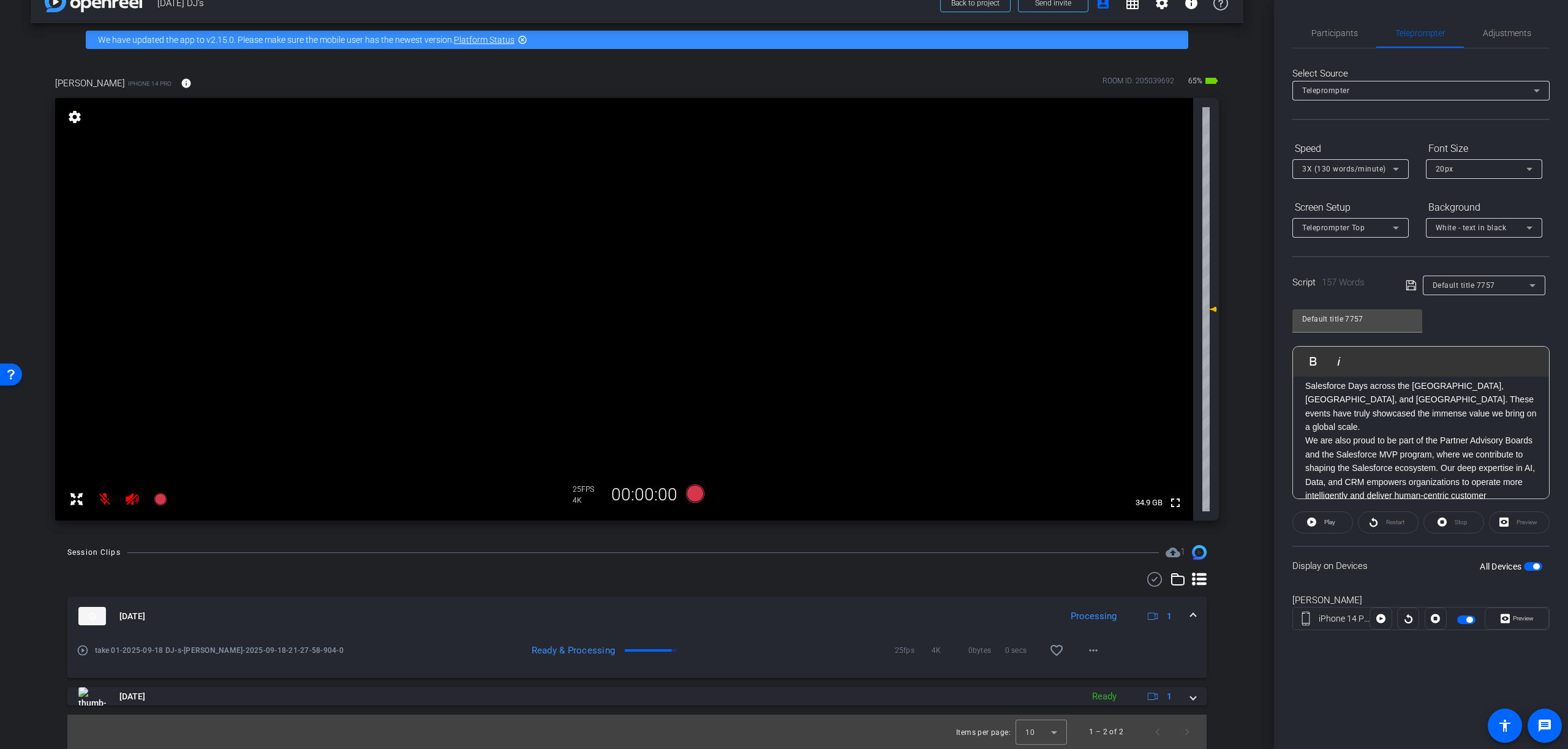
scroll to position [176, 0]
drag, startPoint x: 1460, startPoint y: 452, endPoint x: 1467, endPoint y: 465, distance: 14.8
click at [1468, 465] on p "I’m thrilled to invite you to join us at Dreamforce 2025. Let's meet at The Tim…" at bounding box center [1420, 460] width 232 height 55
click at [1502, 35] on span "Adjustments" at bounding box center [1507, 33] width 49 height 9
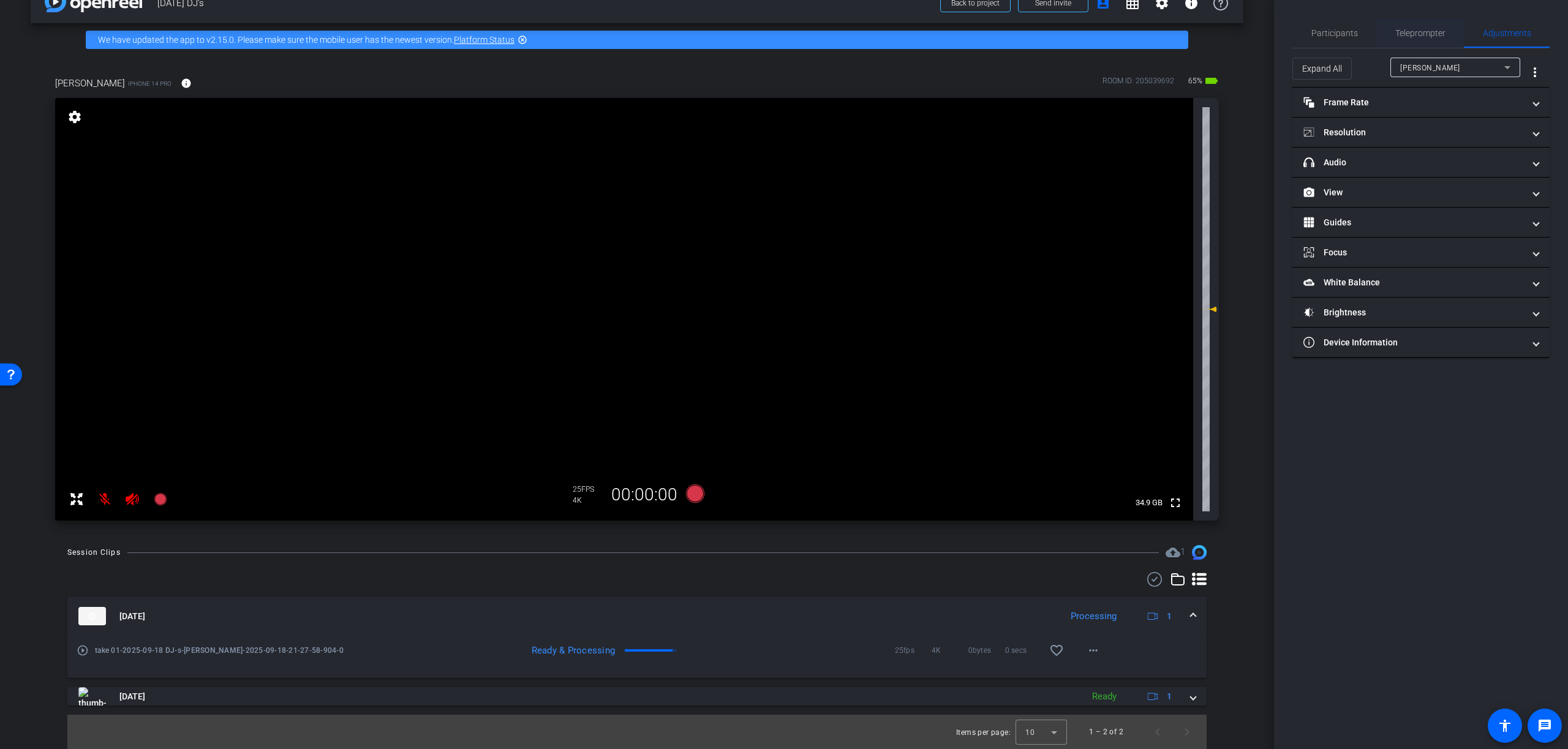
click at [1429, 33] on span "Teleprompter" at bounding box center [1420, 33] width 50 height 9
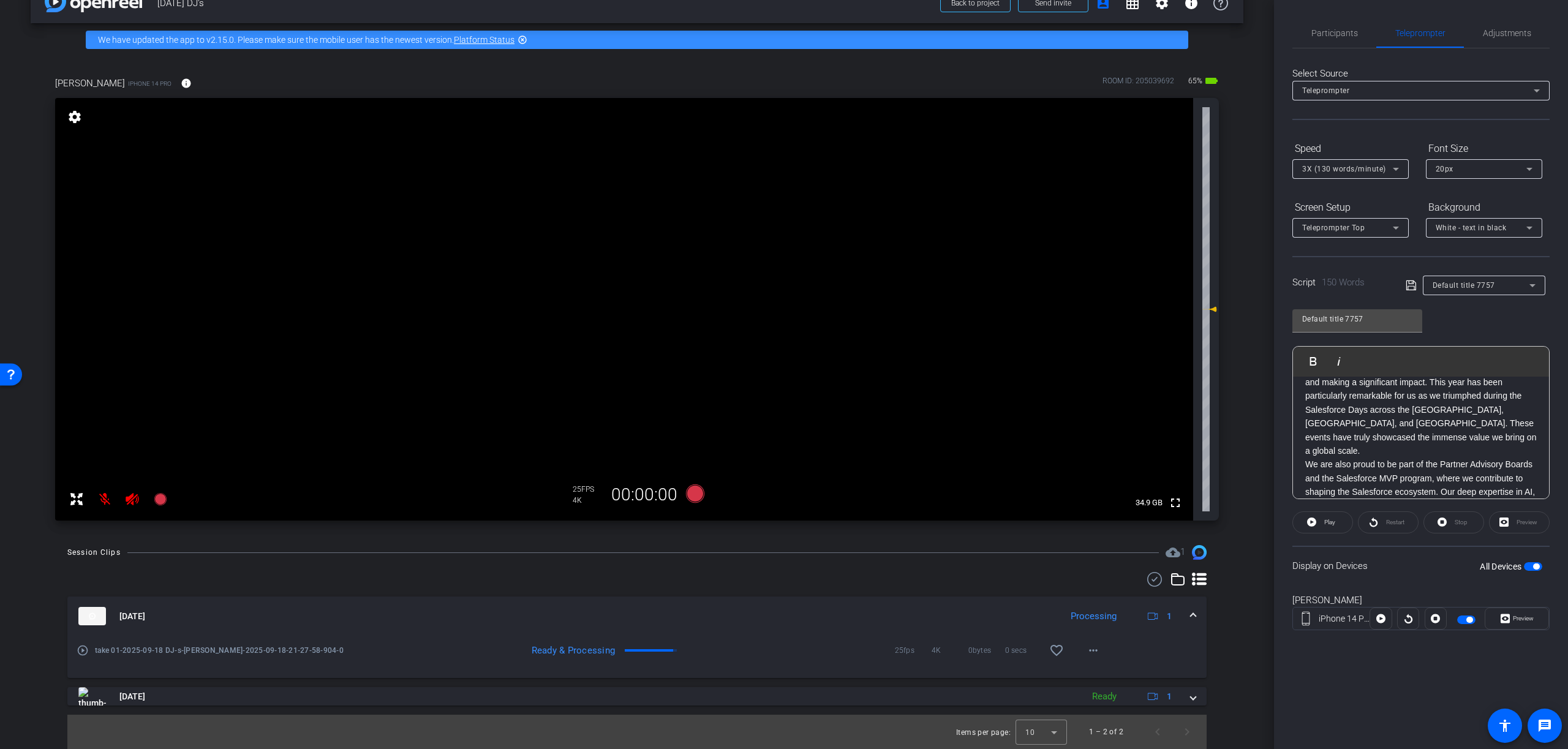
scroll to position [0, 0]
click at [1423, 413] on p "Hi - I'm DJ Nikkam, and I have the pleasure of managing key partnerships at Inf…" at bounding box center [1420, 402] width 232 height 27
click at [1442, 466] on p "Our alliance with Salesforce is more than just a recognition; it’s a powerful c…" at bounding box center [1420, 431] width 232 height 110
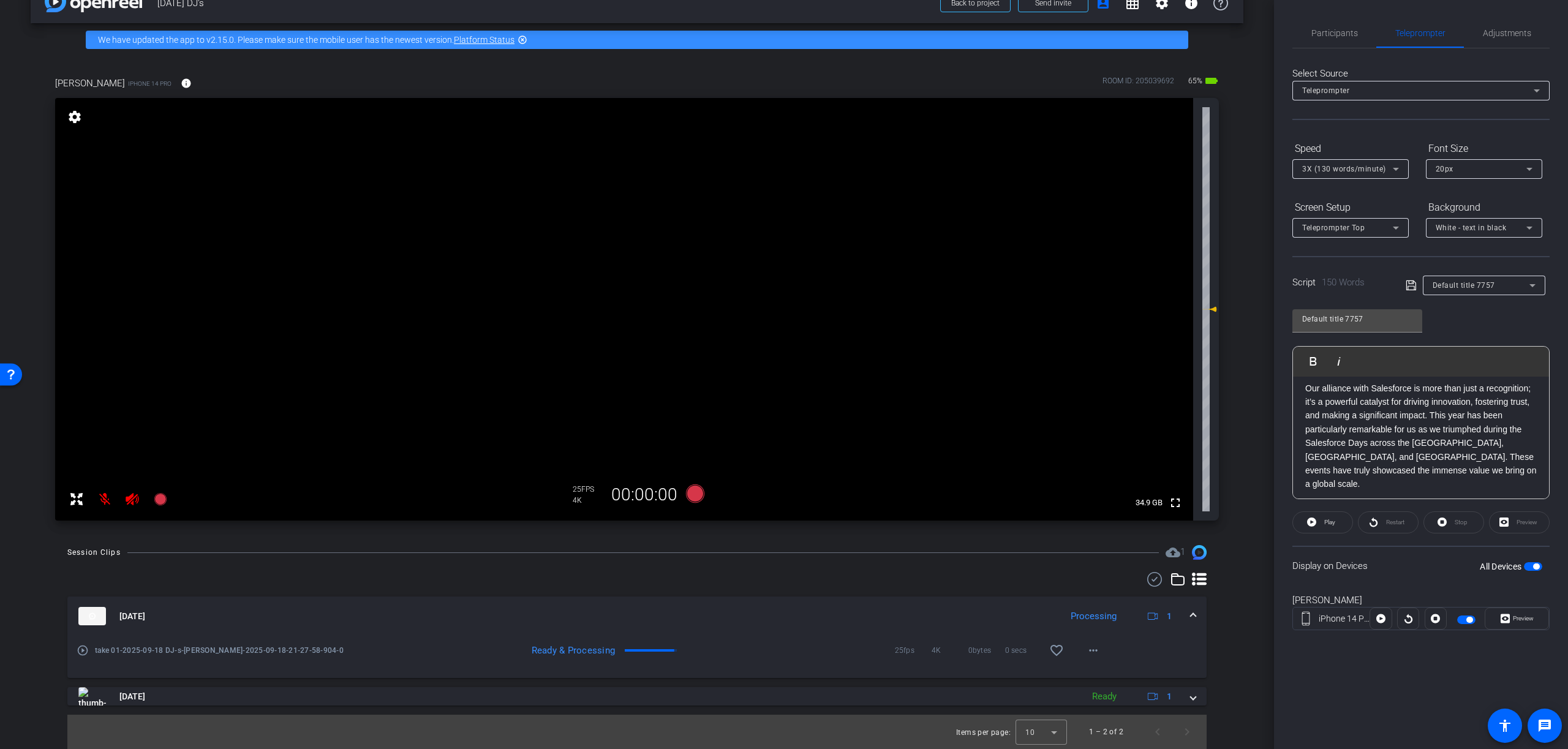
drag, startPoint x: 1432, startPoint y: 417, endPoint x: 1471, endPoint y: 458, distance: 56.6
click at [1432, 417] on p "Our alliance with Salesforce is more than just a recognition; it’s a powerful c…" at bounding box center [1420, 436] width 232 height 110
click at [1443, 416] on p "Our alliance with Salesforce is more than just a recognition; it’s a powerful c…" at bounding box center [1420, 402] width 232 height 41
click at [1395, 412] on p "This year has been particularly remarkable for us as we triumphed during the Sa…" at bounding box center [1420, 411] width 232 height 69
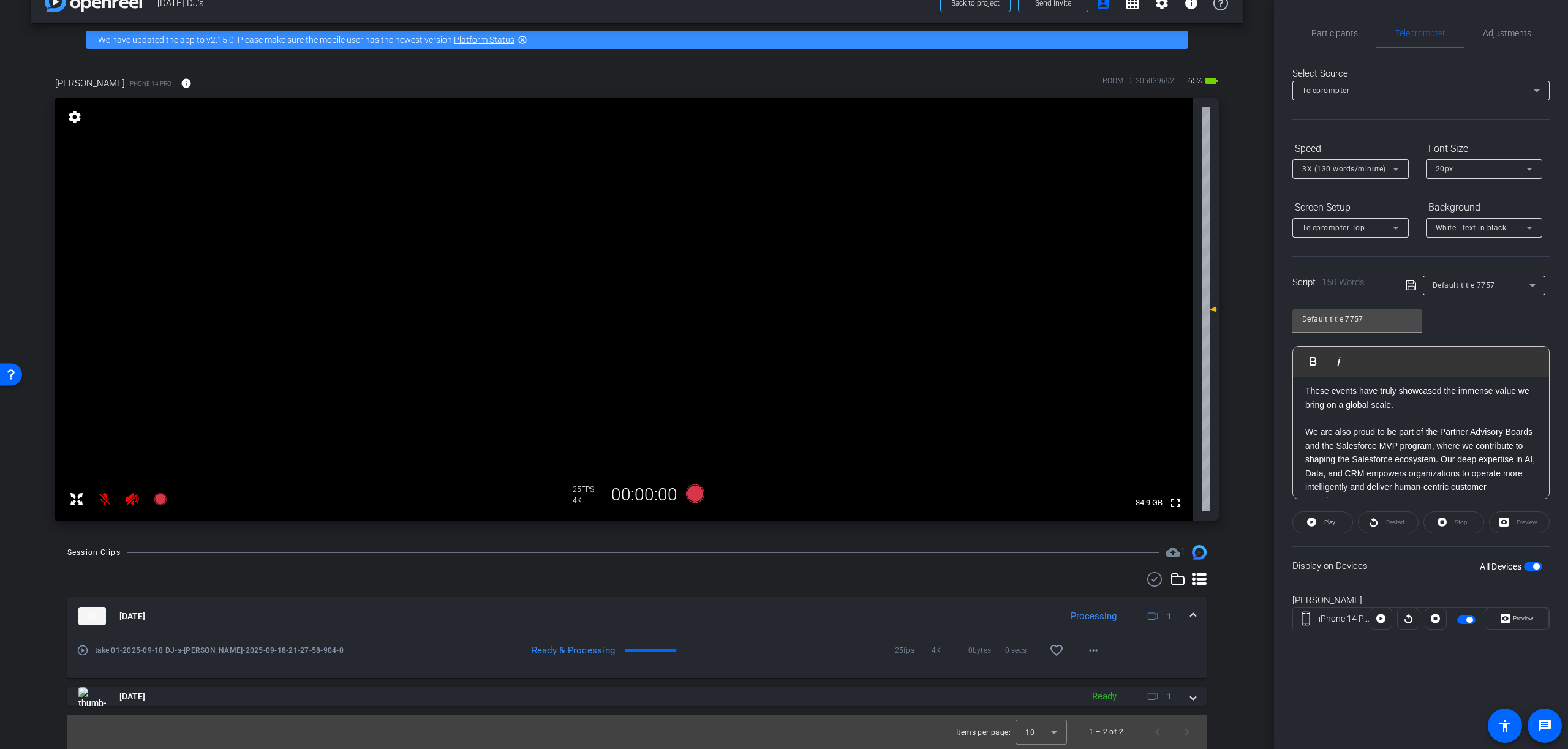
scroll to position [170, 0]
click at [1440, 444] on p "We are also proud to be part of the Partner Advisory Boards and the Salesforce …" at bounding box center [1420, 465] width 232 height 82
click at [1454, 446] on p "Our deep expertise in AI, Data, and CRM empowers organizations to operate more …" at bounding box center [1420, 443] width 232 height 41
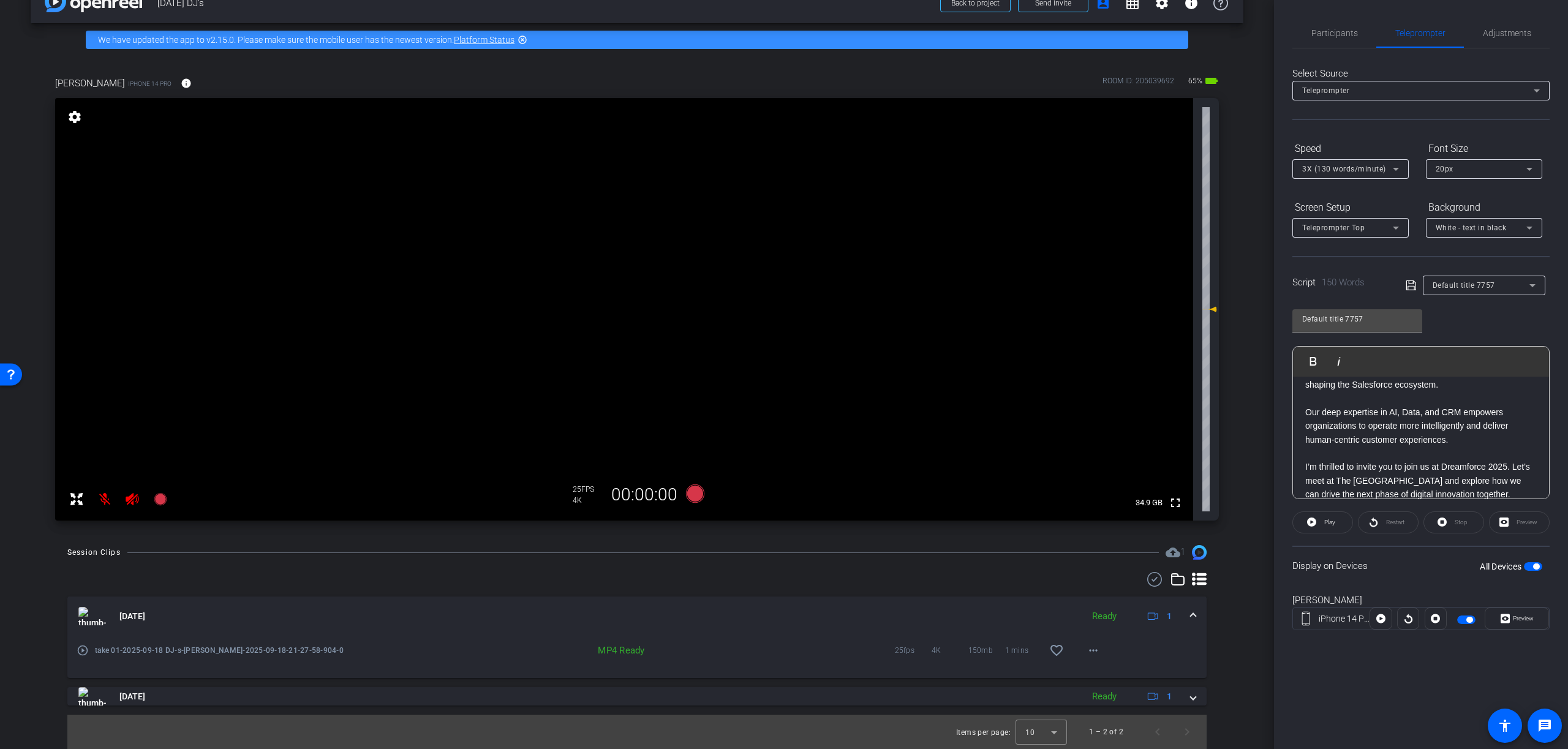
scroll to position [258, 0]
drag, startPoint x: 1512, startPoint y: 438, endPoint x: 1514, endPoint y: 450, distance: 12.2
click at [1511, 446] on p "I’m thrilled to invite you to join us at Dreamforce 2025. Let's meet at The Tim…" at bounding box center [1420, 466] width 232 height 41
click at [1410, 286] on icon at bounding box center [1410, 285] width 10 height 10
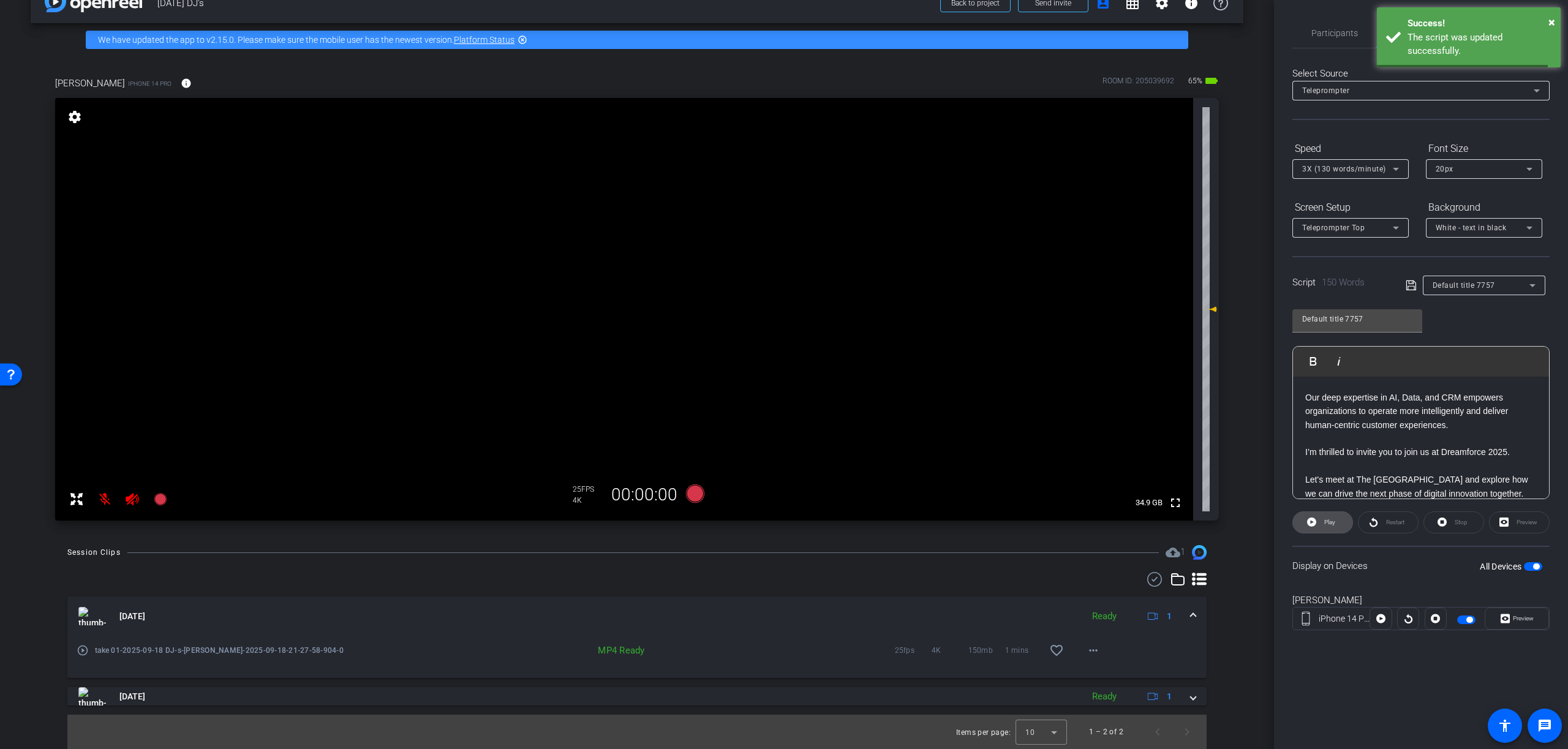
click at [1313, 522] on icon at bounding box center [1311, 522] width 9 height 9
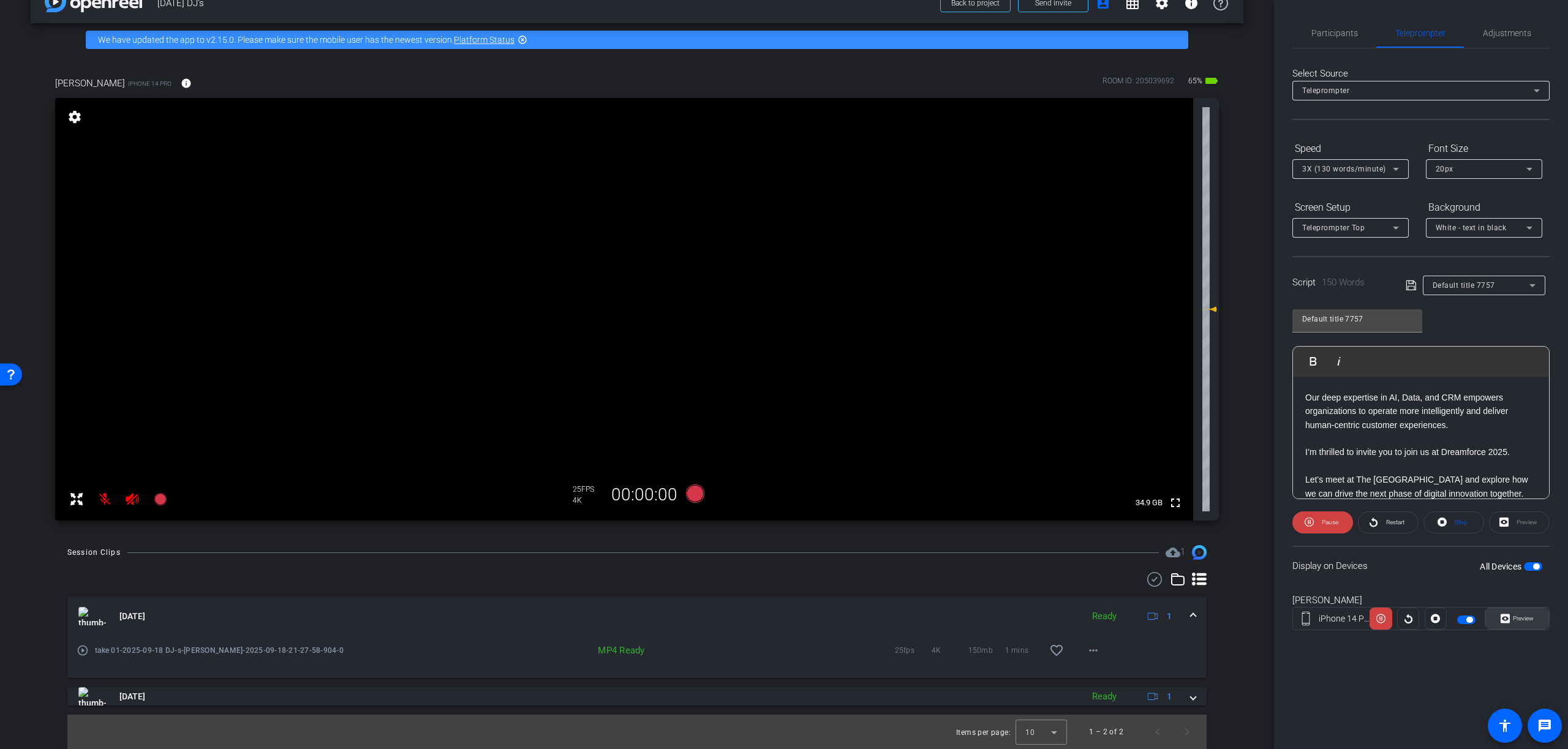
click at [1522, 617] on span "Preview" at bounding box center [1523, 618] width 21 height 7
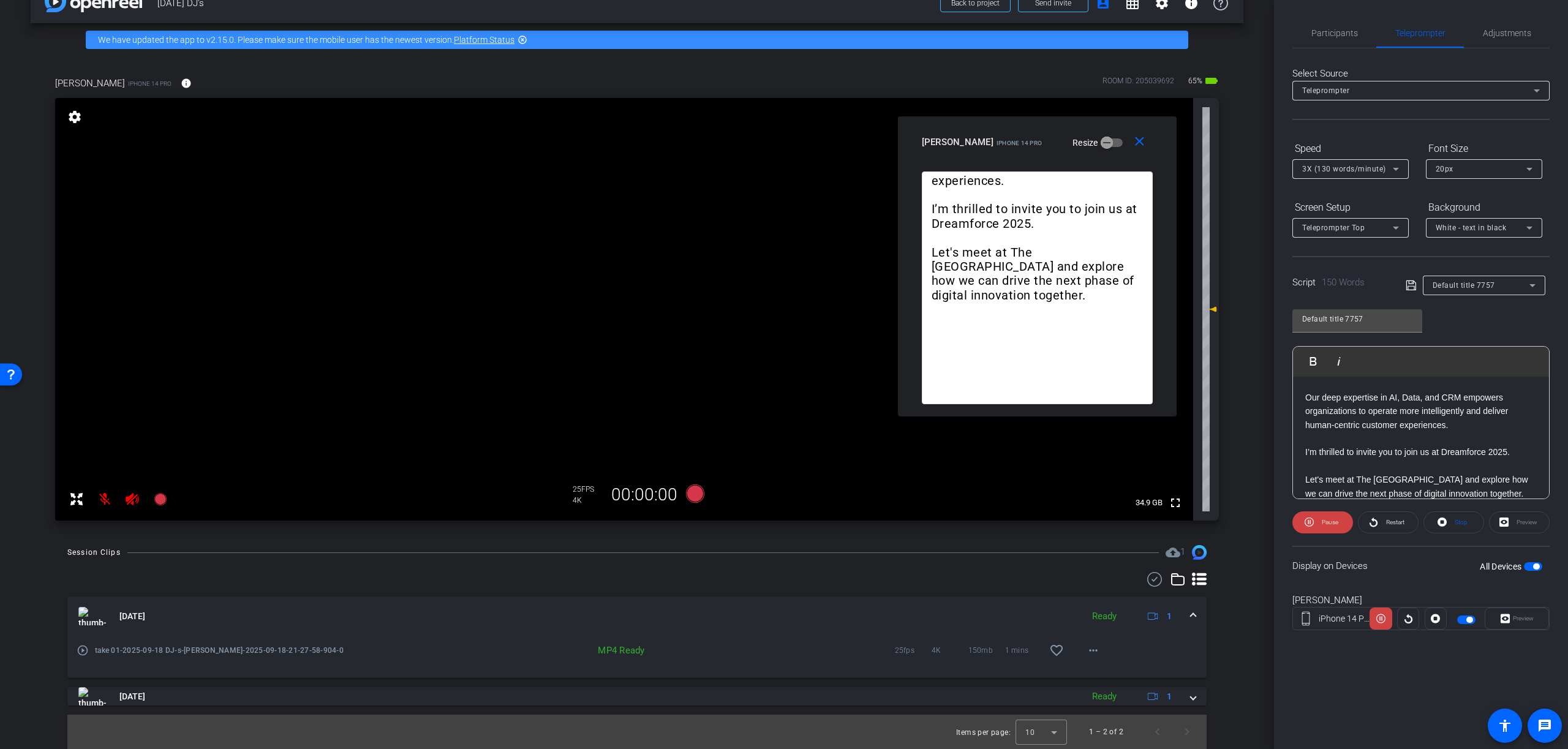
drag, startPoint x: 846, startPoint y: 232, endPoint x: 1100, endPoint y: 122, distance: 276.8
click at [1100, 122] on div "close DJ Nikkam iPhone 14 Pro Resize" at bounding box center [1037, 144] width 279 height 55
click at [1309, 525] on icon at bounding box center [1309, 522] width 9 height 15
click at [1311, 523] on icon at bounding box center [1311, 522] width 9 height 9
click at [1141, 143] on mat-icon "close" at bounding box center [1139, 140] width 15 height 15
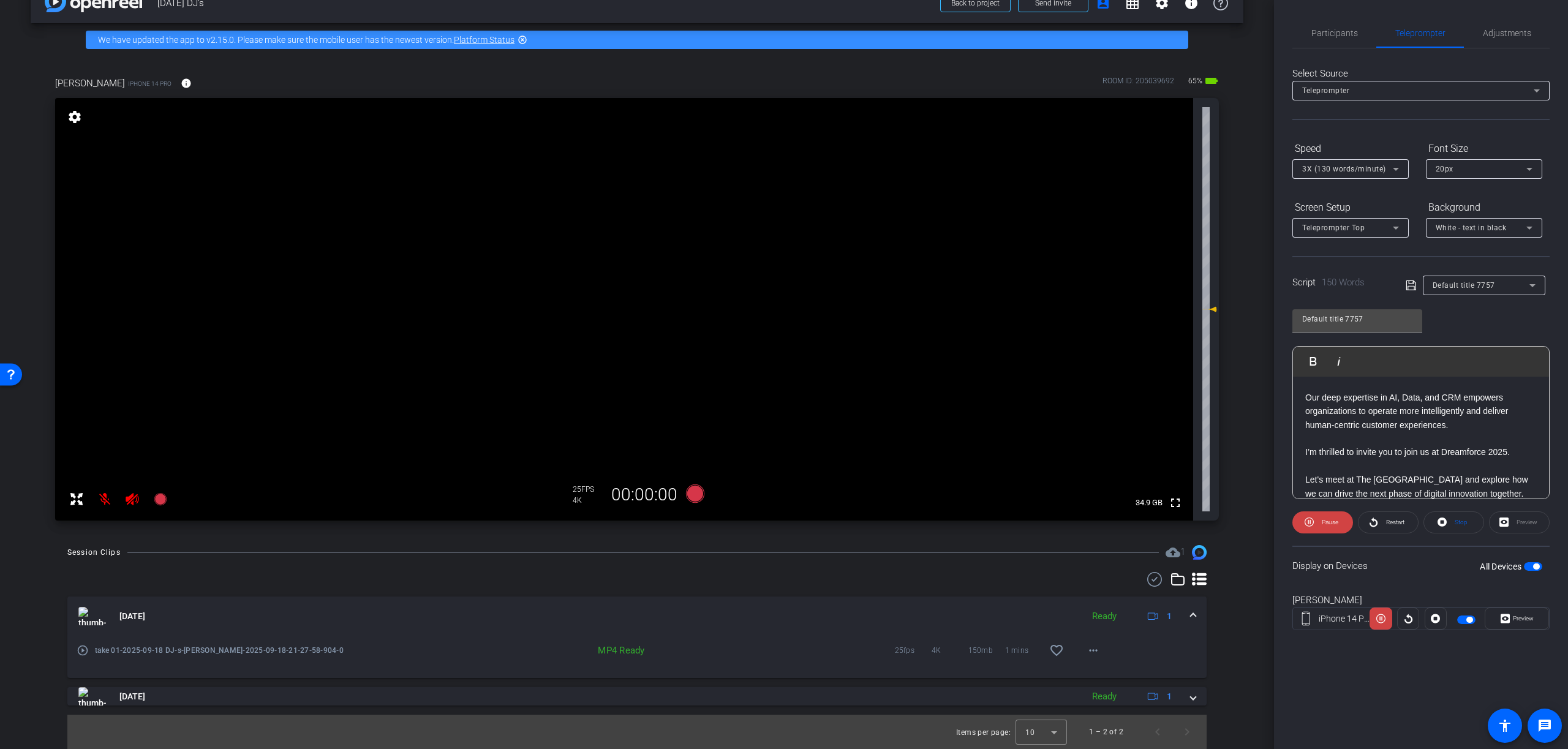
click at [1493, 485] on p "Let's meet at The Timbri Hotel and explore how we can drive the next phase of d…" at bounding box center [1420, 486] width 232 height 27
click at [1425, 460] on p "These events have truly showcased the immense value we bring on a global scale." at bounding box center [1420, 466] width 232 height 27
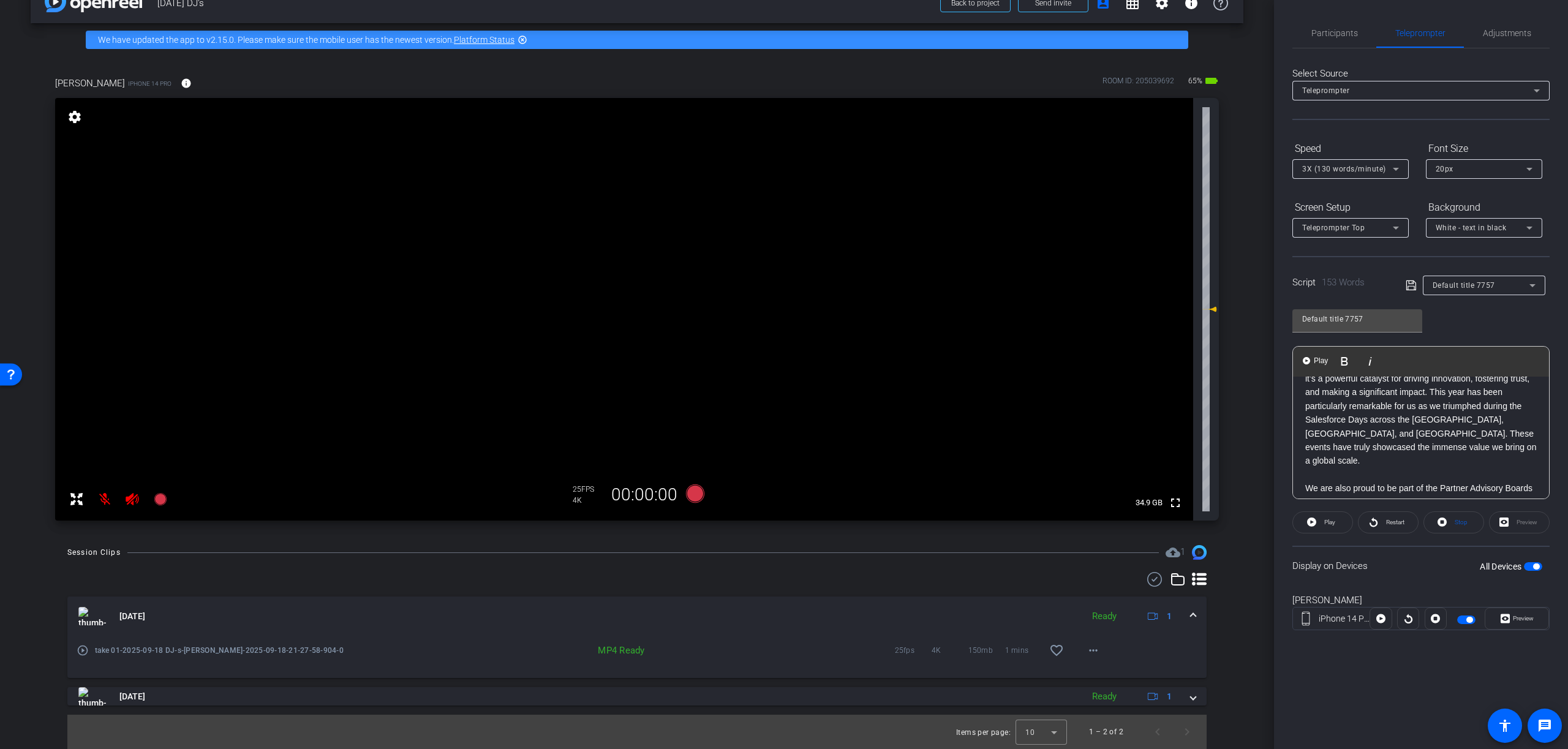
scroll to position [49, 0]
click at [1348, 442] on p "Our alliance with Salesforce is more than just a recognition; it’s a powerful c…" at bounding box center [1420, 435] width 232 height 110
click at [1366, 442] on p "Our alliance with Salesforce is more than just a recognition; it’s a powerful c…" at bounding box center [1420, 435] width 232 height 110
drag, startPoint x: 1373, startPoint y: 443, endPoint x: 1327, endPoint y: 455, distance: 47.5
click at [1328, 455] on p "Our alliance with Salesforce is more than just a recognition; it’s a powerful c…" at bounding box center [1420, 435] width 232 height 110
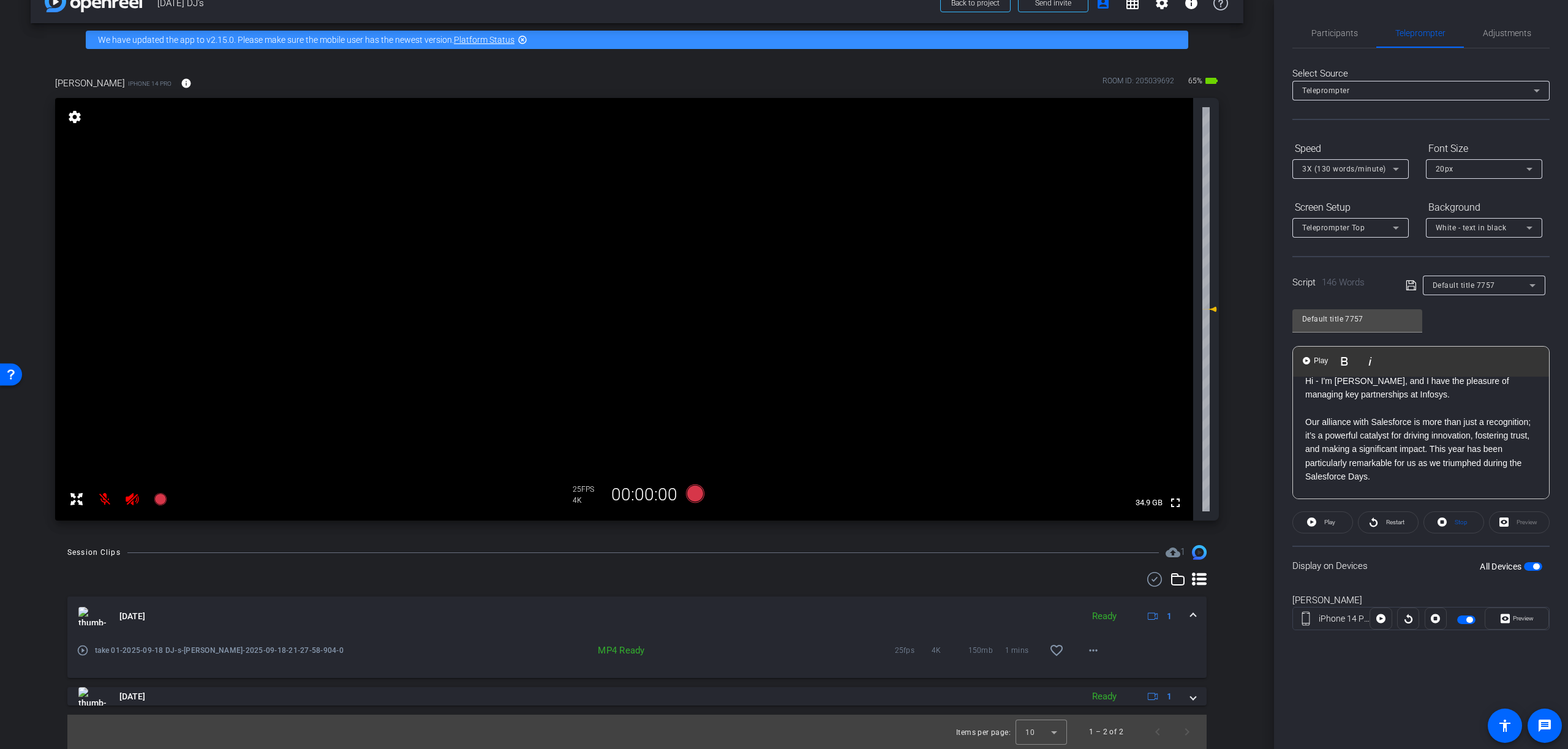
scroll to position [0, 0]
drag, startPoint x: 1432, startPoint y: 463, endPoint x: 1441, endPoint y: 468, distance: 10.3
click at [1432, 463] on p "Our alliance with Salesforce is more than just a recognition; it’s a powerful c…" at bounding box center [1420, 464] width 232 height 69
drag, startPoint x: 1441, startPoint y: 443, endPoint x: 1460, endPoint y: 449, distance: 19.9
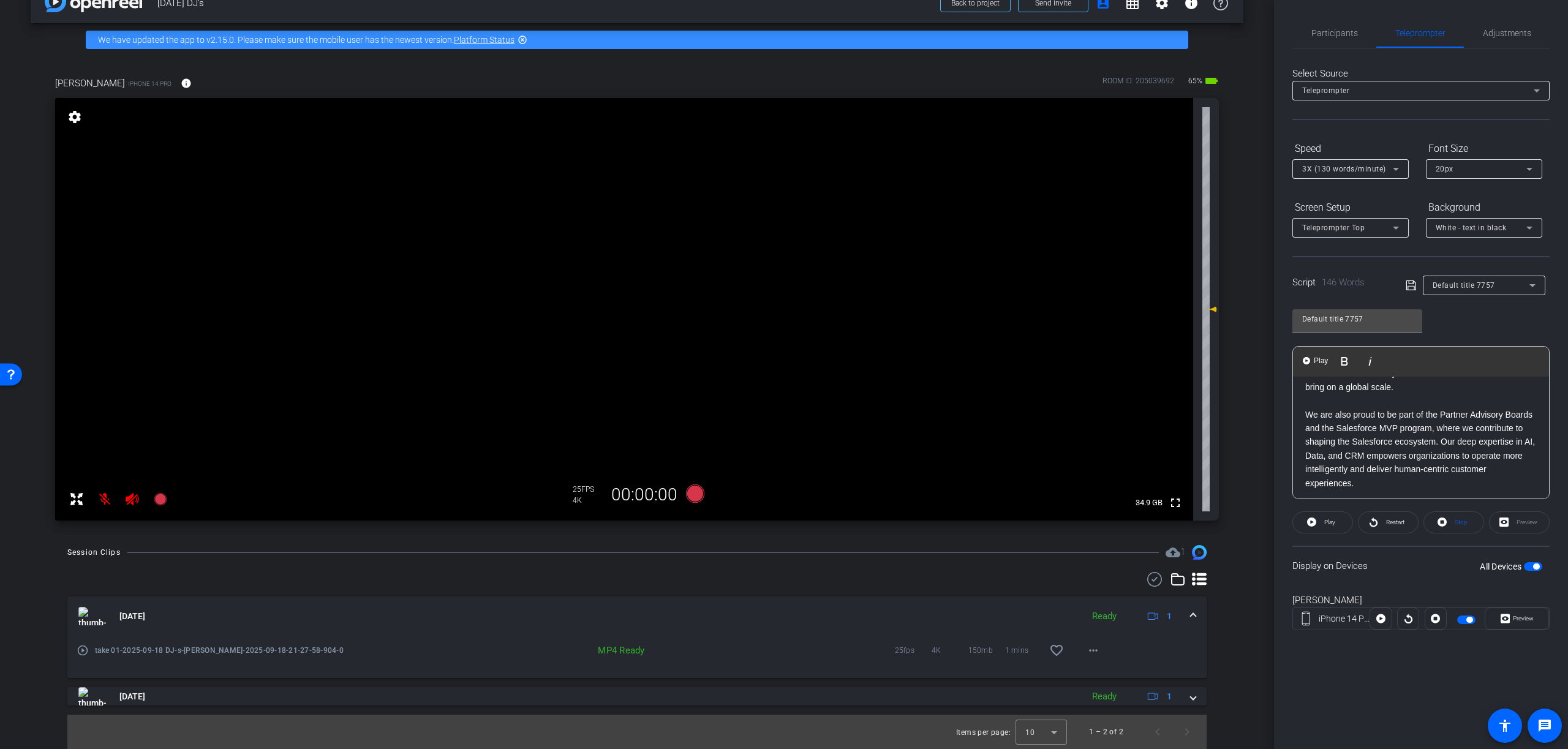
click at [1441, 443] on p "We are also proud to be part of the Partner Advisory Boards and the Salesforce …" at bounding box center [1420, 449] width 232 height 82
drag, startPoint x: 1511, startPoint y: 455, endPoint x: 1517, endPoint y: 461, distance: 8.5
click at [1511, 455] on p "I’m thrilled to invite you to join us at Dreamforce 2025. Let's meet at The Tim…" at bounding box center [1420, 466] width 232 height 41
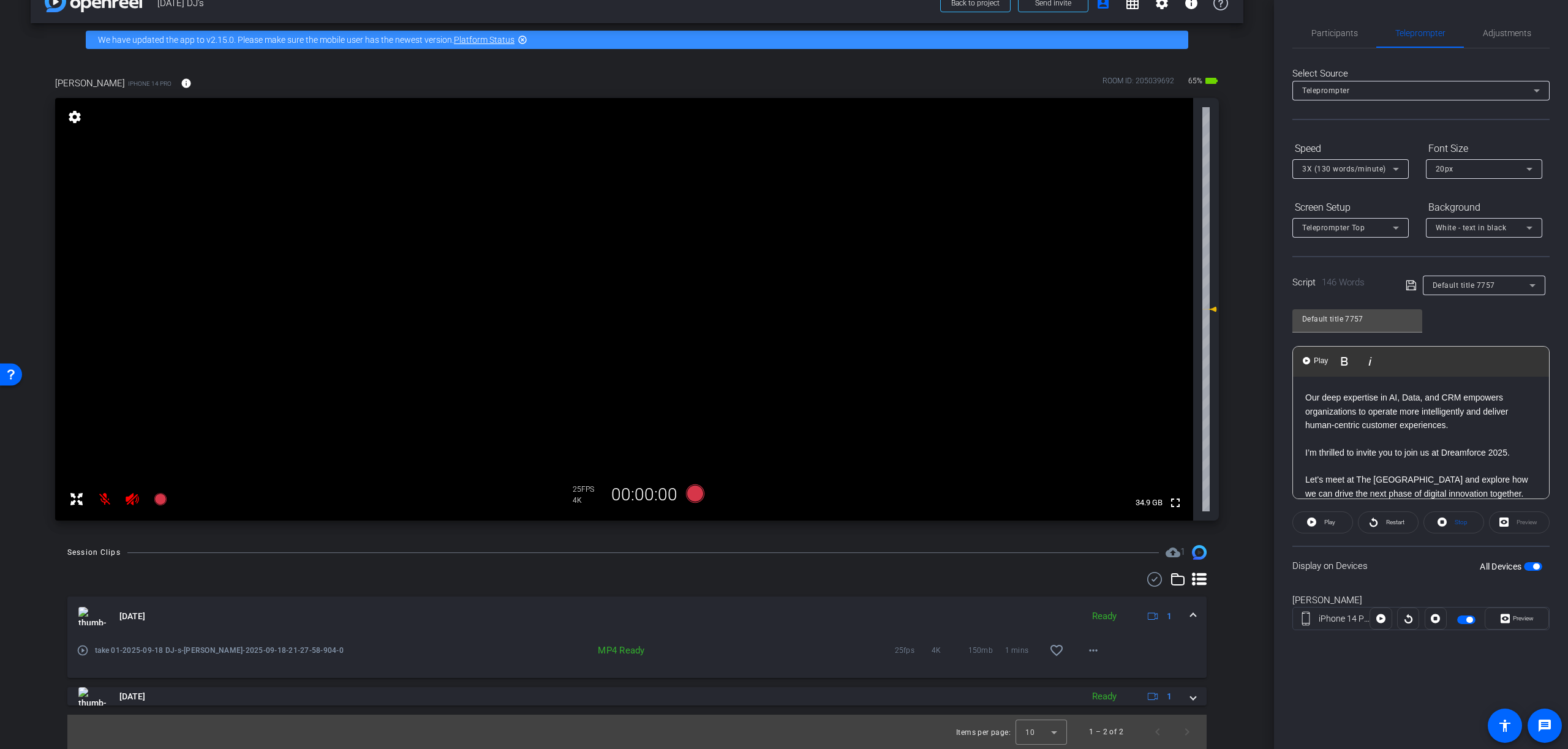
scroll to position [244, 0]
click at [1319, 522] on span at bounding box center [1322, 522] width 60 height 30
click at [1526, 453] on p at bounding box center [1420, 452] width 232 height 13
click at [1409, 285] on icon at bounding box center [1411, 286] width 11 height 15
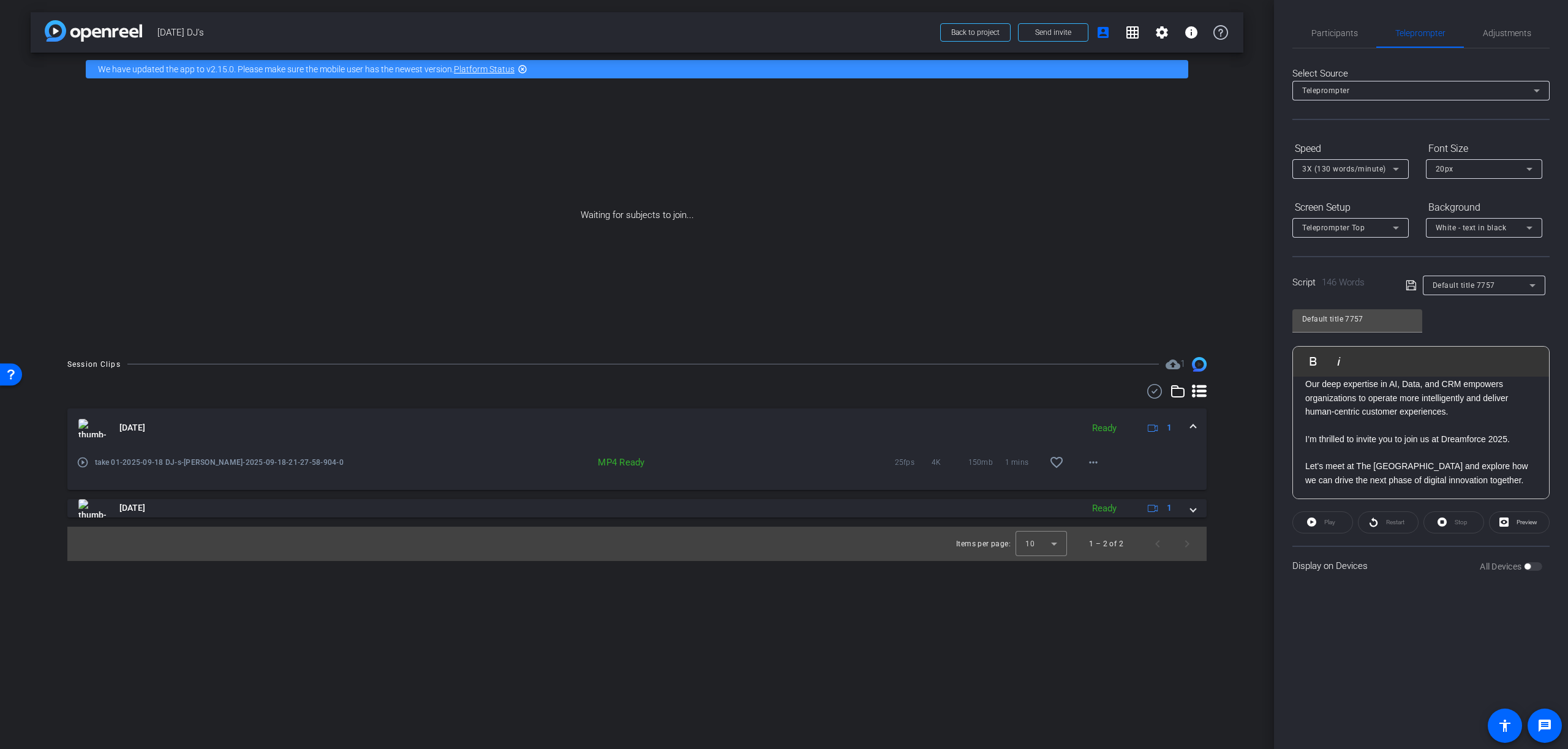
scroll to position [0, 0]
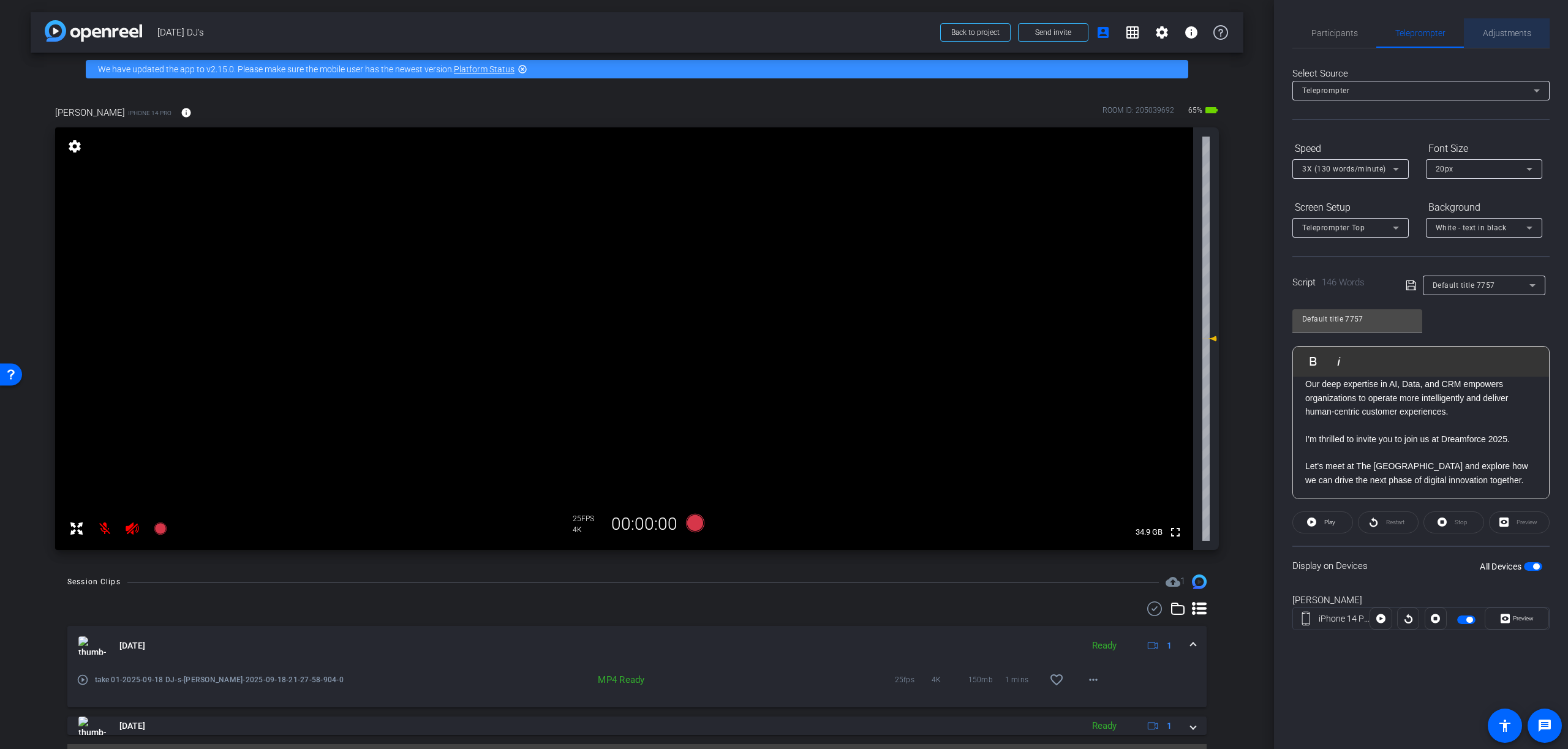
click at [1512, 32] on span "Adjustments" at bounding box center [1507, 33] width 49 height 9
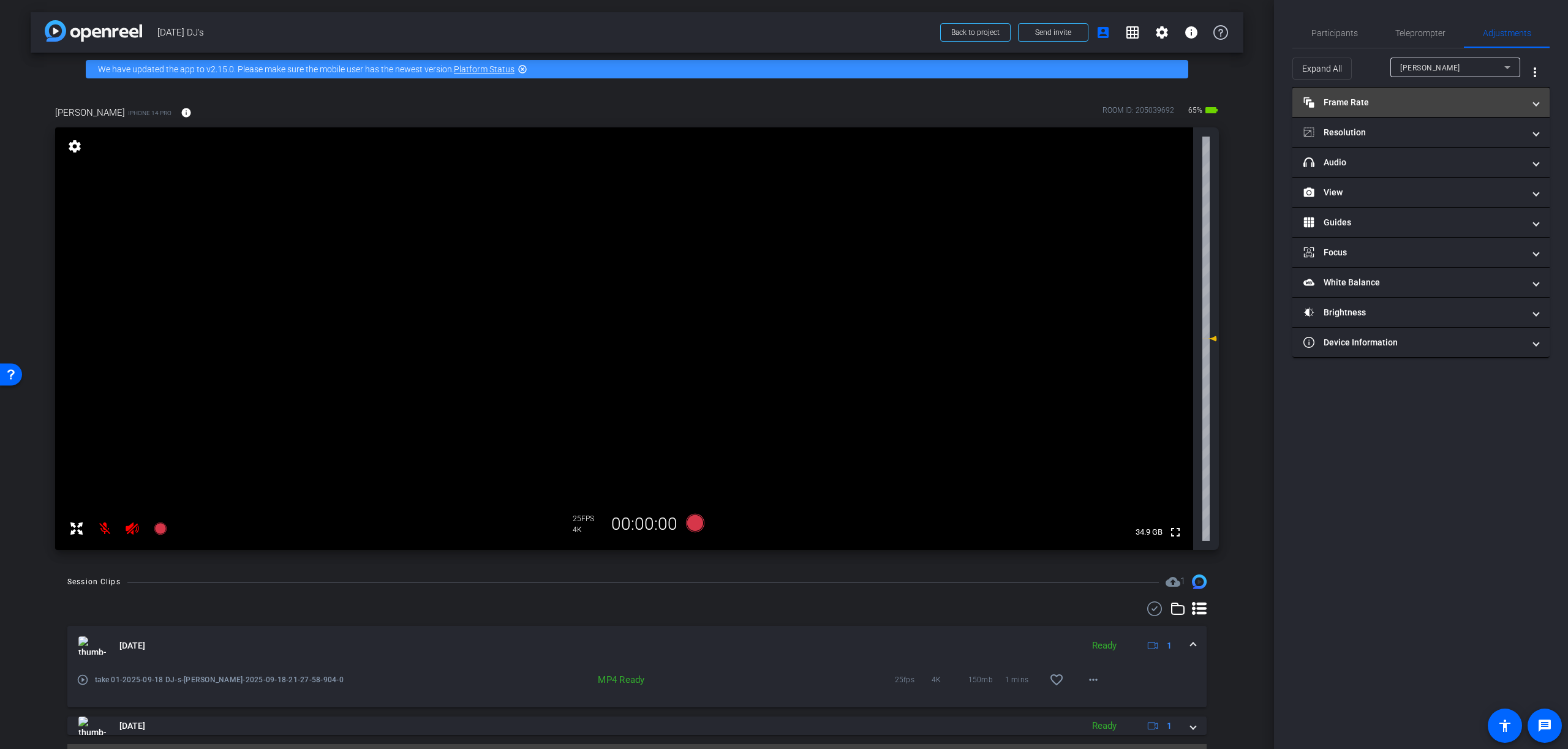
click at [1353, 94] on mat-expansion-panel-header "Frame Rate Frame Rate" at bounding box center [1420, 103] width 257 height 30
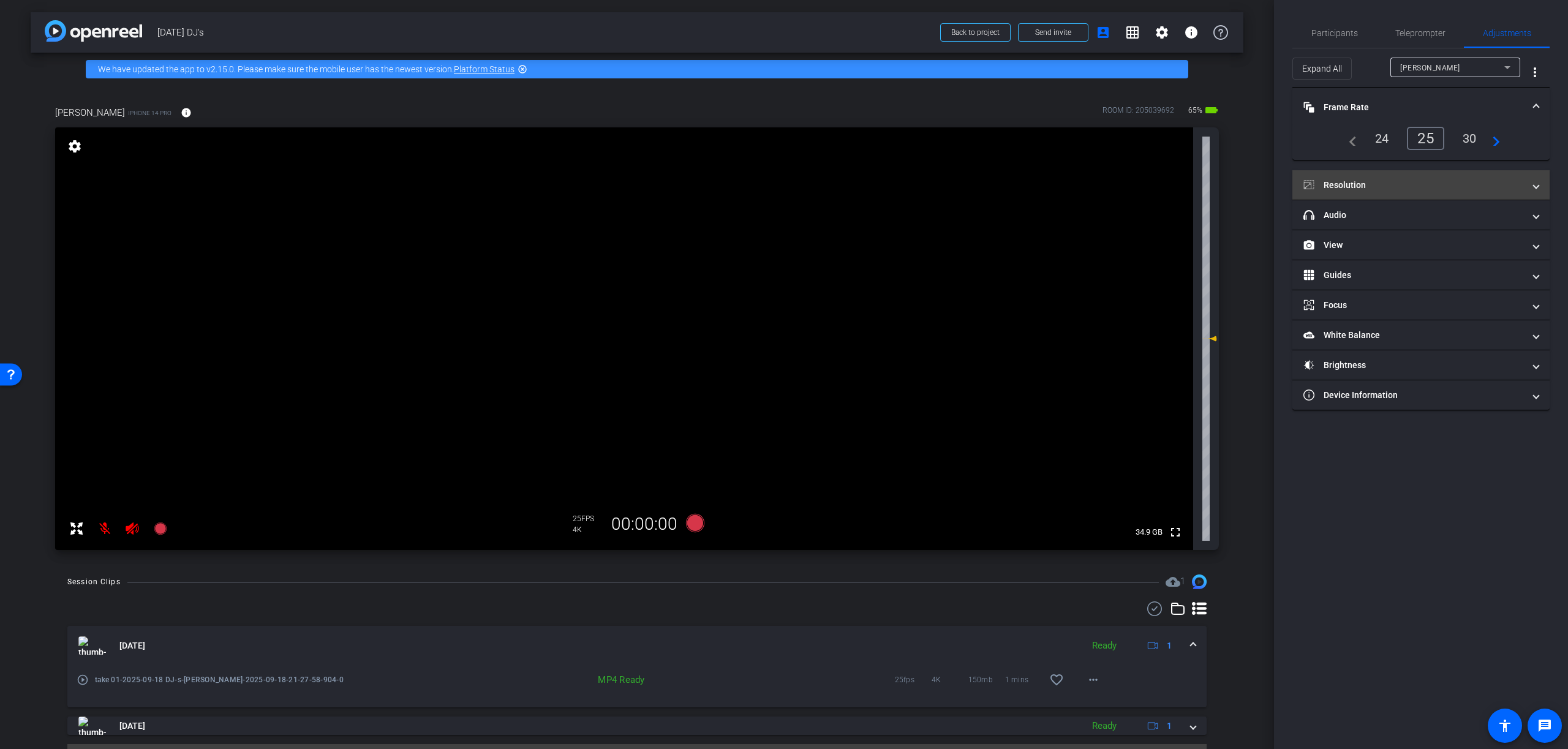
click at [1352, 180] on mat-panel-title "Resolution" at bounding box center [1413, 184] width 221 height 13
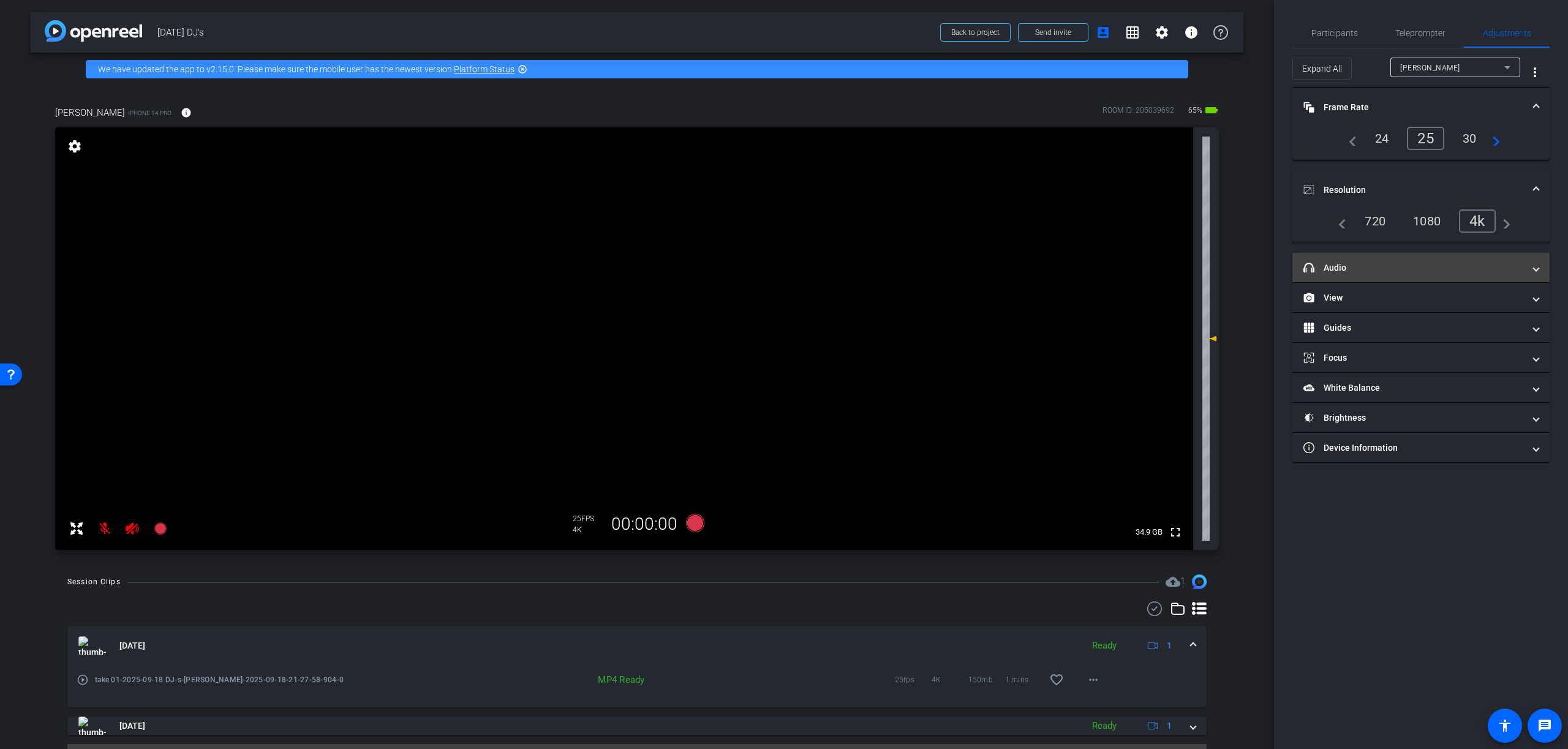
click at [1348, 263] on mat-panel-title "headphone icon Audio" at bounding box center [1413, 268] width 221 height 13
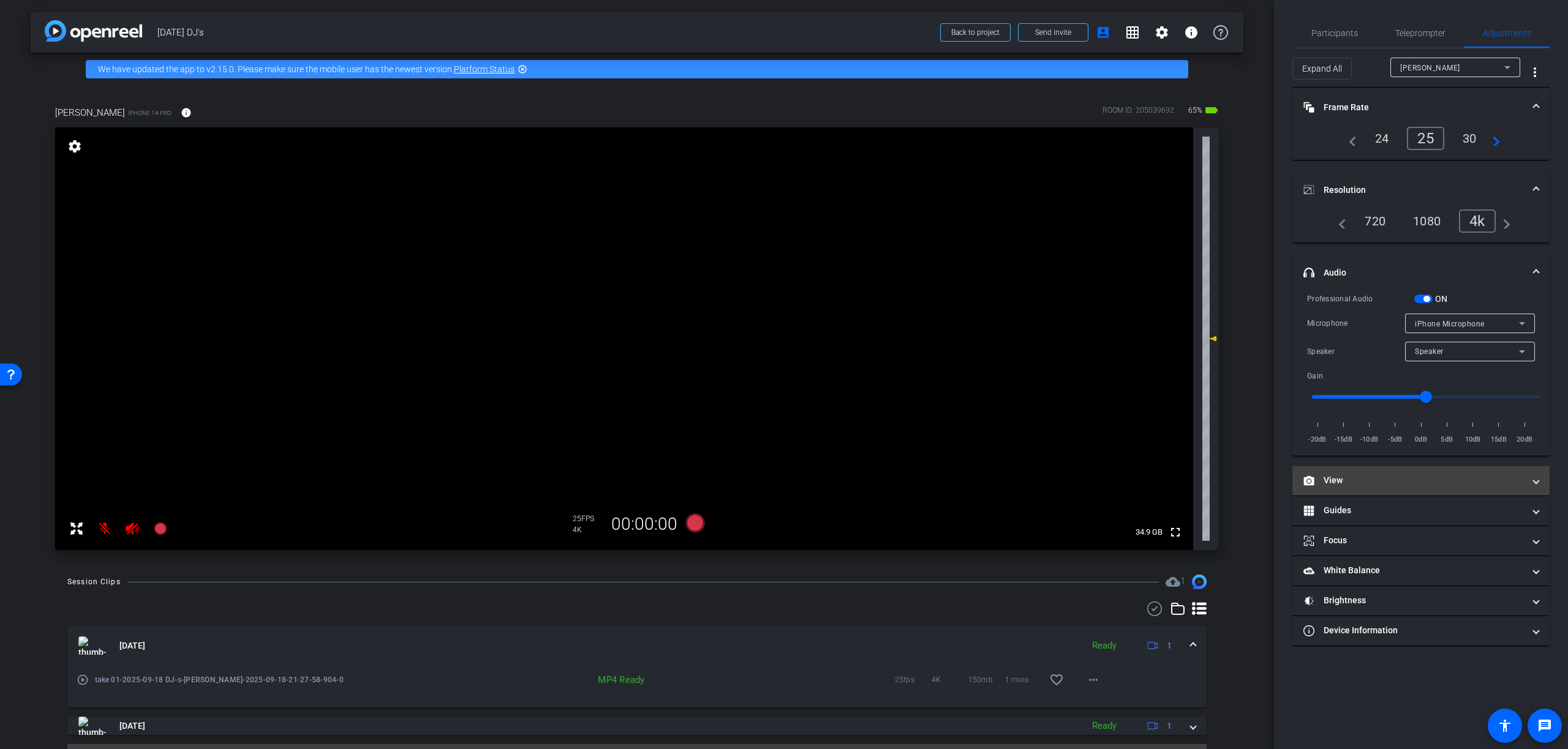
drag, startPoint x: 1357, startPoint y: 482, endPoint x: 1361, endPoint y: 491, distance: 9.8
click at [1357, 482] on mat-panel-title "View" at bounding box center [1413, 480] width 221 height 13
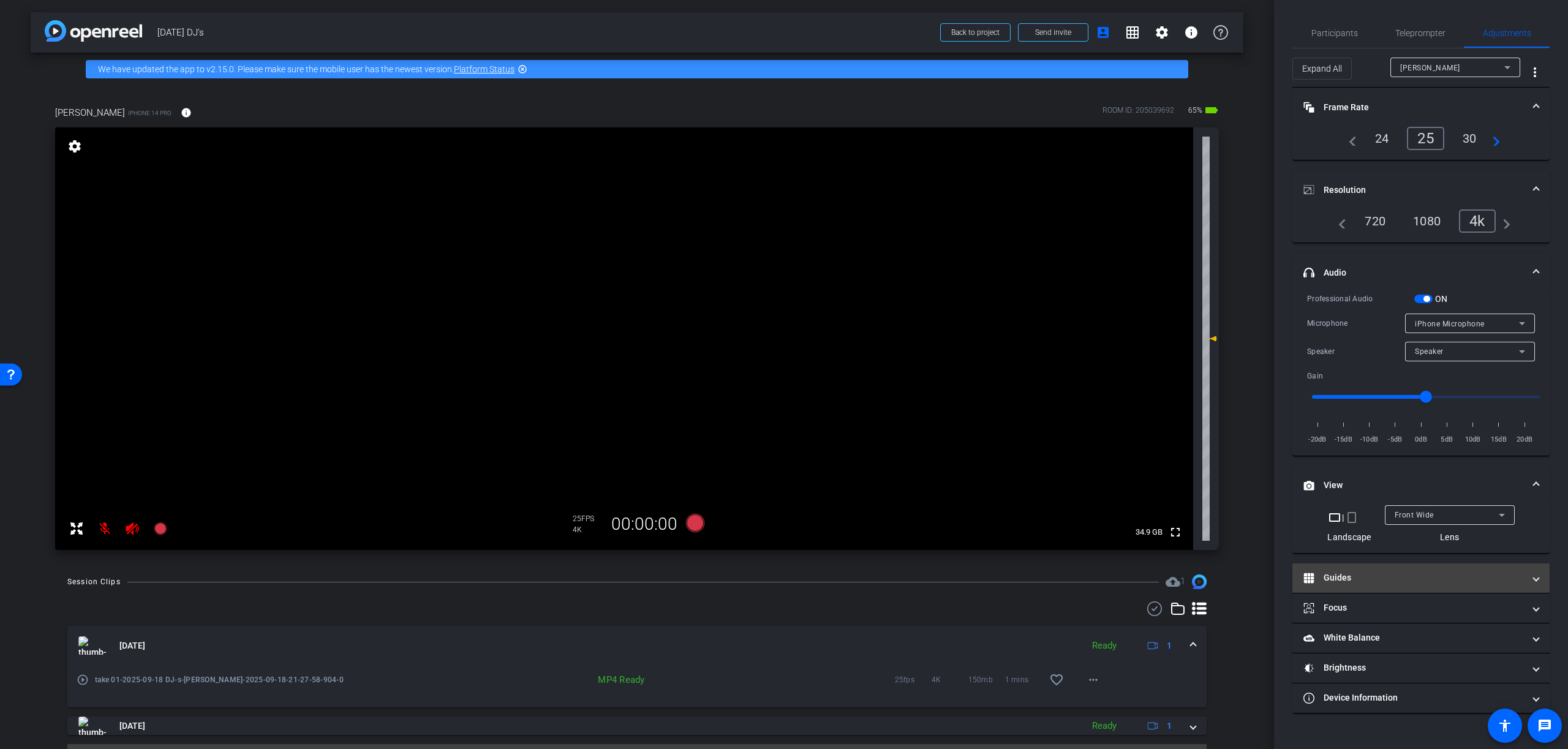
click at [1356, 576] on mat-panel-title "Guides" at bounding box center [1413, 578] width 221 height 13
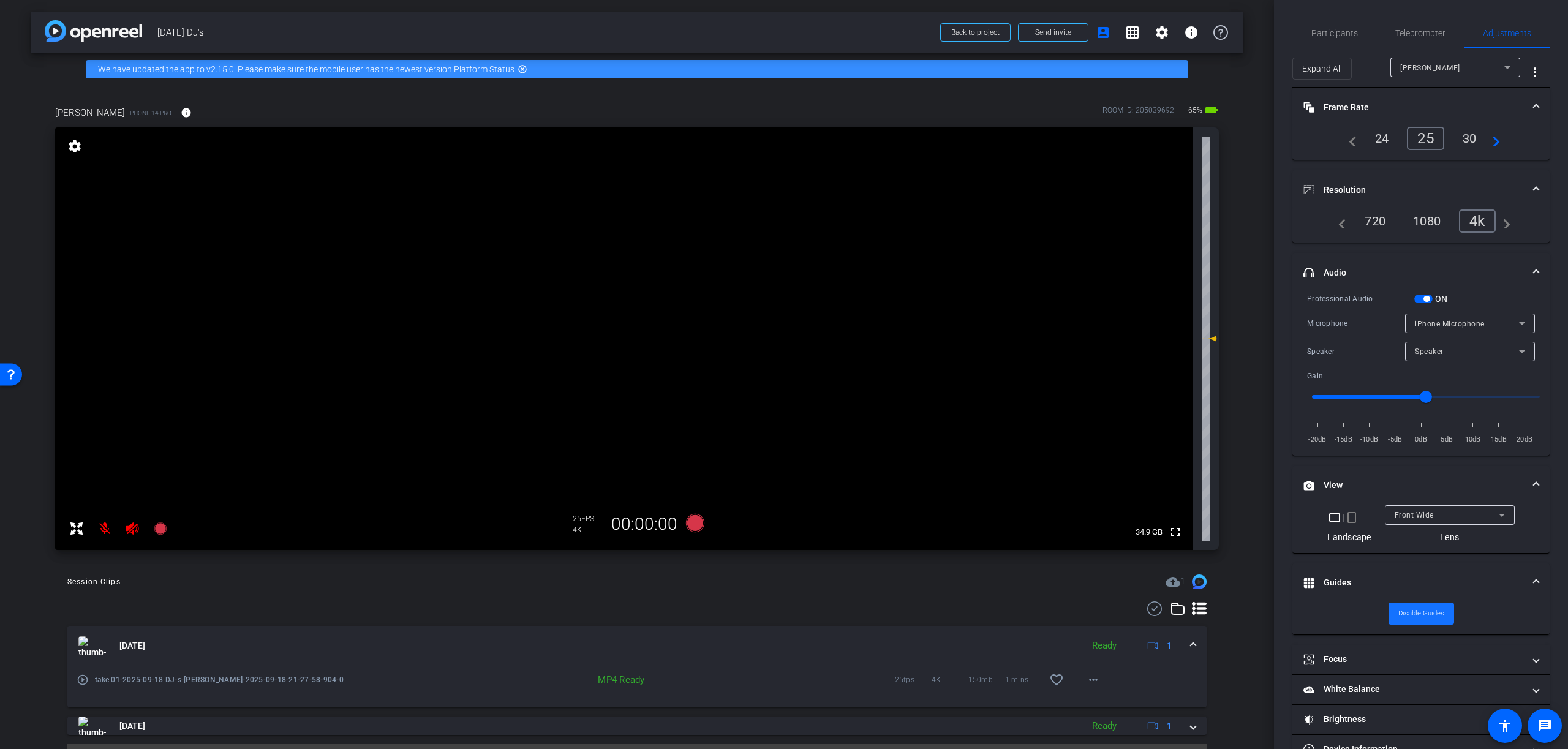
click at [1427, 615] on span "Disable Guides" at bounding box center [1421, 614] width 46 height 18
click at [1418, 612] on span "Enable Guides" at bounding box center [1420, 614] width 44 height 18
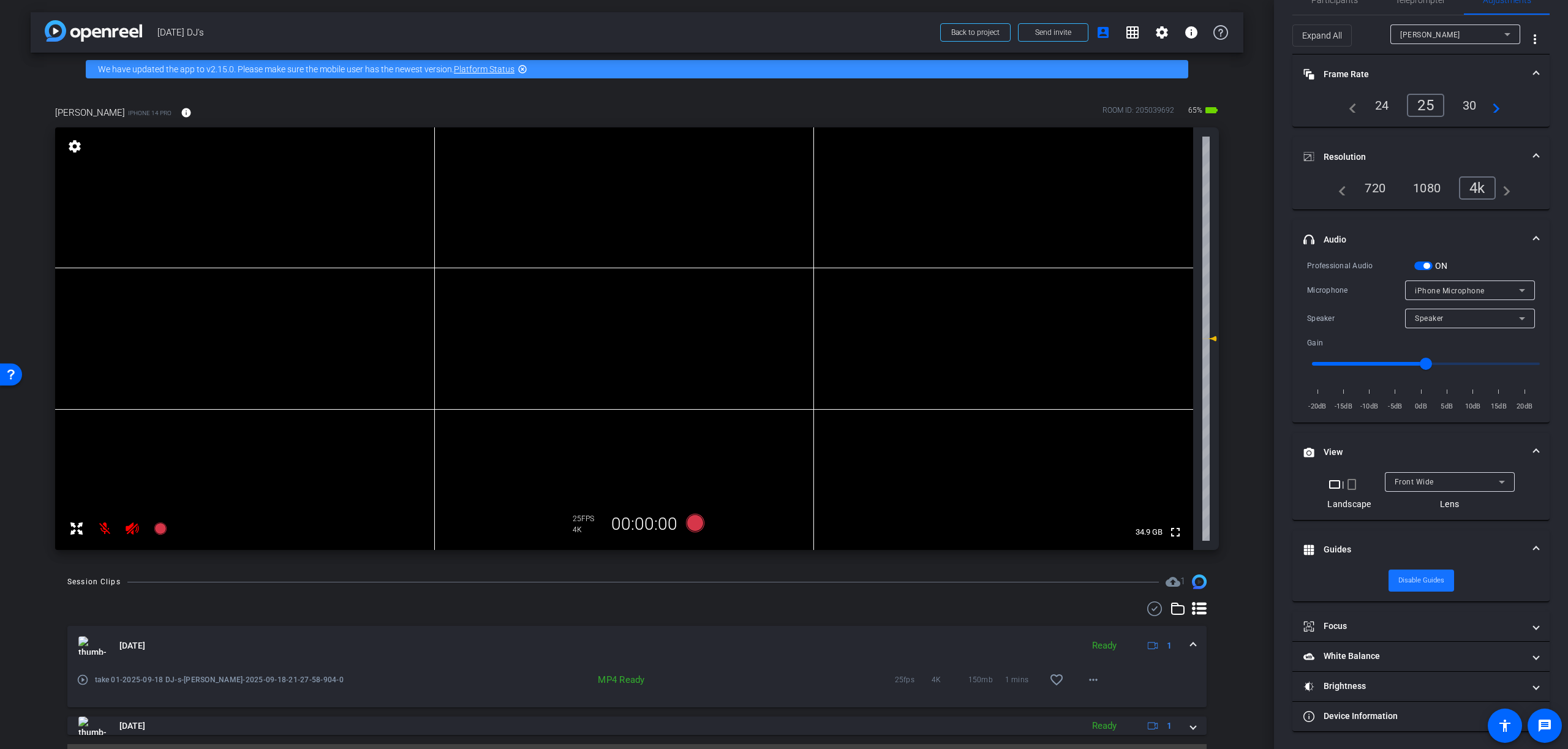
scroll to position [34, 0]
click at [1348, 624] on mat-panel-title "Focus" at bounding box center [1413, 625] width 221 height 13
click at [1342, 71] on mat-panel-title "Frame Rate Frame Rate" at bounding box center [1413, 73] width 221 height 13
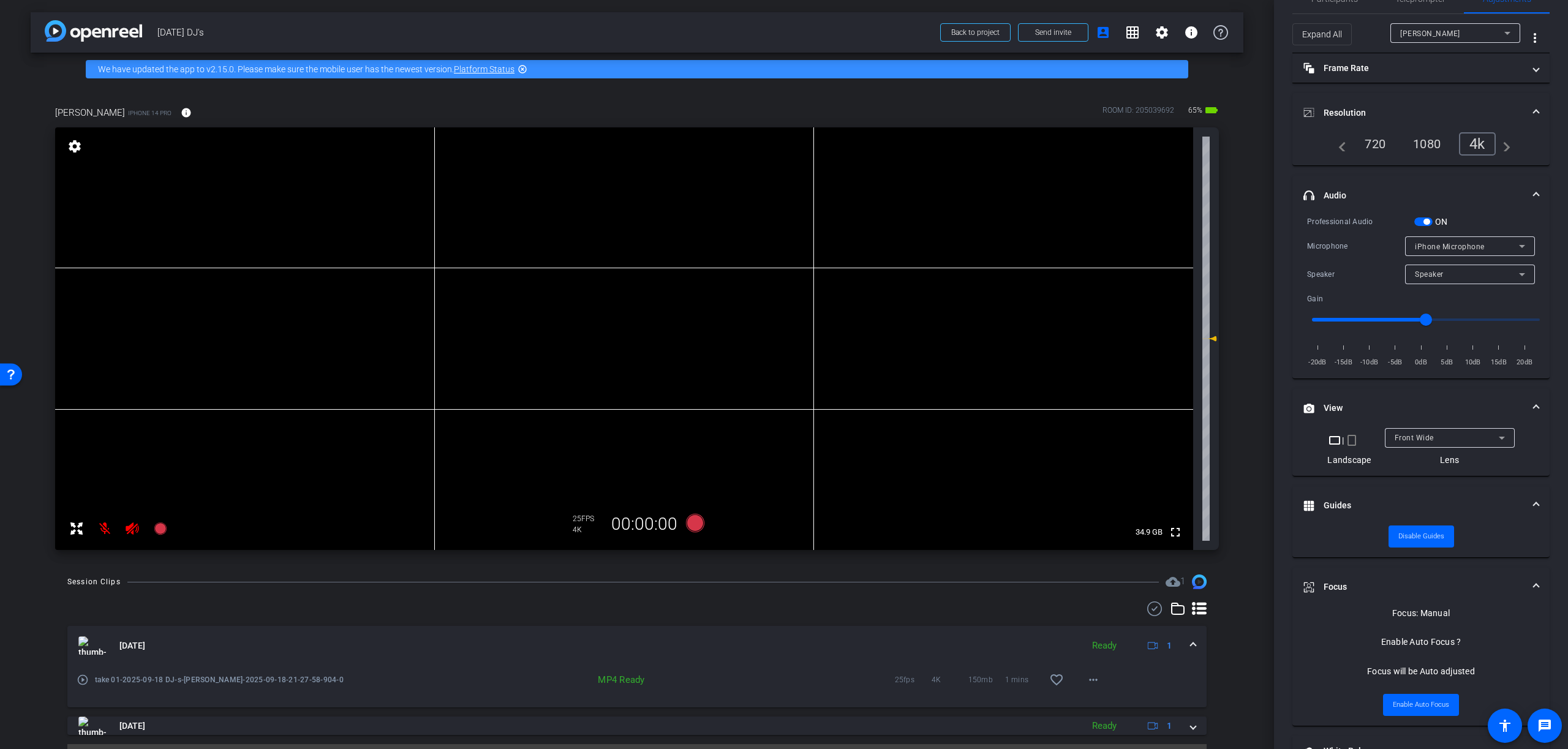
click at [1334, 111] on mat-panel-title "Resolution" at bounding box center [1413, 112] width 221 height 13
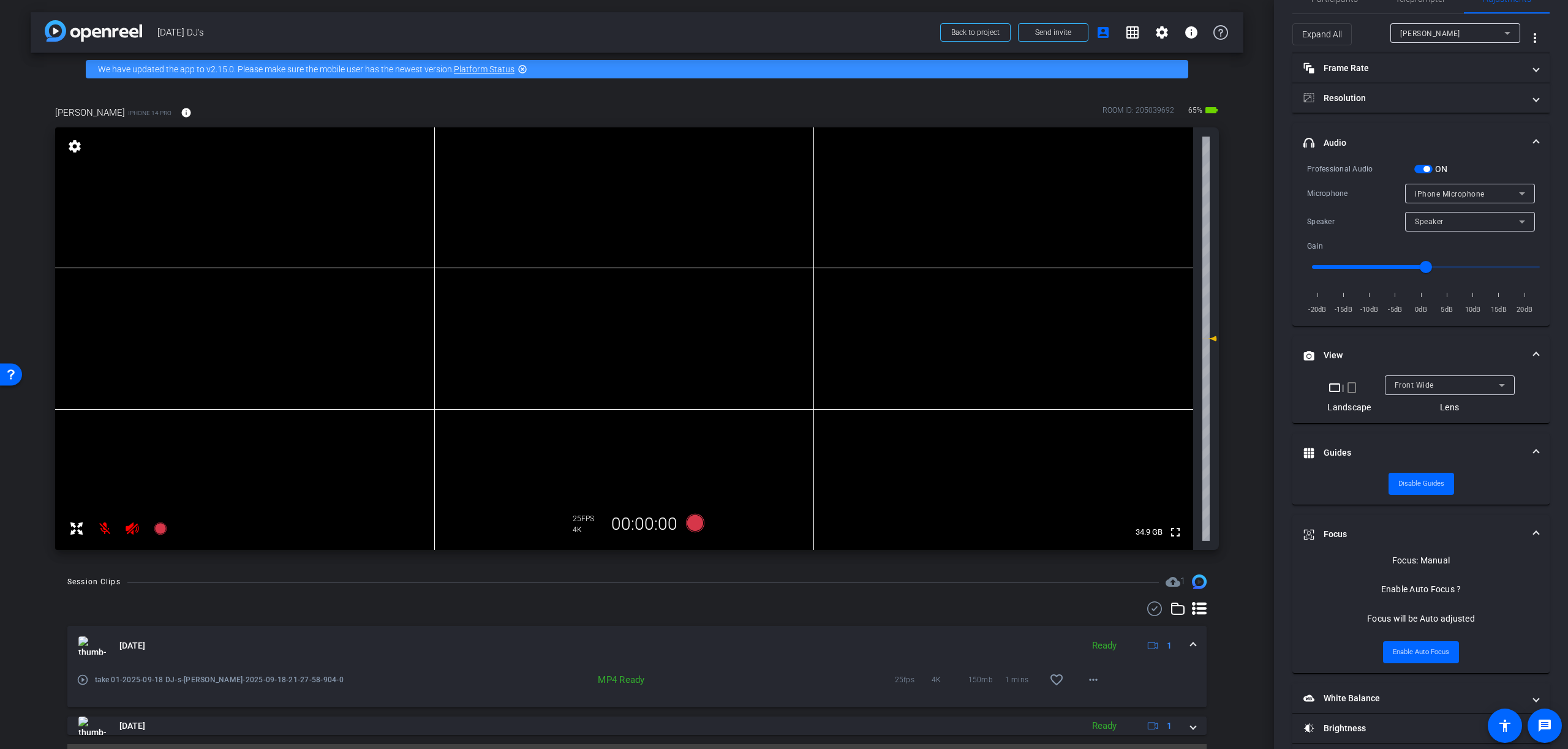
click at [1336, 142] on mat-panel-title "headphone icon Audio" at bounding box center [1413, 142] width 221 height 13
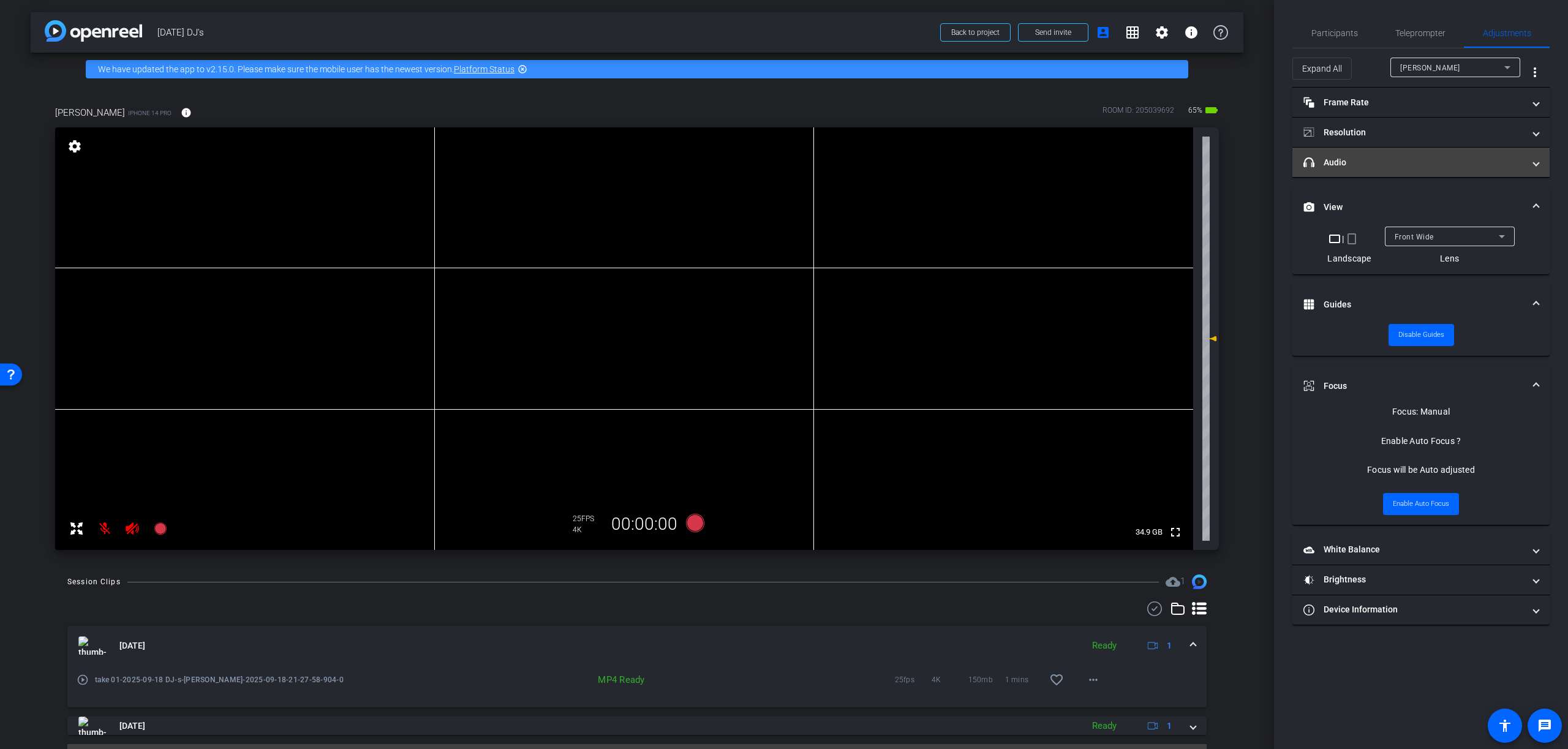
scroll to position [0, 0]
click at [1332, 305] on mat-panel-title "Guides" at bounding box center [1413, 304] width 221 height 13
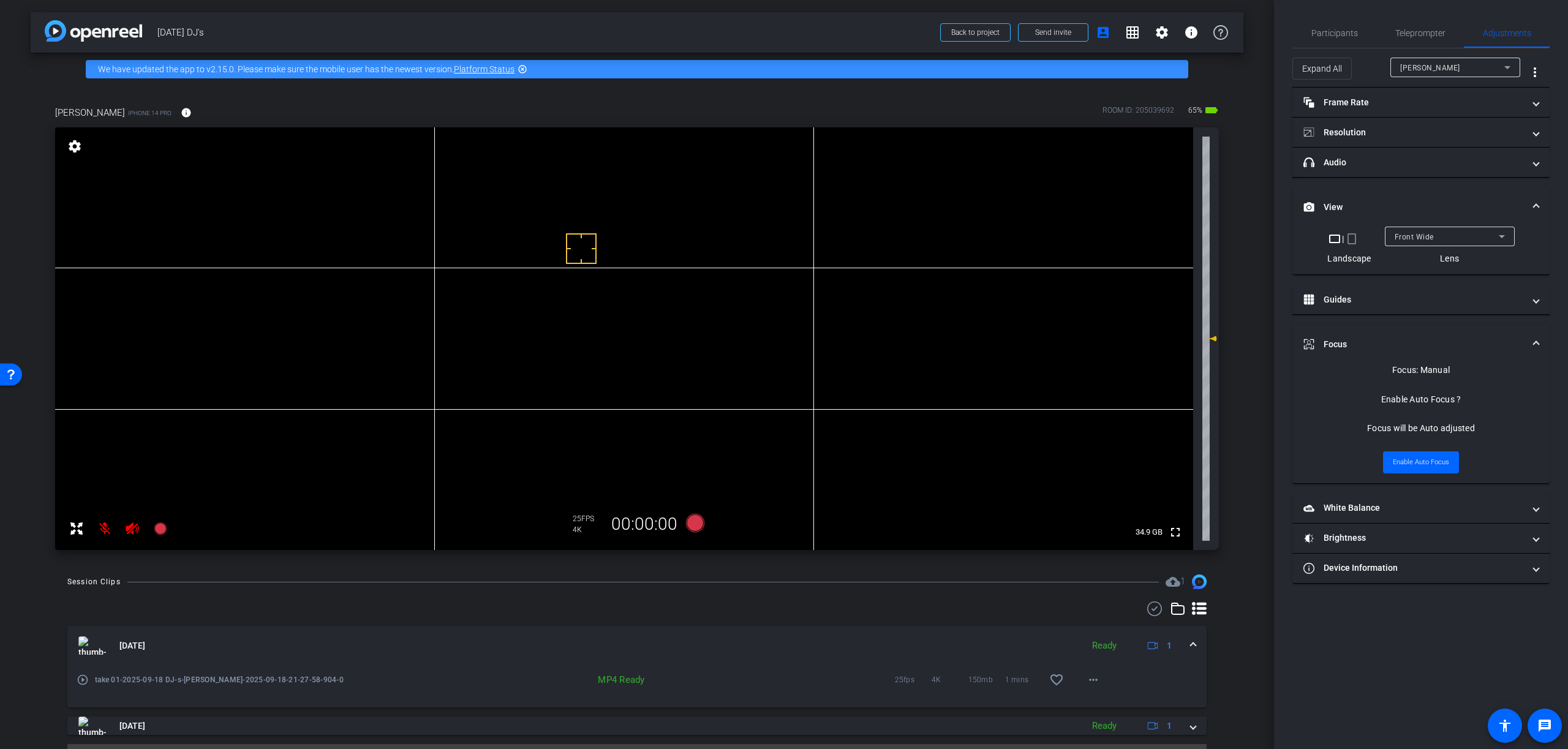
click at [1341, 341] on mat-panel-title "Focus" at bounding box center [1413, 344] width 221 height 13
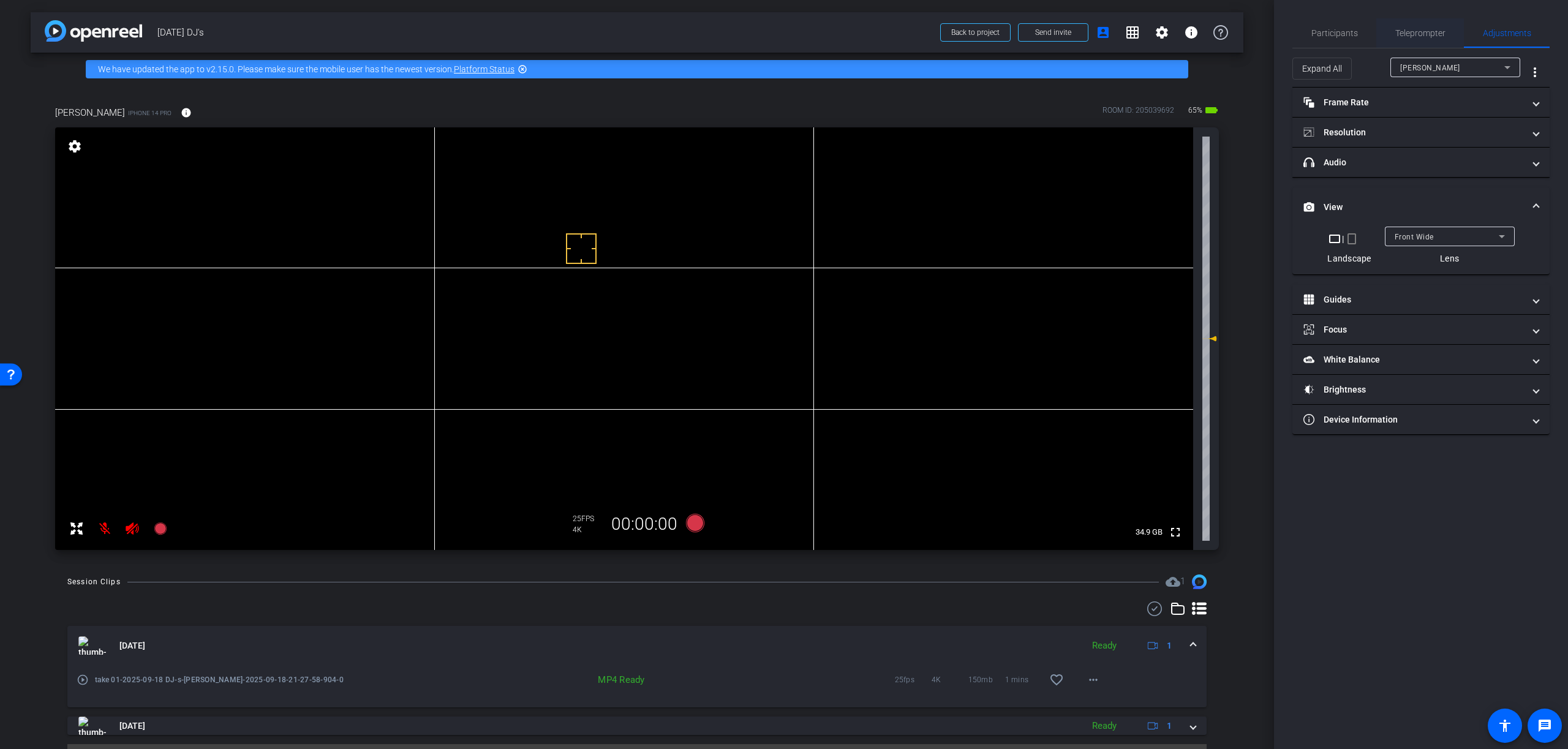
click at [1426, 35] on span "Teleprompter" at bounding box center [1420, 33] width 50 height 9
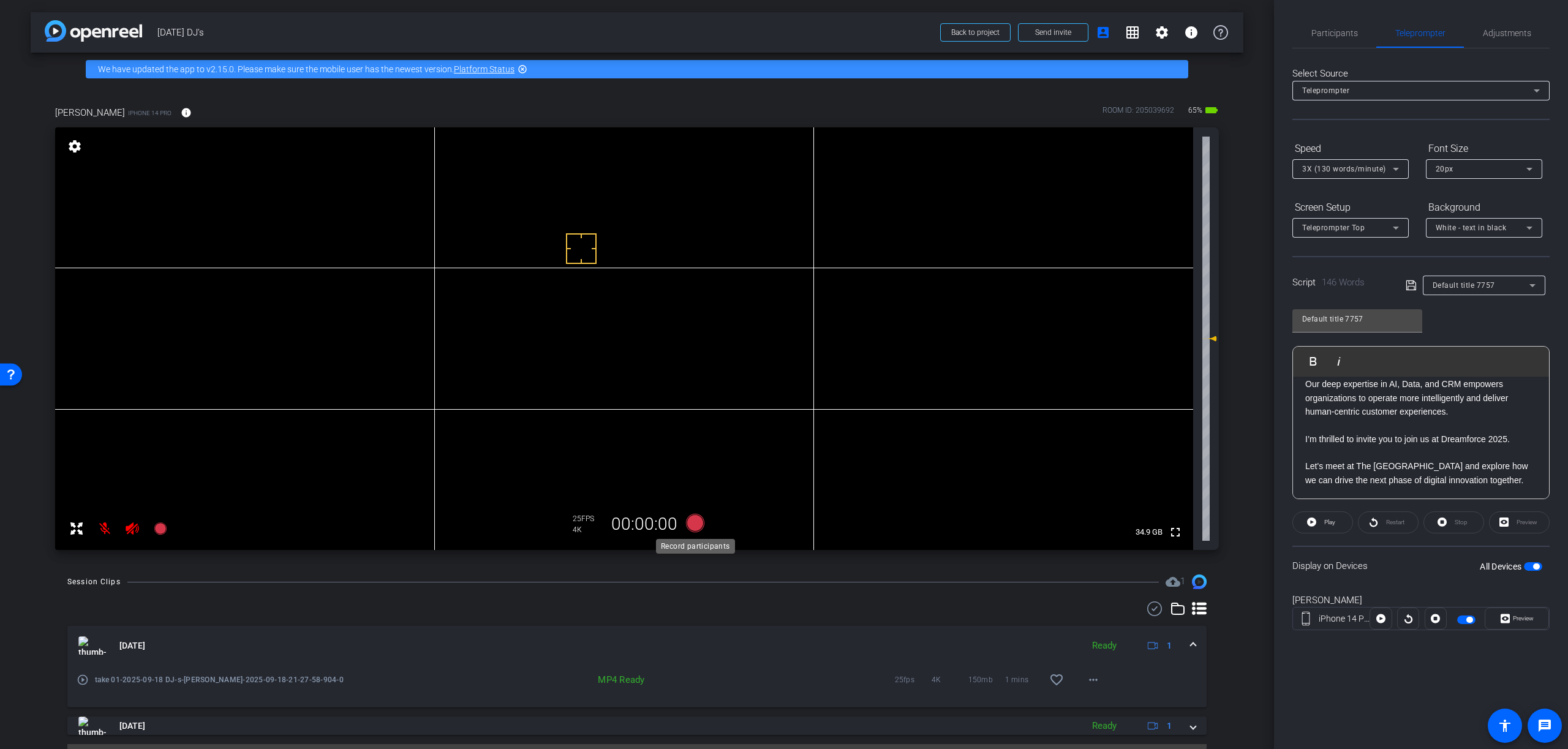
click at [695, 524] on icon at bounding box center [695, 523] width 18 height 18
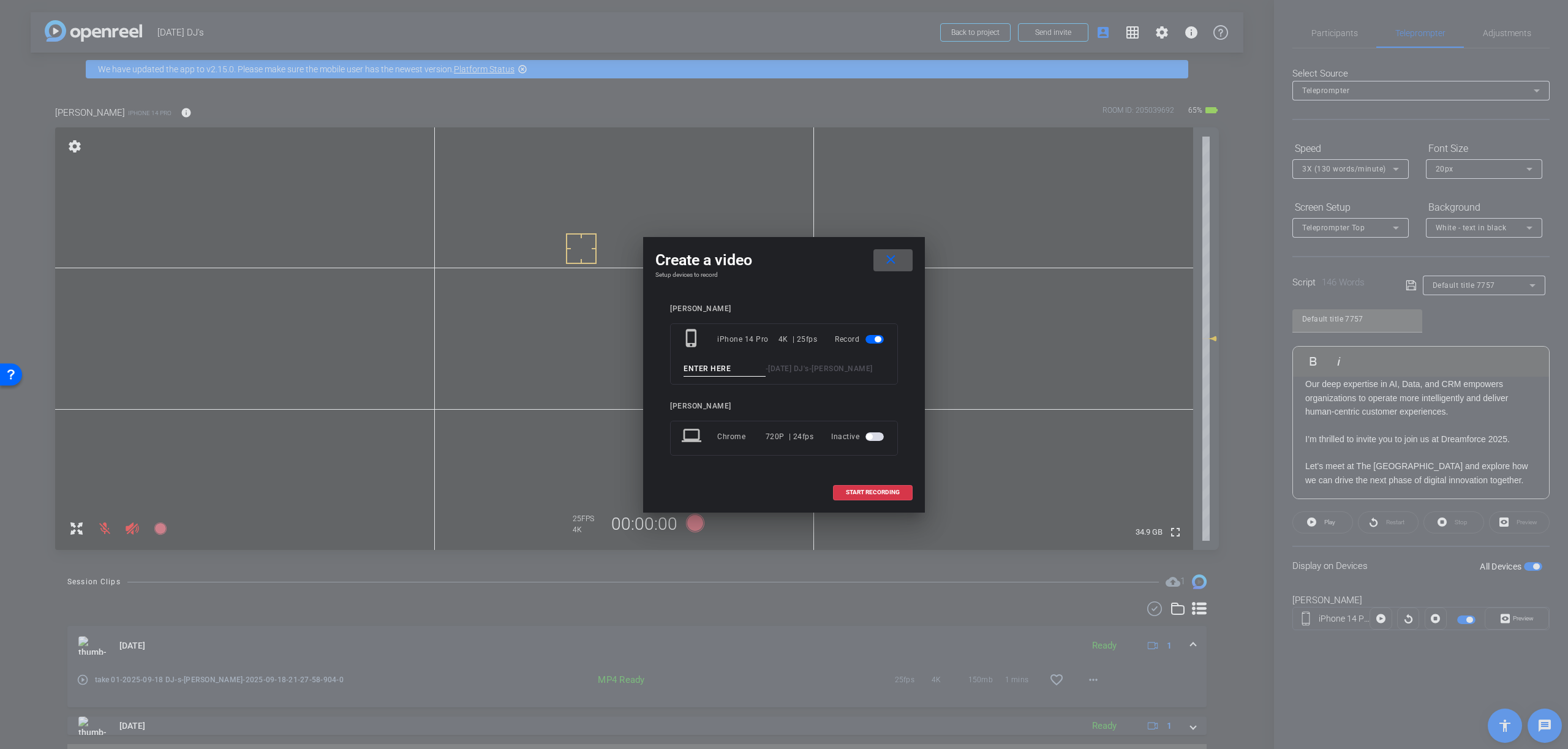
click at [735, 369] on input at bounding box center [724, 369] width 82 height 15
type input "Take2"
click at [882, 490] on span "START RECORDING" at bounding box center [873, 492] width 54 height 6
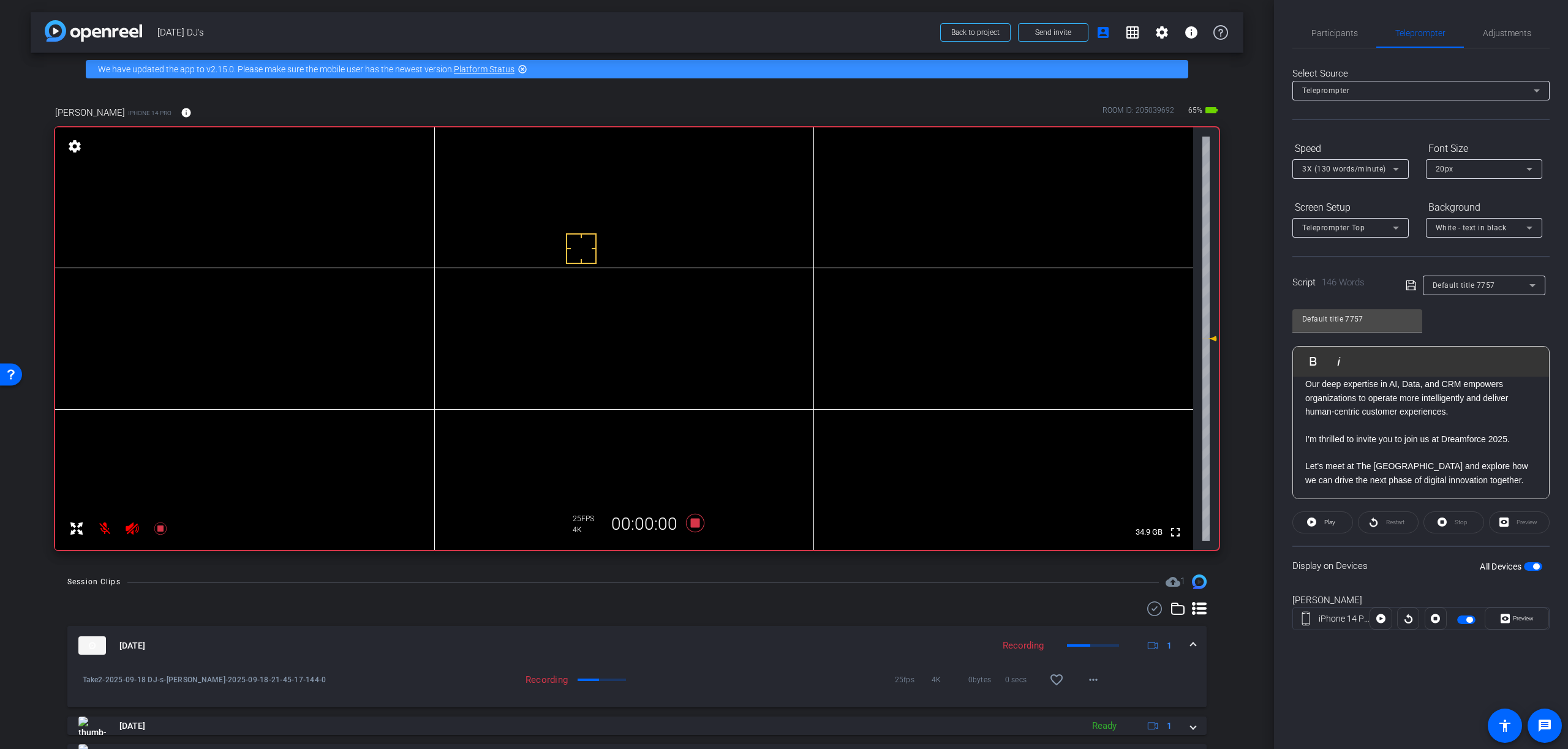
click at [1497, 483] on p "Let's meet at The Timbri Hotel and explore how we can drive the next phase of d…" at bounding box center [1420, 473] width 232 height 27
click at [1321, 522] on span "Play" at bounding box center [1328, 522] width 14 height 17
click at [1522, 619] on span "Preview" at bounding box center [1523, 618] width 21 height 7
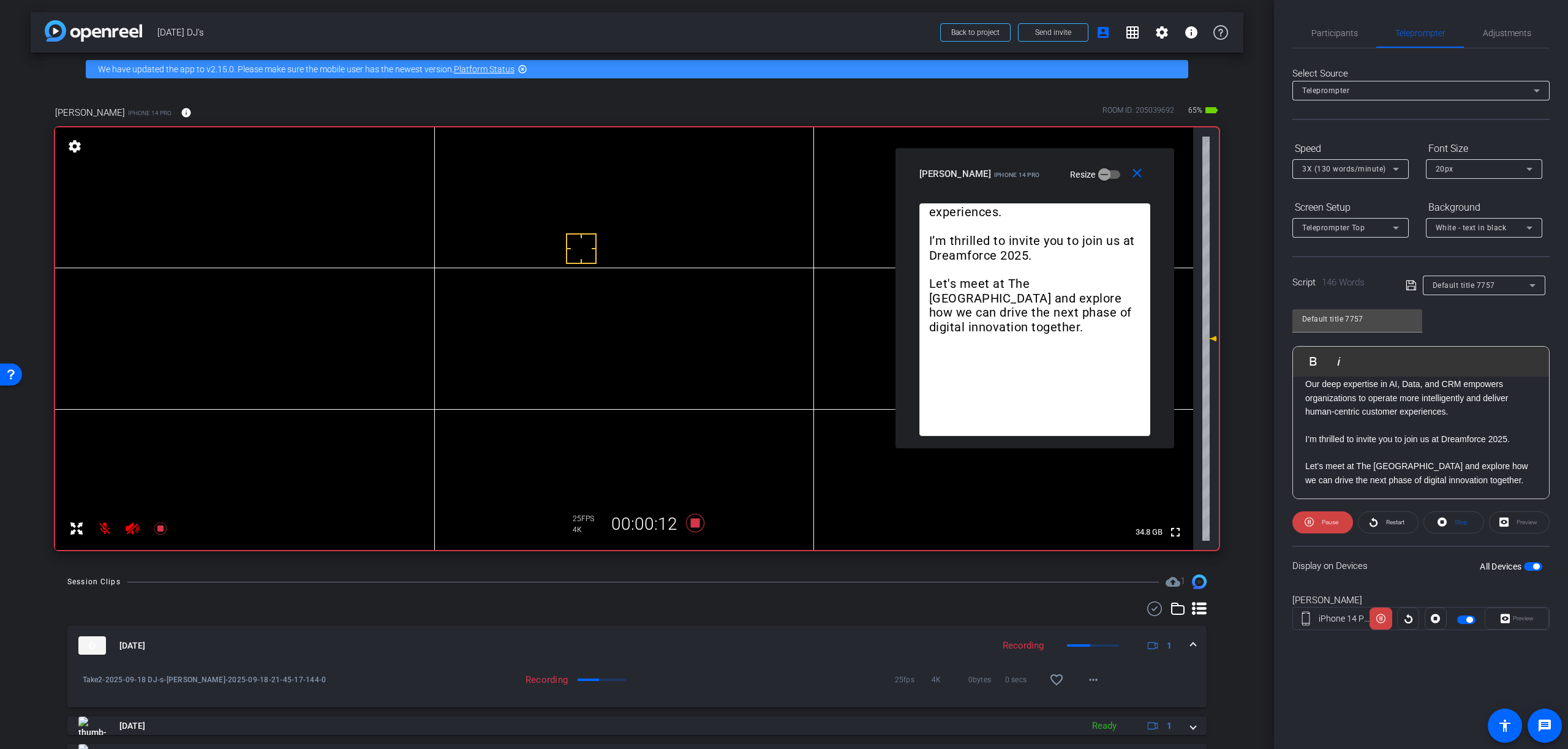
drag, startPoint x: 766, startPoint y: 233, endPoint x: 1012, endPoint y: 157, distance: 257.5
click at [1012, 157] on div "close DJ Nikkam iPhone 14 Pro Resize" at bounding box center [1035, 176] width 279 height 55
click at [695, 523] on icon at bounding box center [695, 523] width 18 height 18
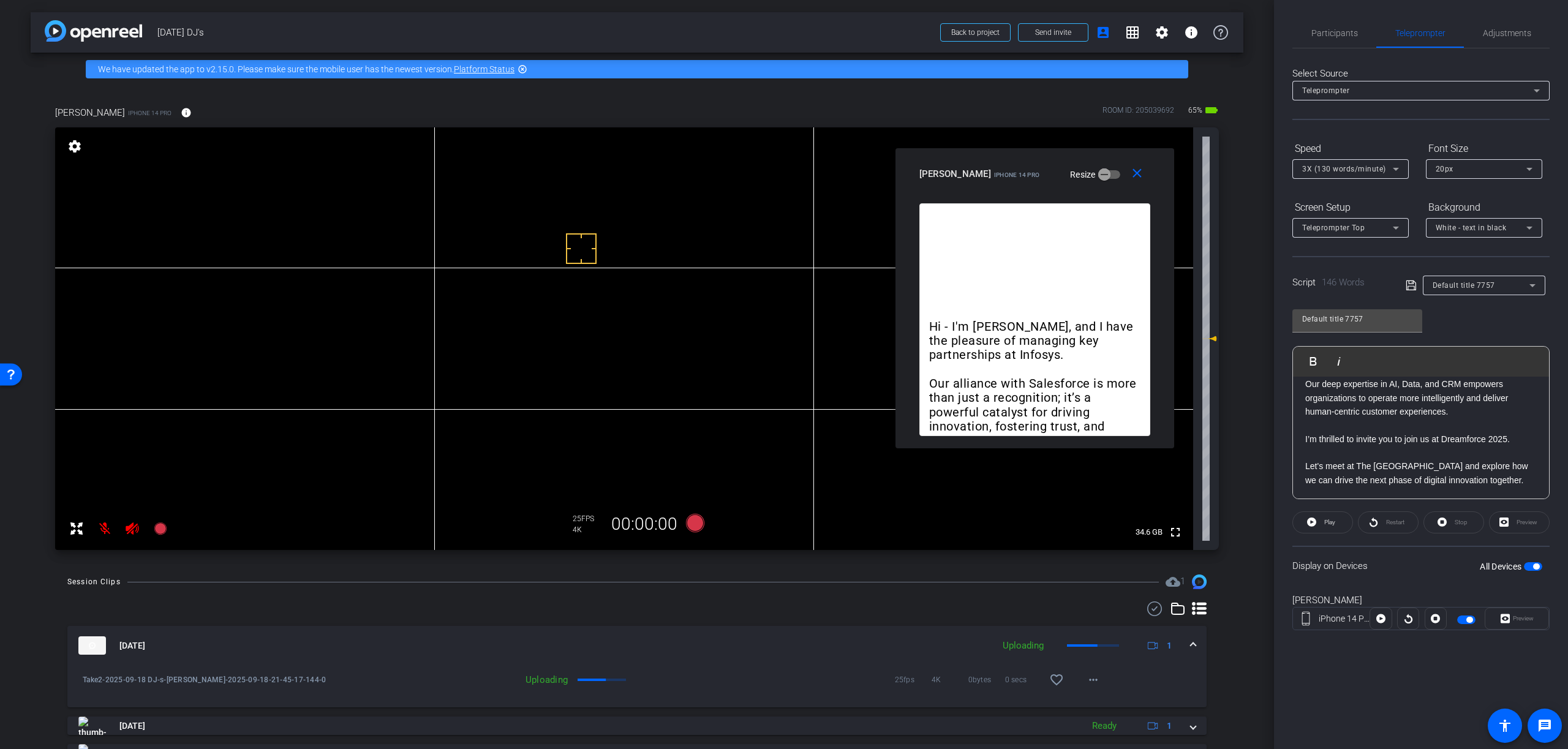
click at [1386, 427] on p at bounding box center [1420, 425] width 232 height 13
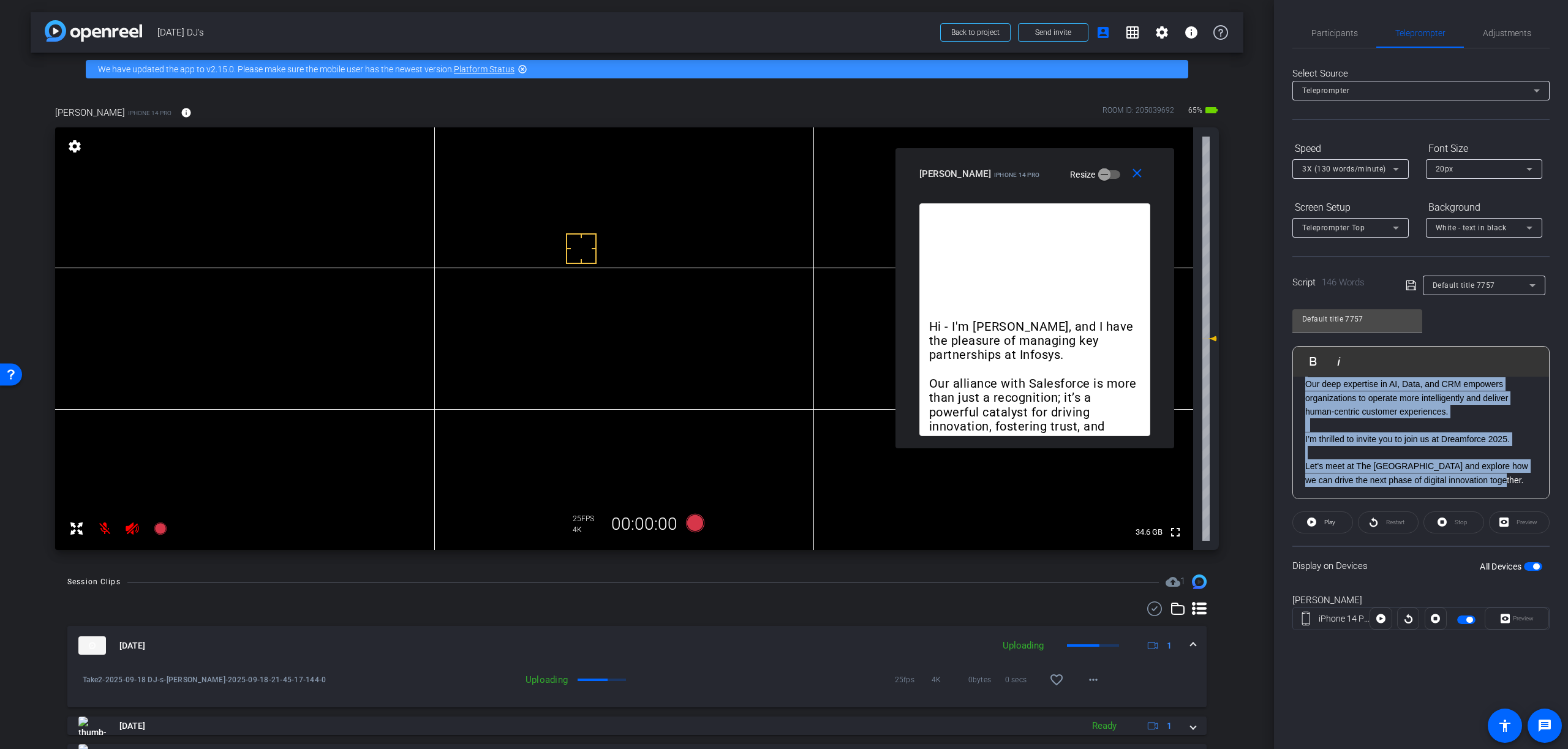
copy span "Hi - I'm DJ Nikkam, and I have the pleasure of managing key partnerships at Inf…"
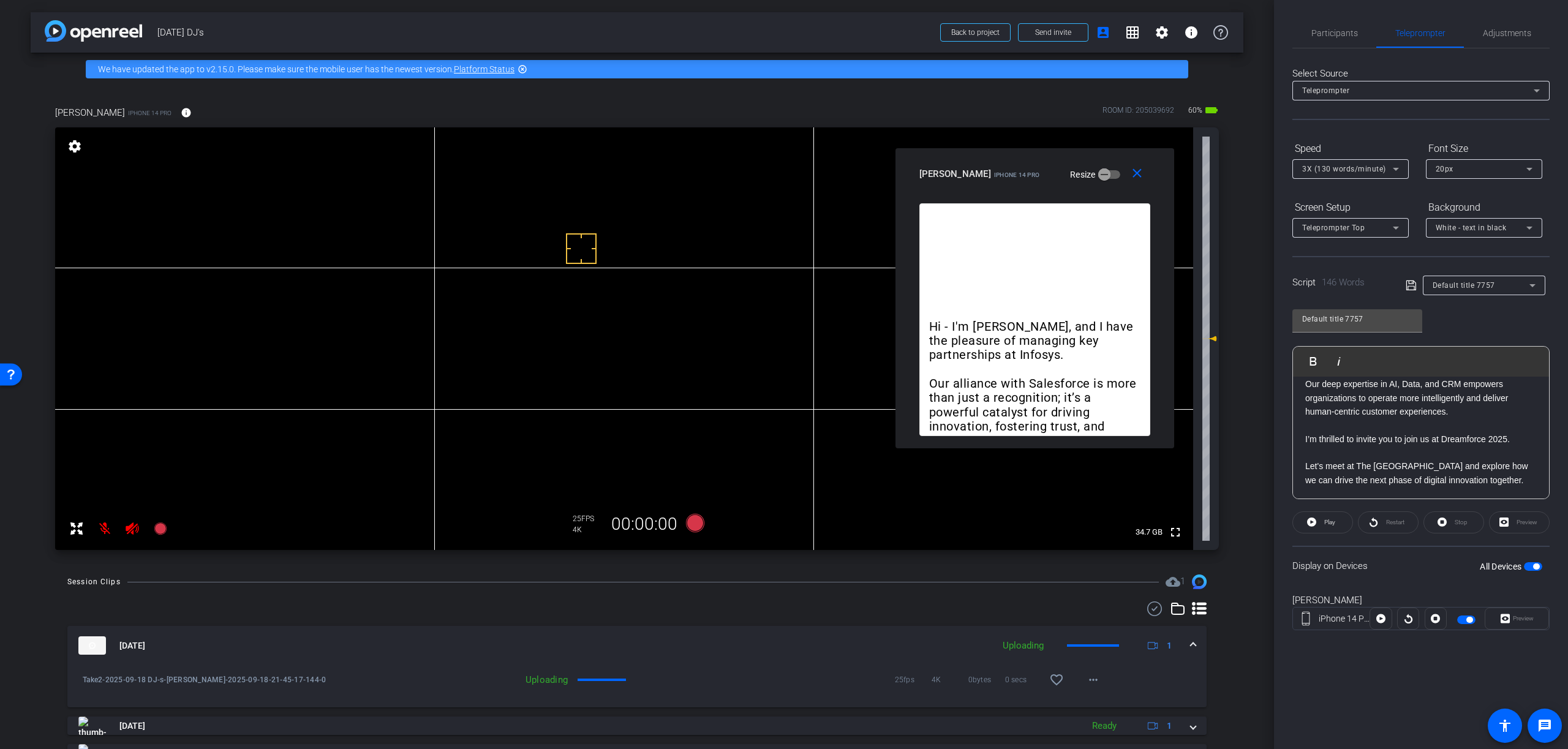
click at [1463, 411] on p "Our deep expertise in AI, Data, and CRM empowers organizations to operate more …" at bounding box center [1420, 398] width 232 height 41
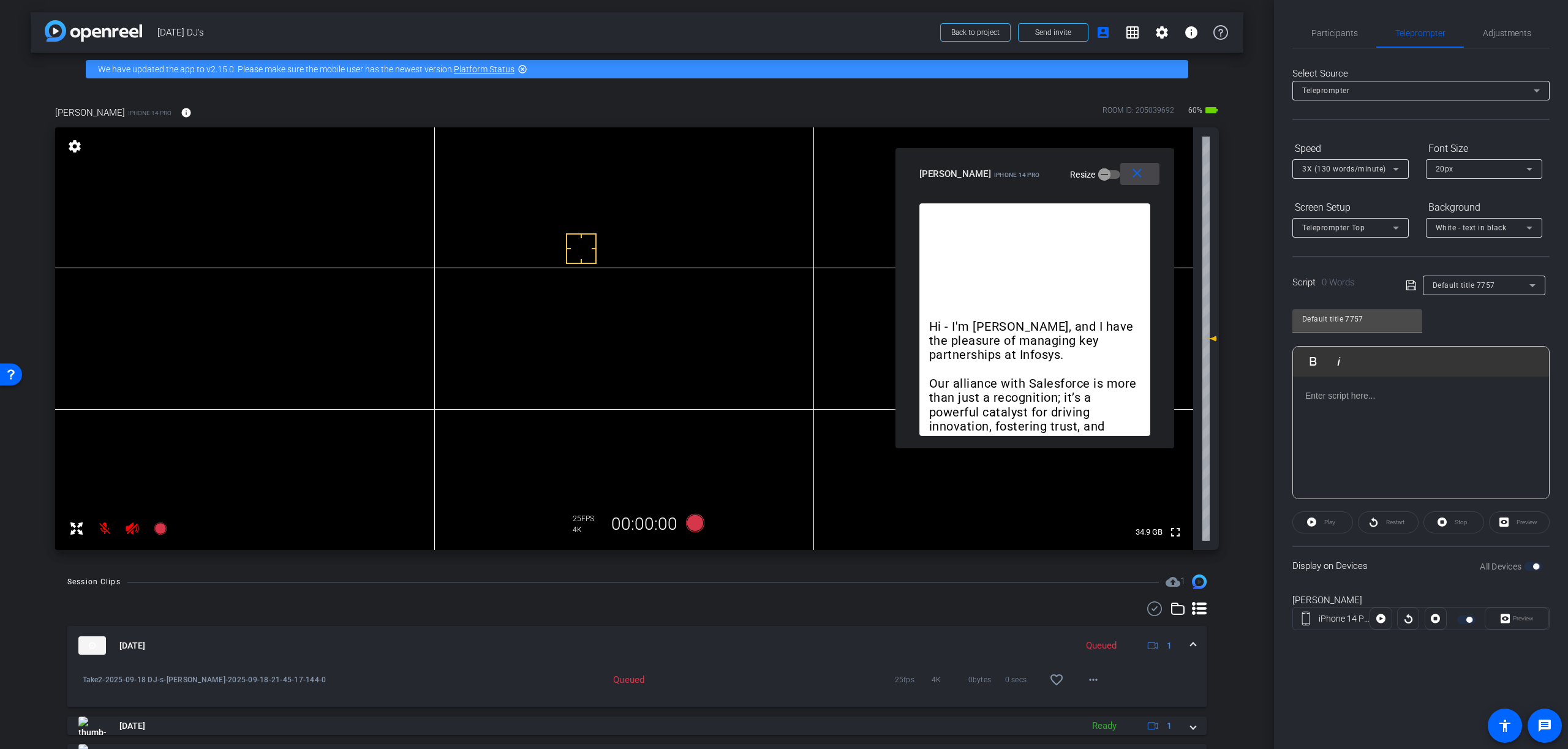
click at [1138, 170] on mat-icon "close" at bounding box center [1137, 173] width 15 height 15
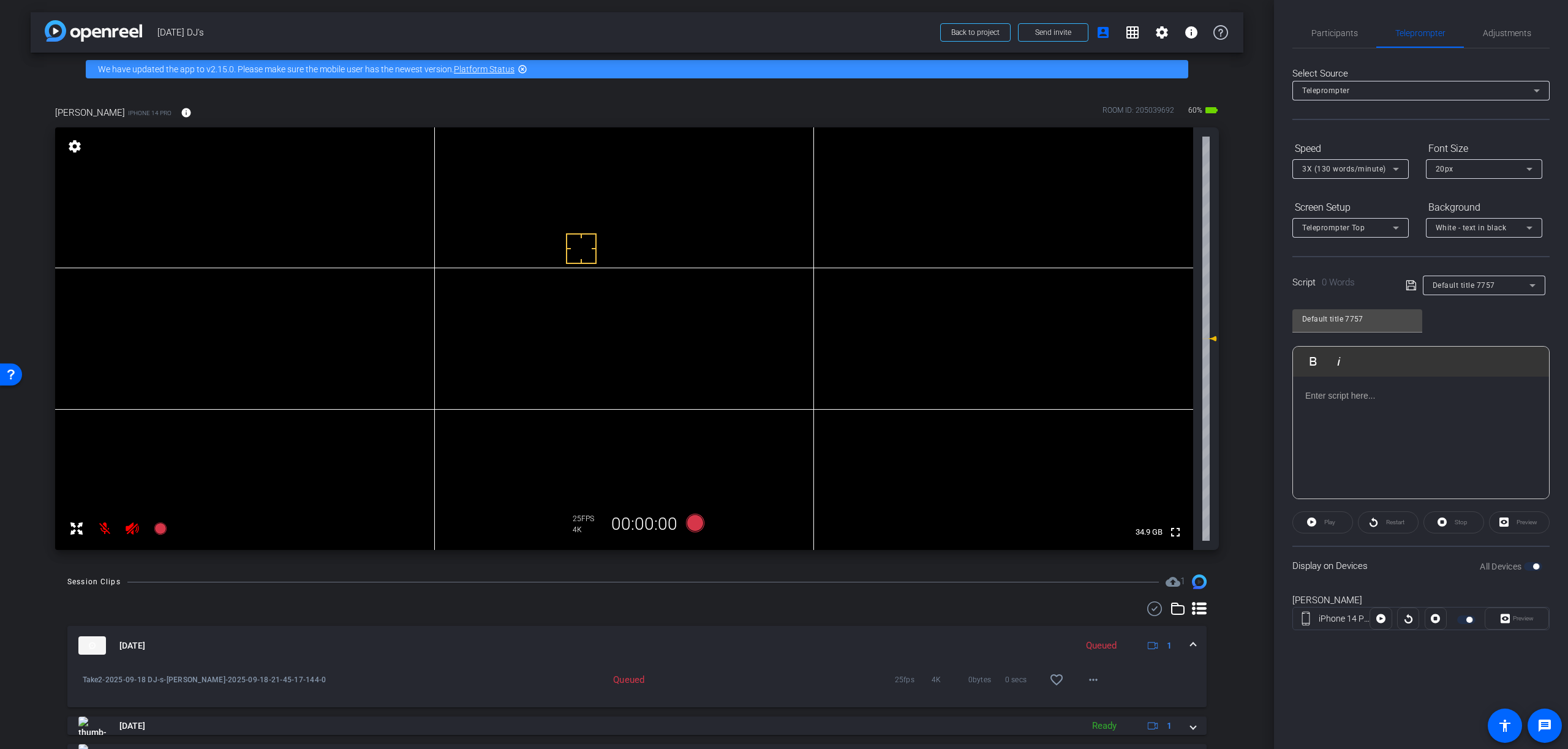
click at [1400, 435] on div at bounding box center [1420, 438] width 256 height 122
click at [1358, 412] on div at bounding box center [1420, 438] width 256 height 122
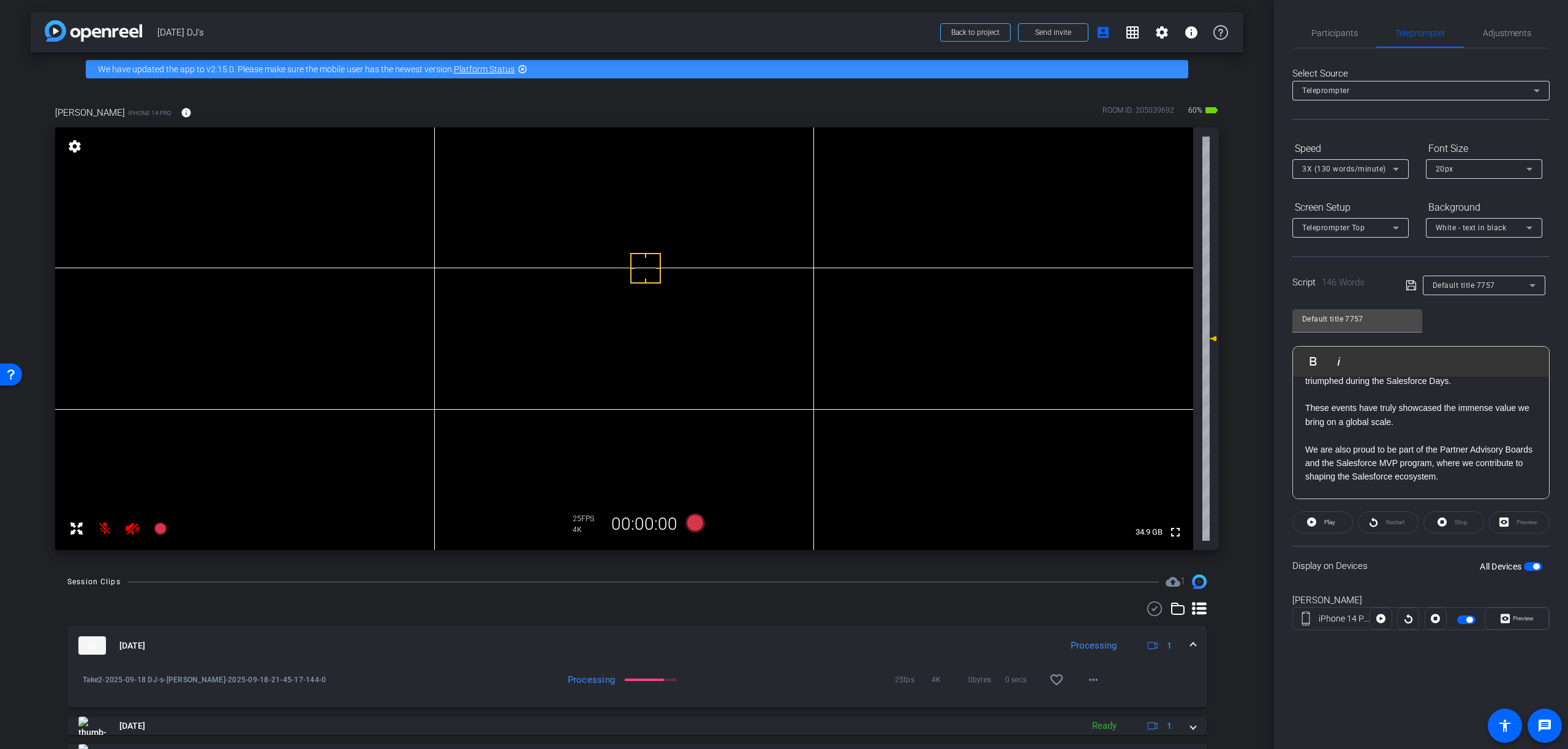
scroll to position [127, 0]
drag, startPoint x: 1531, startPoint y: 449, endPoint x: 1540, endPoint y: 468, distance: 21.0
click at [1536, 449] on div "Hi - I'm DJ Nikkam, and I have the pleasure of managing key partnerships at Inf…" at bounding box center [1420, 434] width 256 height 367
click at [1496, 433] on p at bounding box center [1420, 433] width 232 height 13
click at [1410, 286] on icon at bounding box center [1411, 286] width 11 height 15
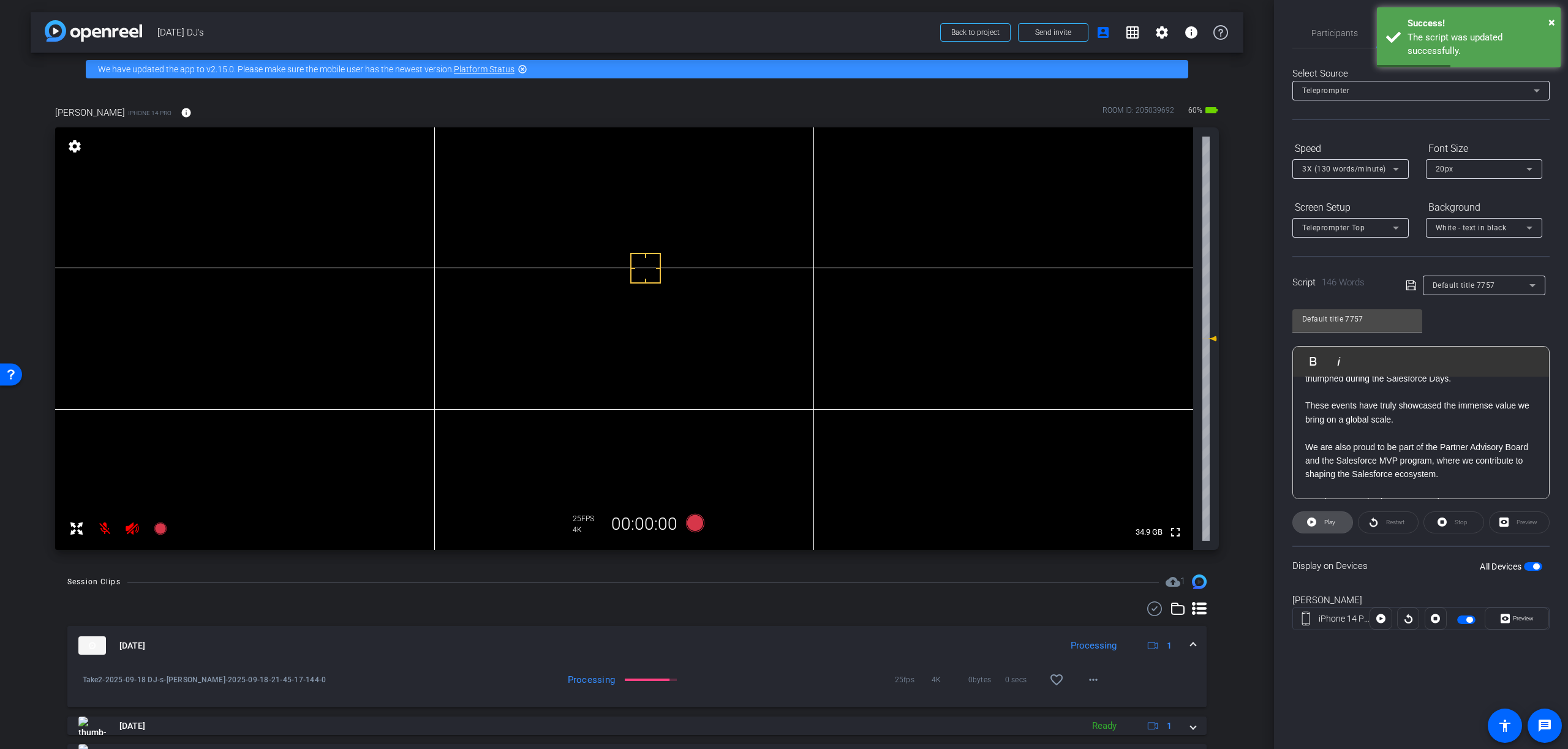
click at [1327, 524] on span "Play" at bounding box center [1329, 522] width 11 height 7
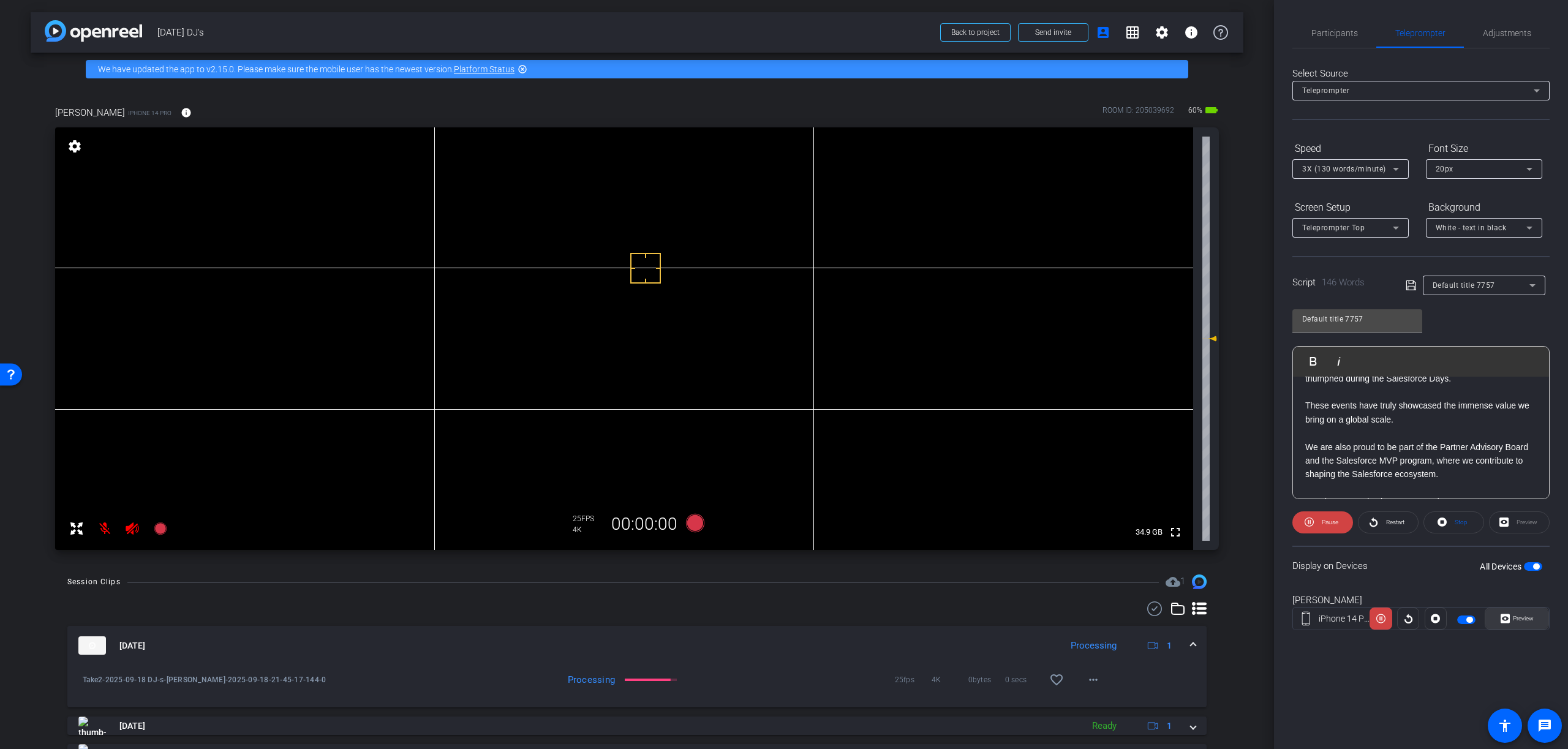
click at [1522, 619] on span "Preview" at bounding box center [1523, 618] width 21 height 7
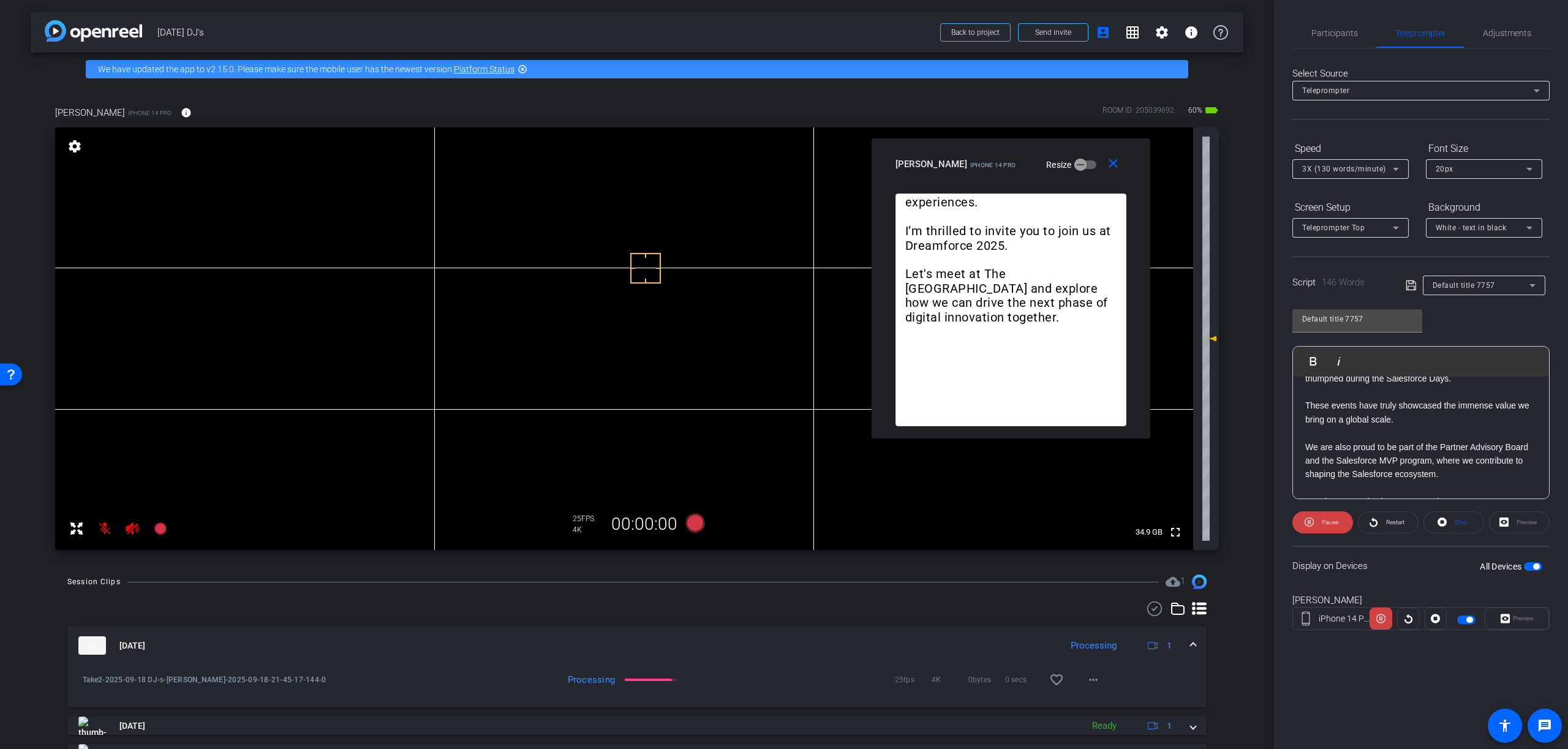
drag, startPoint x: 808, startPoint y: 227, endPoint x: 1003, endPoint y: 150, distance: 209.7
click at [1003, 150] on div "close DJ Nikkam iPhone 14 Pro Resize" at bounding box center [1011, 166] width 279 height 55
click at [1114, 166] on mat-icon "close" at bounding box center [1112, 164] width 15 height 15
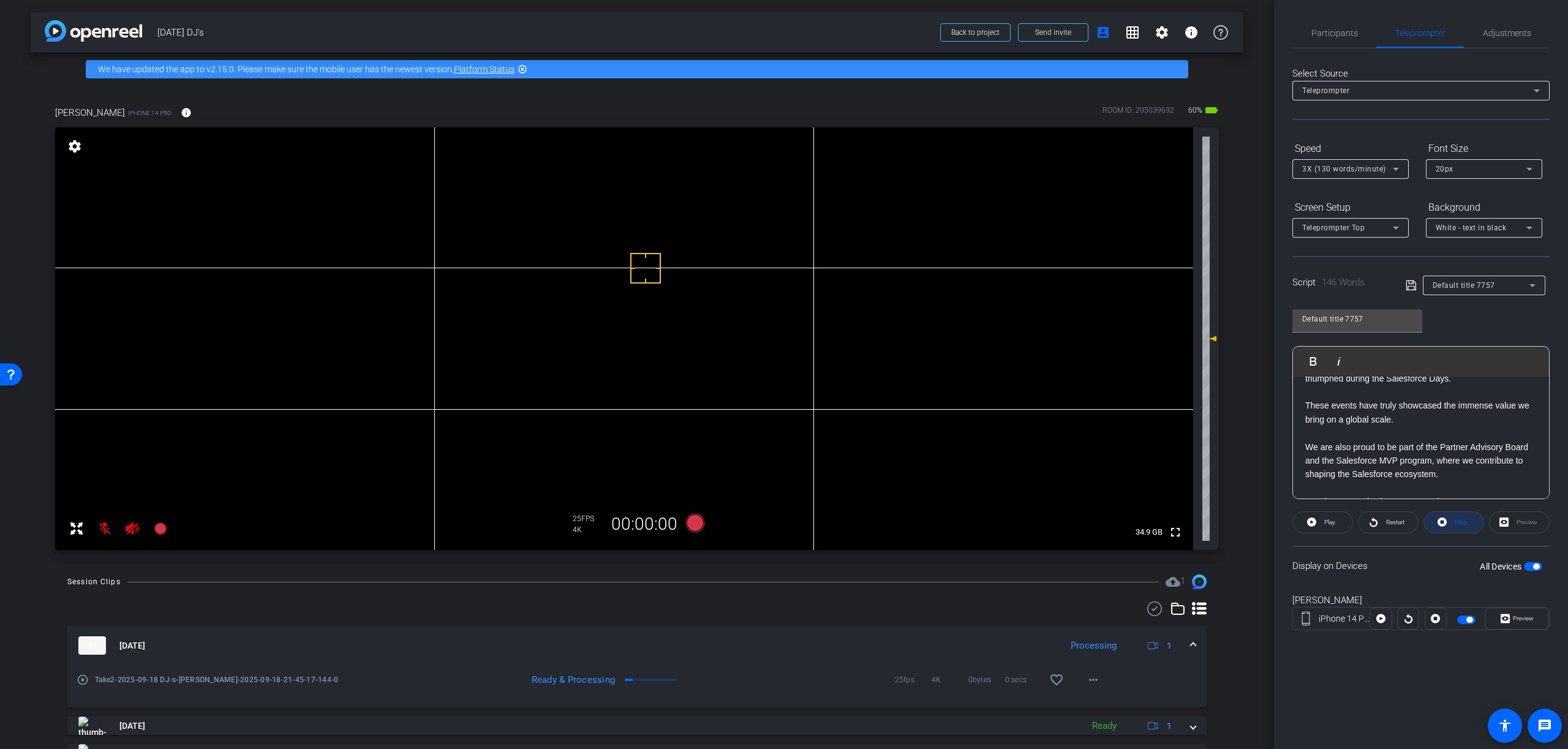
click at [1456, 522] on span "Stop" at bounding box center [1460, 522] width 13 height 7
click at [695, 525] on icon at bounding box center [695, 523] width 18 height 18
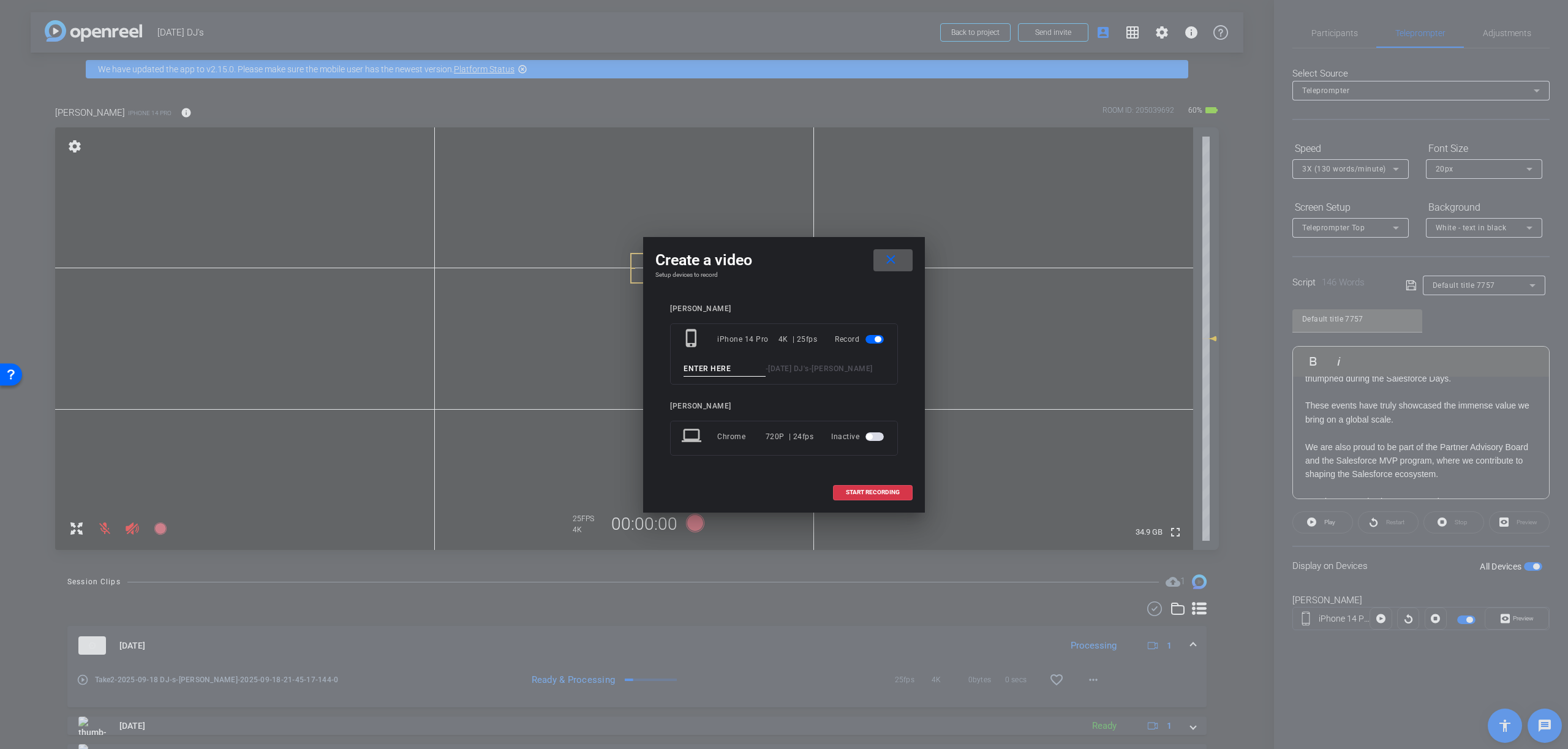
click at [732, 367] on input at bounding box center [724, 369] width 82 height 15
type input "Take 03"
click at [851, 493] on span "START RECORDING" at bounding box center [873, 492] width 54 height 6
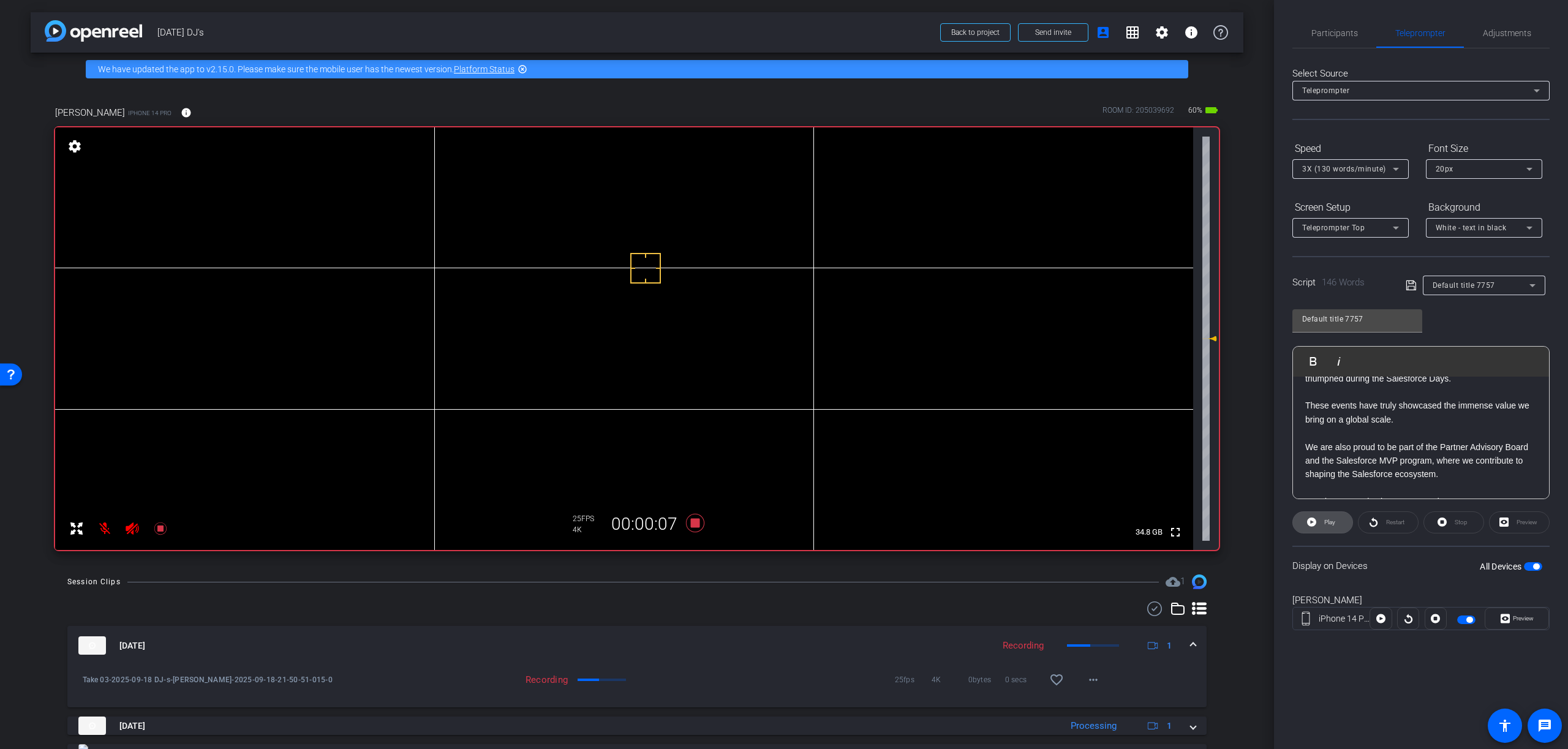
click at [1317, 522] on span at bounding box center [1322, 522] width 60 height 30
click at [1524, 619] on span "Preview" at bounding box center [1523, 618] width 21 height 7
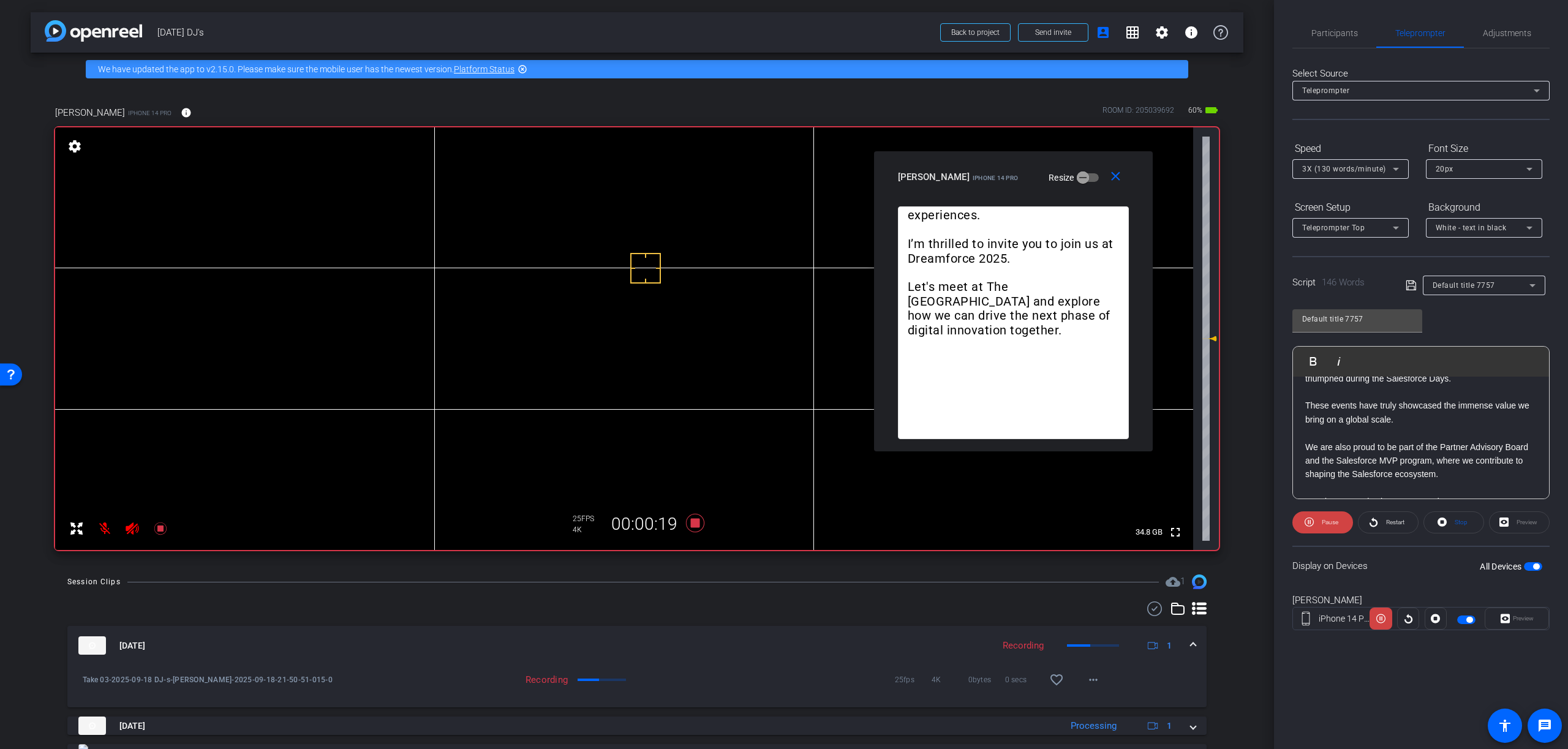
drag, startPoint x: 960, startPoint y: 202, endPoint x: 1077, endPoint y: 159, distance: 124.7
click at [1077, 159] on div "close DJ Nikkam iPhone 14 Pro Resize" at bounding box center [1013, 179] width 279 height 55
click at [1117, 179] on mat-icon "close" at bounding box center [1114, 176] width 15 height 15
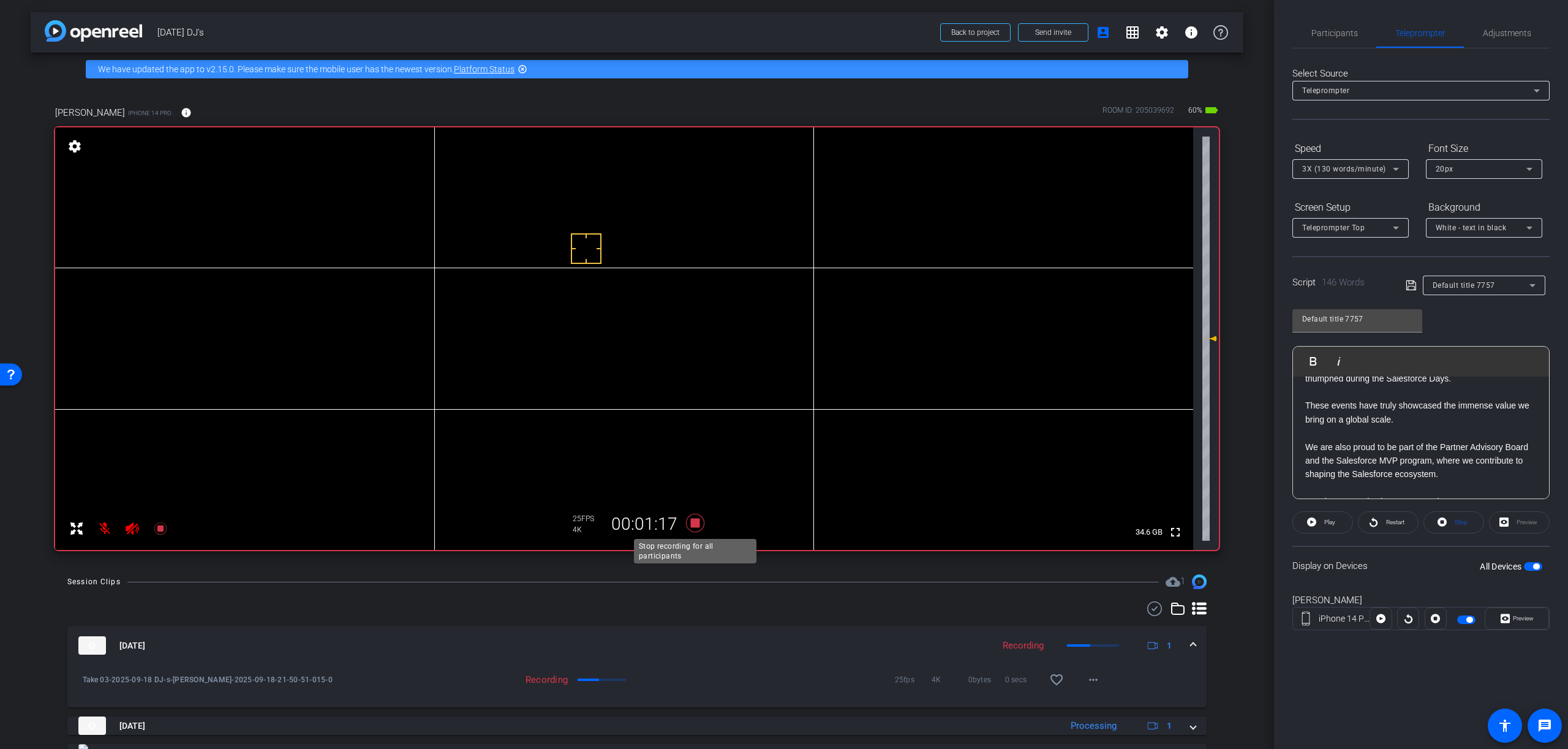
click at [696, 523] on icon at bounding box center [695, 523] width 18 height 18
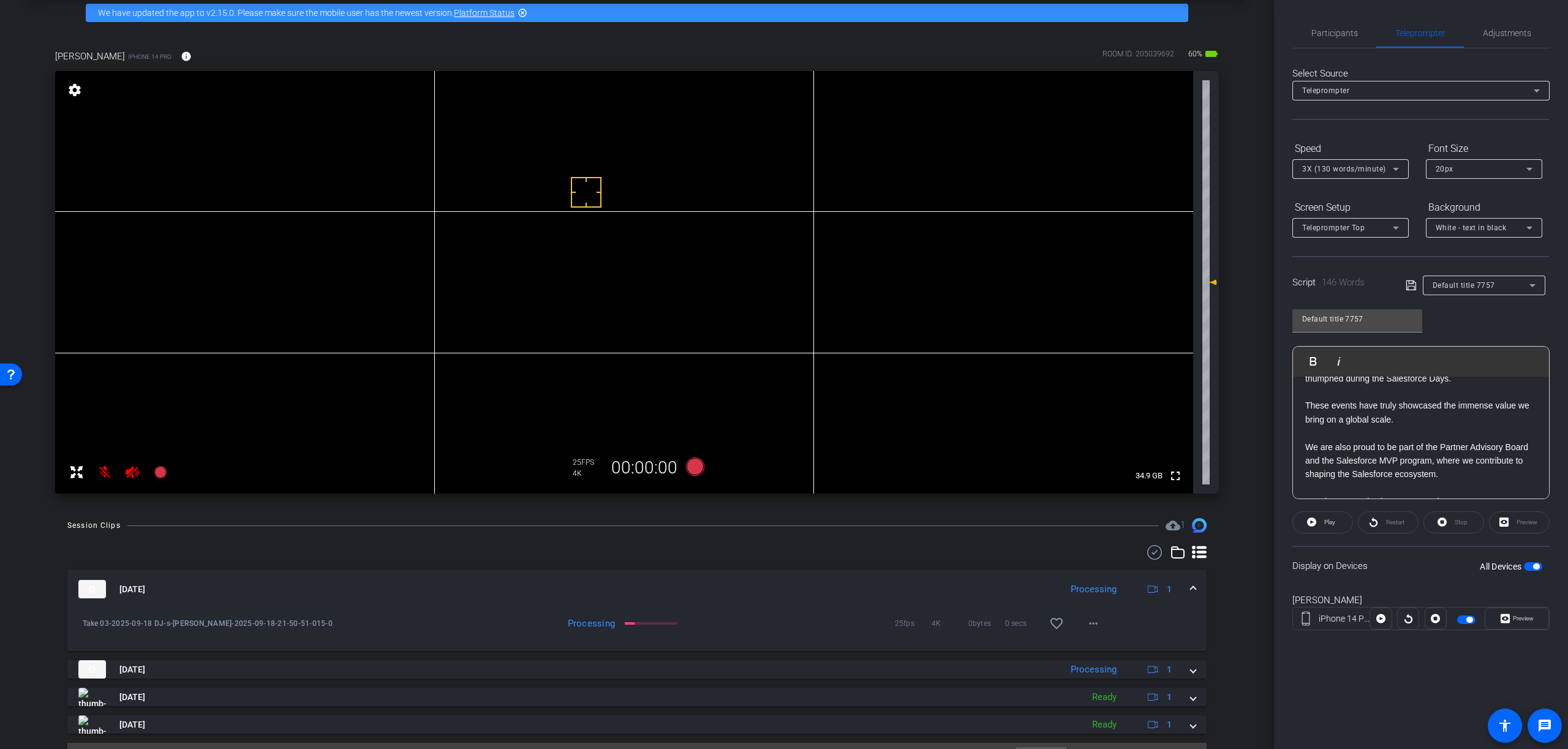
scroll to position [85, 0]
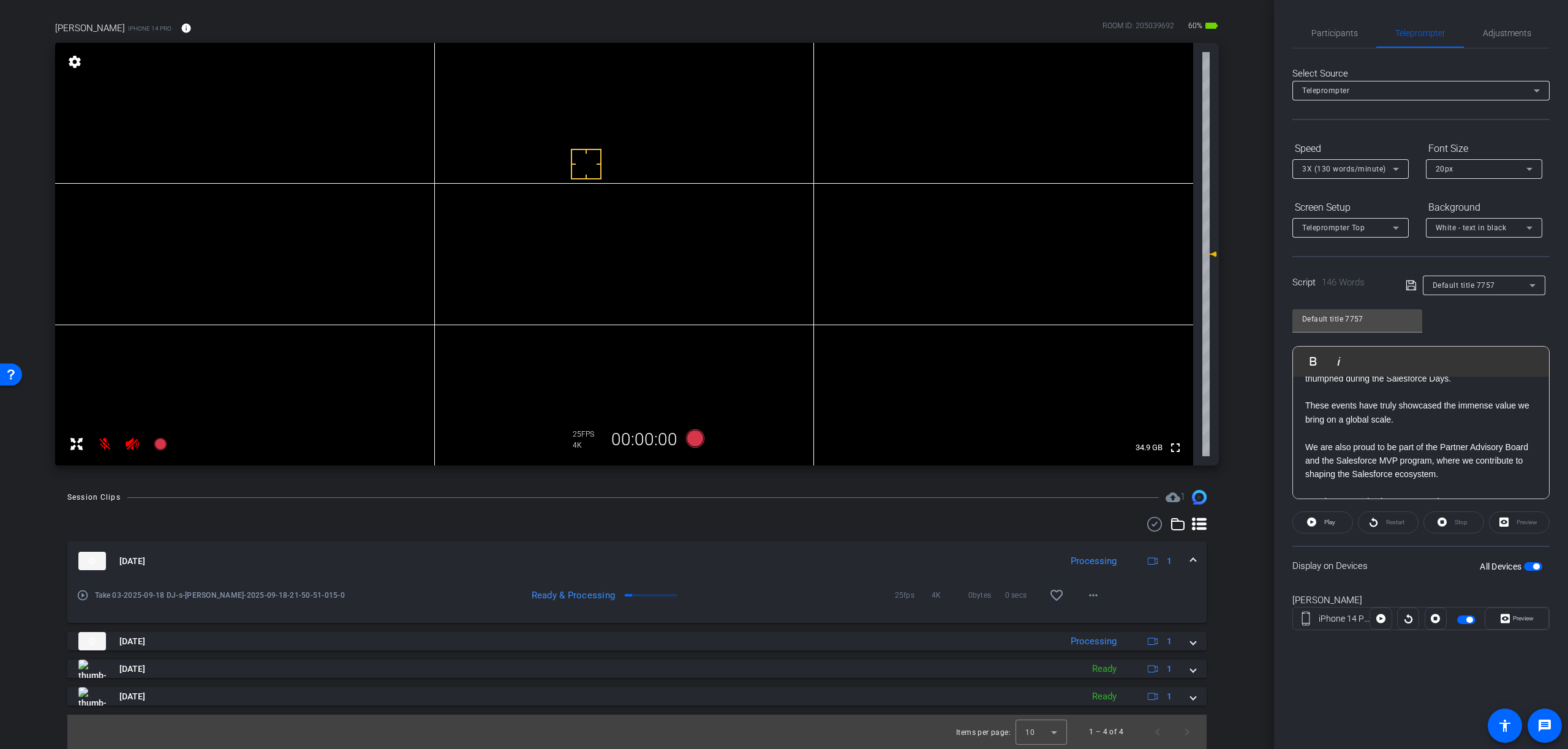
click at [83, 594] on mat-icon "play_circle_outline" at bounding box center [83, 596] width 13 height 13
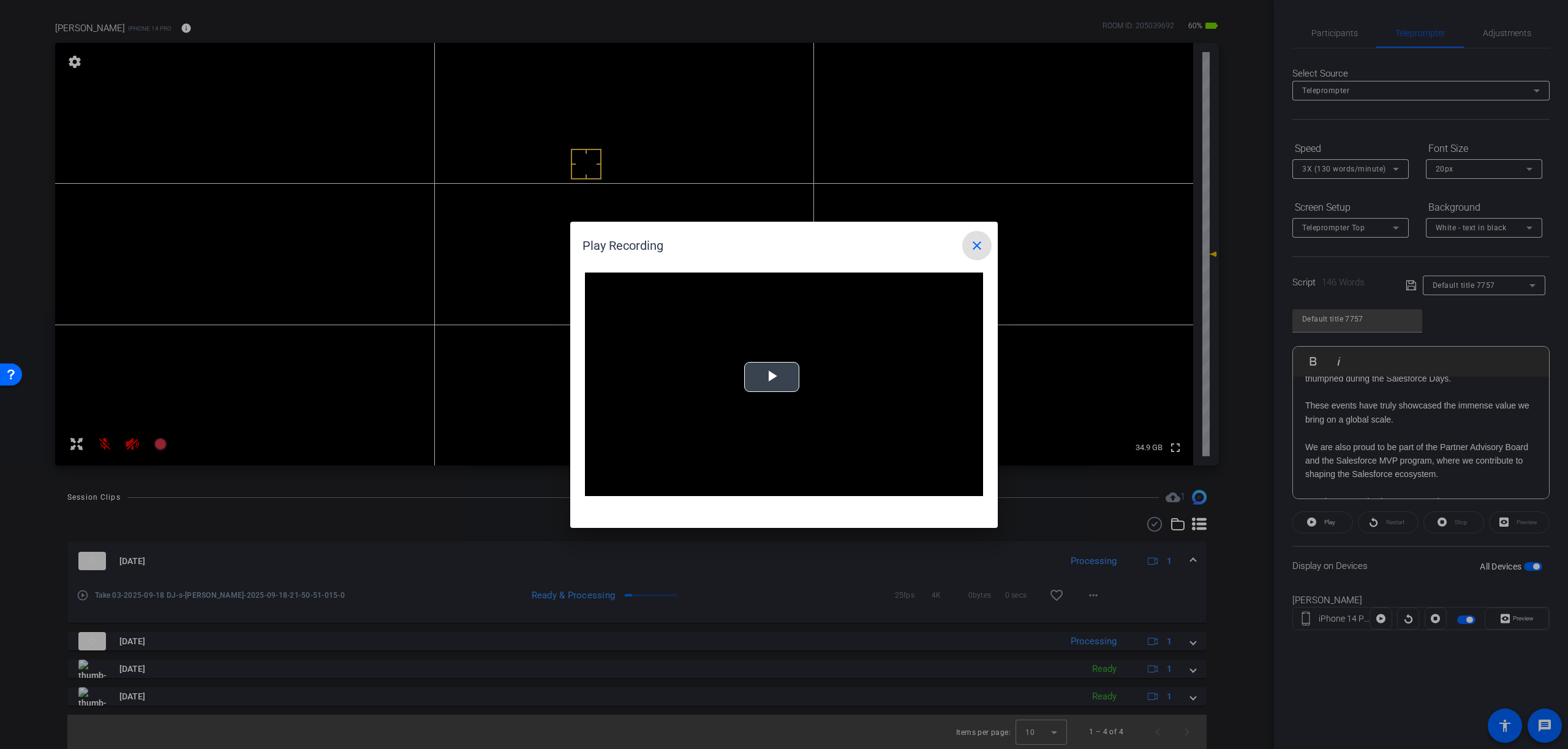
click at [771, 377] on span "Video Player" at bounding box center [771, 377] width 0 height 0
click at [976, 245] on mat-icon "close" at bounding box center [976, 246] width 15 height 15
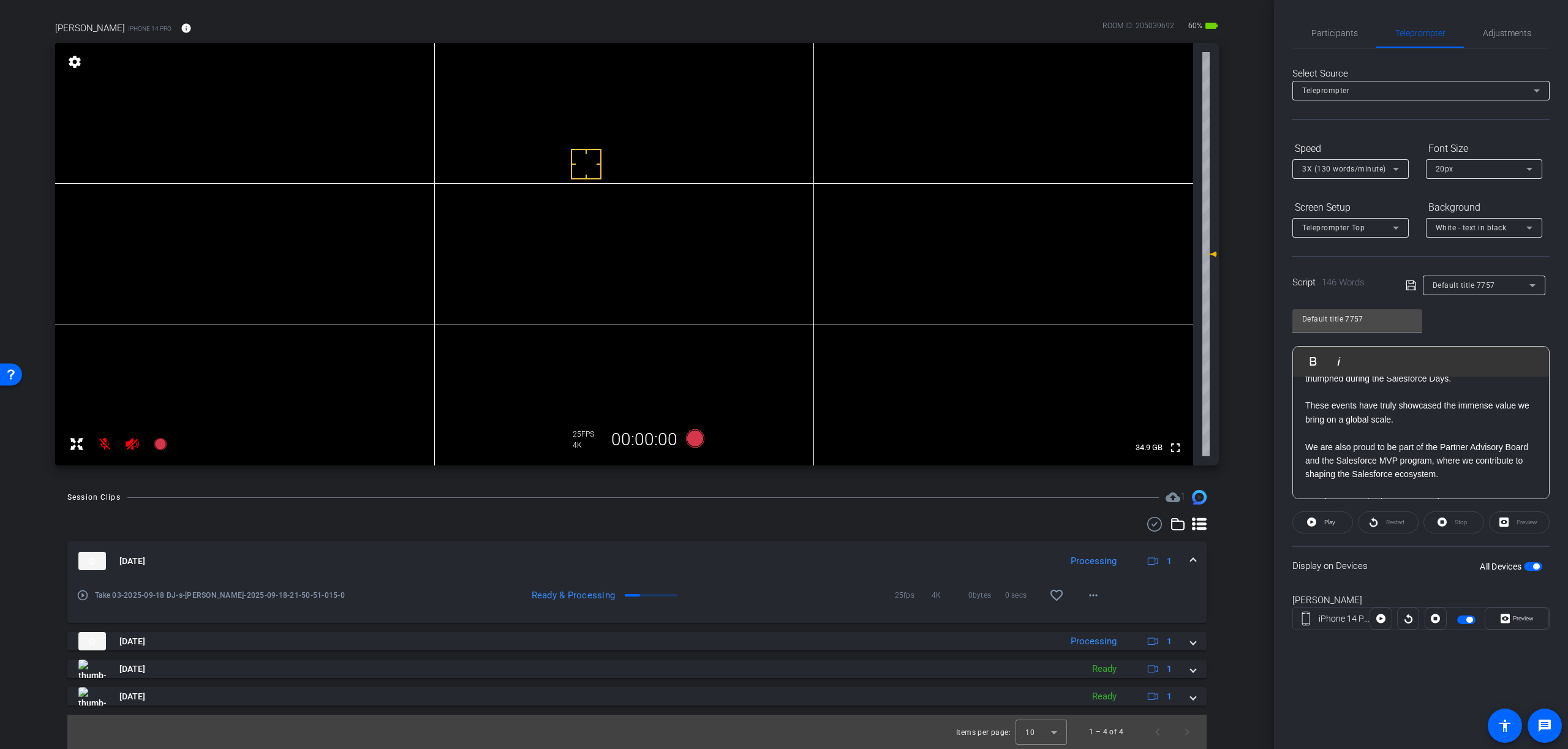
click at [1194, 559] on span at bounding box center [1193, 561] width 5 height 13
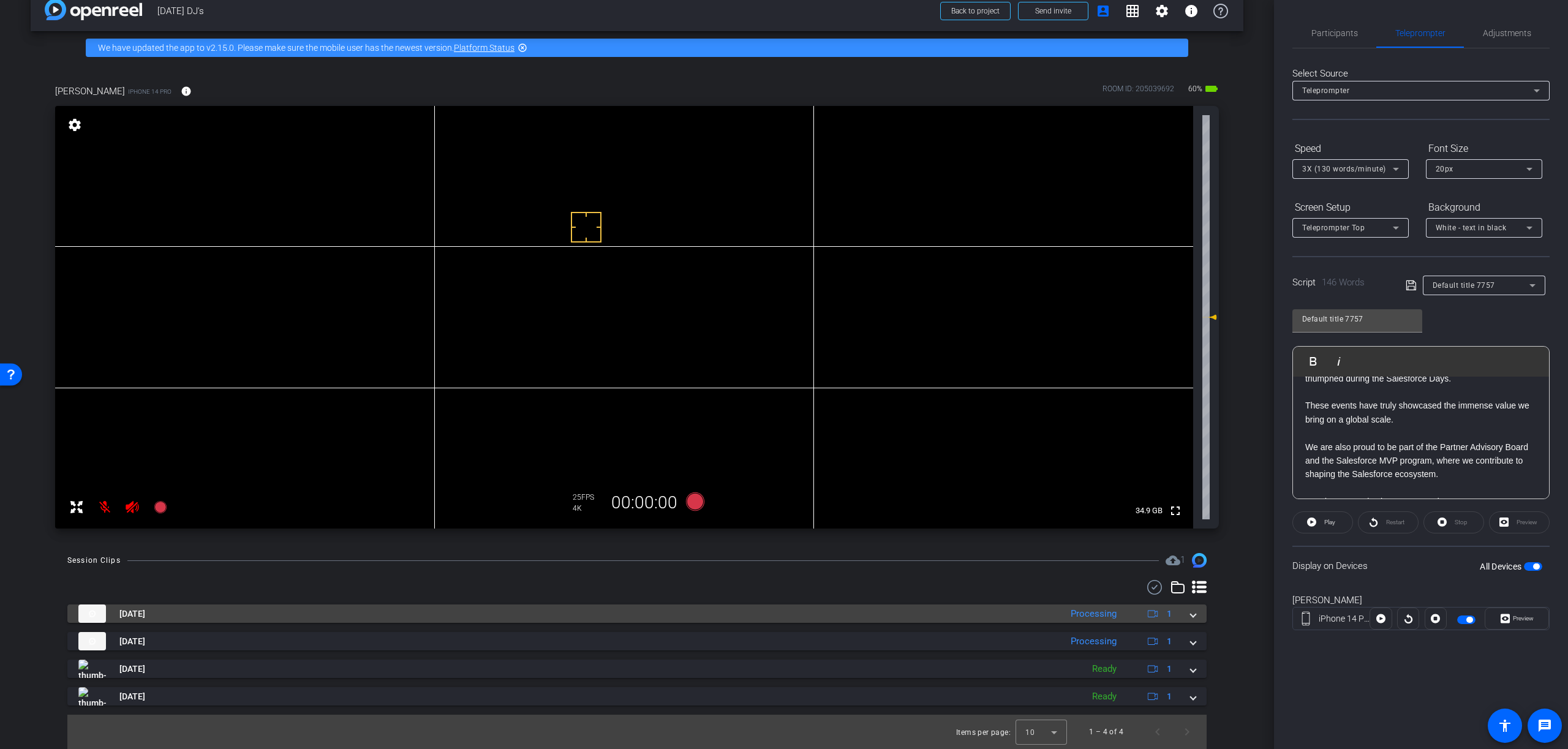
scroll to position [21, 0]
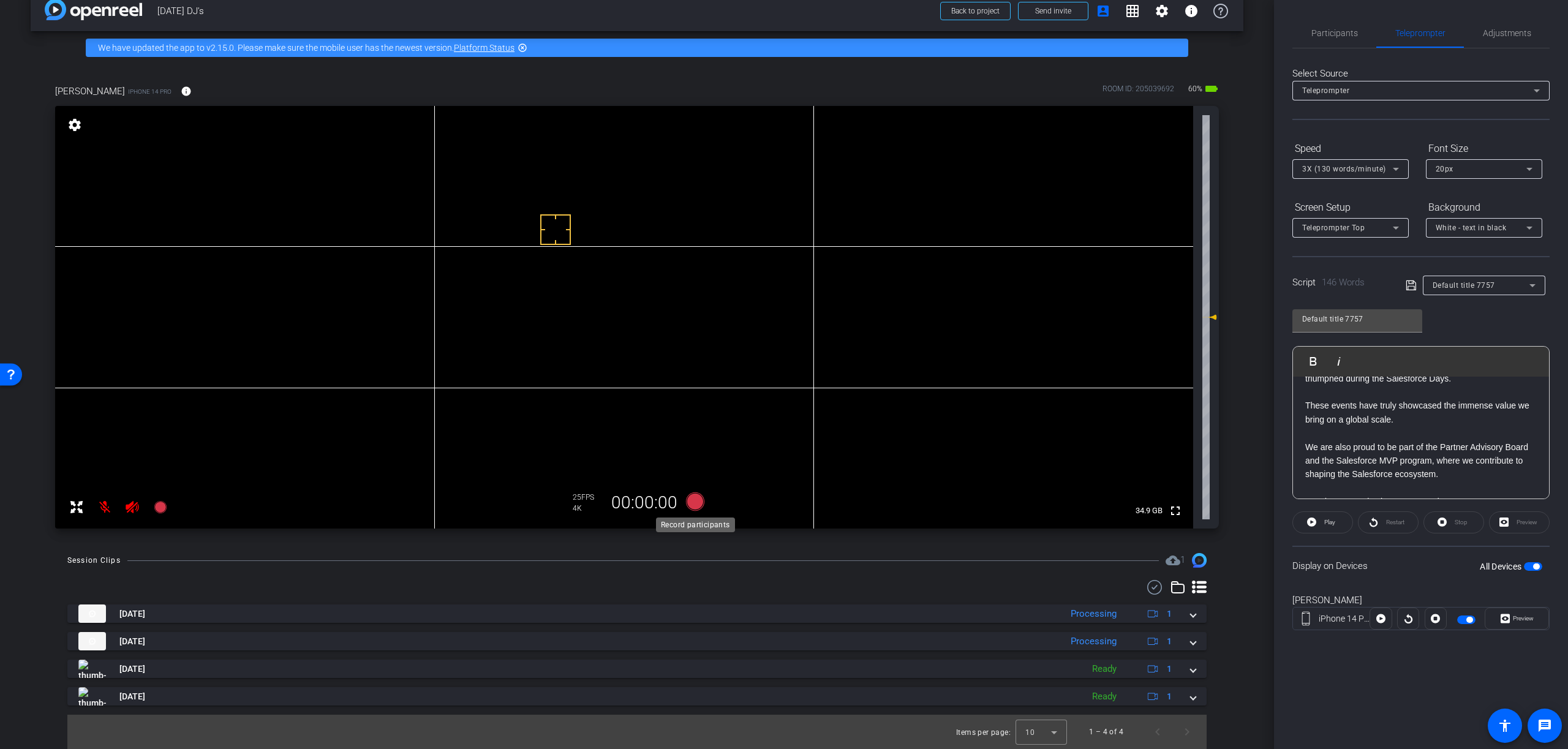
click at [694, 502] on icon at bounding box center [695, 502] width 18 height 18
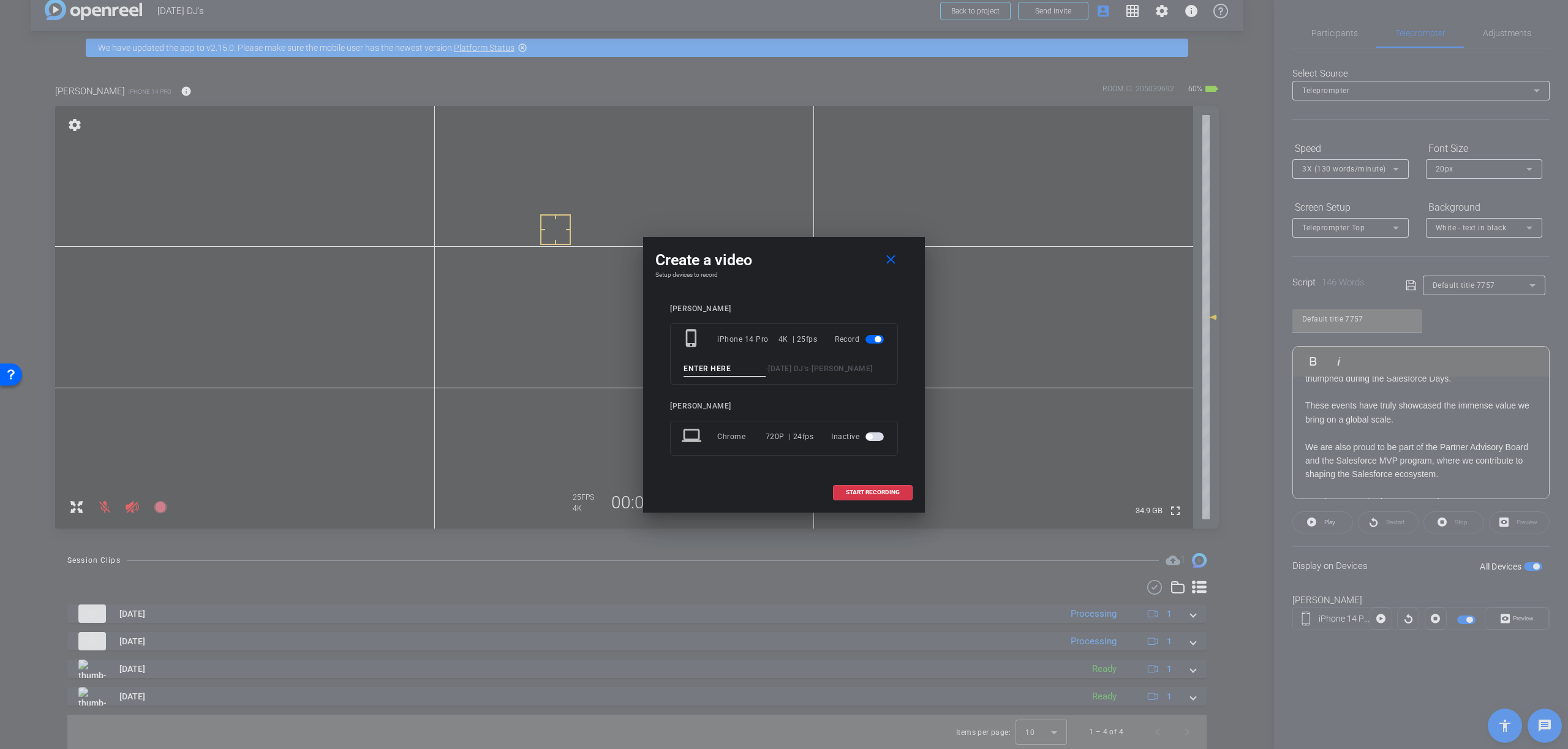
click at [743, 368] on input at bounding box center [724, 369] width 82 height 15
type input "Take 04"
click at [864, 490] on span "START RECORDING" at bounding box center [873, 492] width 54 height 6
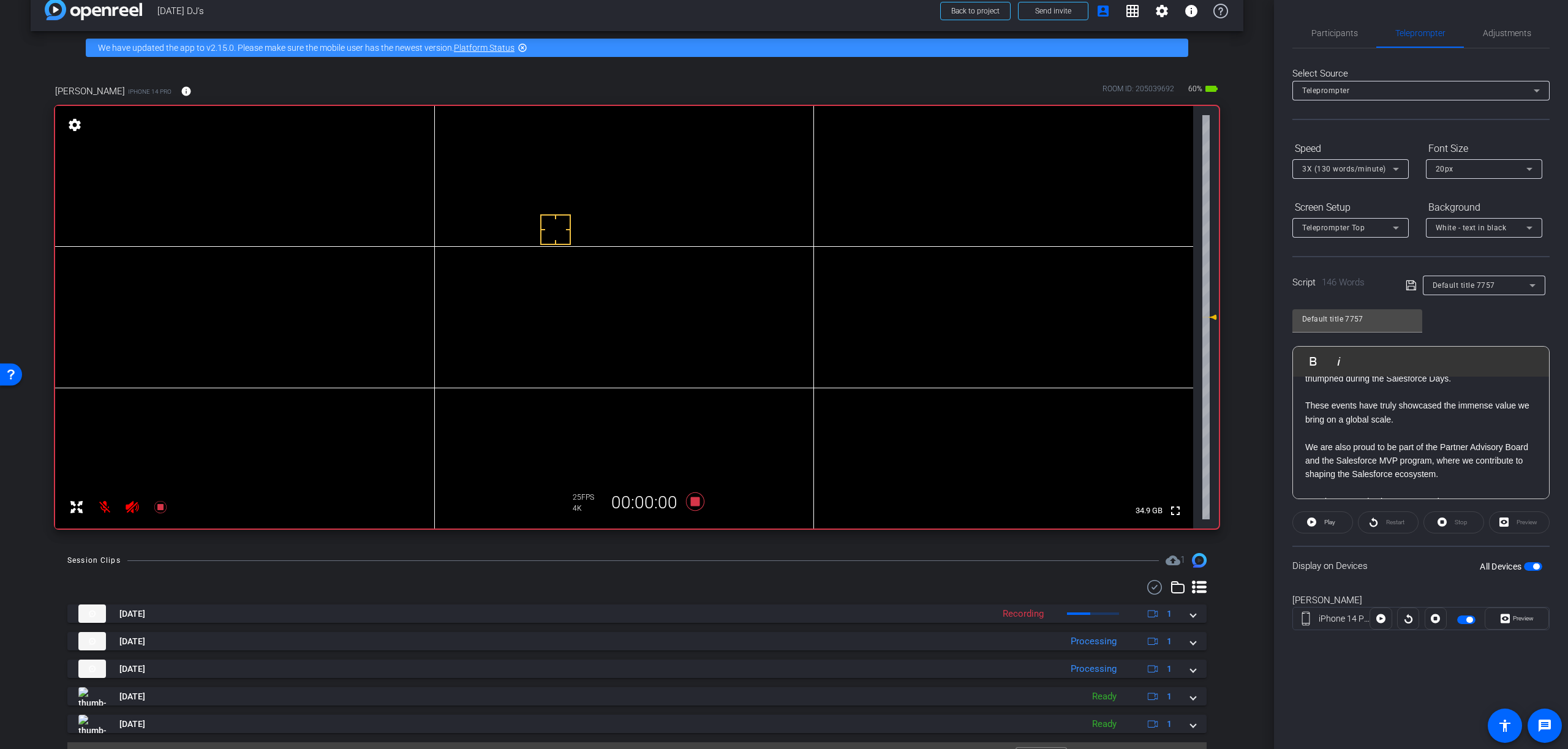
click at [1288, 505] on div "Participants Teleprompter Adjustments Prem Chawla Director Everyone 0 Mark all …" at bounding box center [1420, 374] width 294 height 749
click at [1317, 522] on span at bounding box center [1322, 522] width 60 height 30
click at [1522, 619] on span "Preview" at bounding box center [1523, 618] width 21 height 7
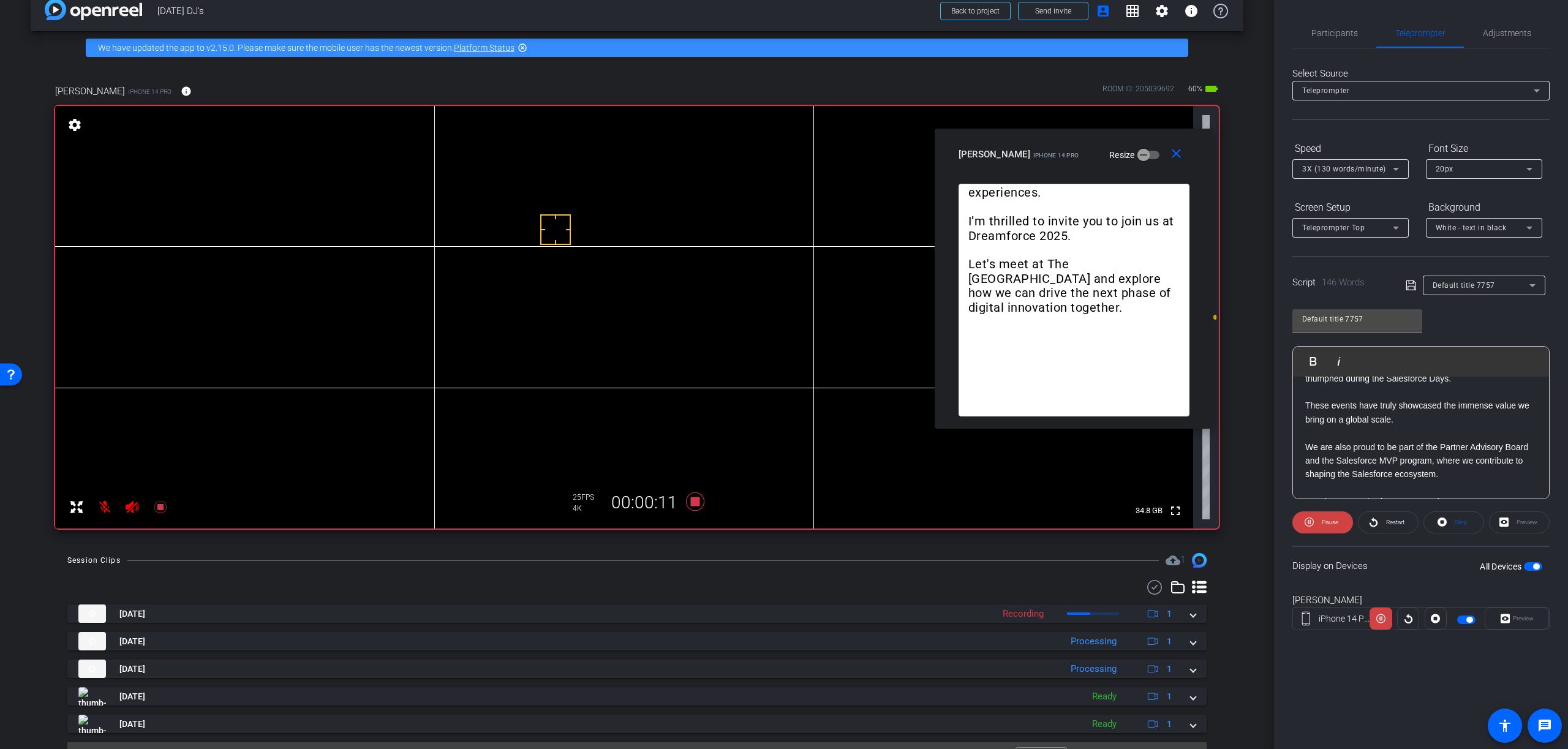
drag, startPoint x: 767, startPoint y: 237, endPoint x: 1057, endPoint y: 141, distance: 305.5
click at [1057, 141] on div "close DJ Nikkam iPhone 14 Pro Resize" at bounding box center [1074, 156] width 279 height 55
click at [695, 502] on icon at bounding box center [695, 502] width 18 height 18
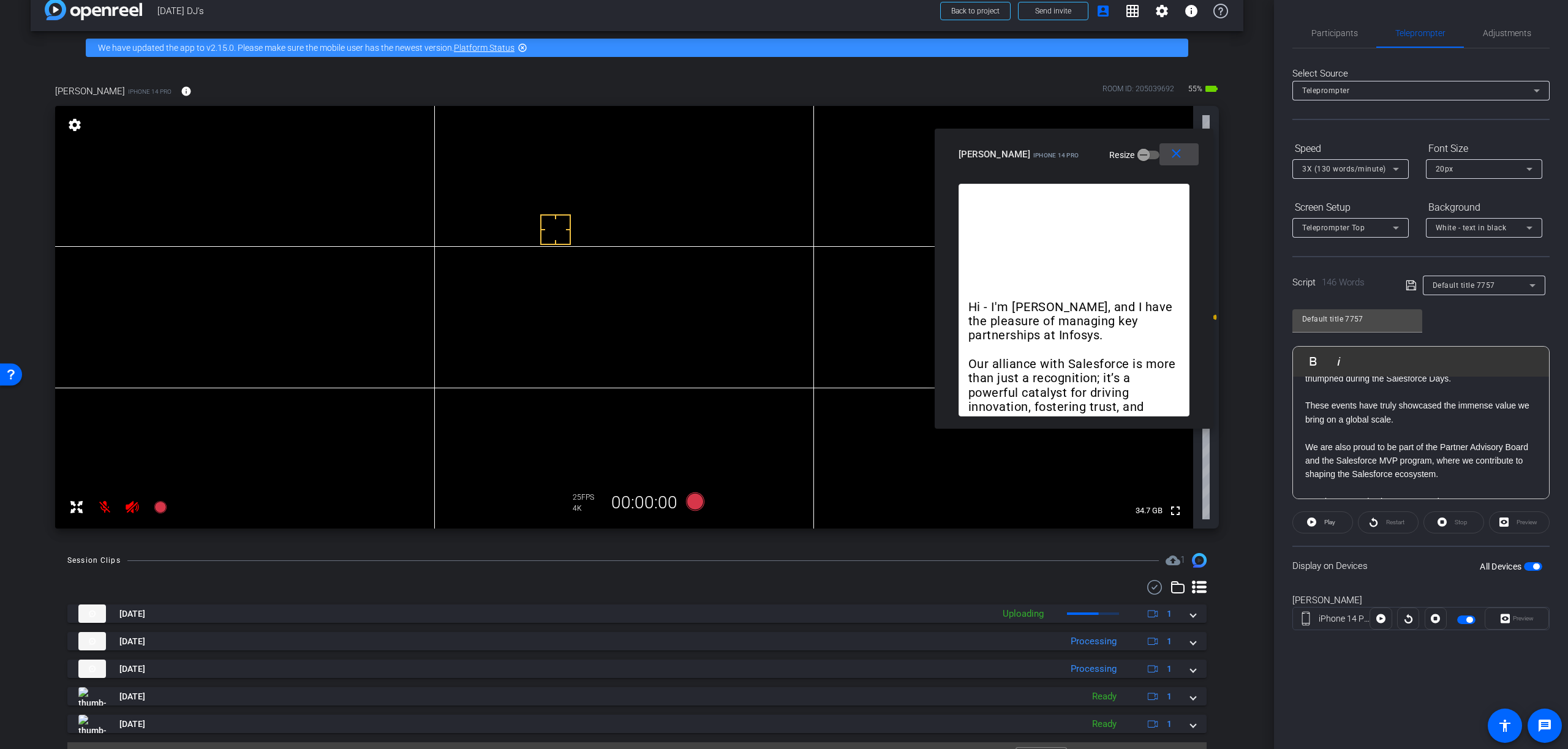
click at [1178, 156] on mat-icon "close" at bounding box center [1176, 153] width 15 height 15
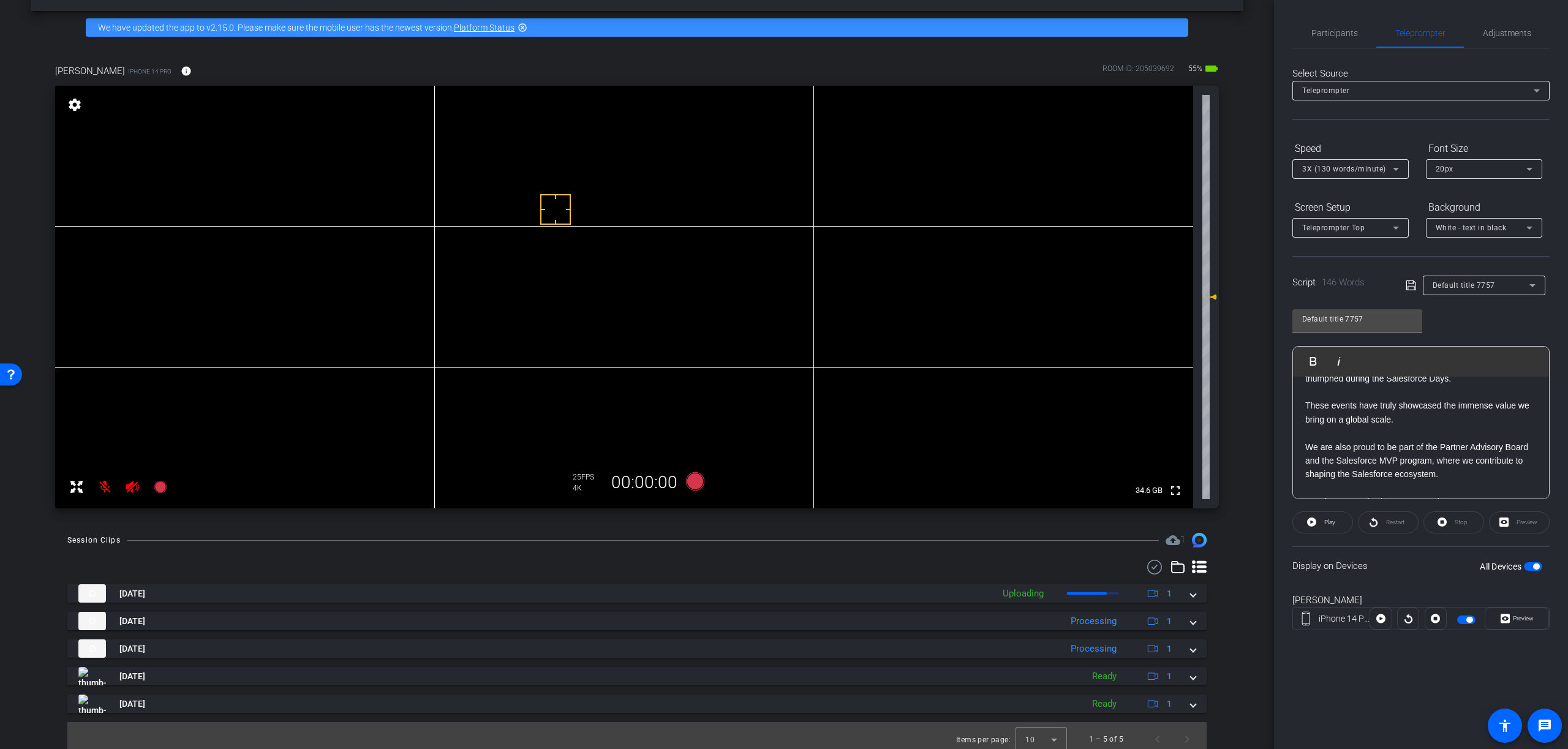
scroll to position [49, 0]
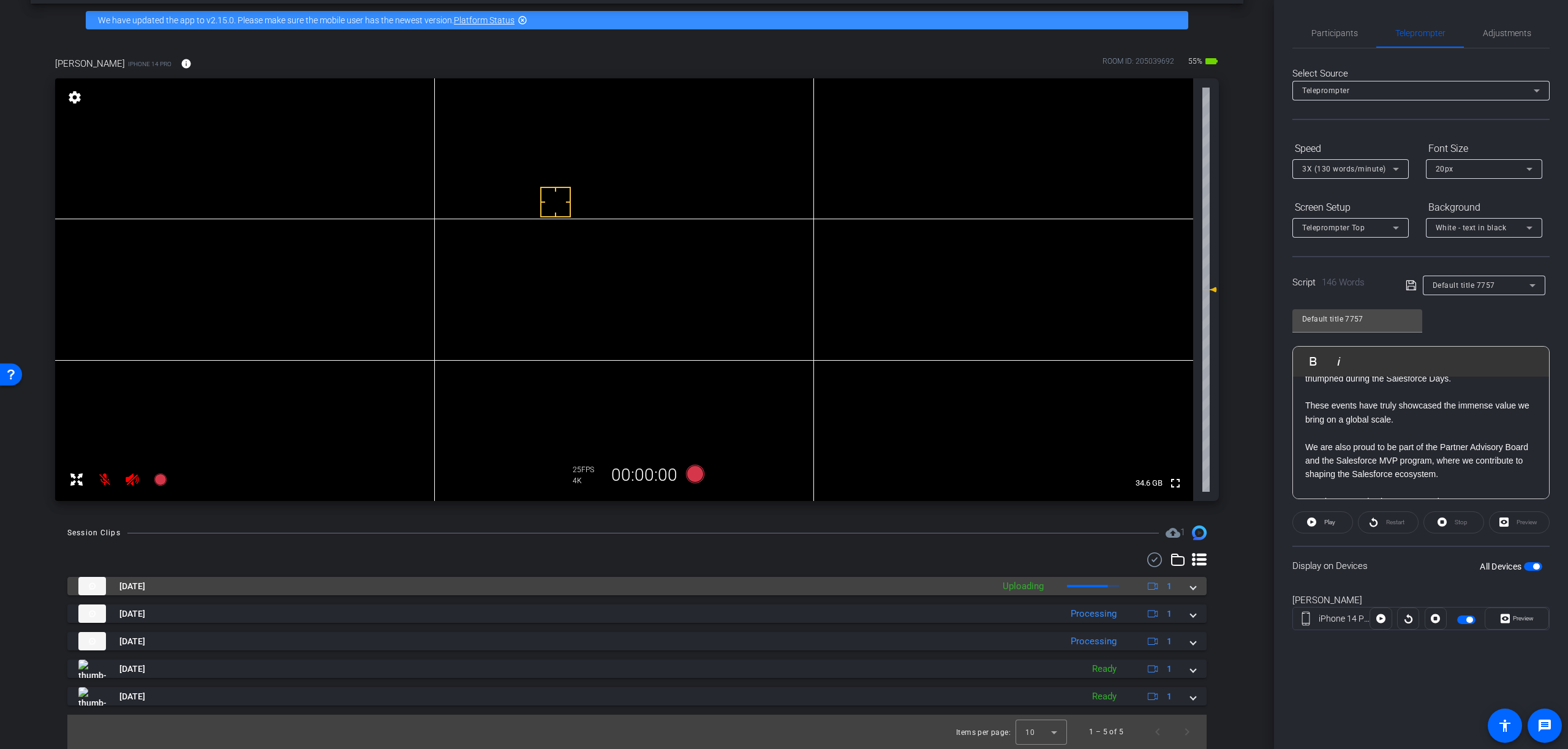
click at [1193, 590] on span at bounding box center [1193, 586] width 5 height 13
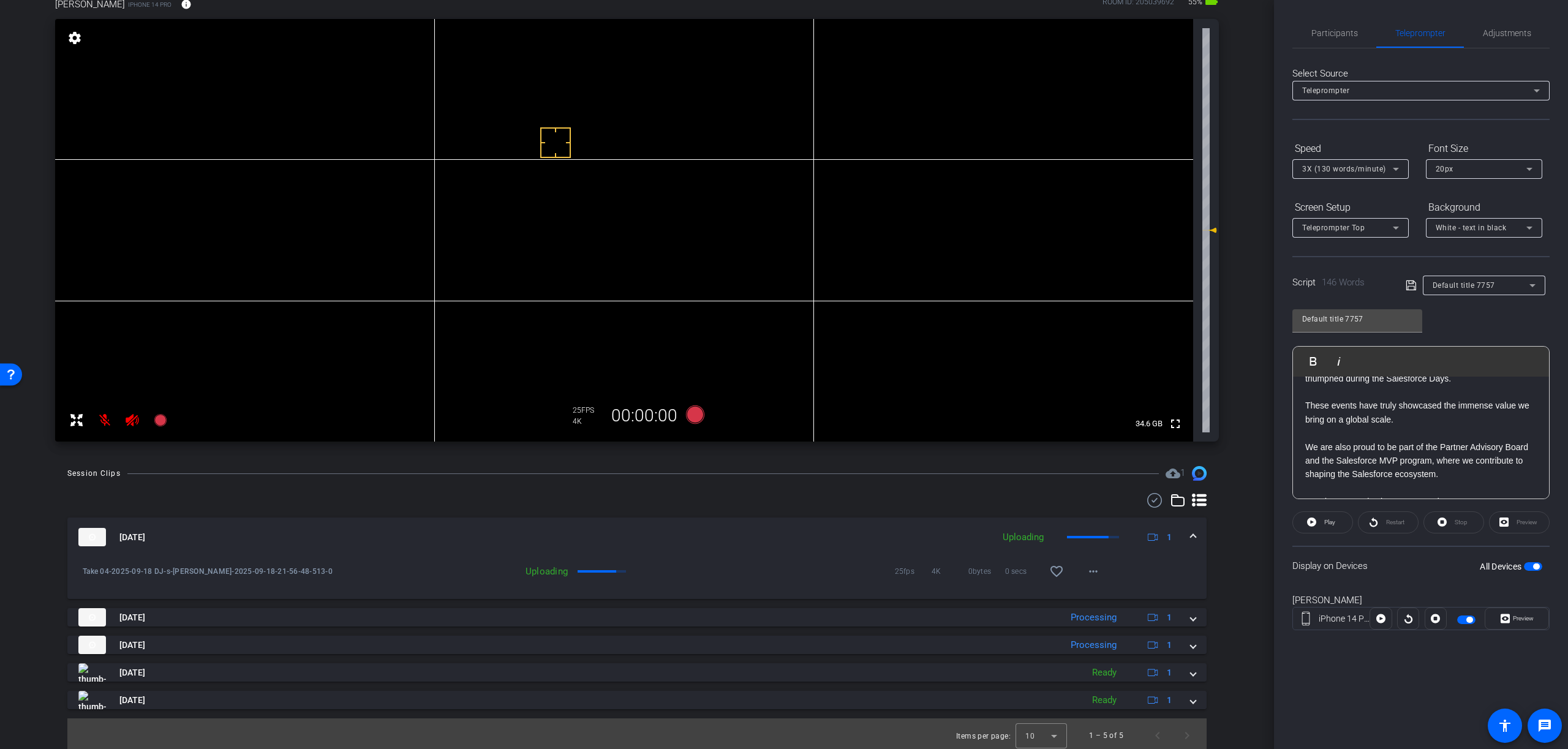
scroll to position [112, 0]
click at [1095, 567] on mat-icon "more_horiz" at bounding box center [1093, 568] width 15 height 15
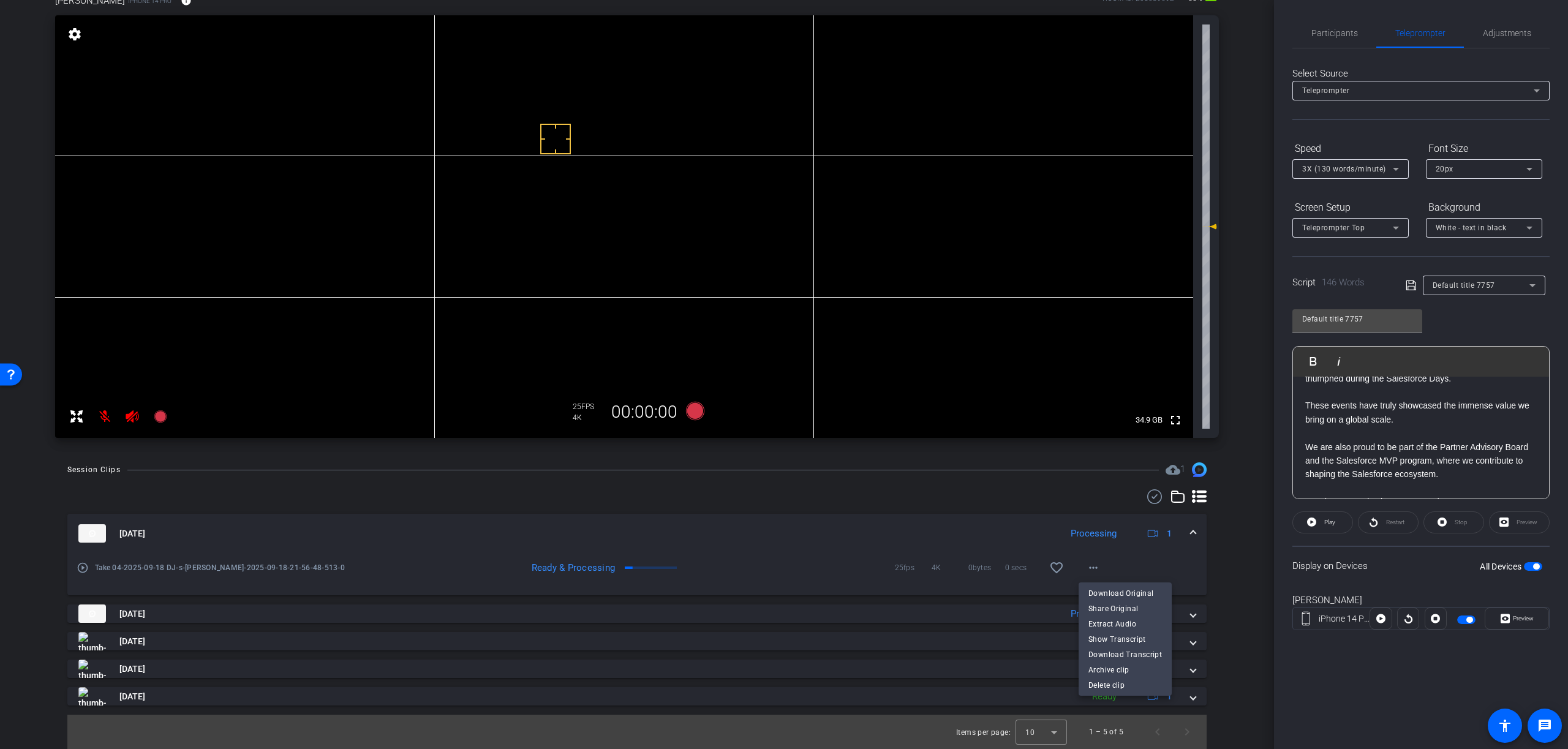
drag, startPoint x: 457, startPoint y: 569, endPoint x: 247, endPoint y: 558, distance: 210.3
click at [455, 569] on div at bounding box center [784, 374] width 1568 height 749
click at [83, 567] on mat-icon "play_circle_outline" at bounding box center [83, 567] width 13 height 13
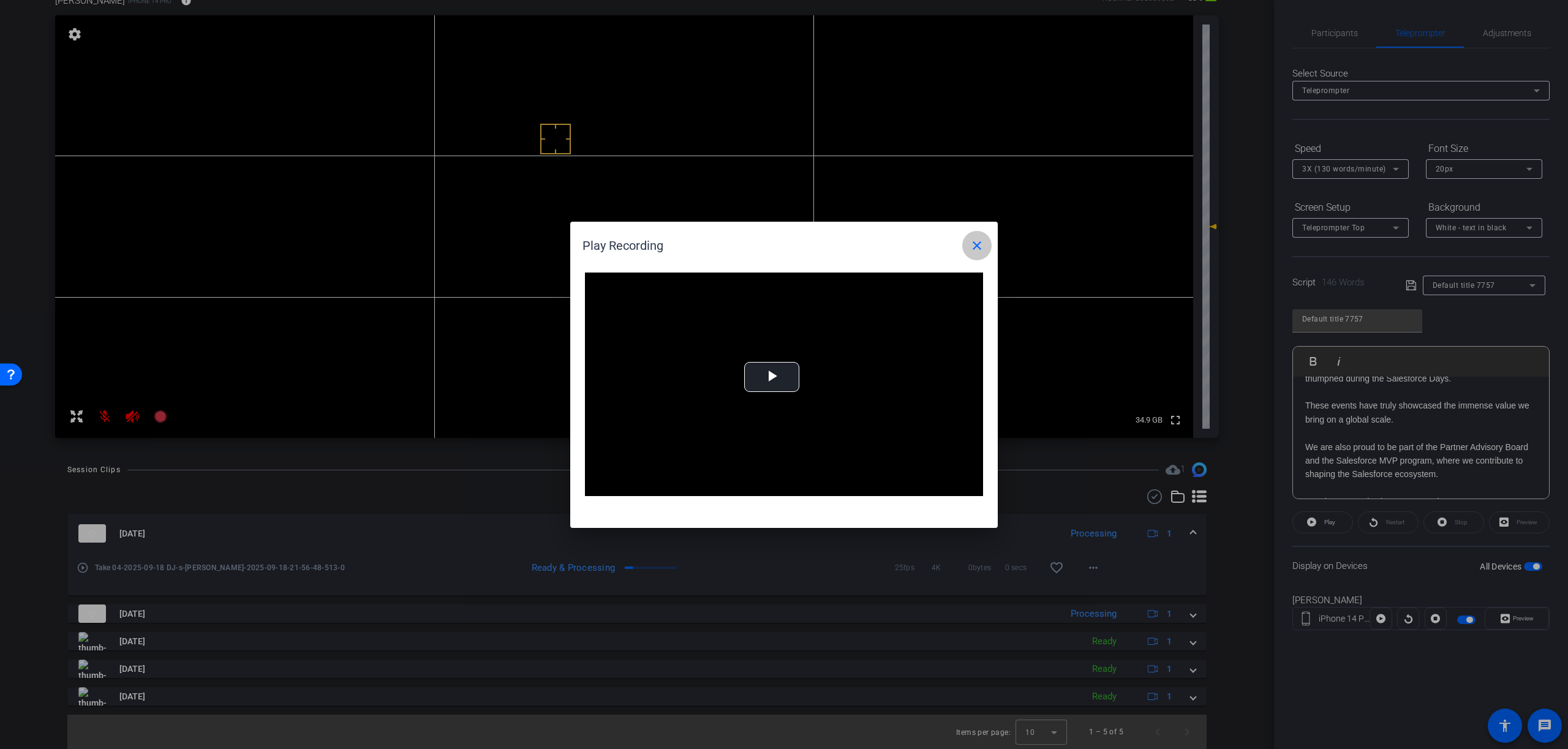
click at [977, 243] on mat-icon "close" at bounding box center [976, 246] width 15 height 15
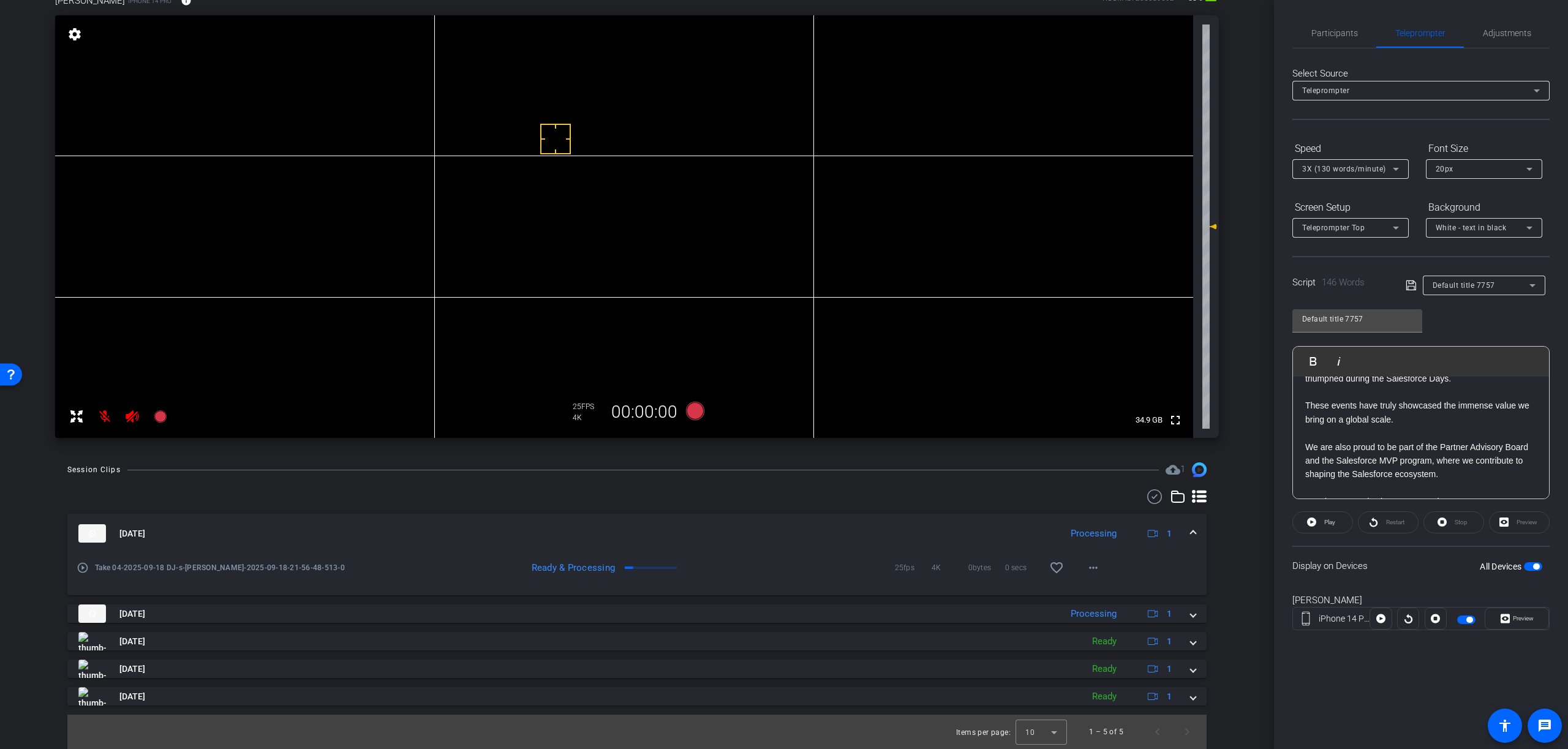
click at [1195, 532] on span at bounding box center [1193, 534] width 5 height 13
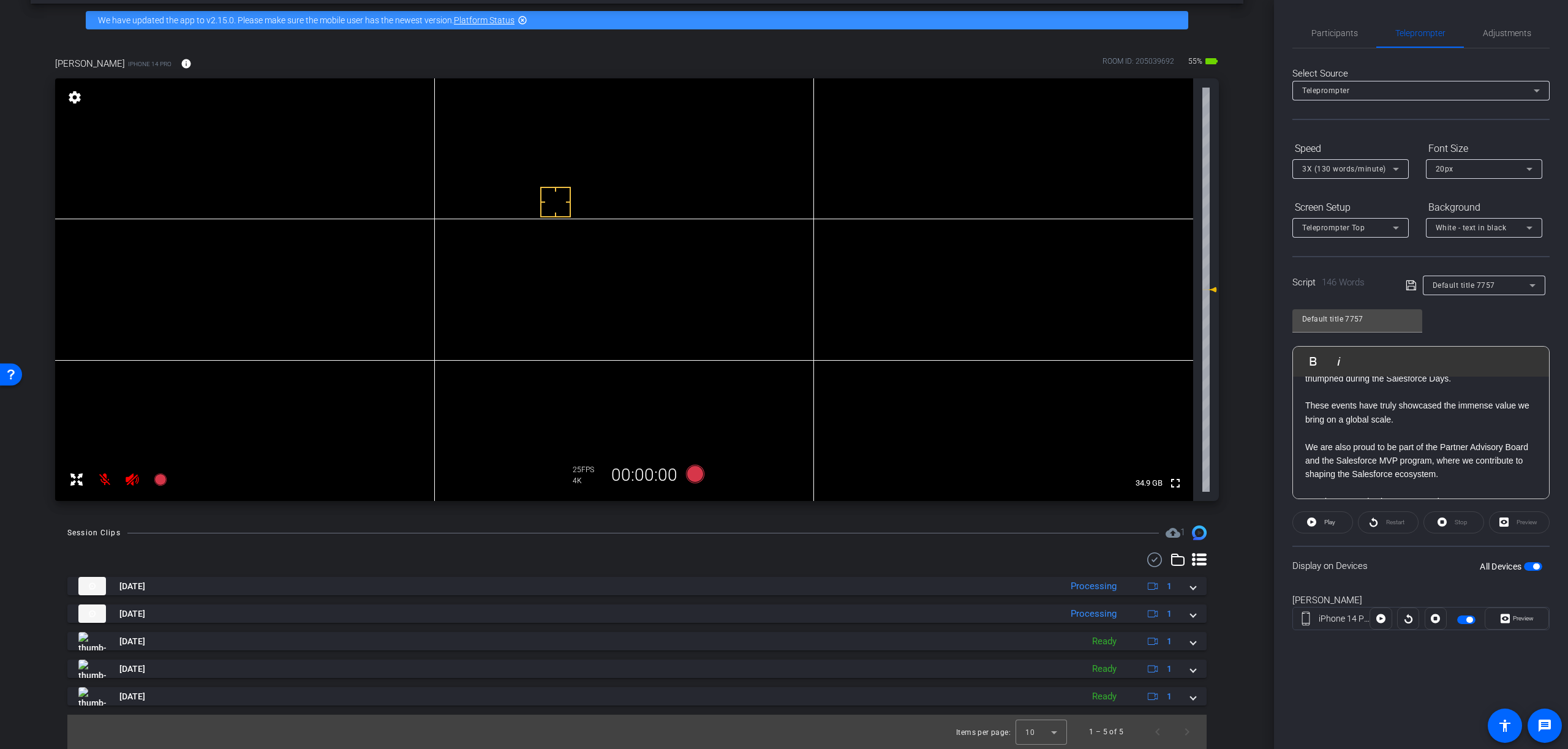
scroll to position [49, 0]
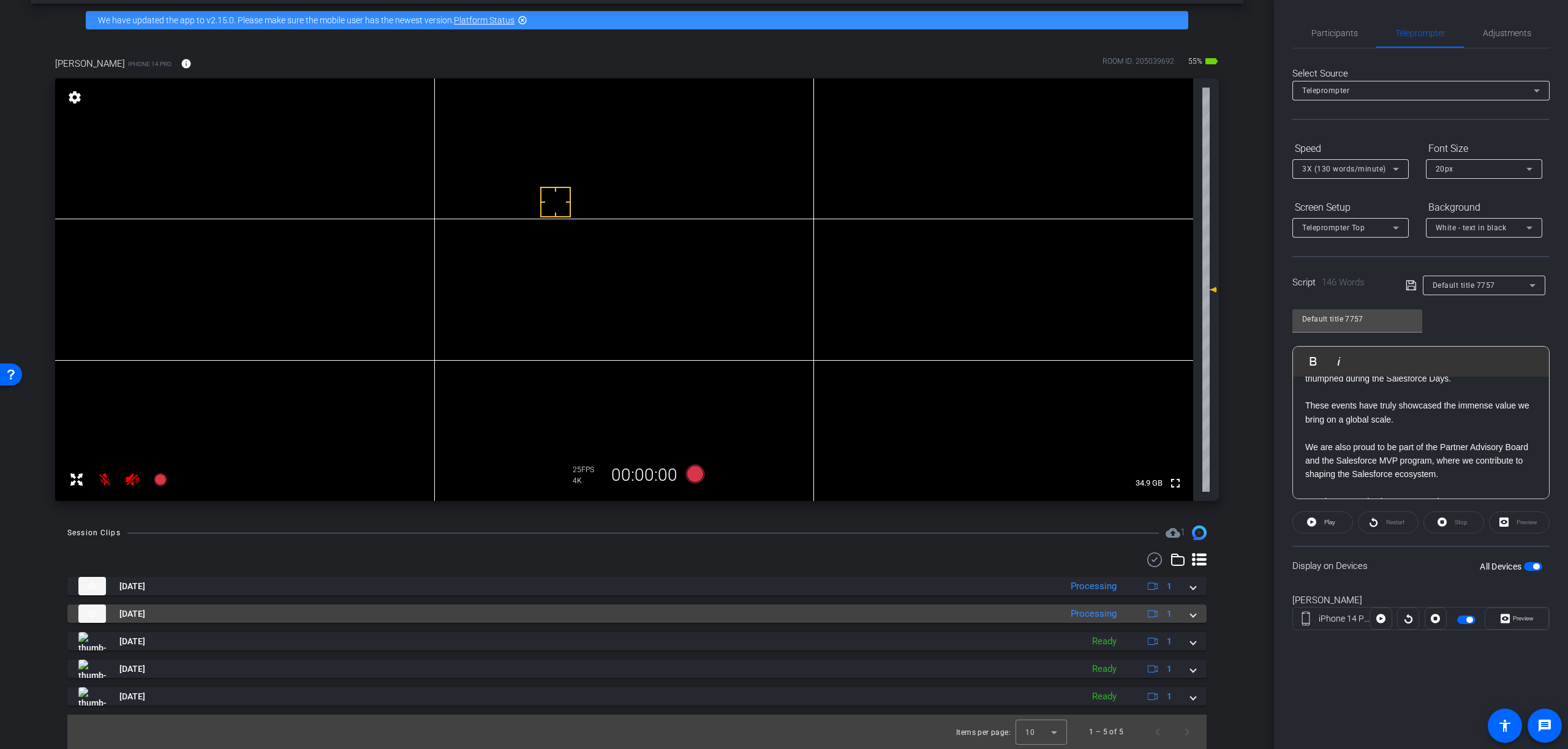
click at [1192, 615] on span at bounding box center [1193, 614] width 5 height 13
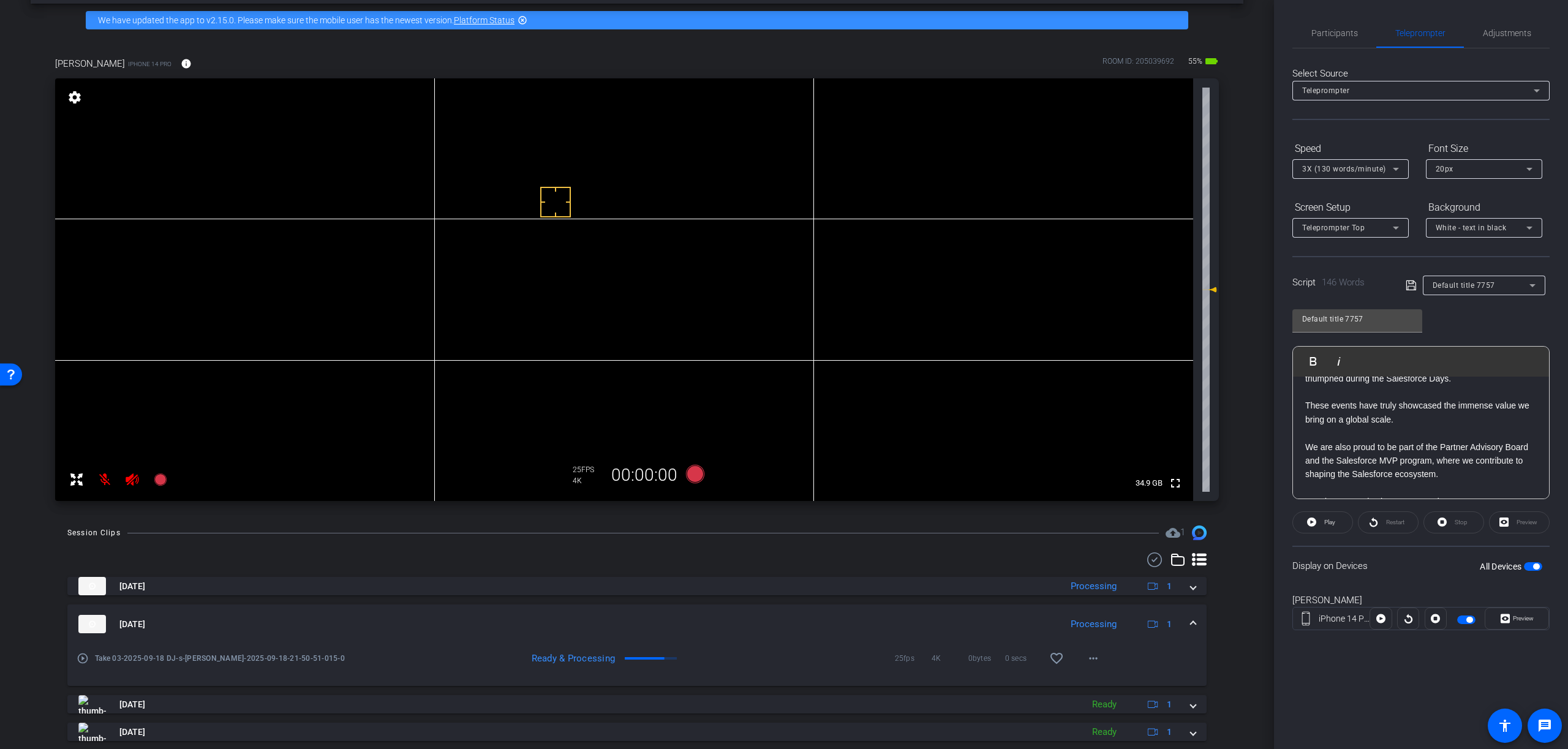
scroll to position [112, 0]
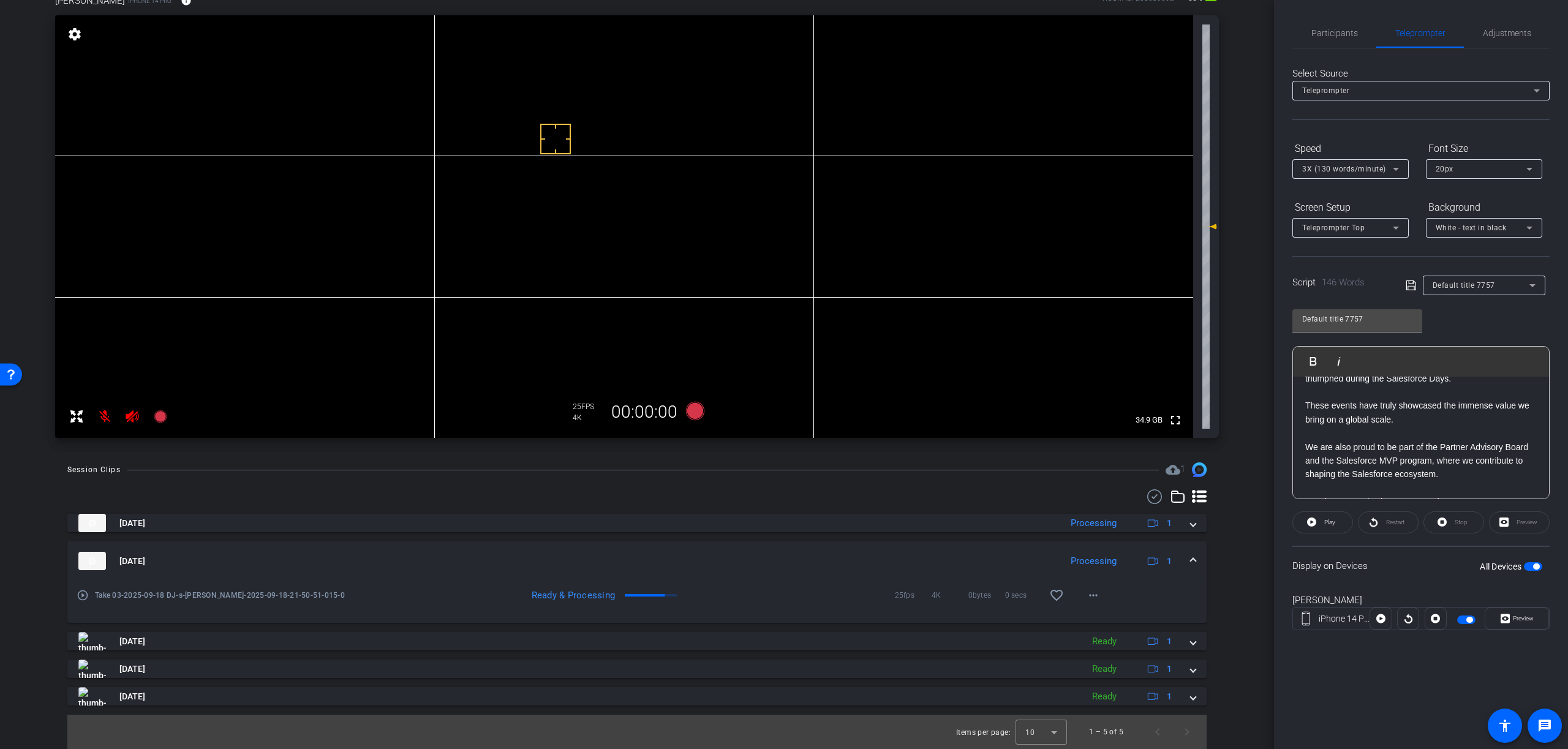
click at [1193, 561] on span at bounding box center [1193, 561] width 5 height 13
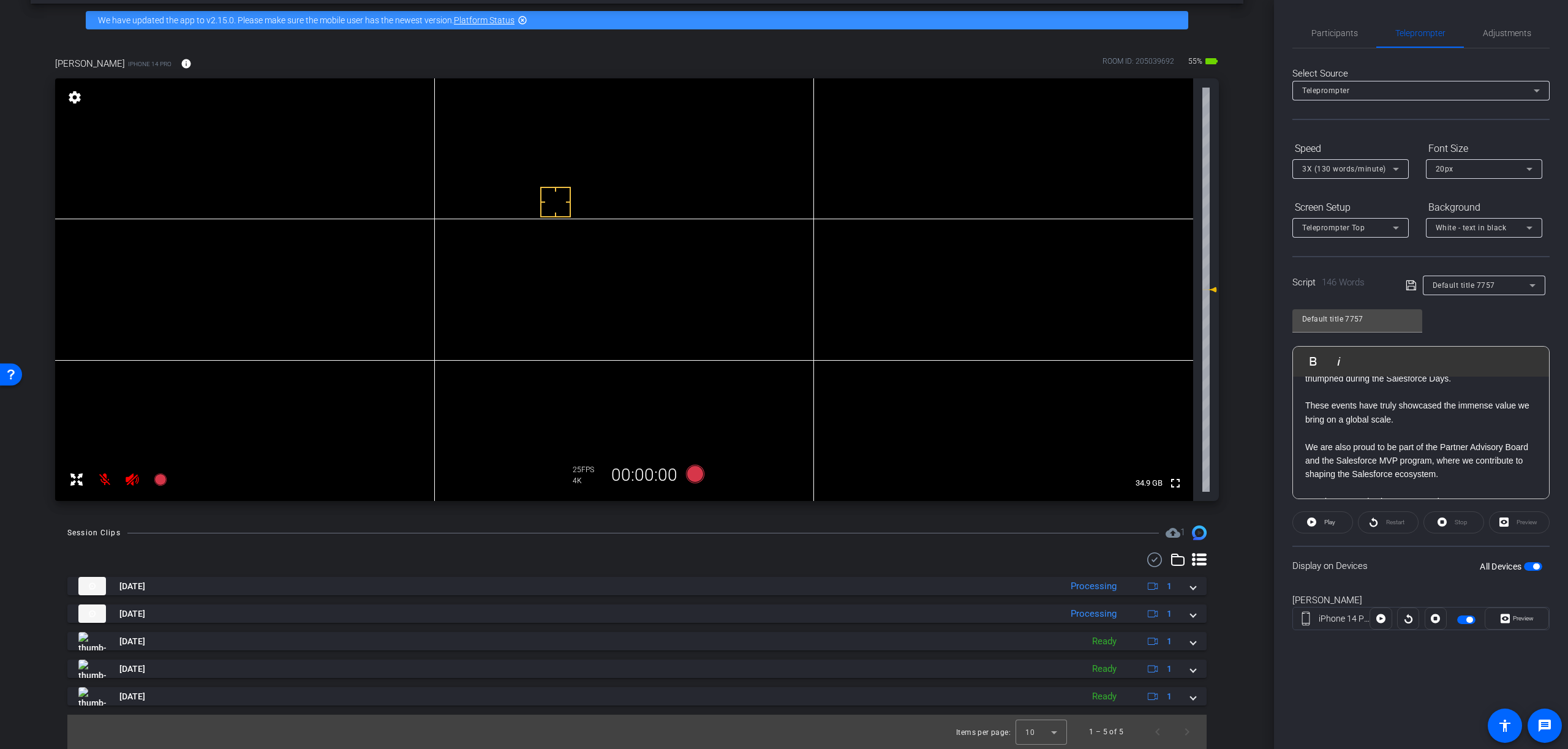
scroll to position [49, 0]
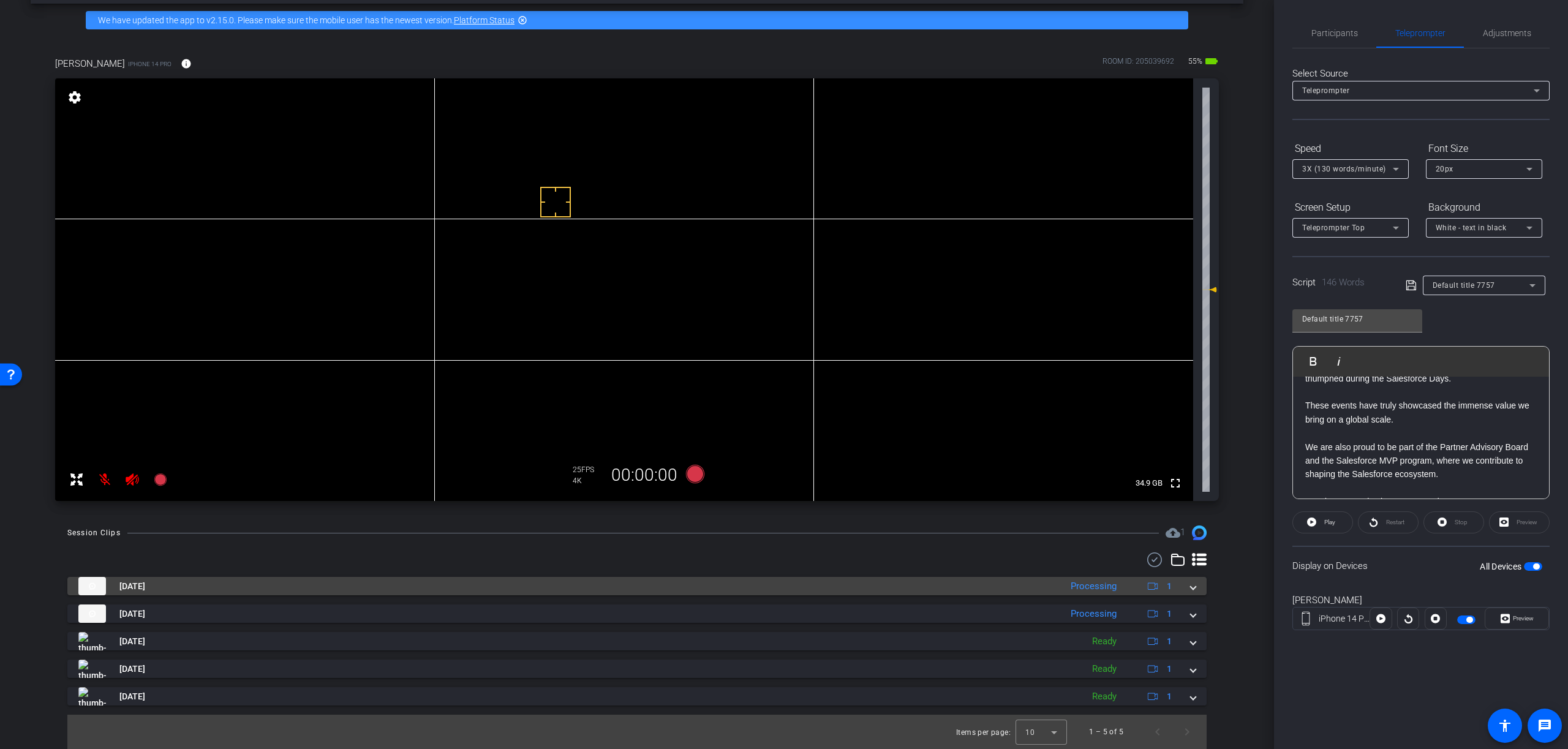
click at [1193, 588] on span at bounding box center [1193, 586] width 5 height 13
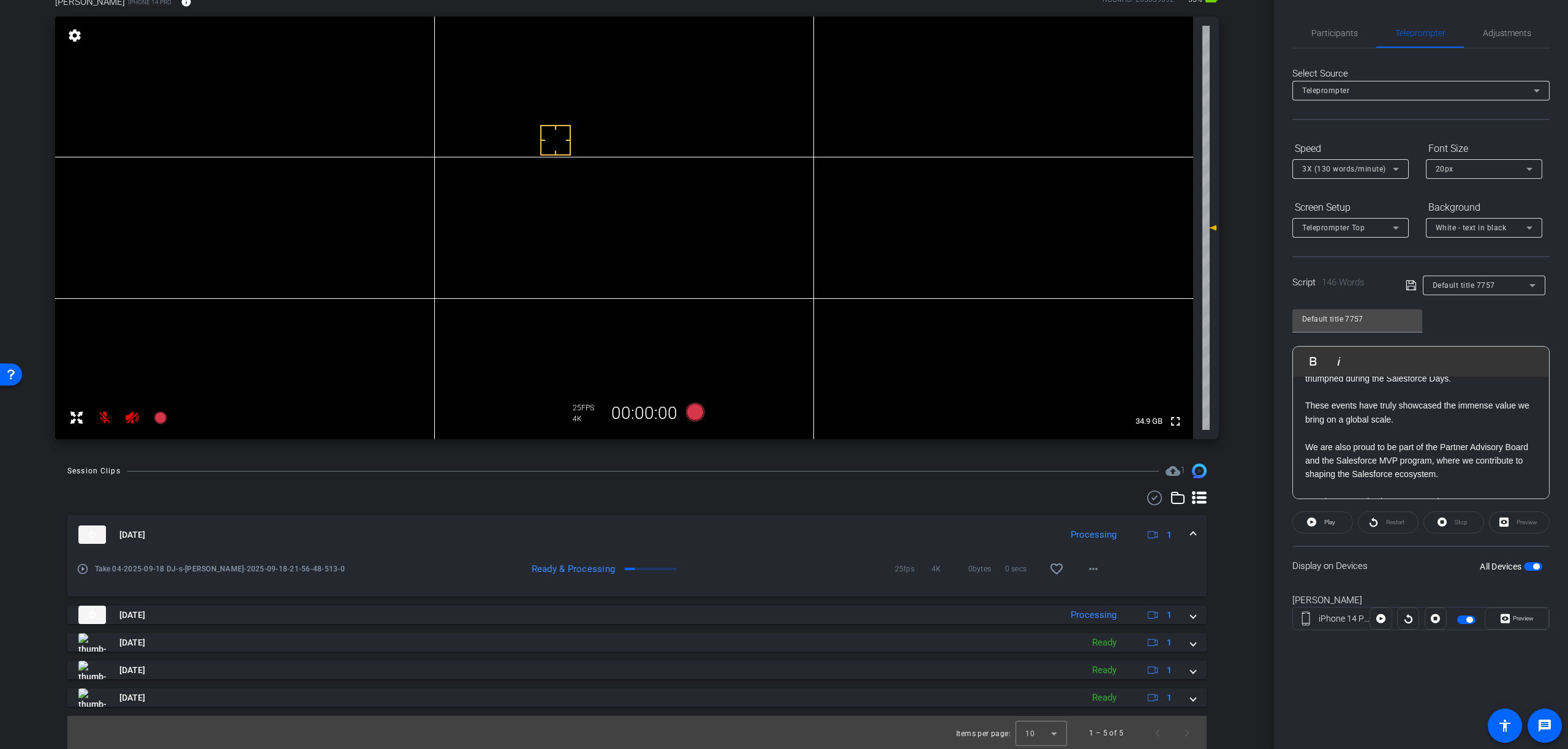
scroll to position [112, 0]
click at [1193, 534] on span at bounding box center [1193, 534] width 5 height 13
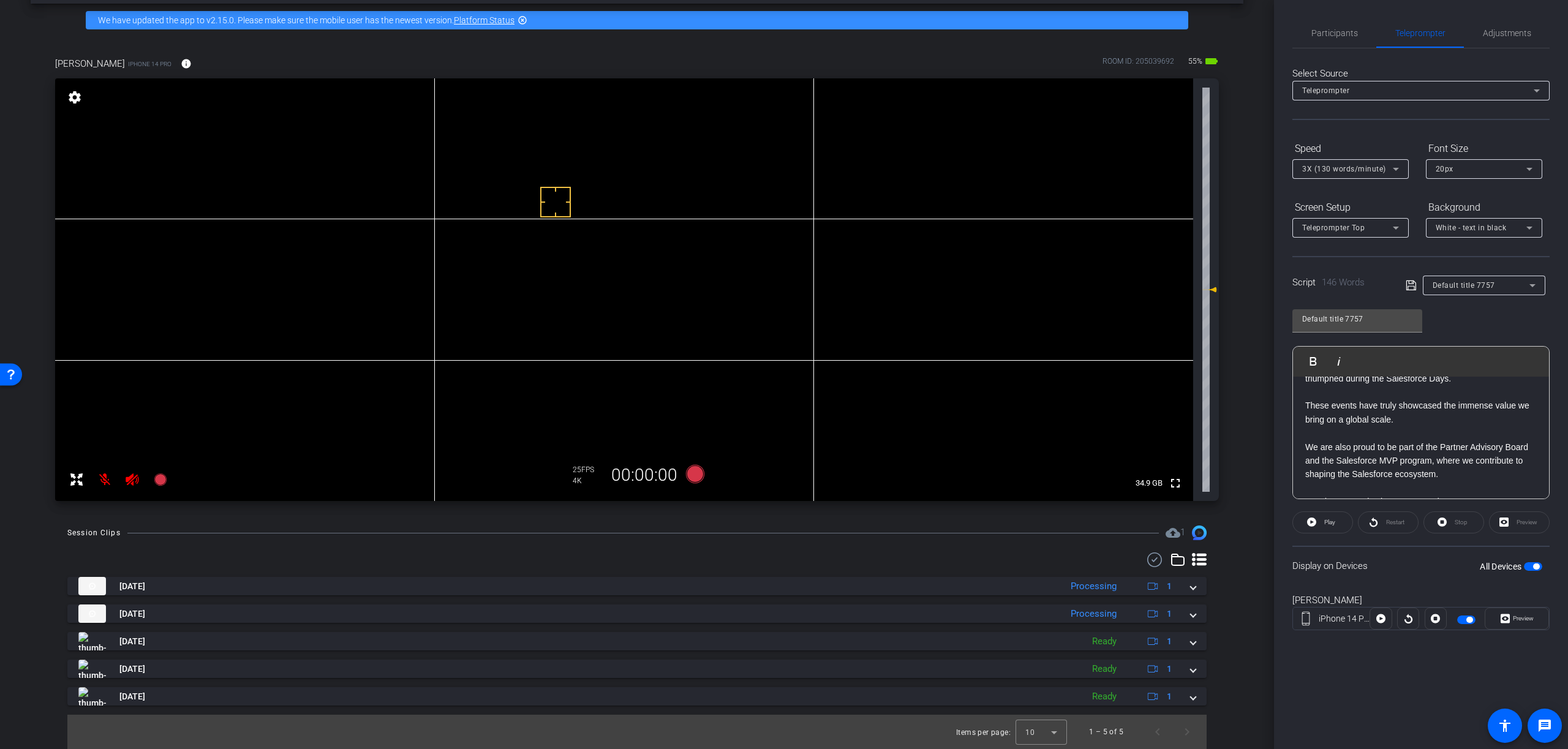
scroll to position [49, 0]
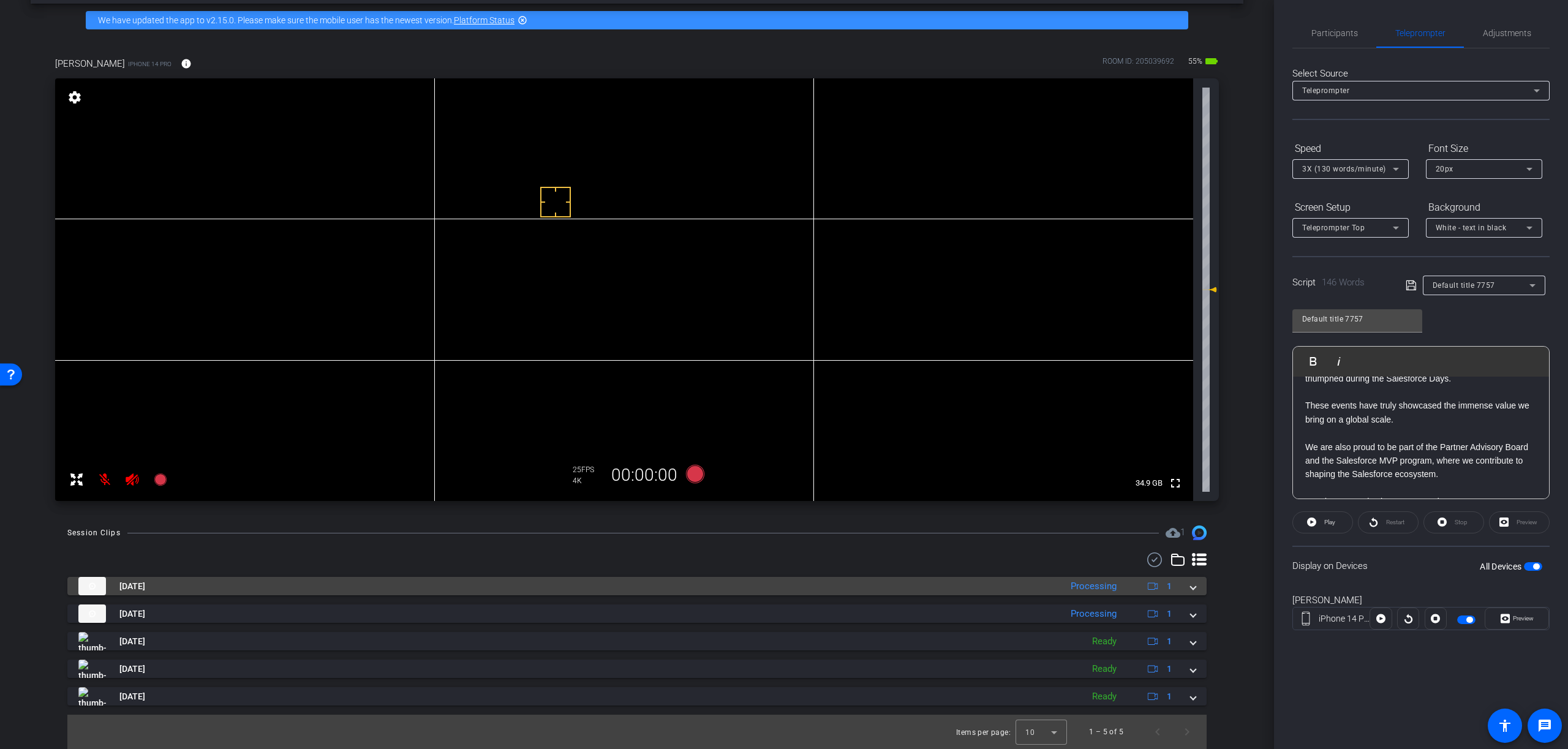
click at [1193, 591] on span at bounding box center [1193, 586] width 5 height 13
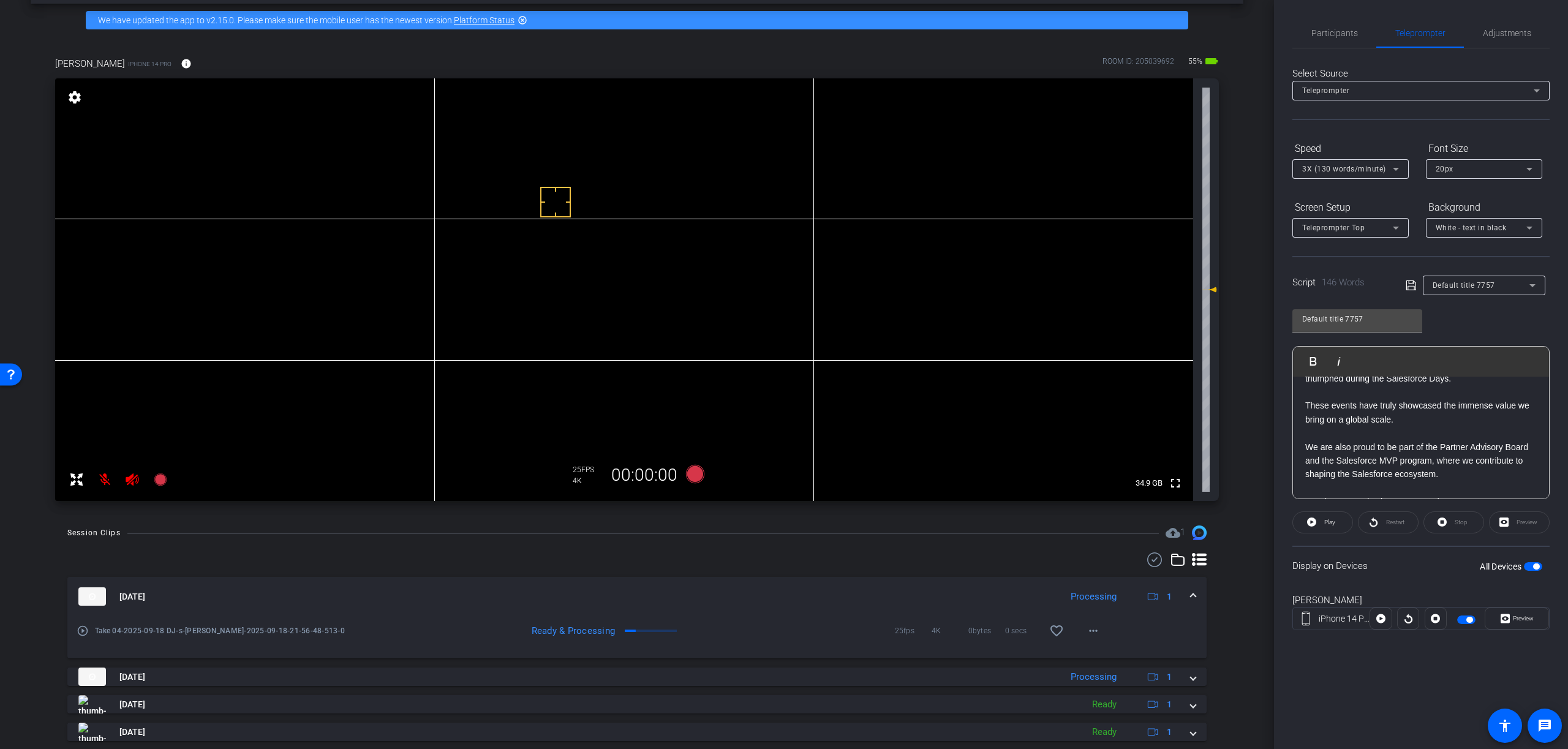
scroll to position [112, 0]
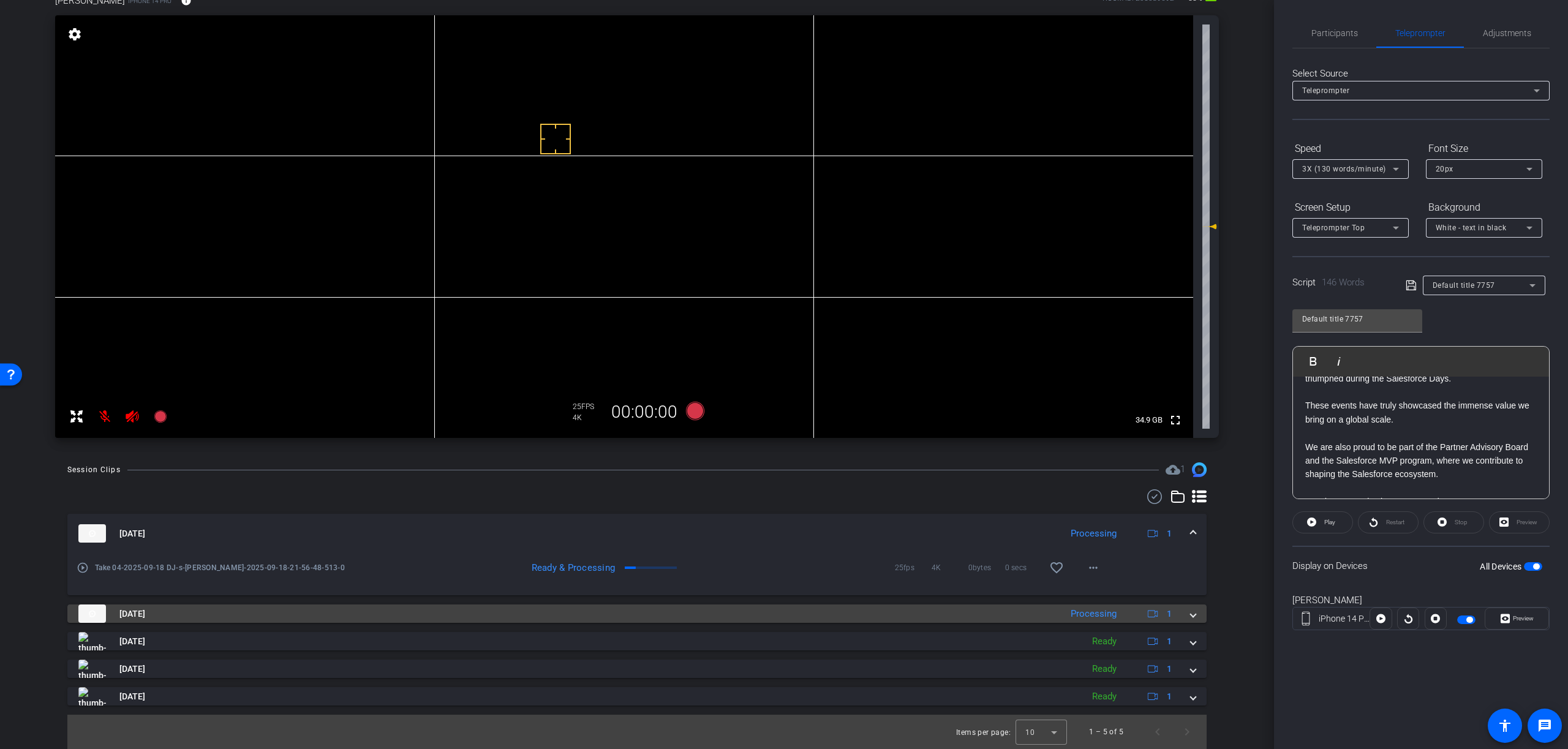
click at [1193, 617] on span at bounding box center [1193, 614] width 5 height 13
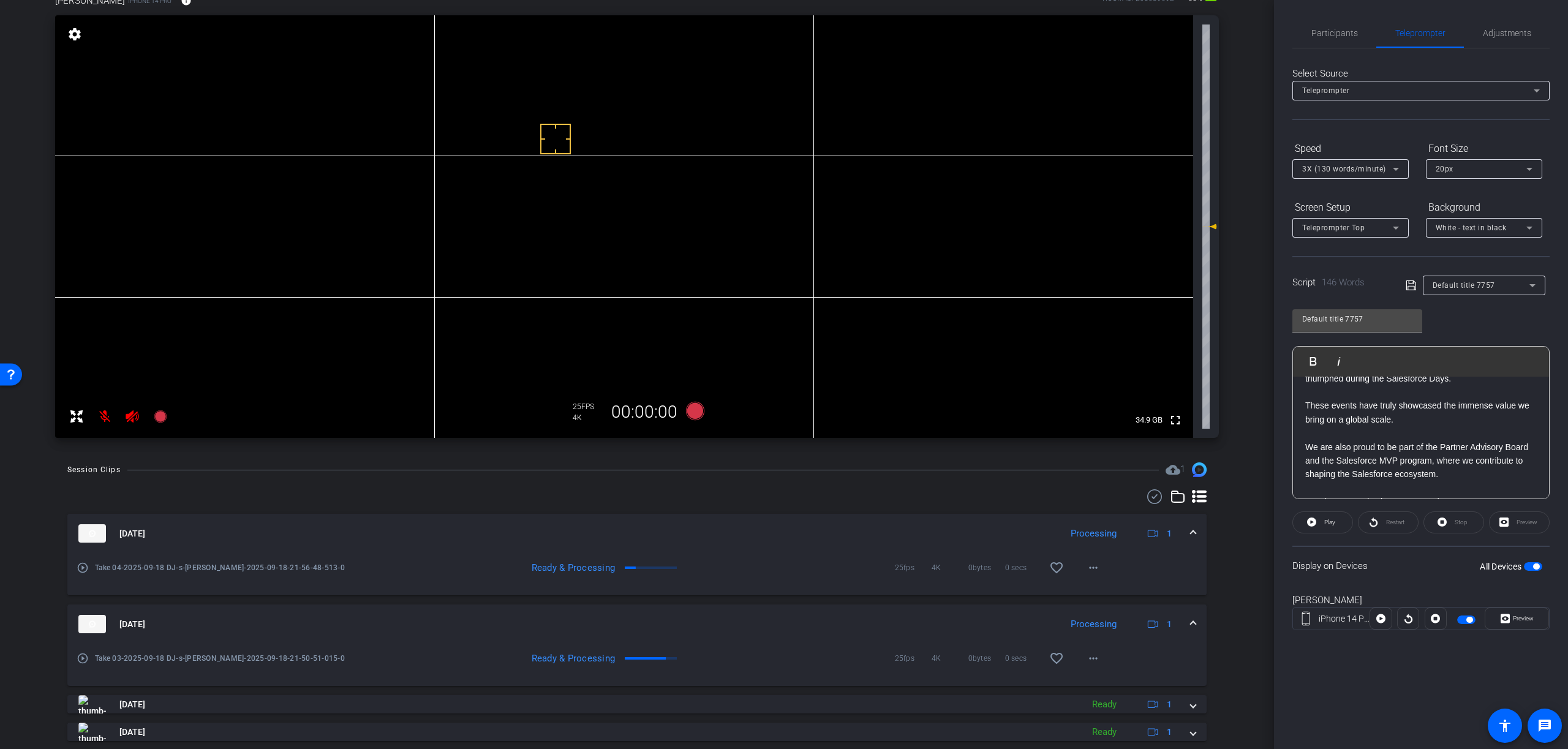
scroll to position [175, 0]
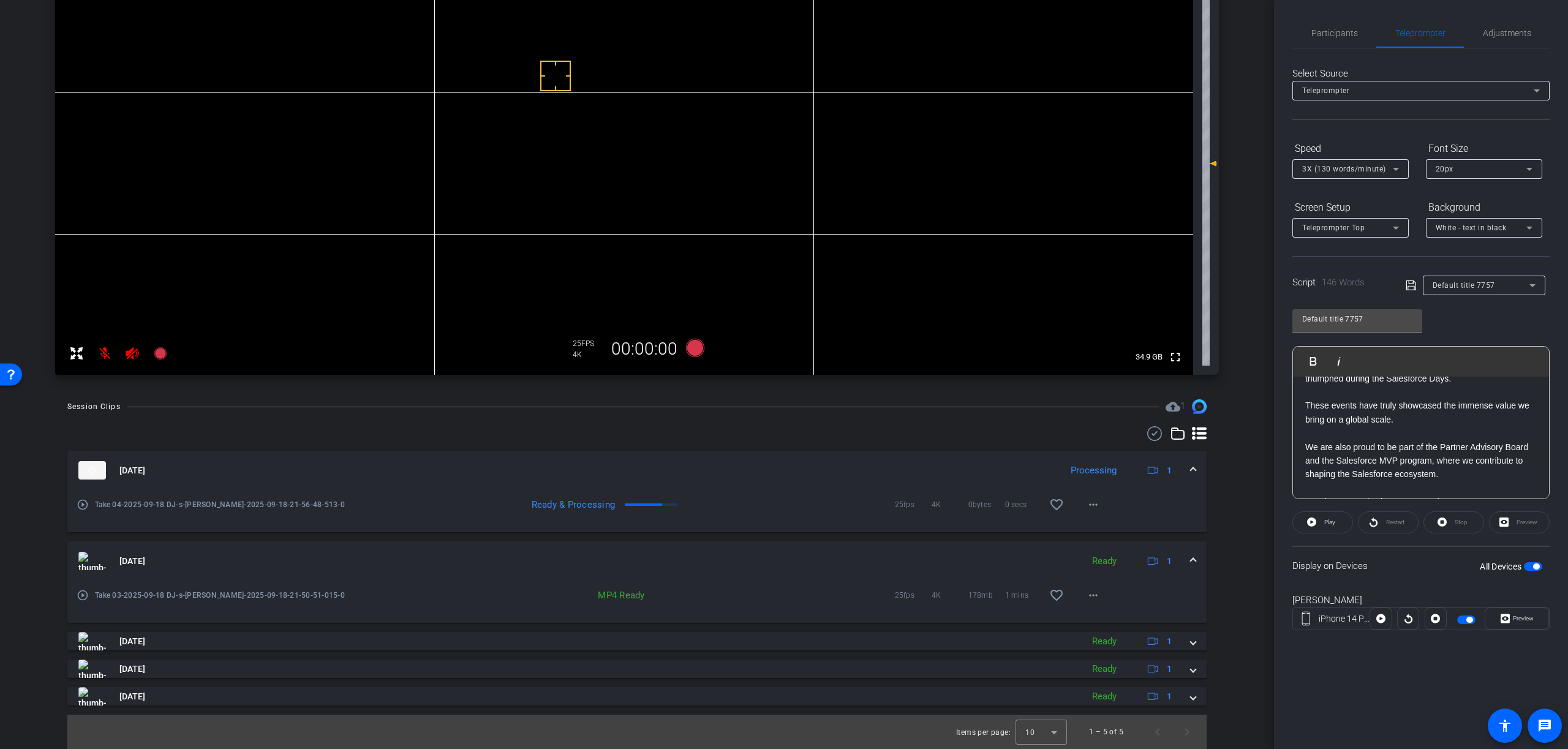
click at [1193, 562] on span at bounding box center [1193, 561] width 5 height 13
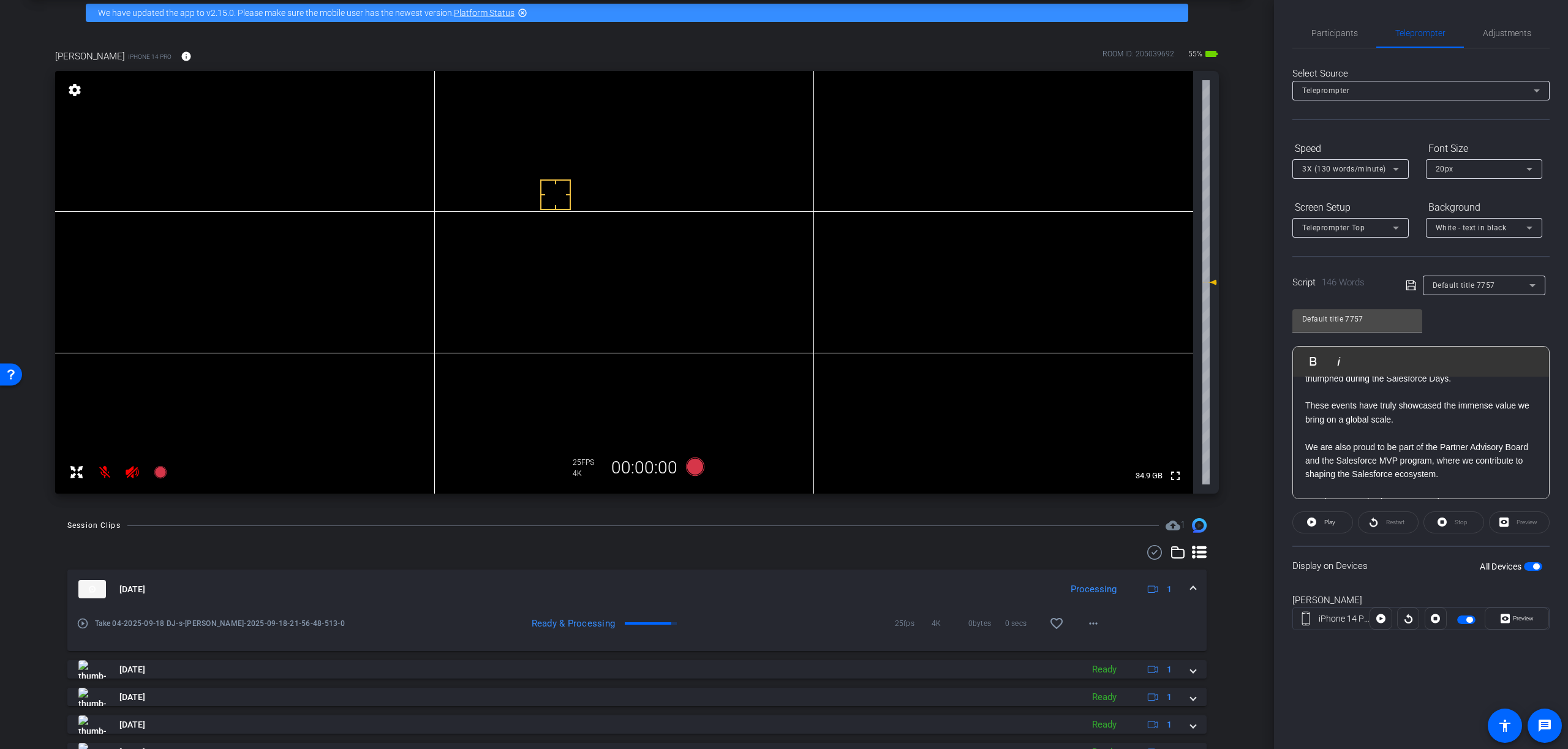
scroll to position [58, 0]
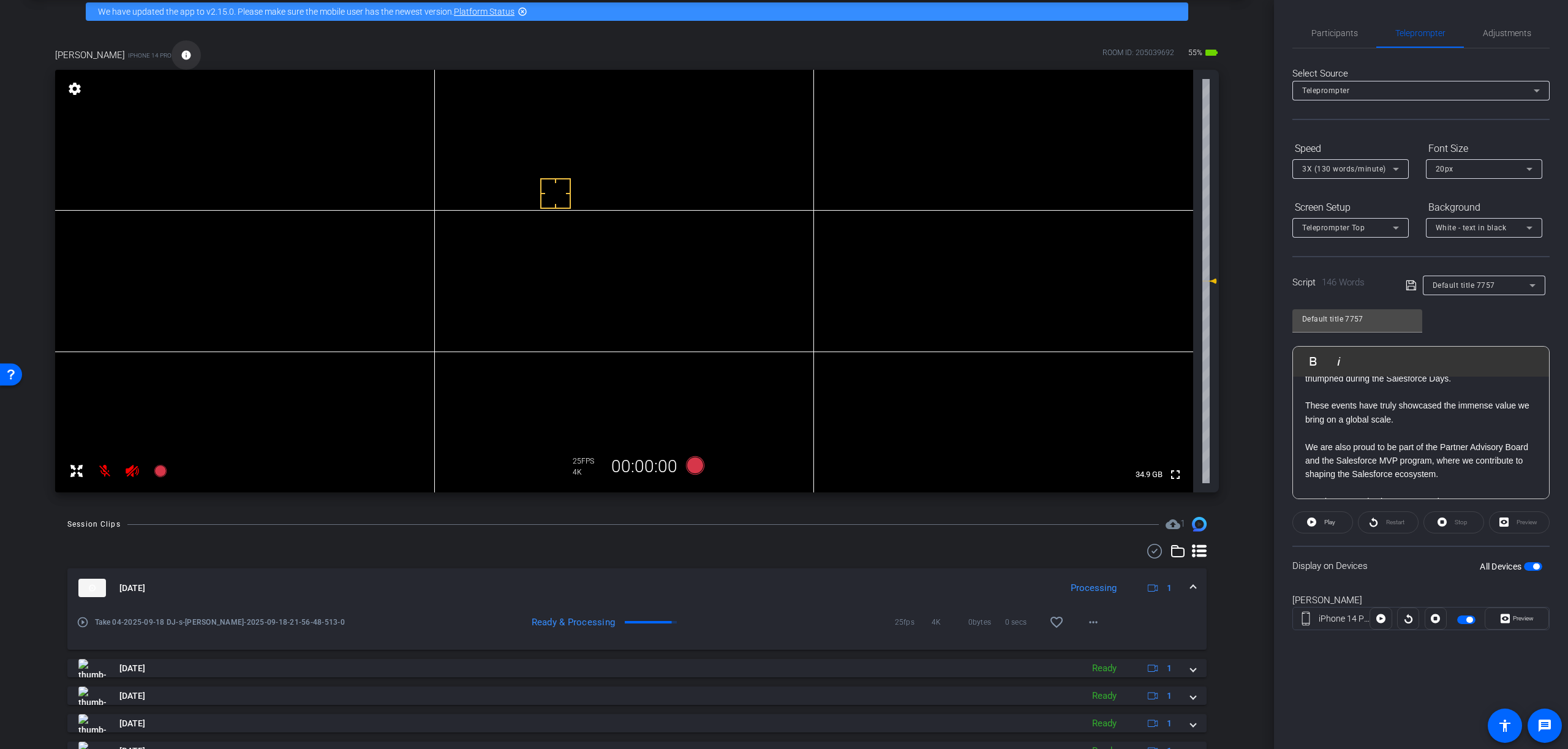
click at [181, 52] on mat-icon "info" at bounding box center [186, 55] width 11 height 11
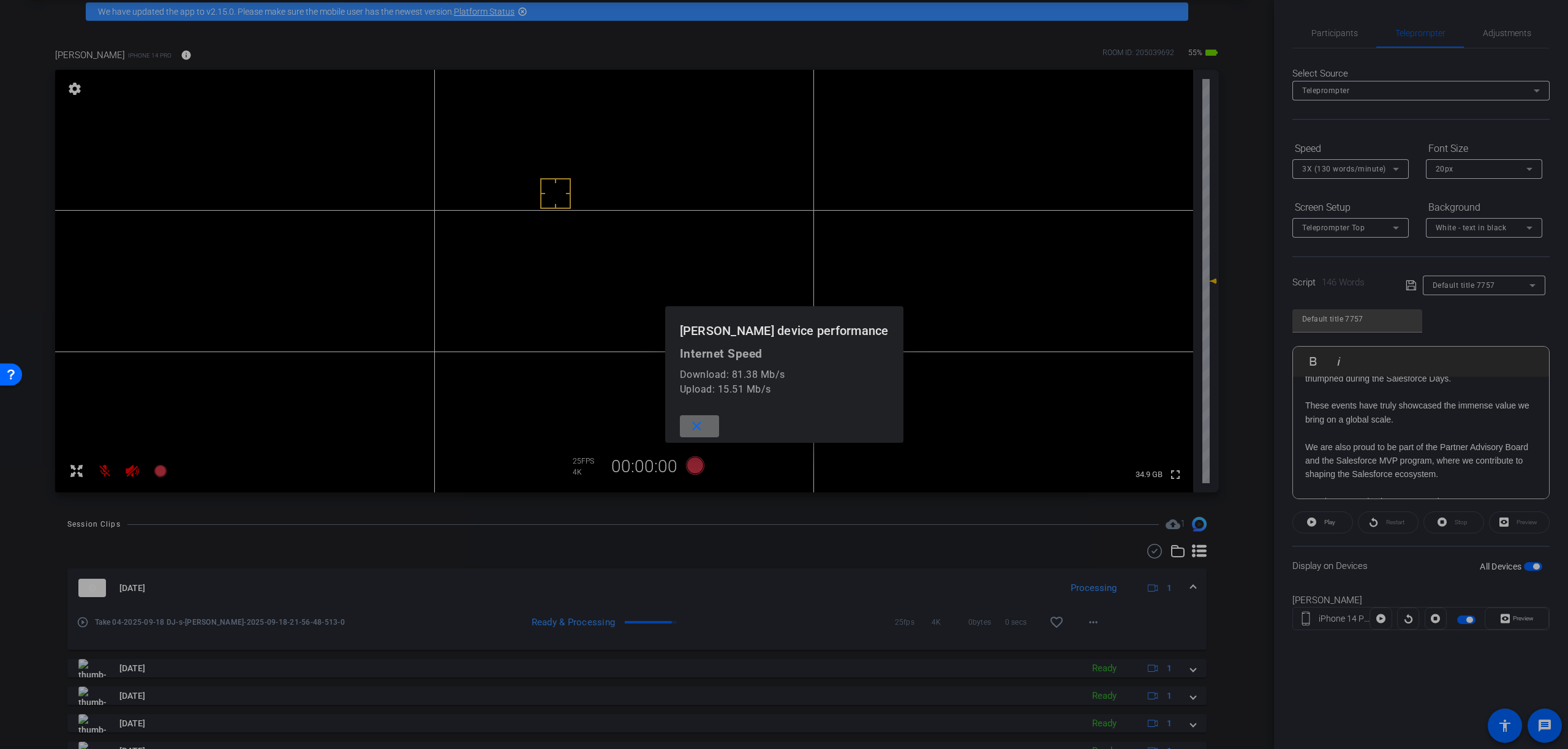
click at [719, 427] on span at bounding box center [699, 427] width 39 height 30
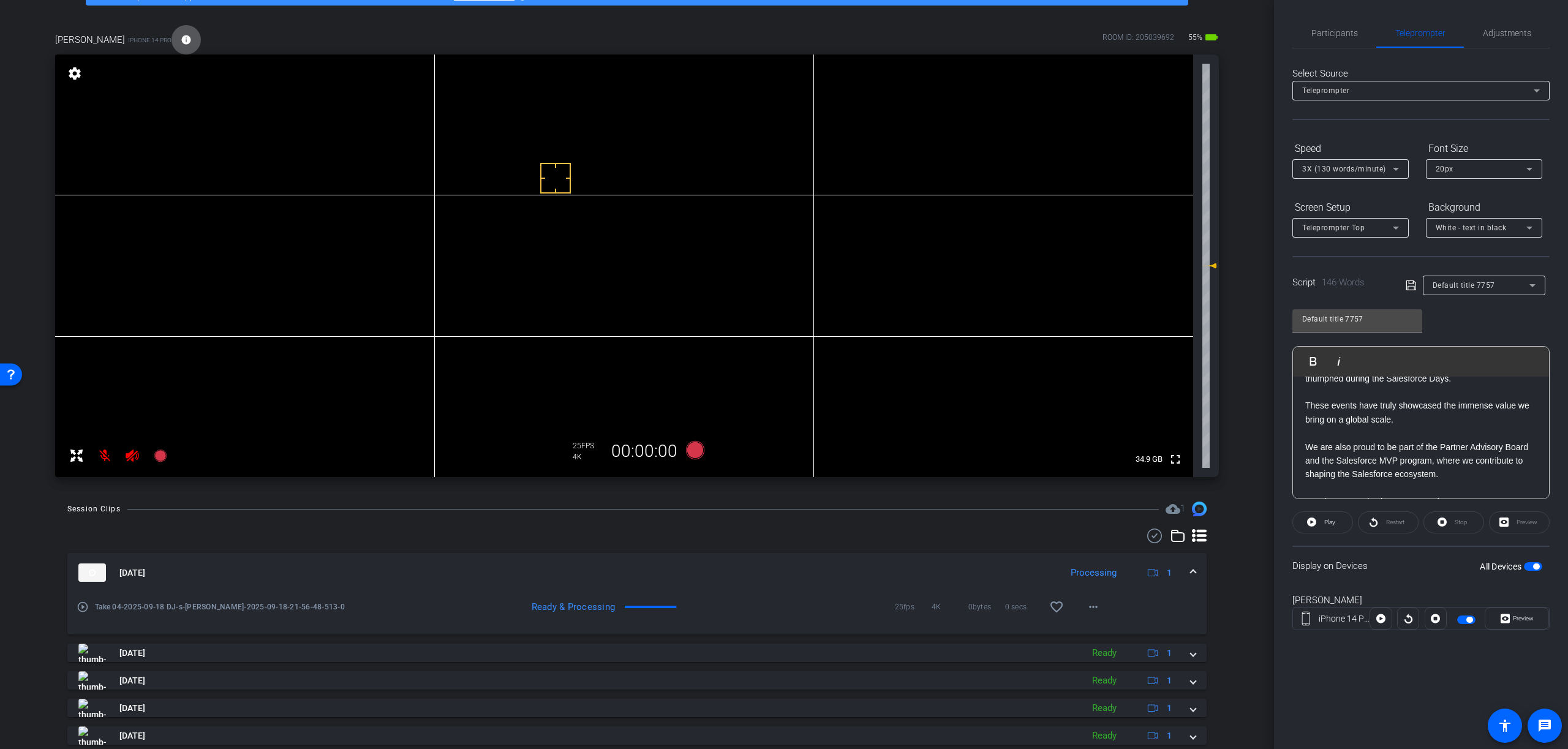
scroll to position [112, 0]
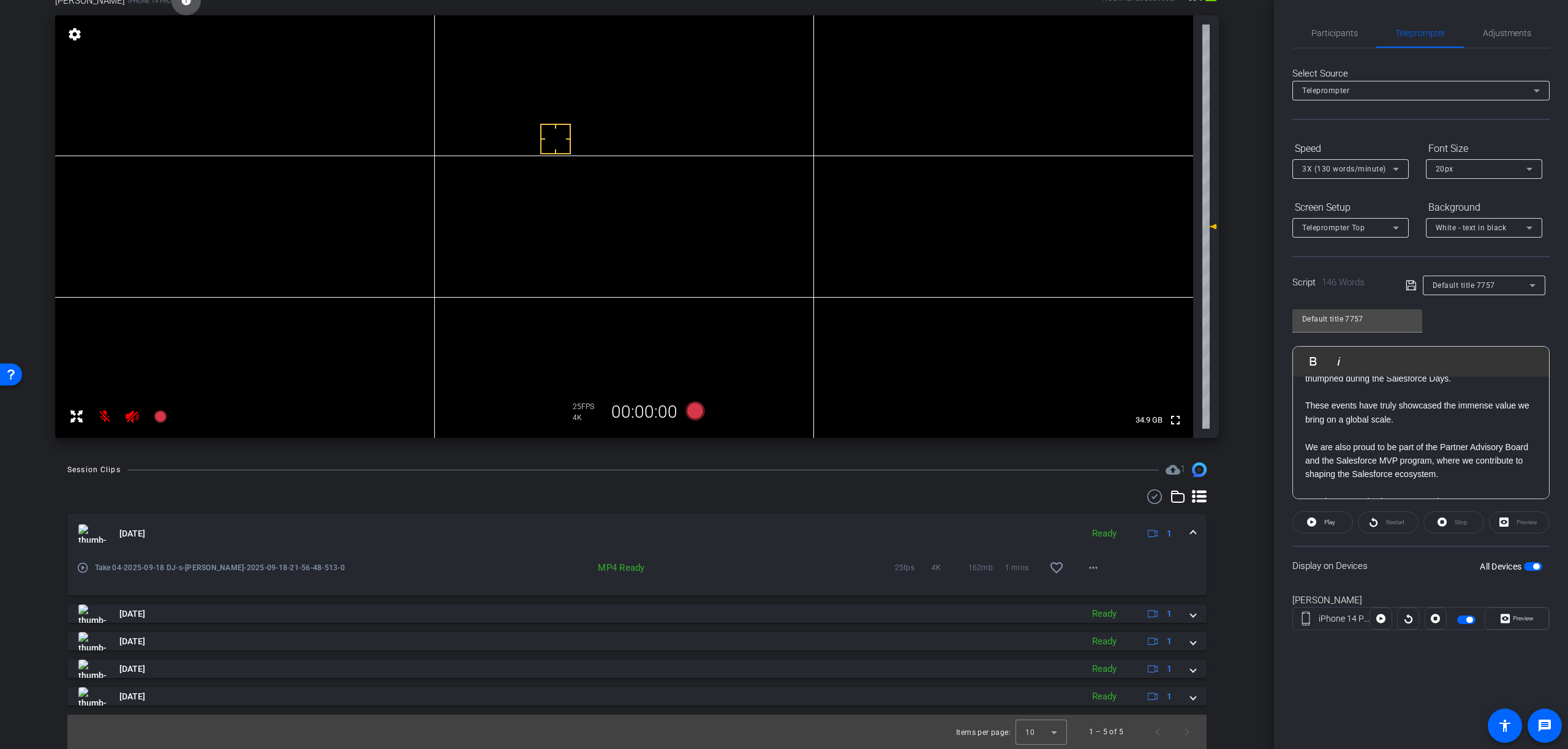
click at [1194, 535] on span at bounding box center [1193, 534] width 5 height 13
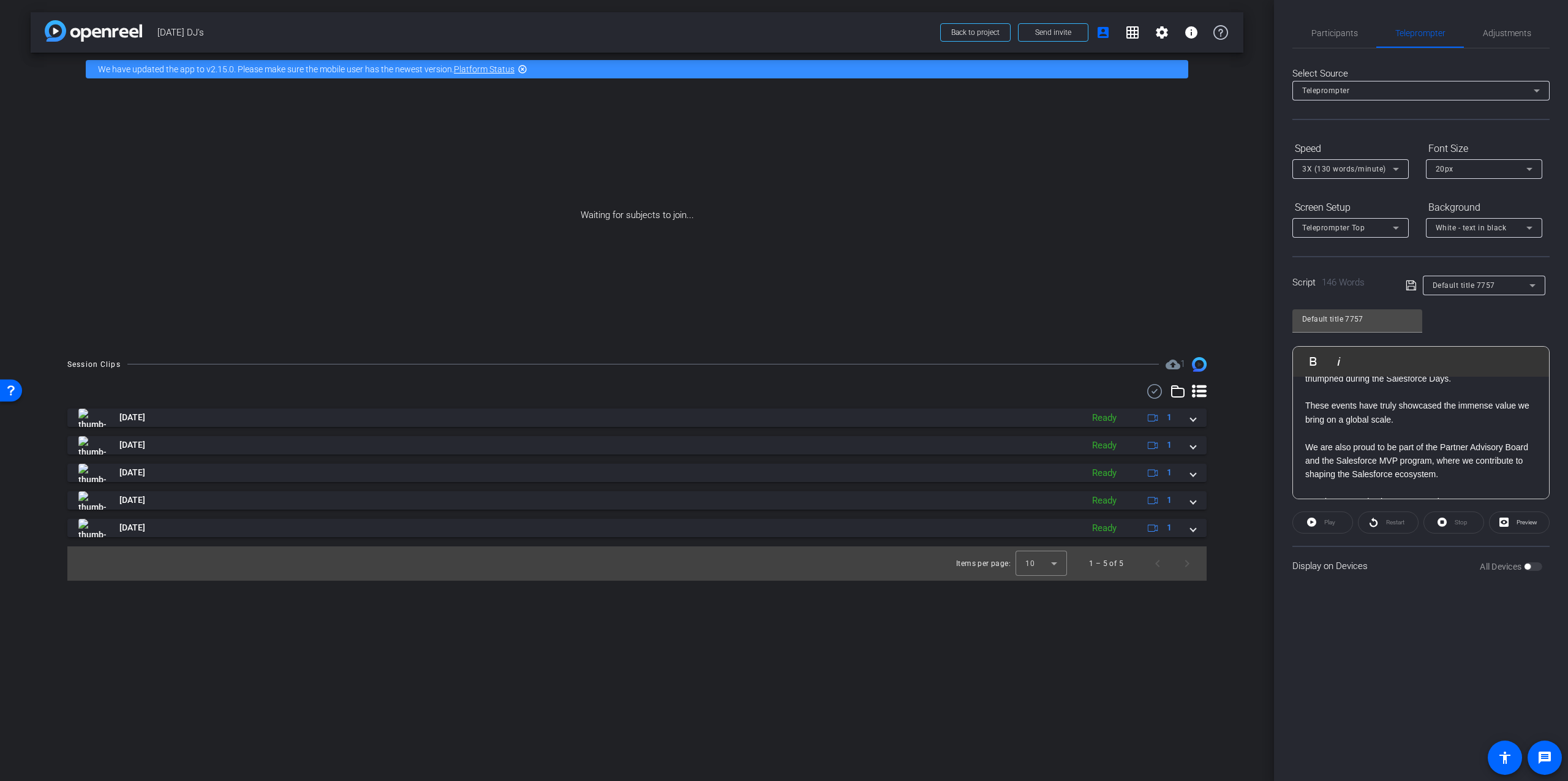
scroll to position [0, 0]
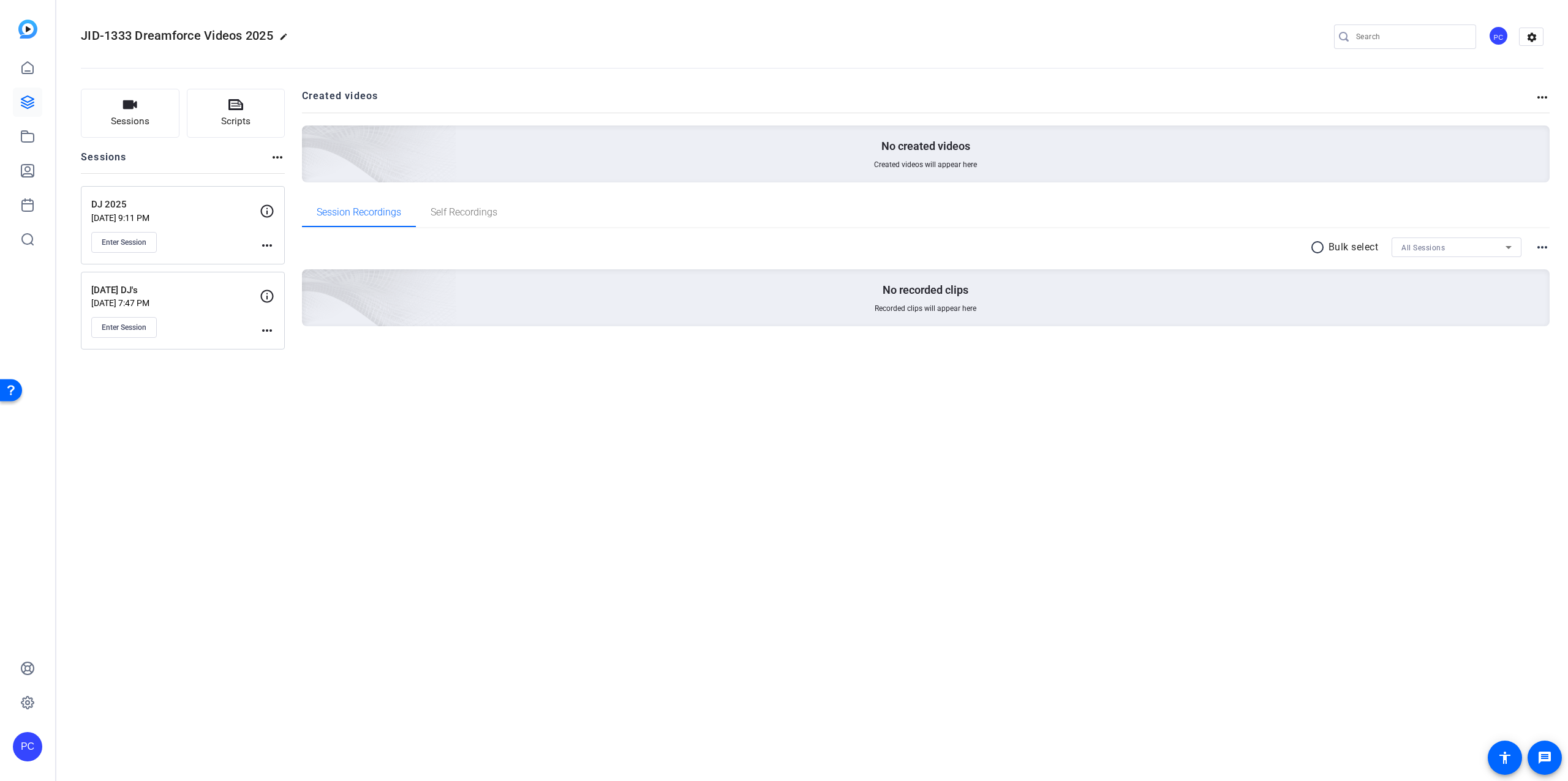
click at [119, 211] on div "DJ 2025 [DATE] 9:11 PM Enter Session" at bounding box center [176, 225] width 168 height 55
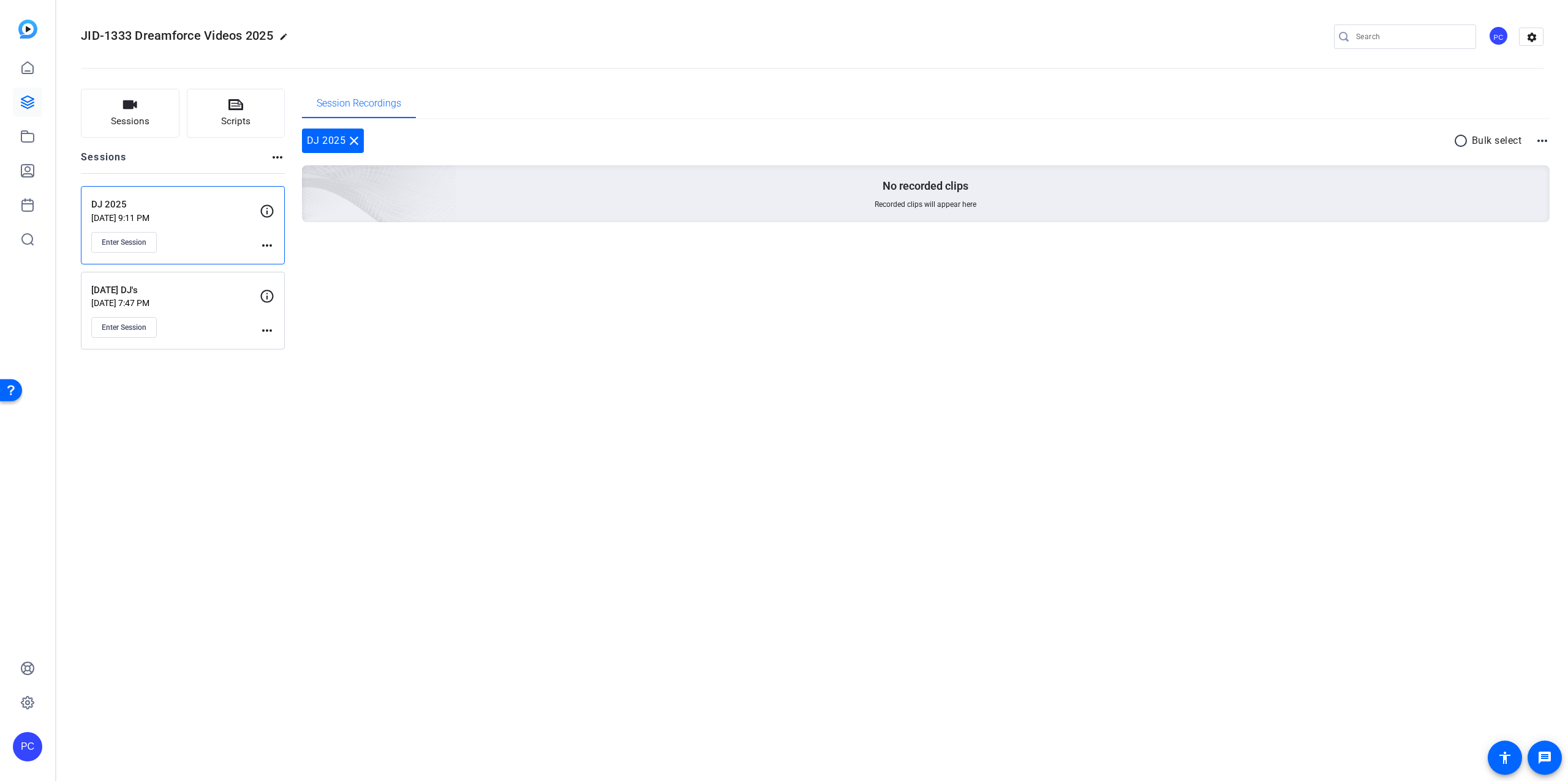
click at [142, 294] on p "[DATE] DJ's" at bounding box center [176, 290] width 168 height 14
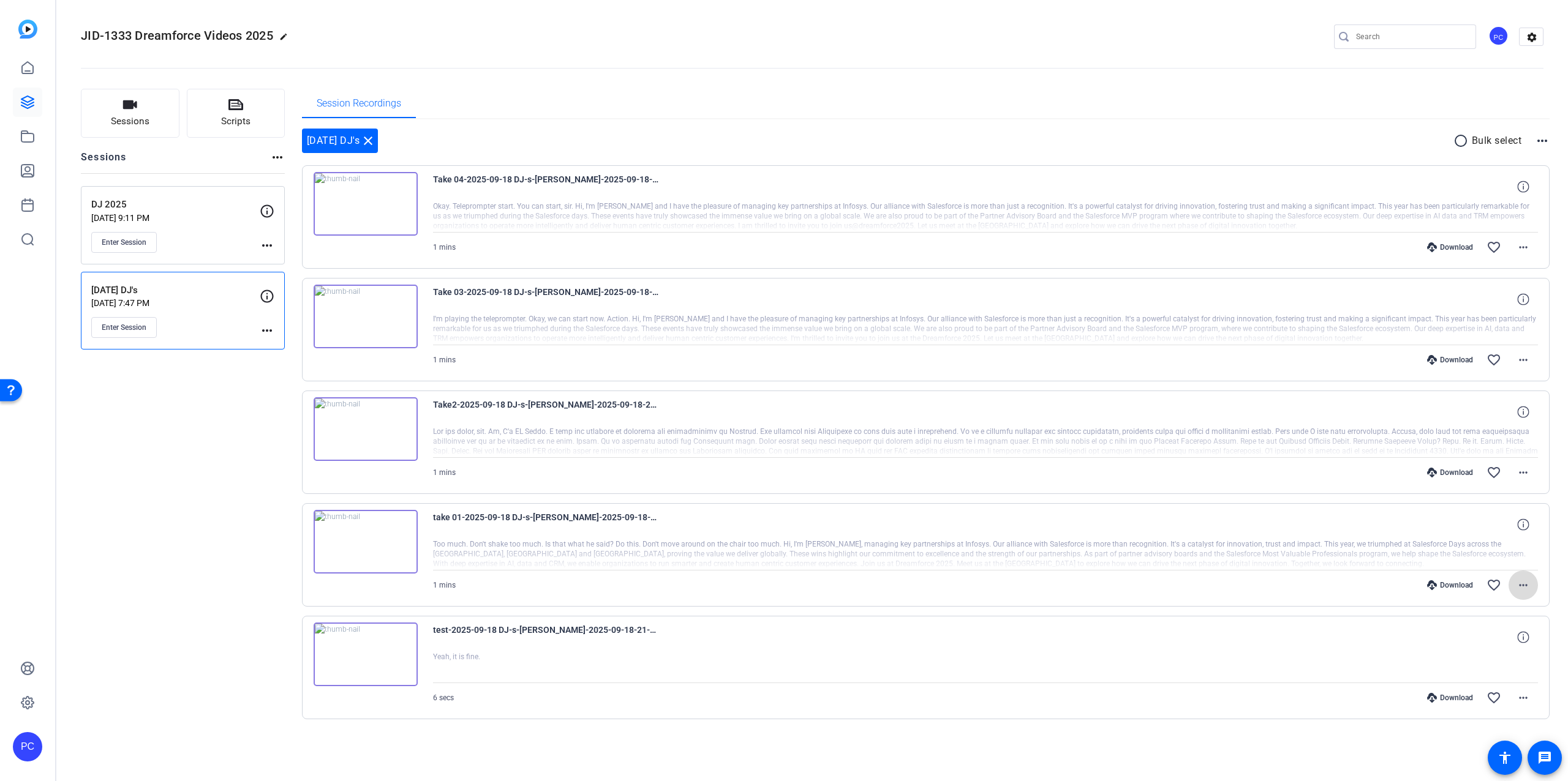
click at [1524, 582] on mat-icon "more_horiz" at bounding box center [1523, 586] width 15 height 15
click at [1504, 608] on span "Download Original" at bounding box center [1491, 611] width 74 height 15
click at [1521, 474] on mat-icon "more_horiz" at bounding box center [1523, 473] width 15 height 15
click at [1479, 499] on span "Download Original" at bounding box center [1491, 499] width 74 height 15
click at [1524, 358] on mat-icon "more_horiz" at bounding box center [1523, 360] width 15 height 15
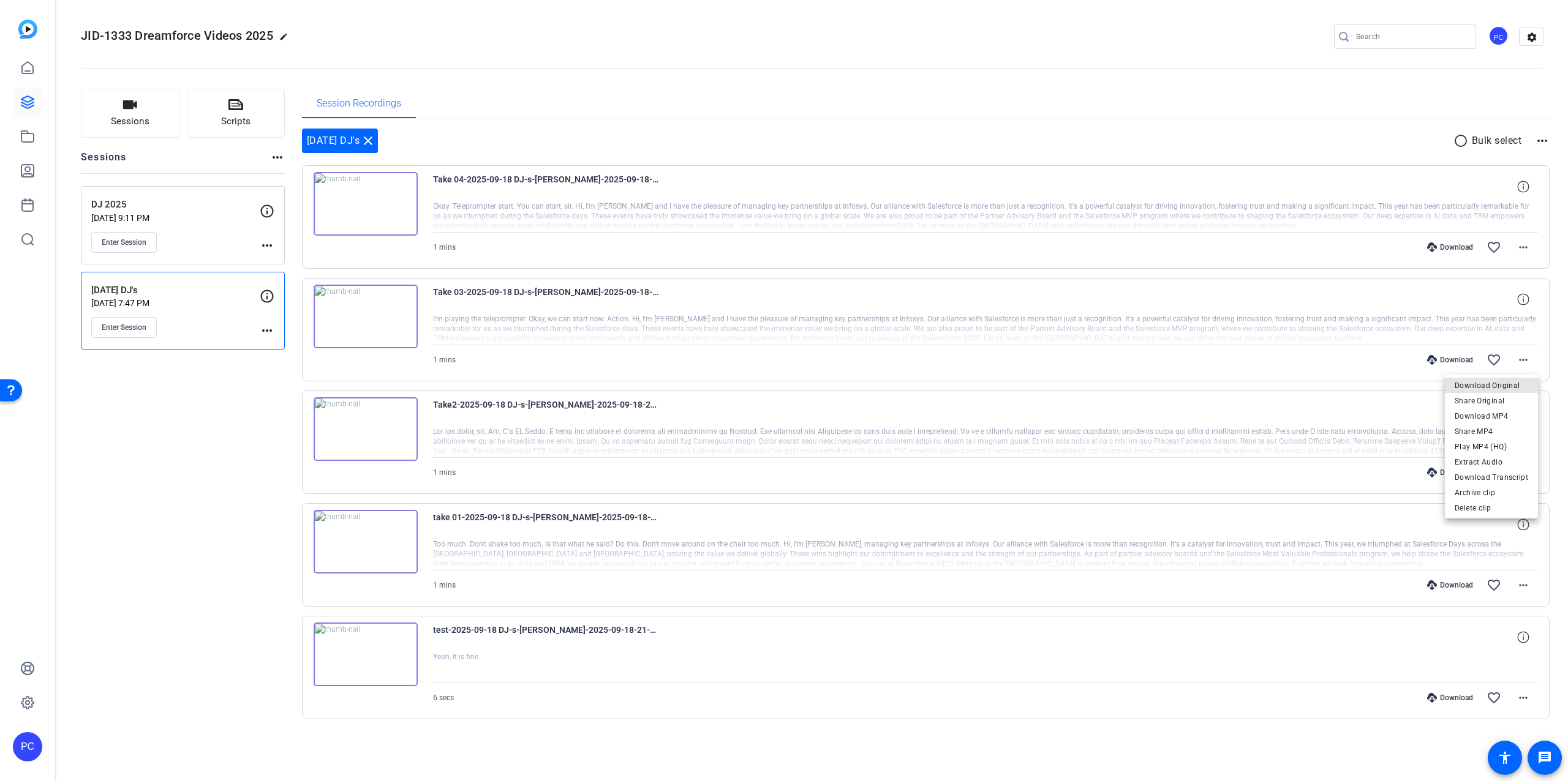
click at [1496, 385] on span "Download Original" at bounding box center [1491, 386] width 74 height 15
click at [1526, 248] on mat-icon "more_horiz" at bounding box center [1523, 247] width 15 height 15
click at [1491, 272] on span "Download Original" at bounding box center [1491, 273] width 74 height 15
